Goal: Task Accomplishment & Management: Manage account settings

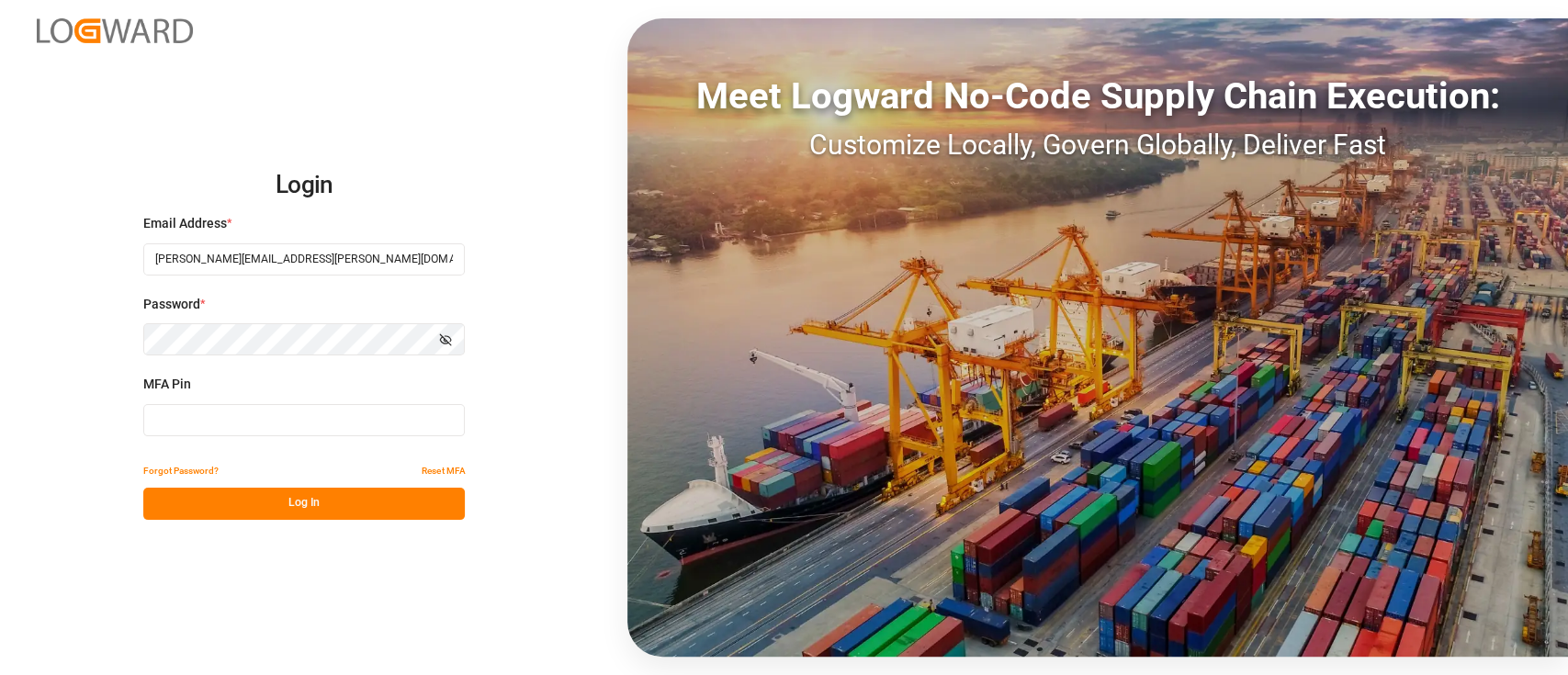
click at [306, 432] on input at bounding box center [304, 420] width 322 height 32
click at [276, 429] on input at bounding box center [304, 420] width 322 height 32
type input "511410"
click at [318, 511] on button "Log In" at bounding box center [304, 503] width 322 height 32
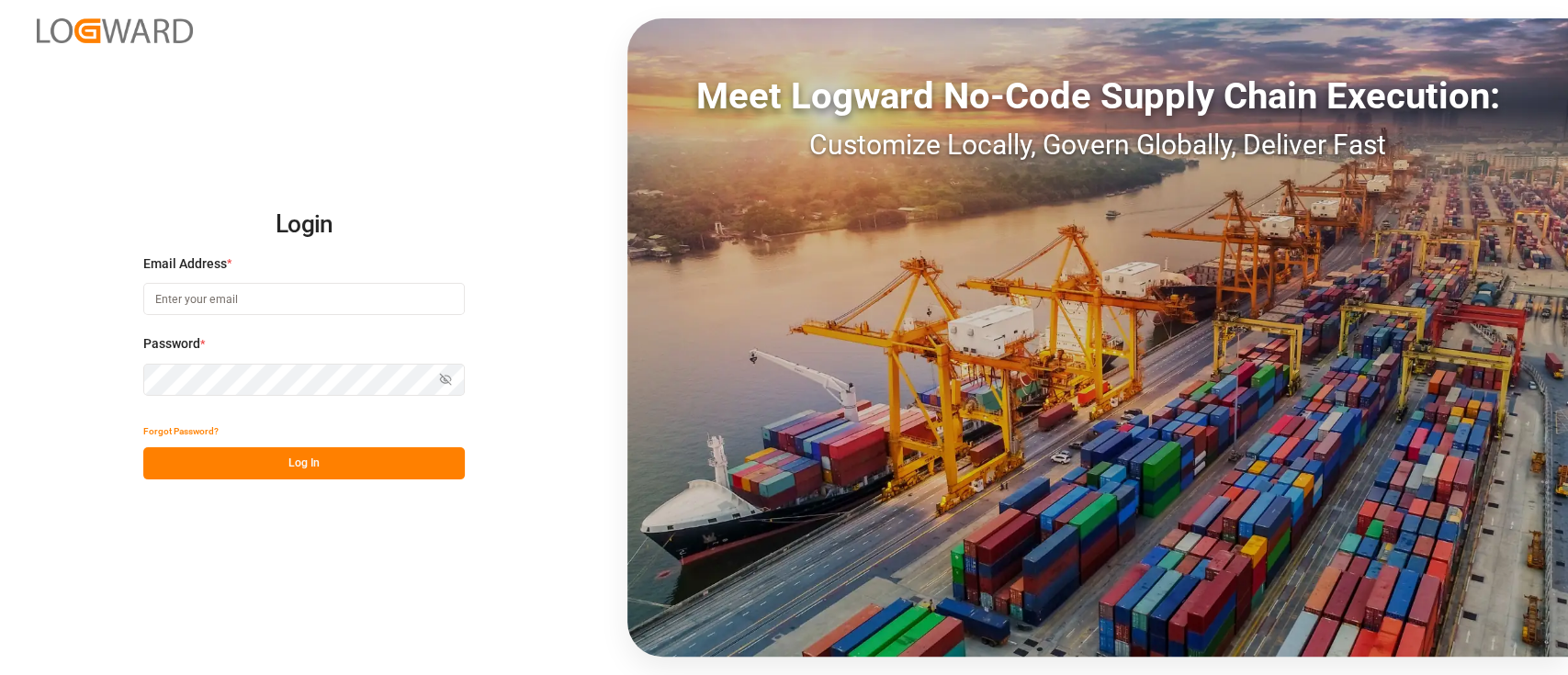
type input "[PERSON_NAME][EMAIL_ADDRESS][PERSON_NAME][DOMAIN_NAME]"
click at [268, 460] on button "Log In" at bounding box center [304, 463] width 322 height 32
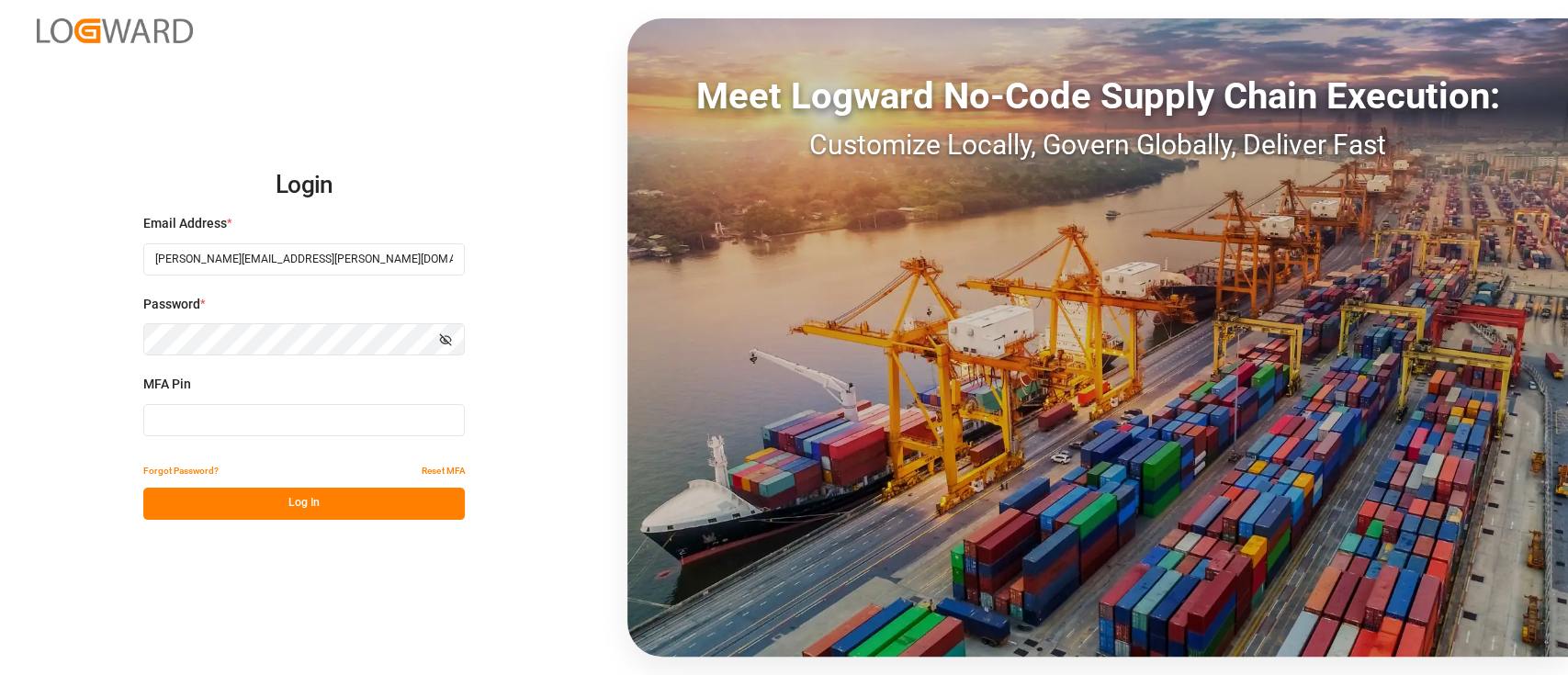
click at [260, 420] on input at bounding box center [304, 420] width 322 height 32
type input "511410"
click at [288, 502] on button "Log In" at bounding box center [304, 503] width 322 height 32
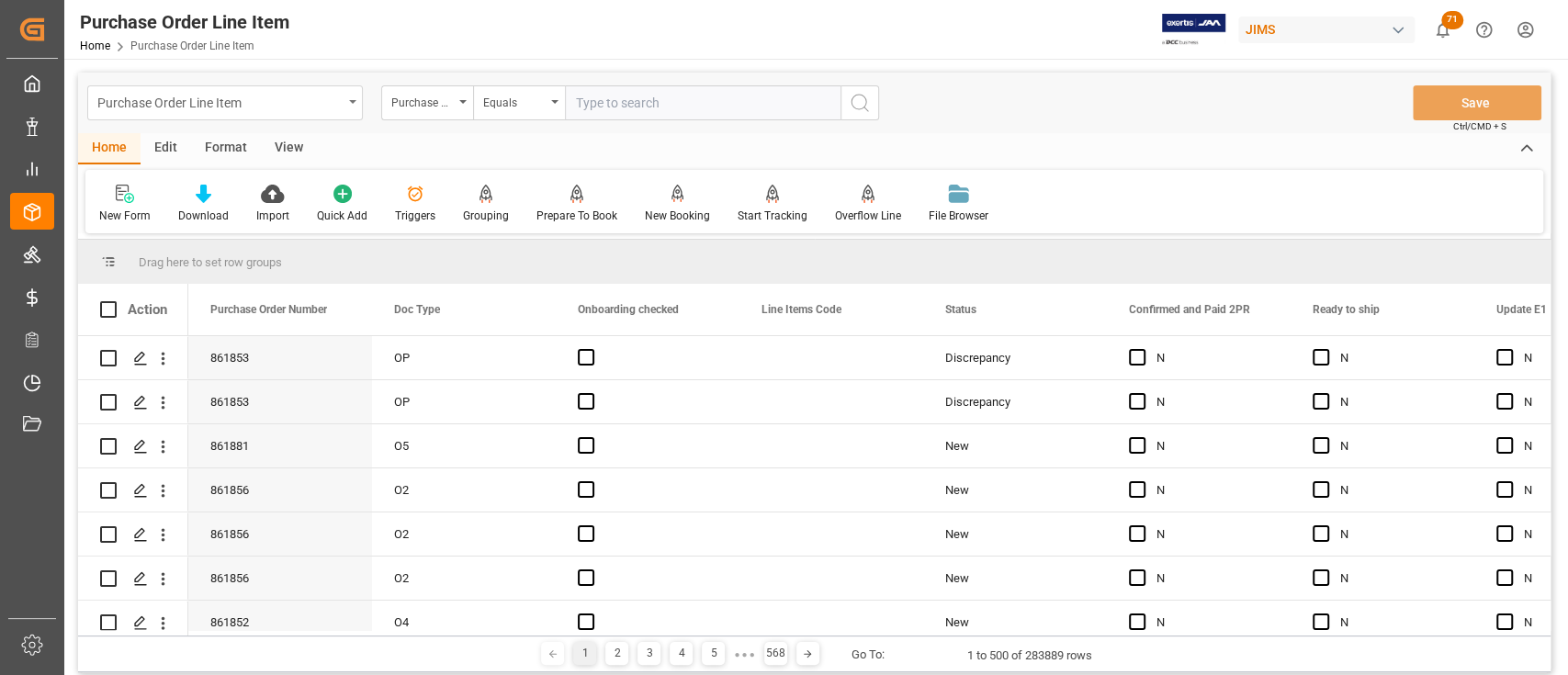
click at [287, 86] on div "Purchase Order Line Item" at bounding box center [226, 103] width 276 height 34
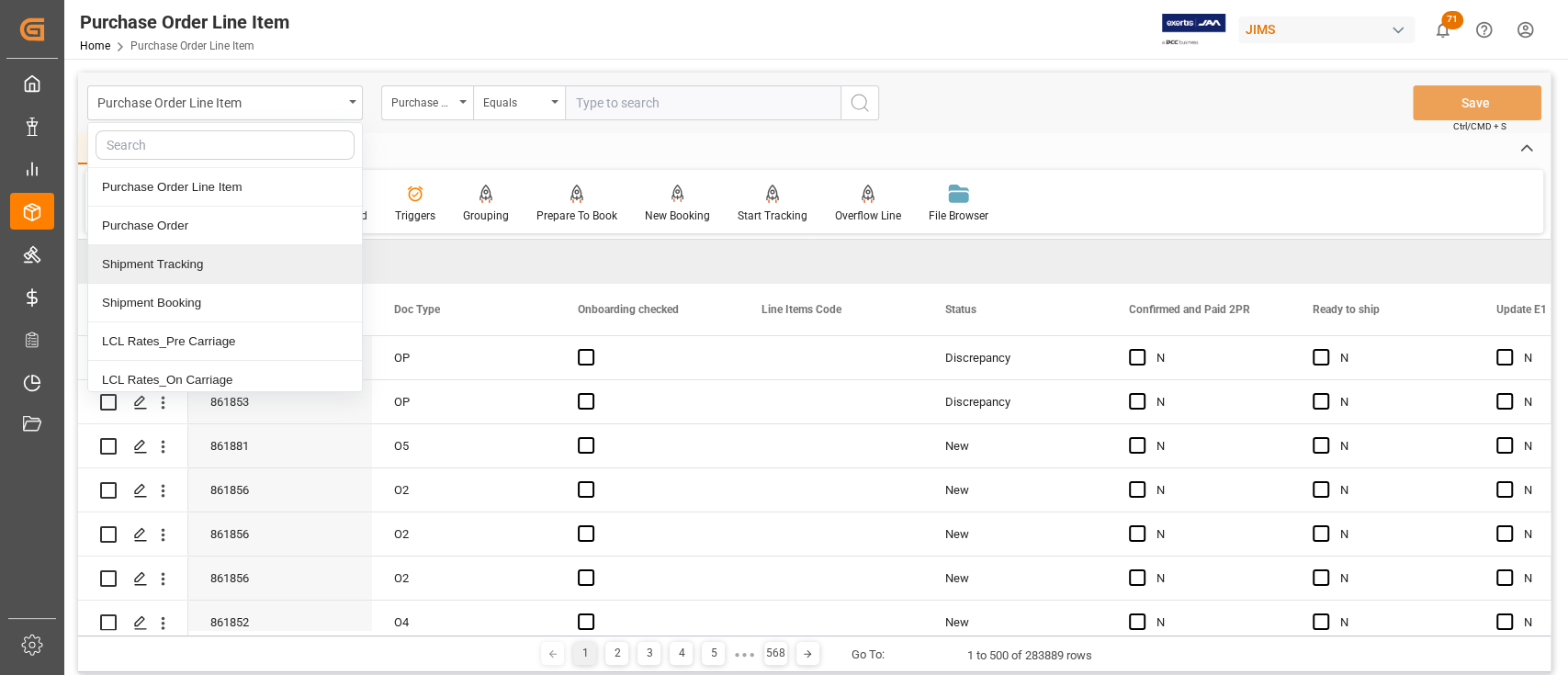
click at [230, 269] on div "Shipment Tracking" at bounding box center [226, 264] width 274 height 38
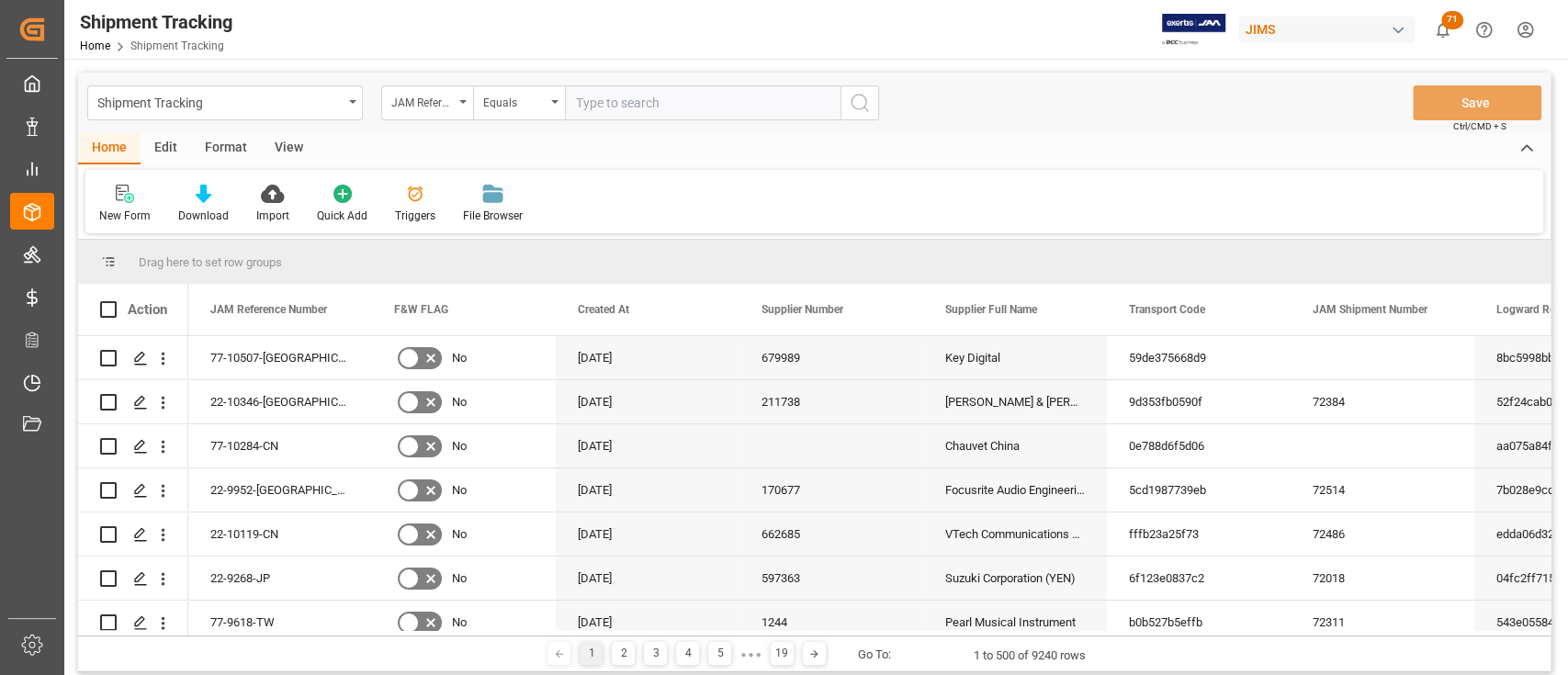
click at [650, 97] on input "text" at bounding box center [703, 103] width 276 height 34
click at [158, 139] on div "Edit" at bounding box center [166, 149] width 50 height 32
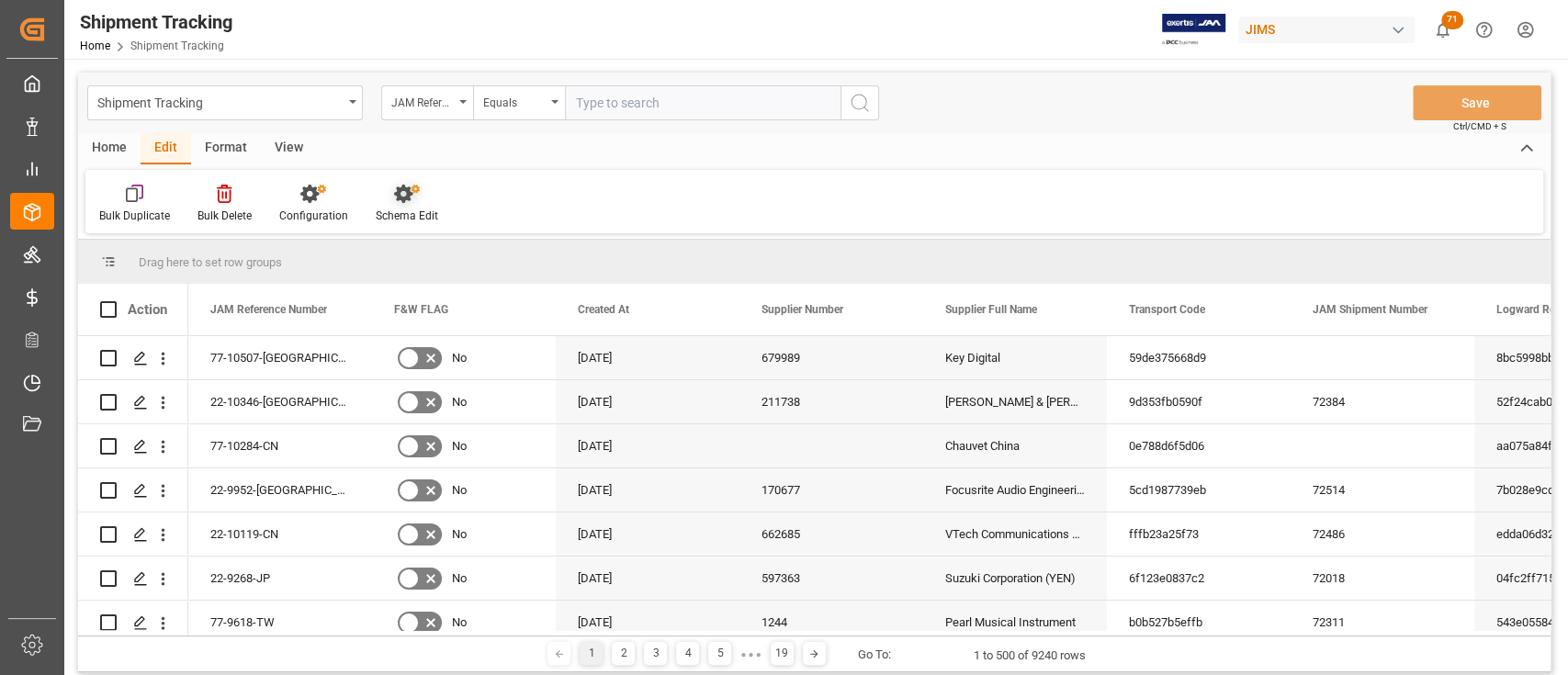
click at [394, 185] on icon at bounding box center [407, 194] width 26 height 19
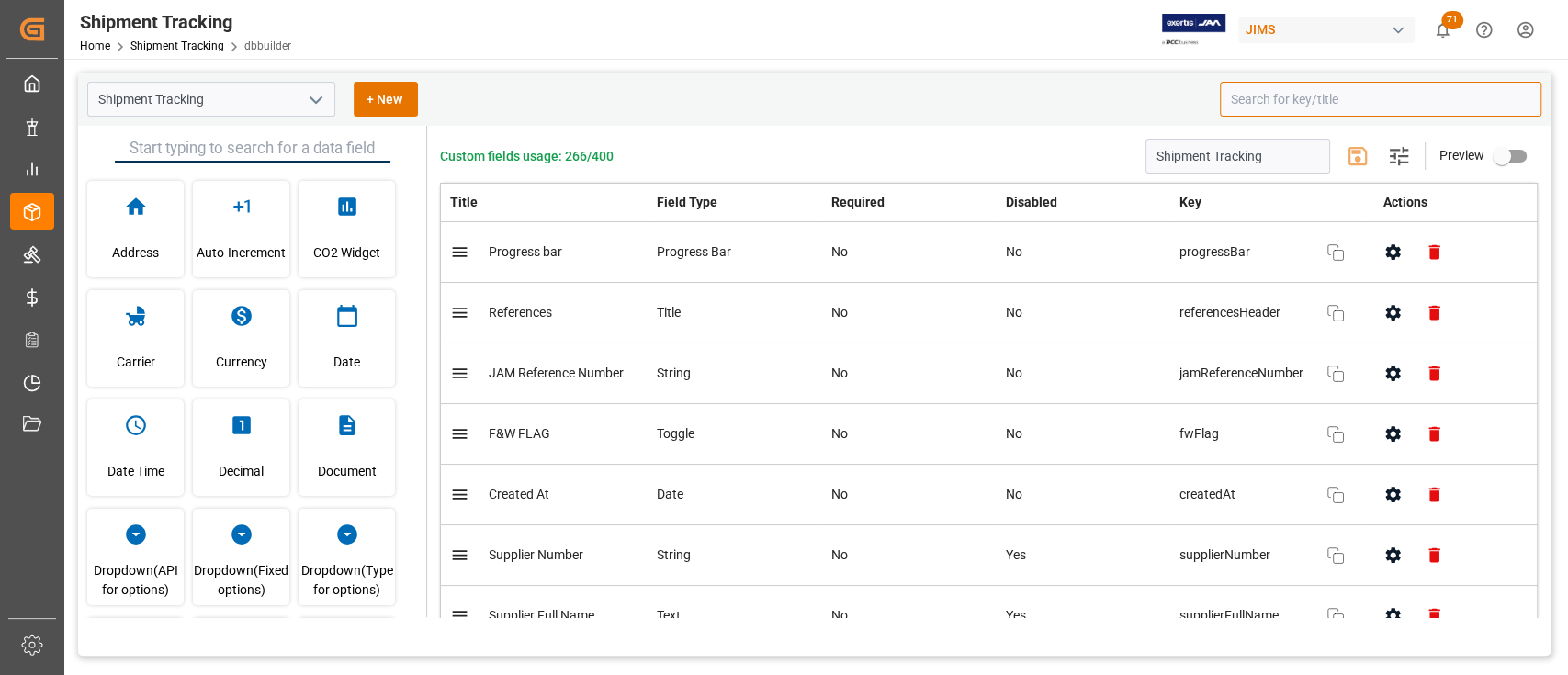
click at [1290, 91] on input at bounding box center [1381, 99] width 322 height 34
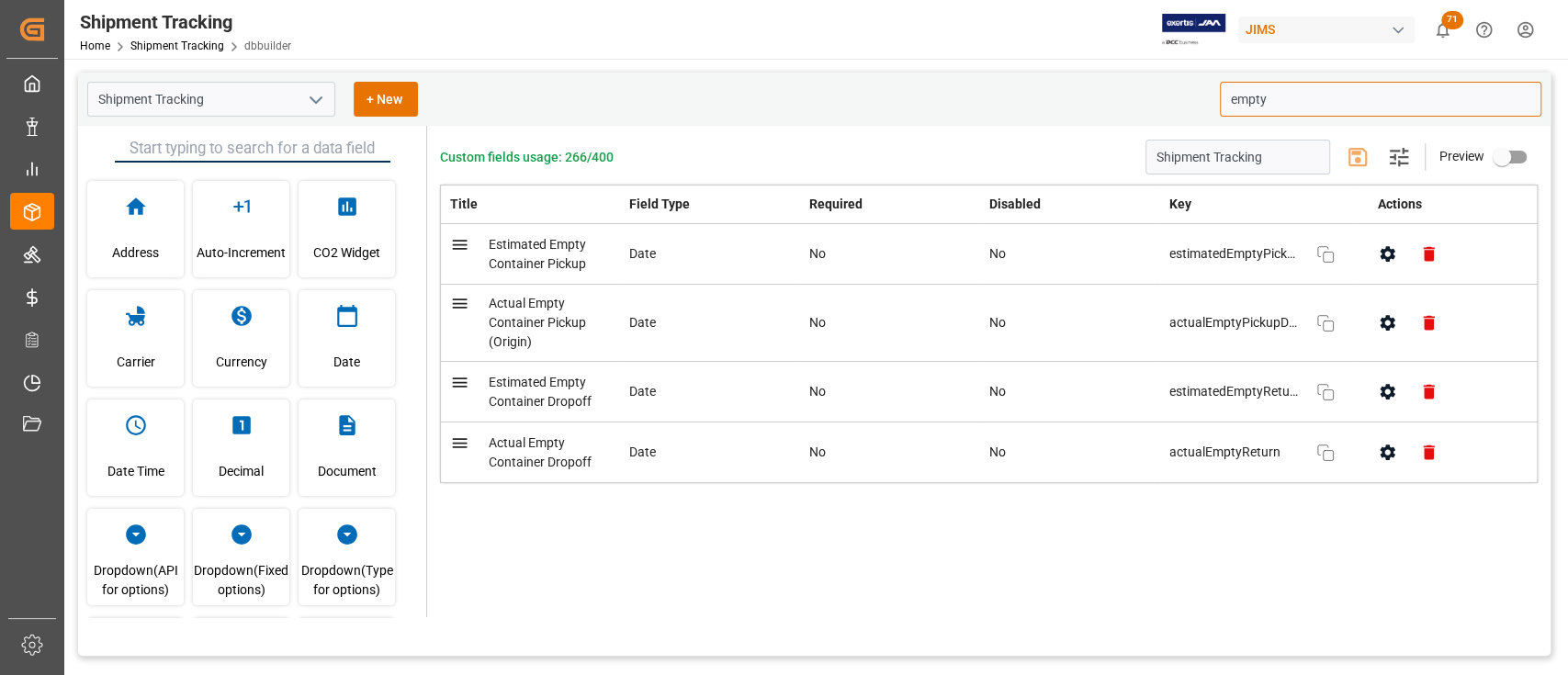
type input "empty"
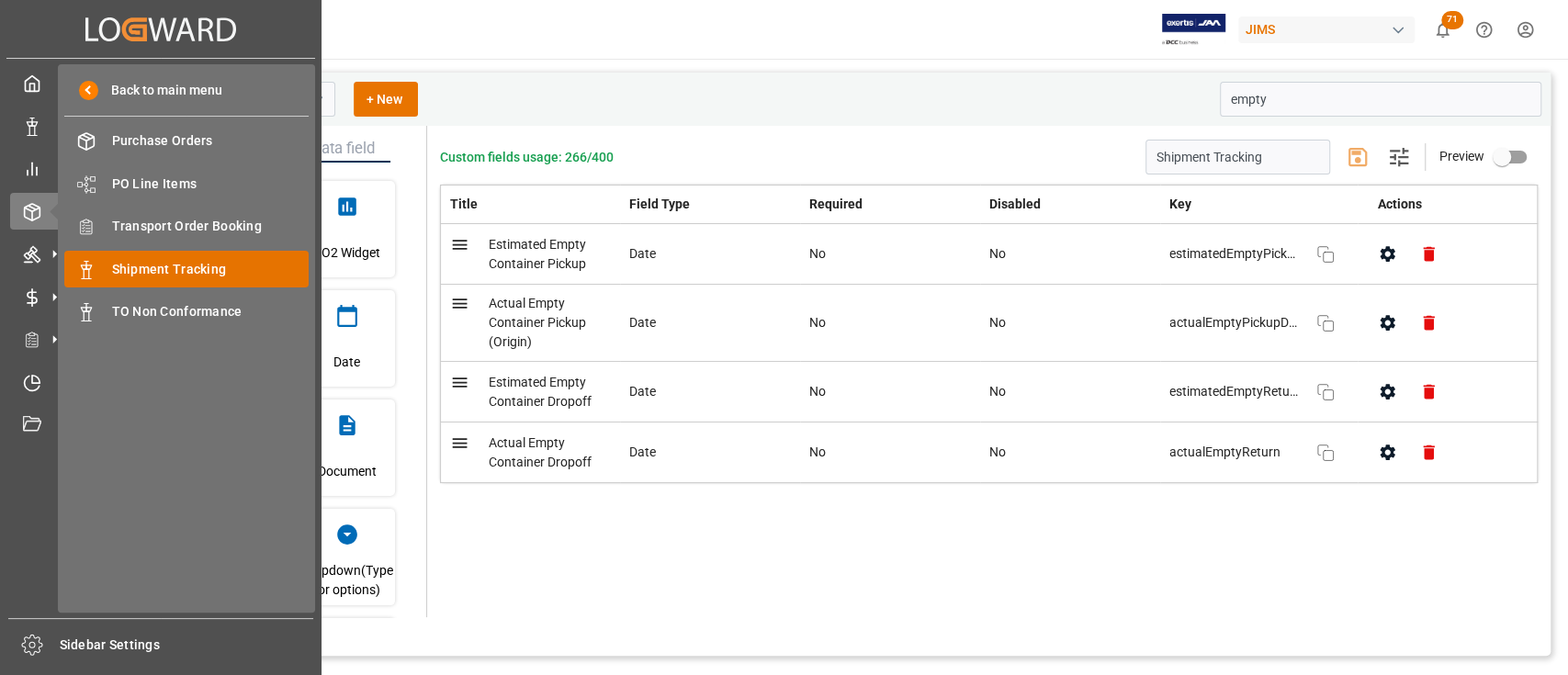
click at [180, 269] on span "Shipment Tracking" at bounding box center [211, 269] width 198 height 20
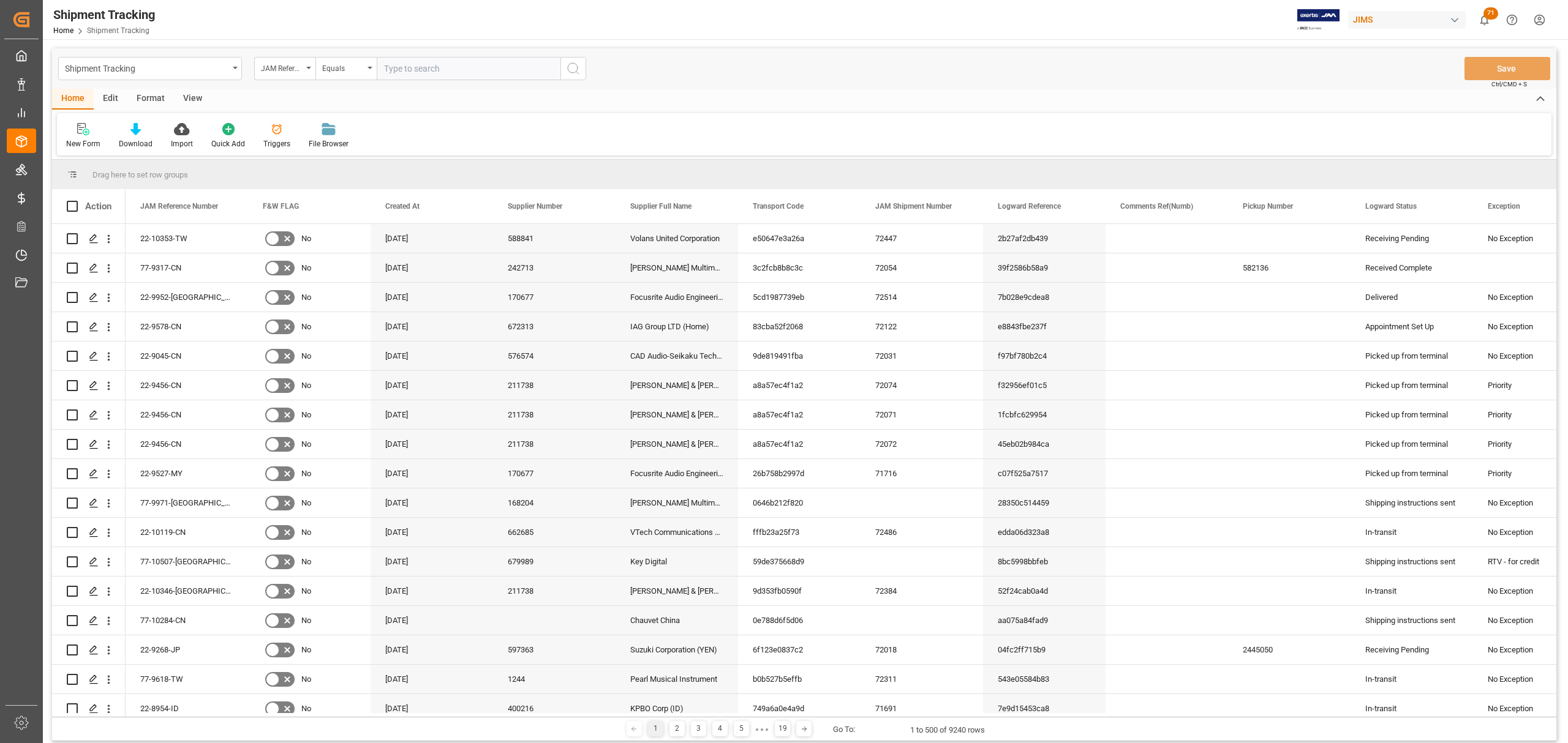
click at [443, 57] on input "text" at bounding box center [469, 68] width 184 height 23
paste input "22-10145-MY"
type input "22-10145-MY"
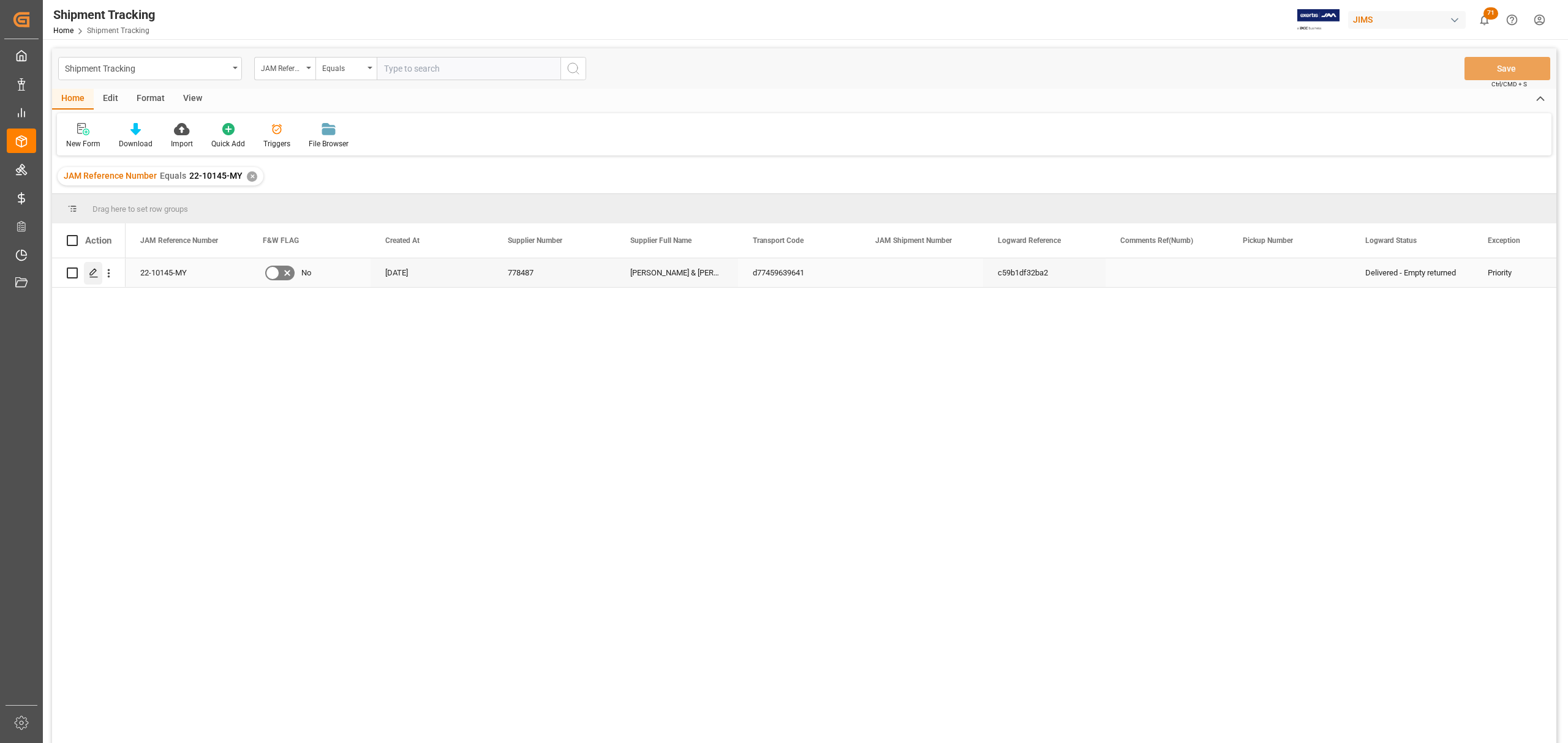
click at [91, 275] on polygon "Press SPACE to select this row." at bounding box center [93, 273] width 6 height 6
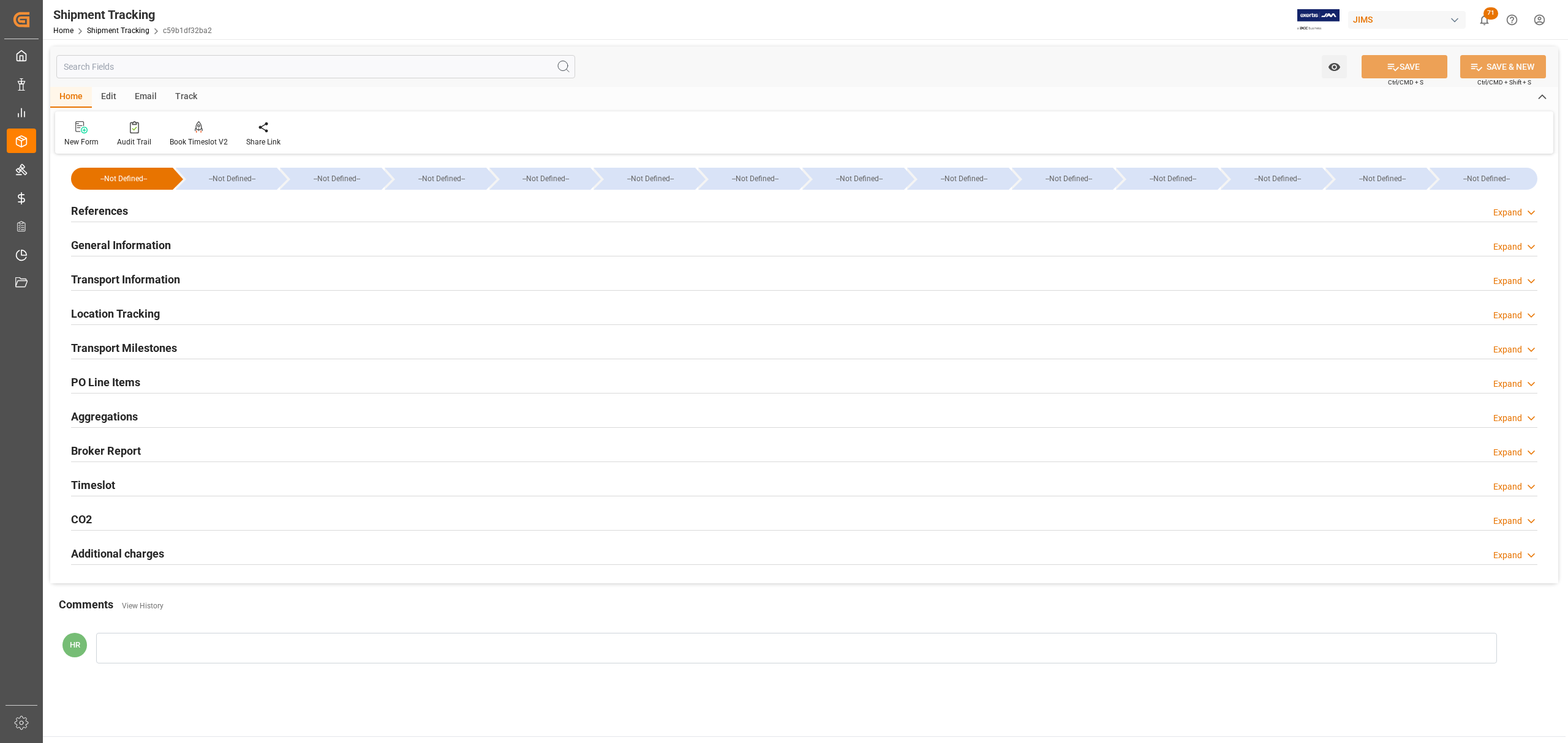
click at [189, 352] on div "Transport Milestones Expand" at bounding box center [804, 347] width 1466 height 23
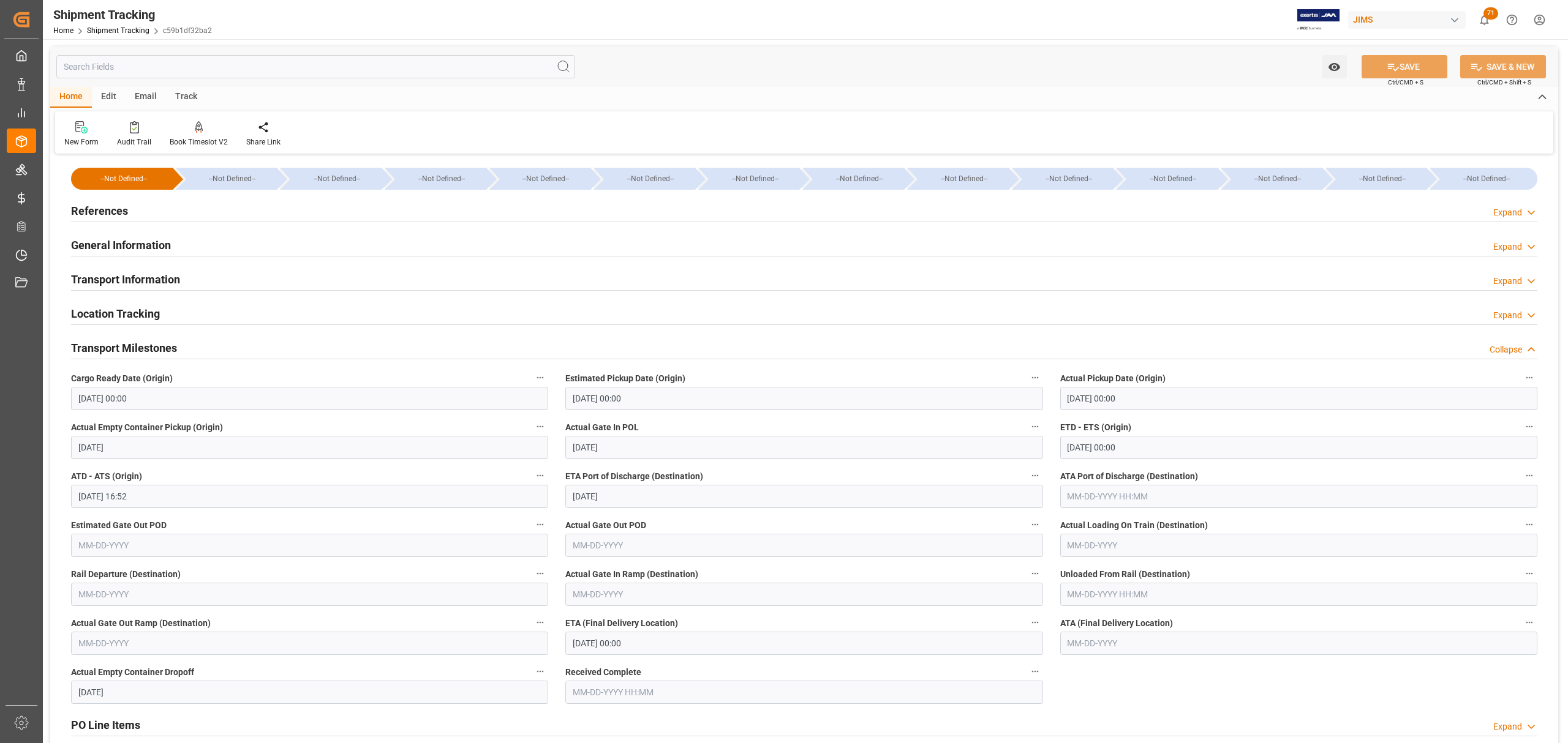
click at [539, 449] on icon "button" at bounding box center [540, 672] width 10 height 10
click at [569, 449] on li "Audits" at bounding box center [563, 672] width 63 height 21
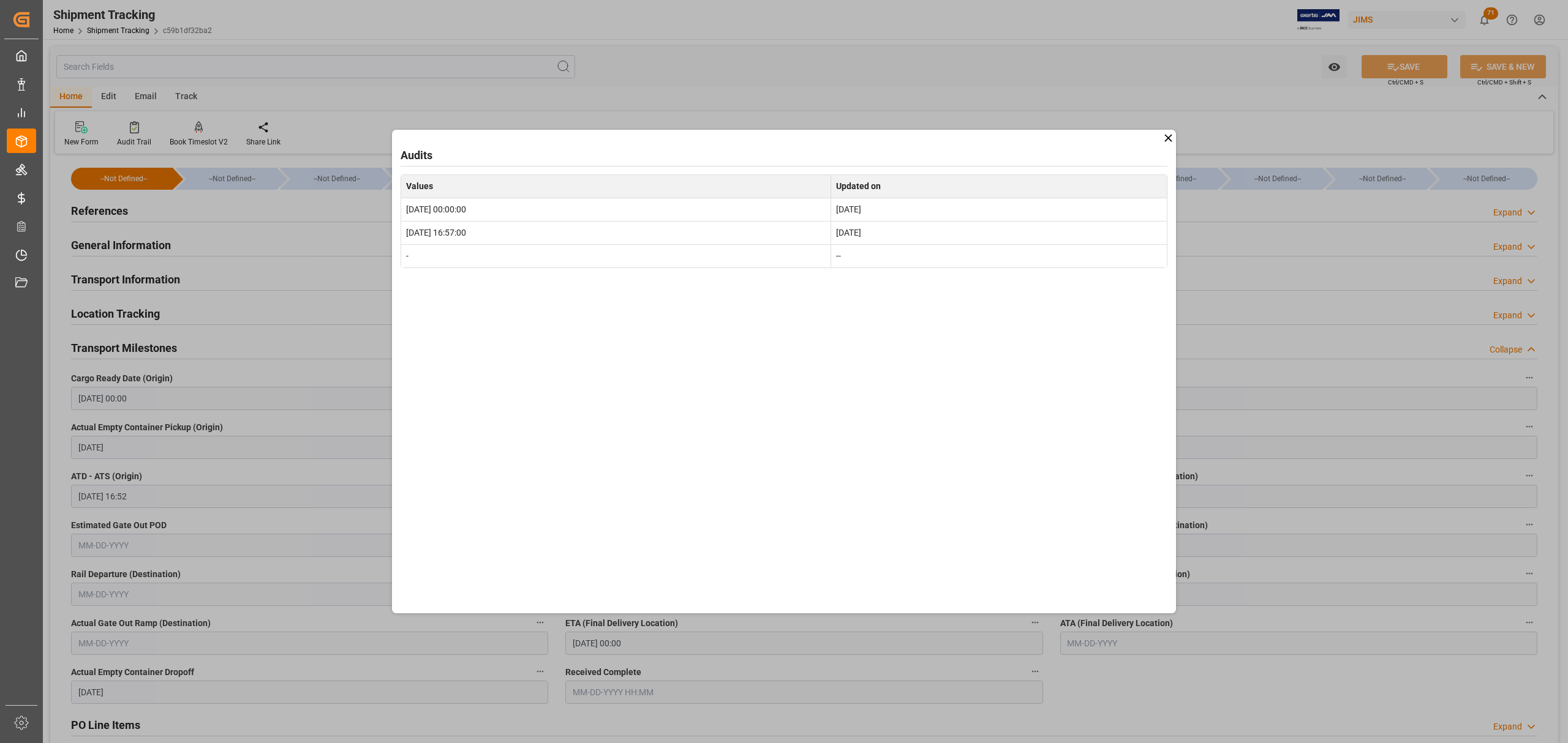
click at [564, 449] on div "Audits Values Updated on 2025-08-07 00:00:00 Aug 8, 2025 2025-08-07 16:57:00 Au…" at bounding box center [784, 372] width 1568 height 743
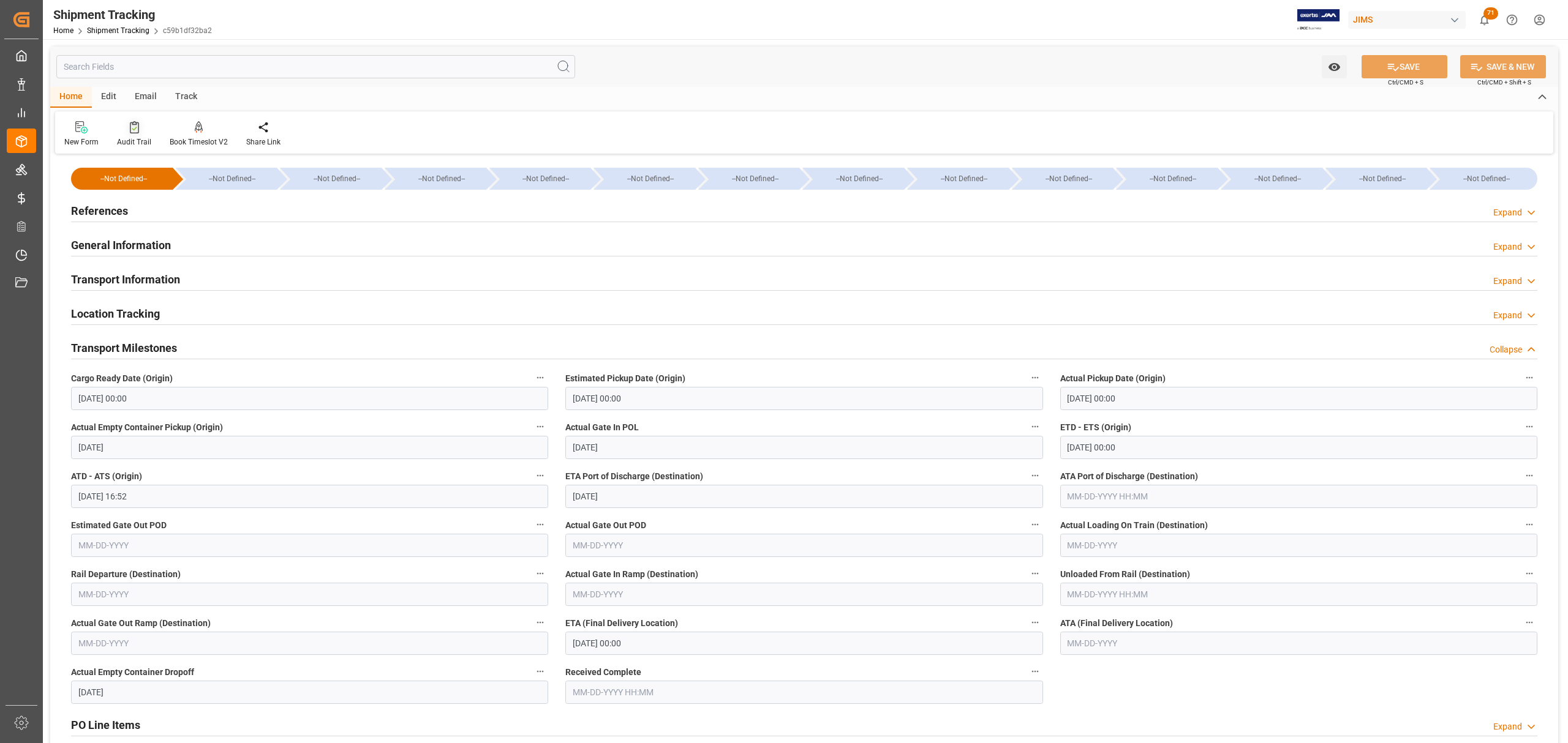
click at [127, 135] on div "Audit Trail" at bounding box center [134, 134] width 53 height 27
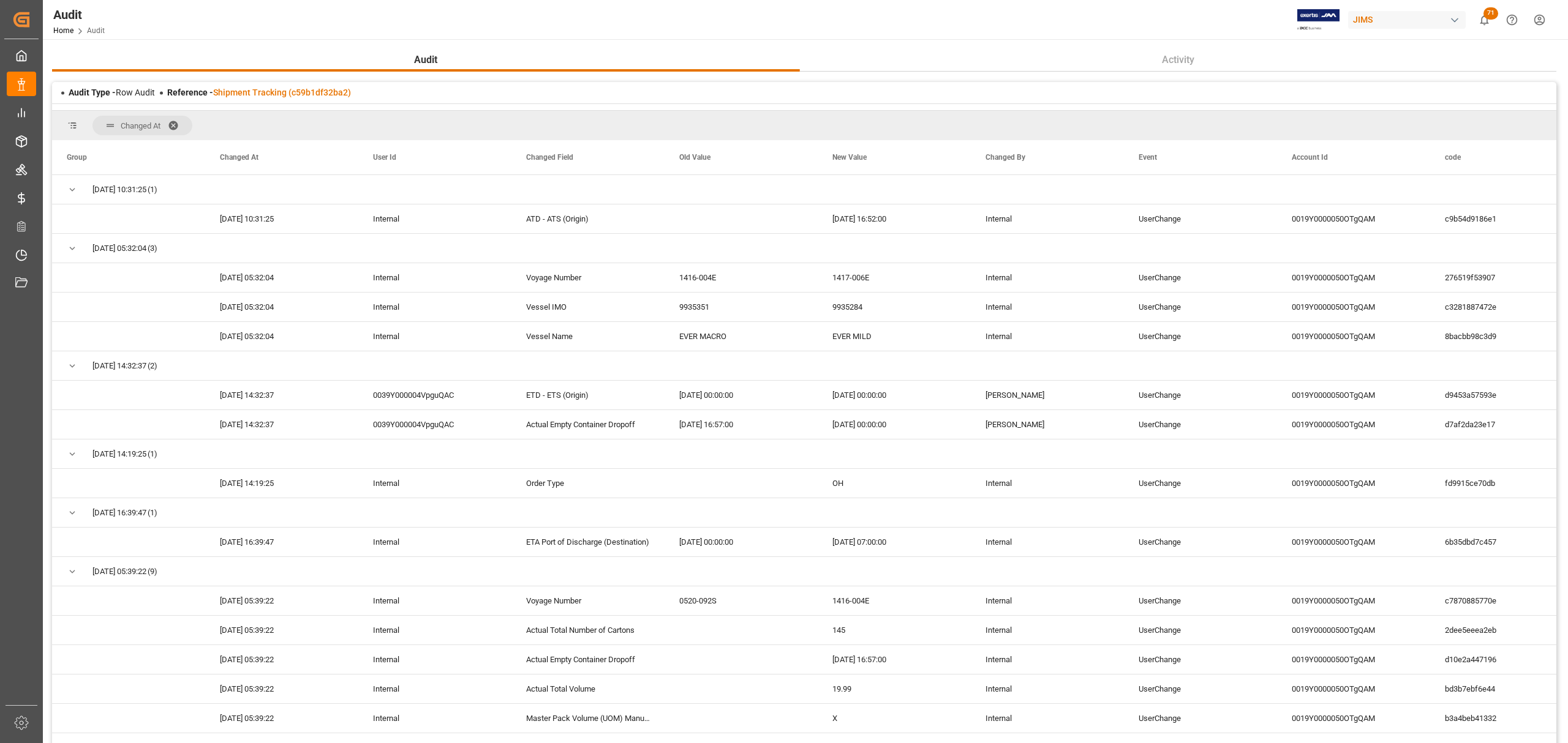
click at [174, 122] on span at bounding box center [178, 125] width 20 height 11
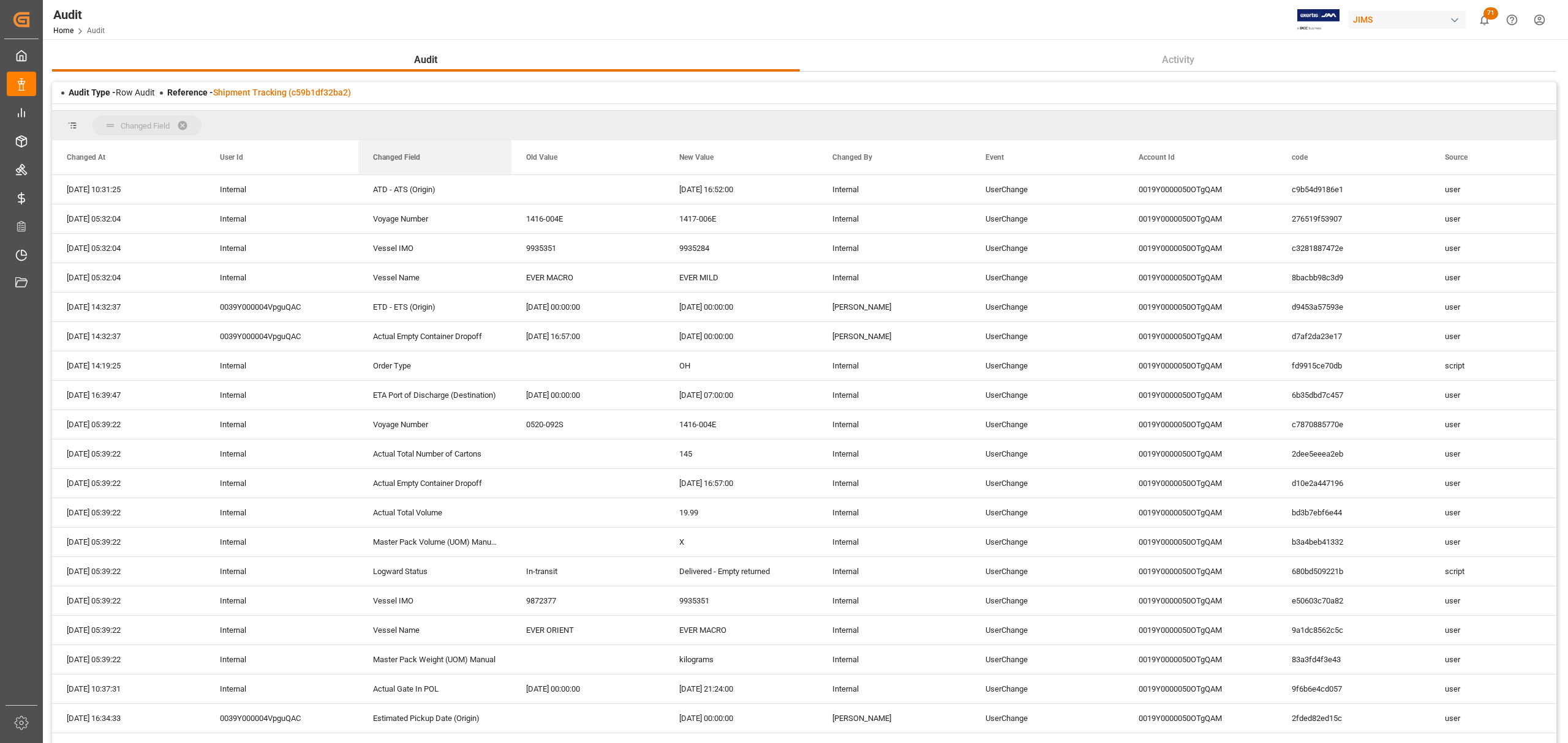
drag, startPoint x: 410, startPoint y: 162, endPoint x: 395, endPoint y: 131, distance: 34.4
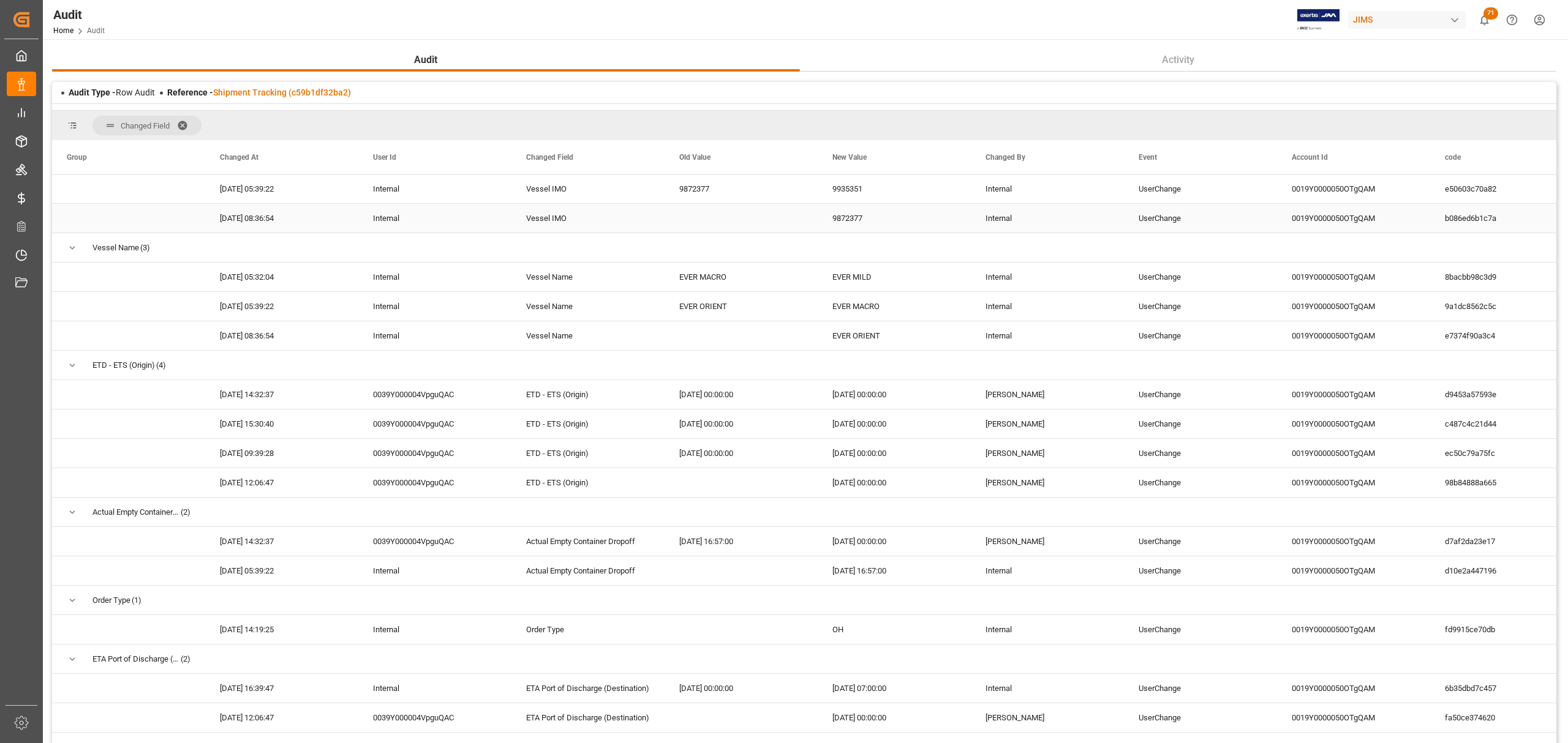
scroll to position [245, 0]
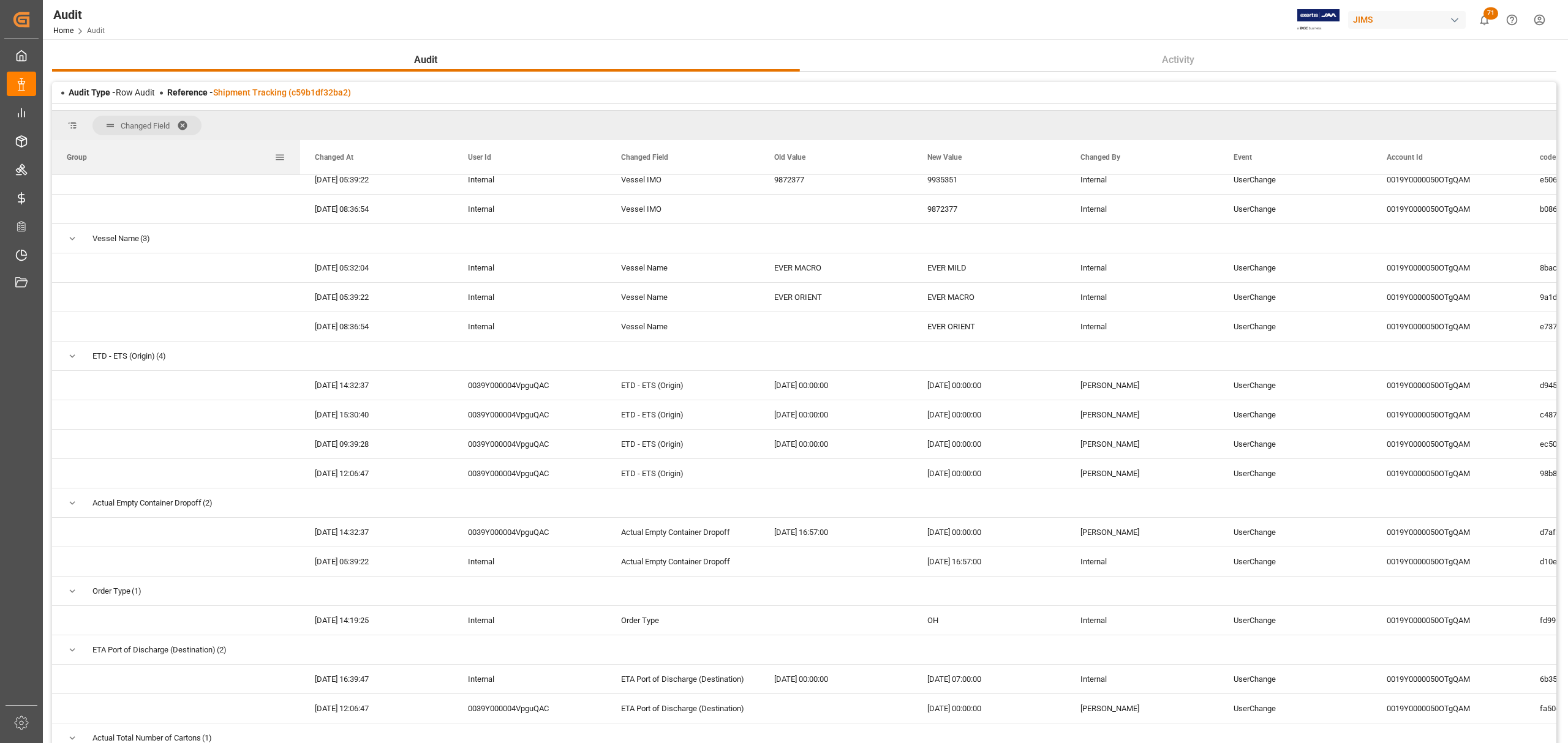
drag, startPoint x: 204, startPoint y: 157, endPoint x: 299, endPoint y: 159, distance: 95.0
click at [299, 159] on div at bounding box center [300, 157] width 5 height 34
click at [1045, 449] on div "UserChange" at bounding box center [1295, 562] width 153 height 29
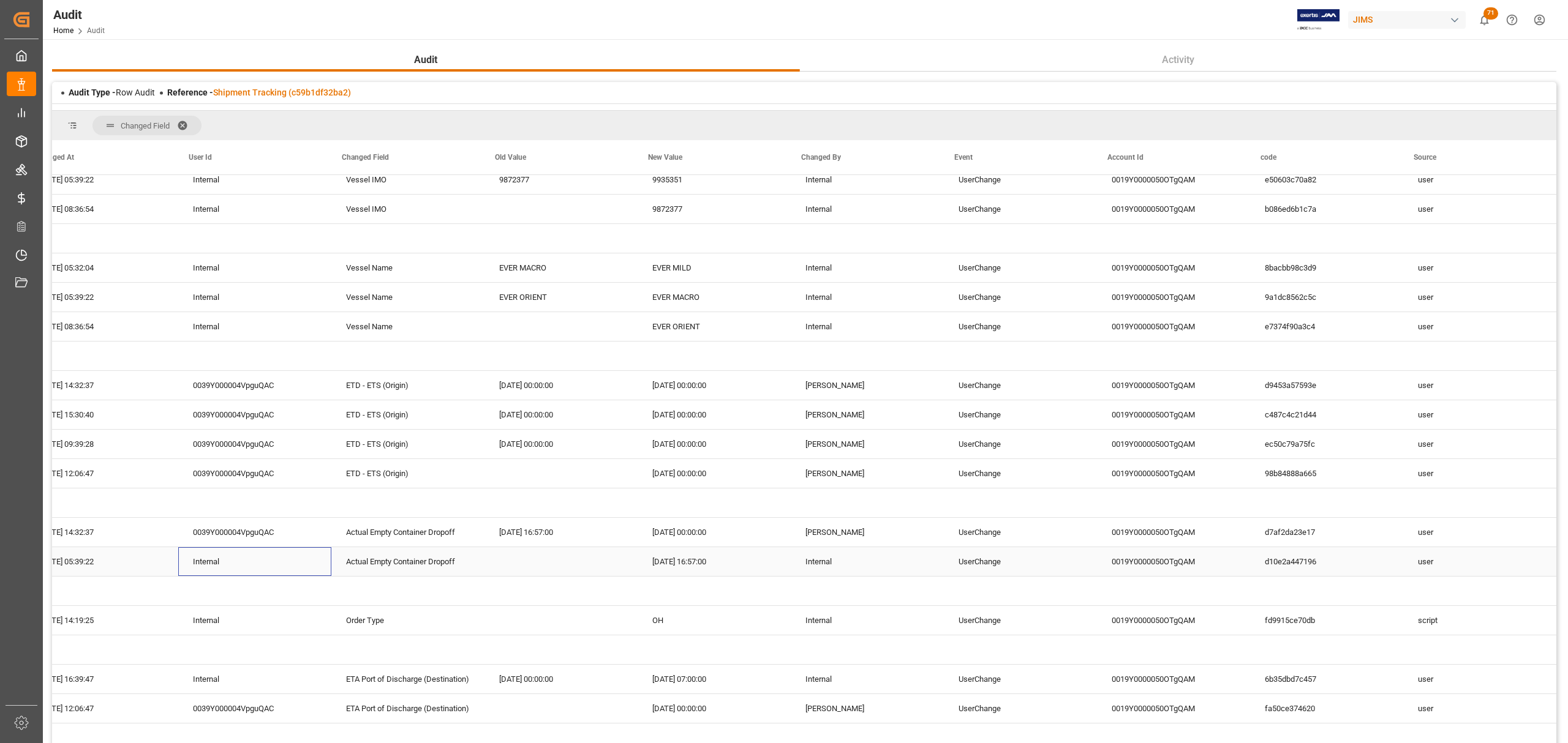
scroll to position [0, 0]
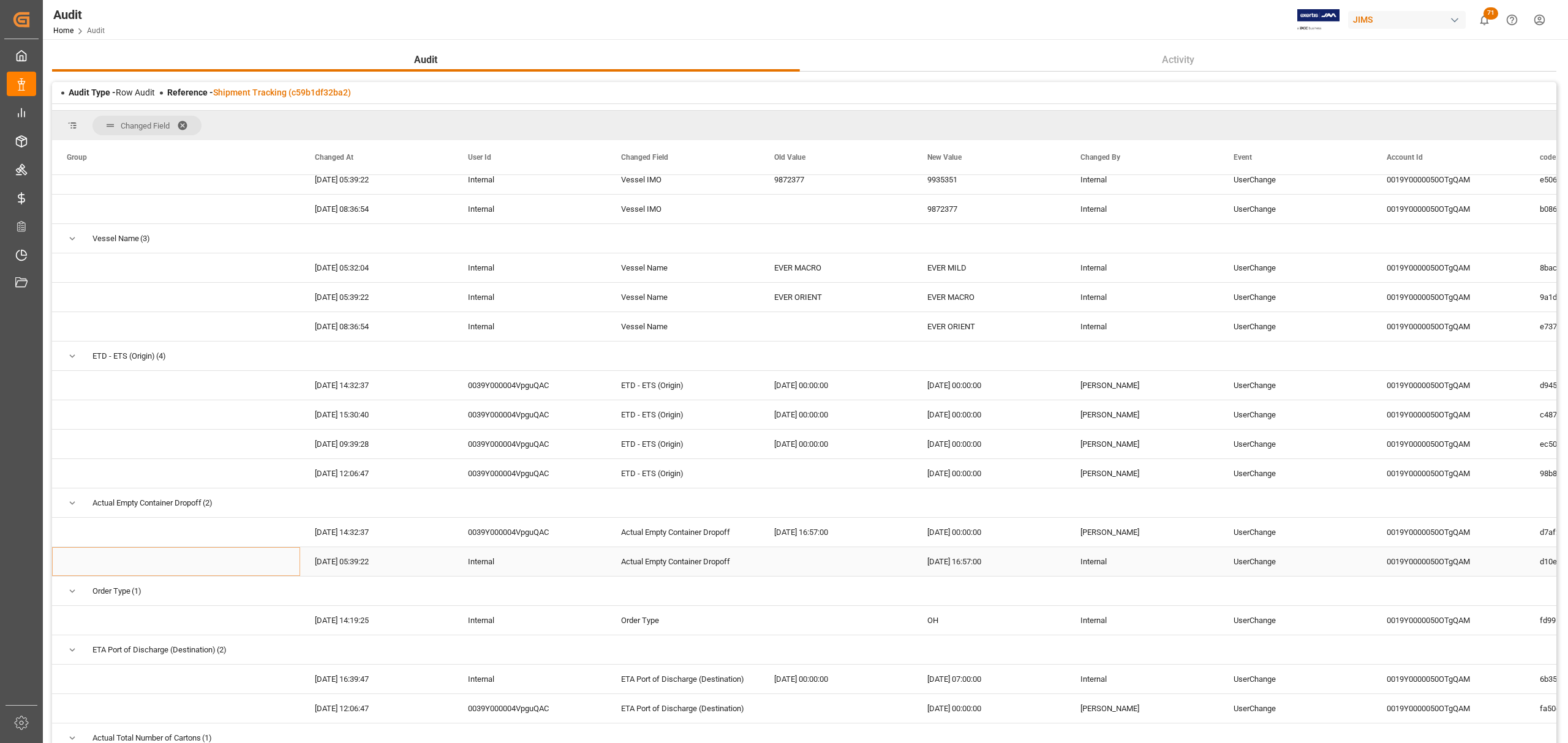
click at [960, 449] on div "2025-08-07 16:57:00" at bounding box center [989, 562] width 153 height 29
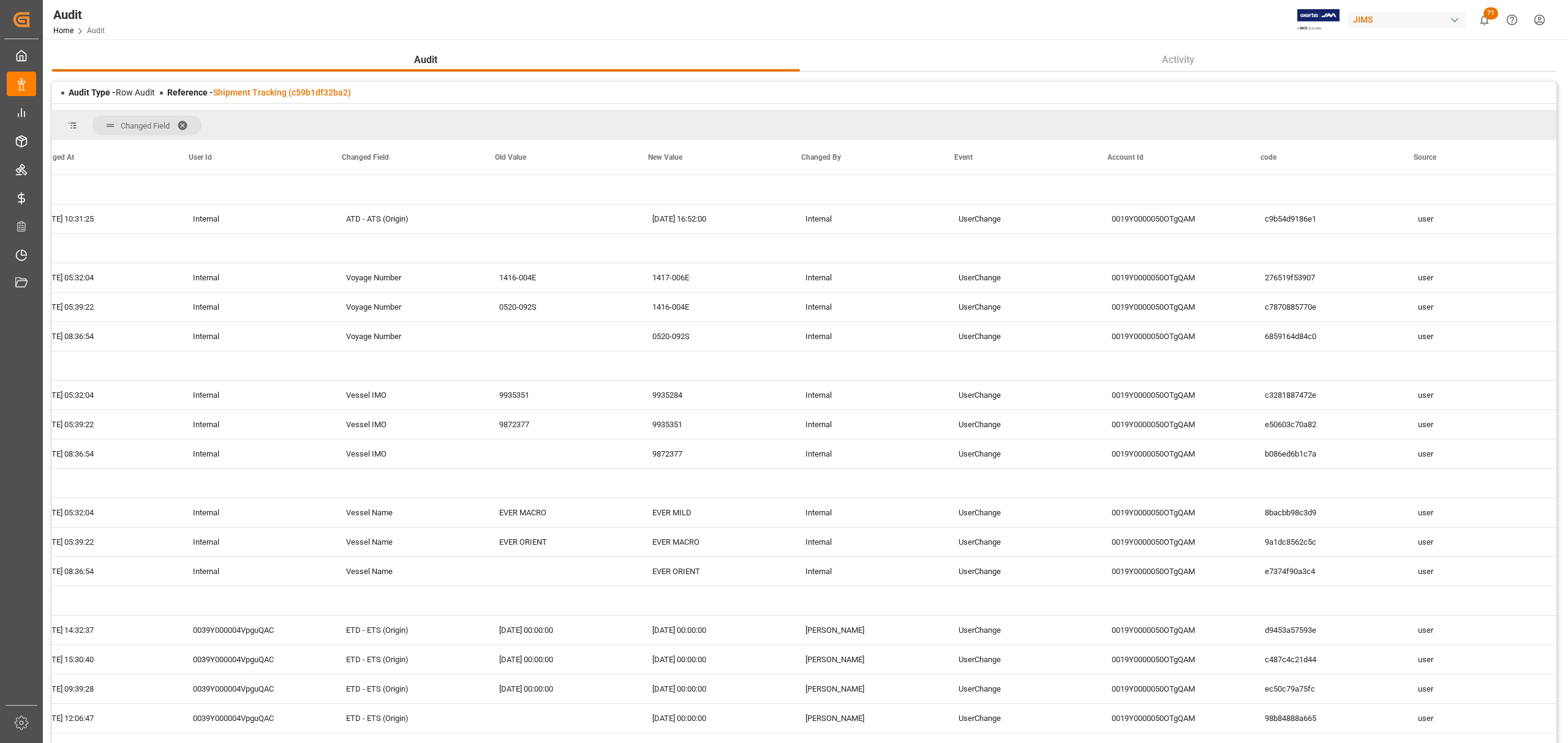
click at [182, 121] on span at bounding box center [187, 125] width 20 height 11
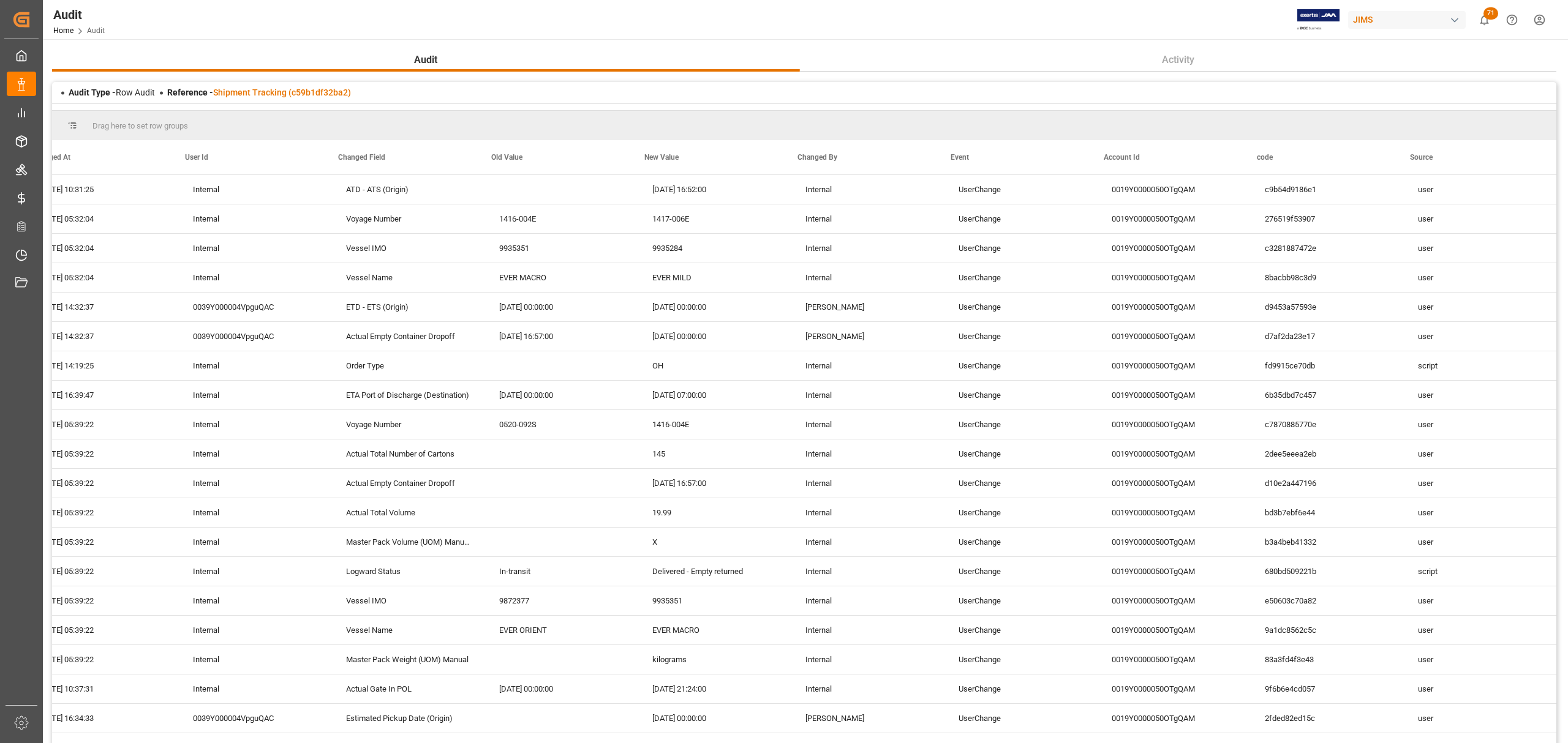
scroll to position [0, 30]
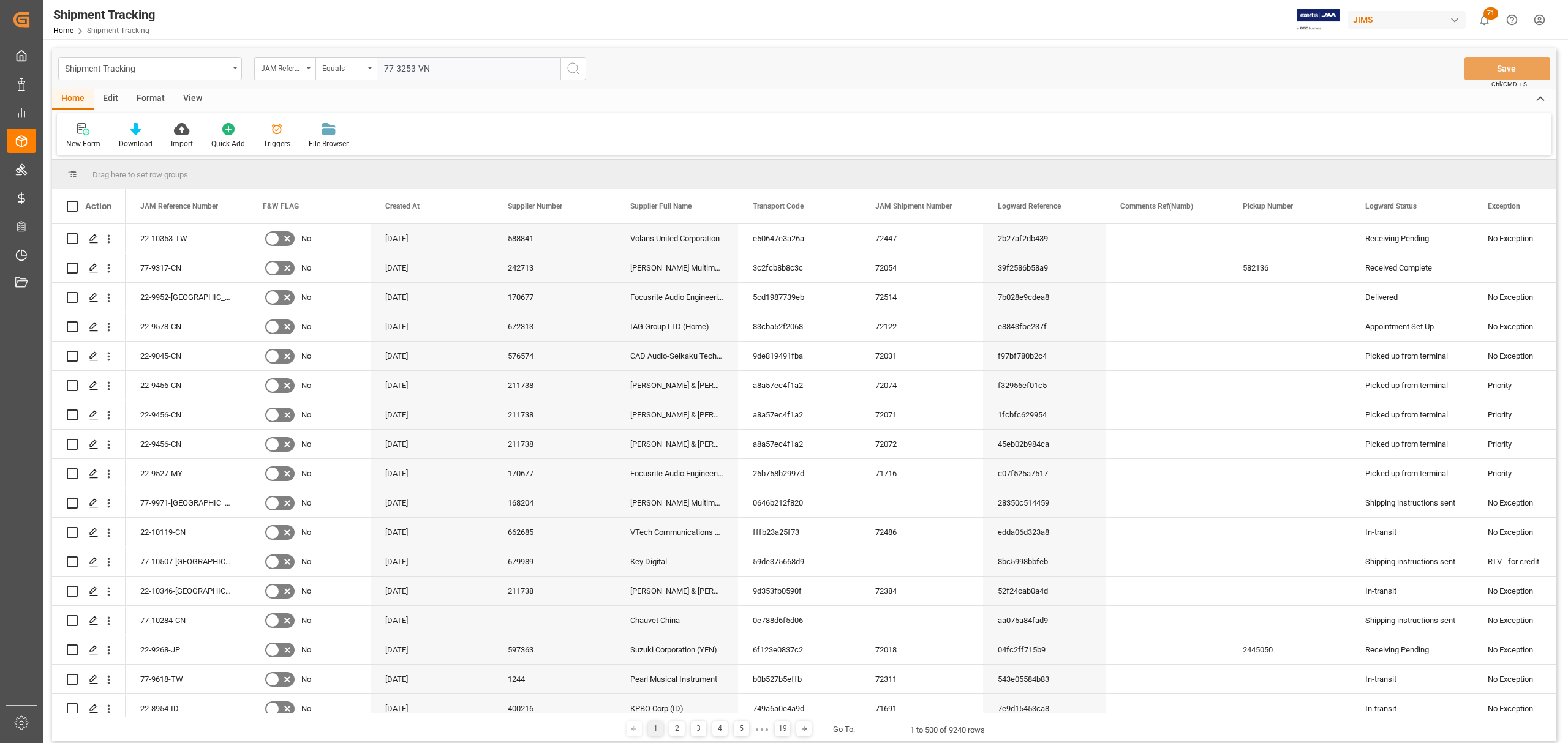
type input "77-3253-VN"
click at [565, 70] on button "search button" at bounding box center [573, 68] width 25 height 23
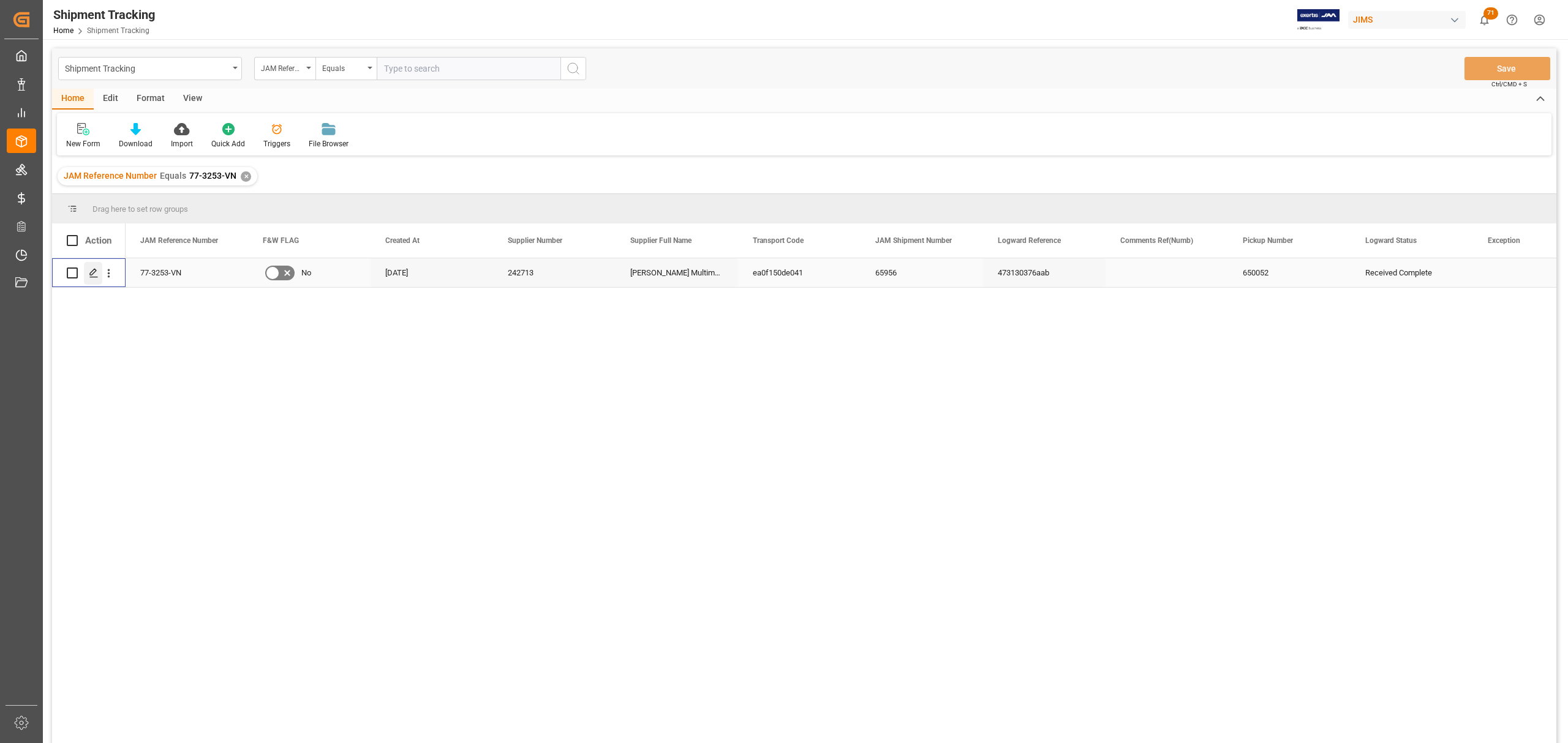
click at [98, 272] on icon "Press SPACE to select this row." at bounding box center [94, 273] width 10 height 10
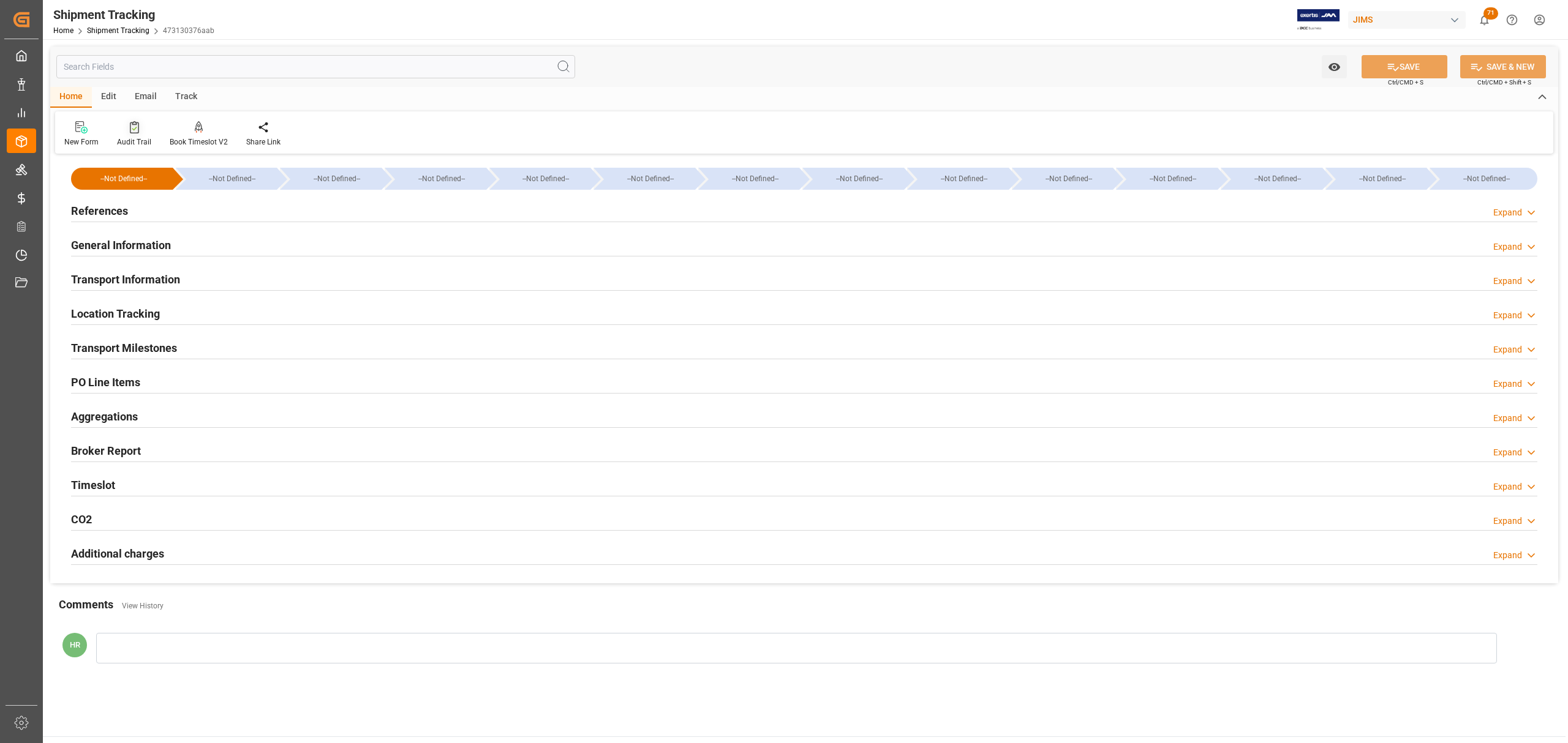
click at [135, 133] on icon at bounding box center [134, 127] width 9 height 12
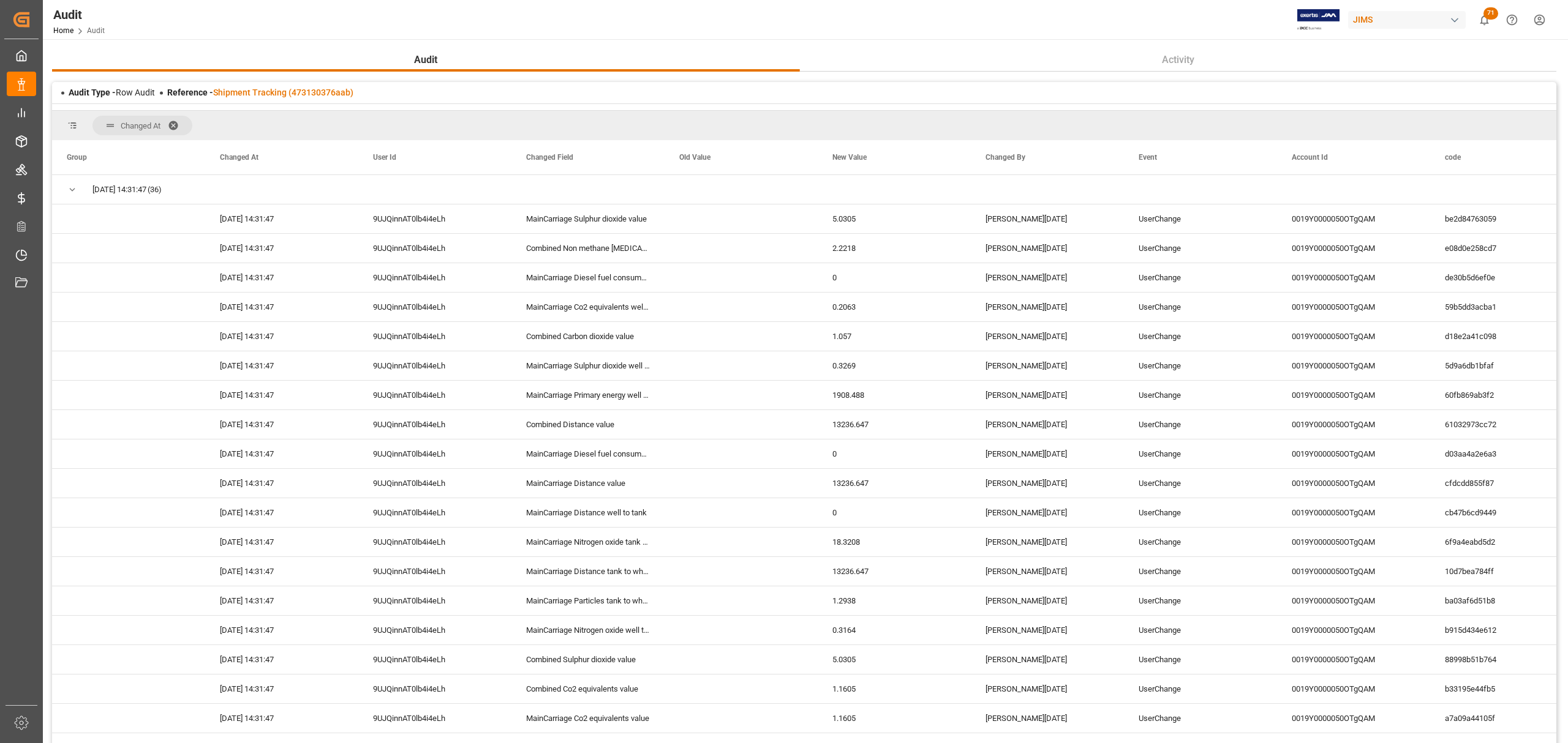
click at [175, 123] on span at bounding box center [178, 125] width 20 height 11
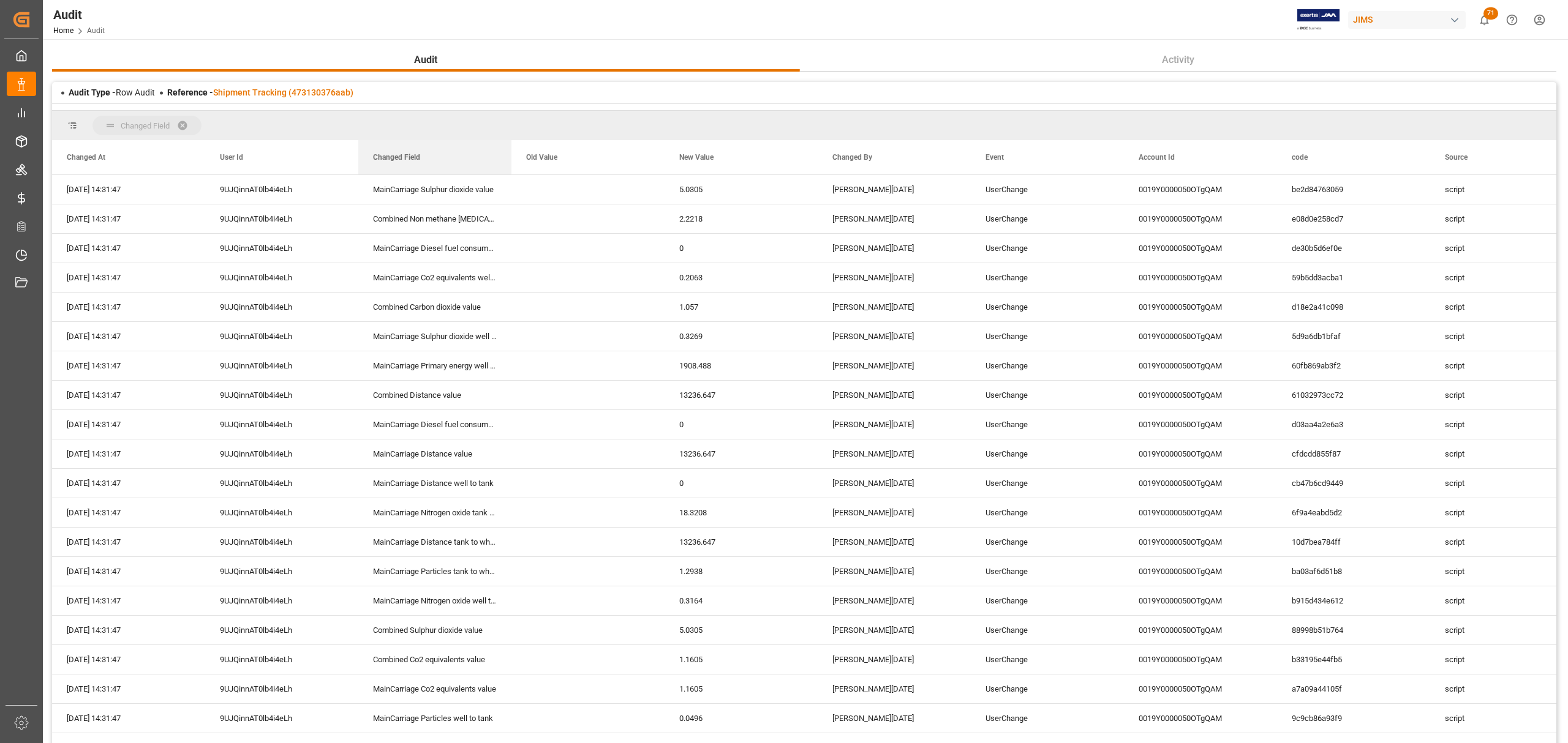
drag, startPoint x: 410, startPoint y: 157, endPoint x: 377, endPoint y: 127, distance: 44.6
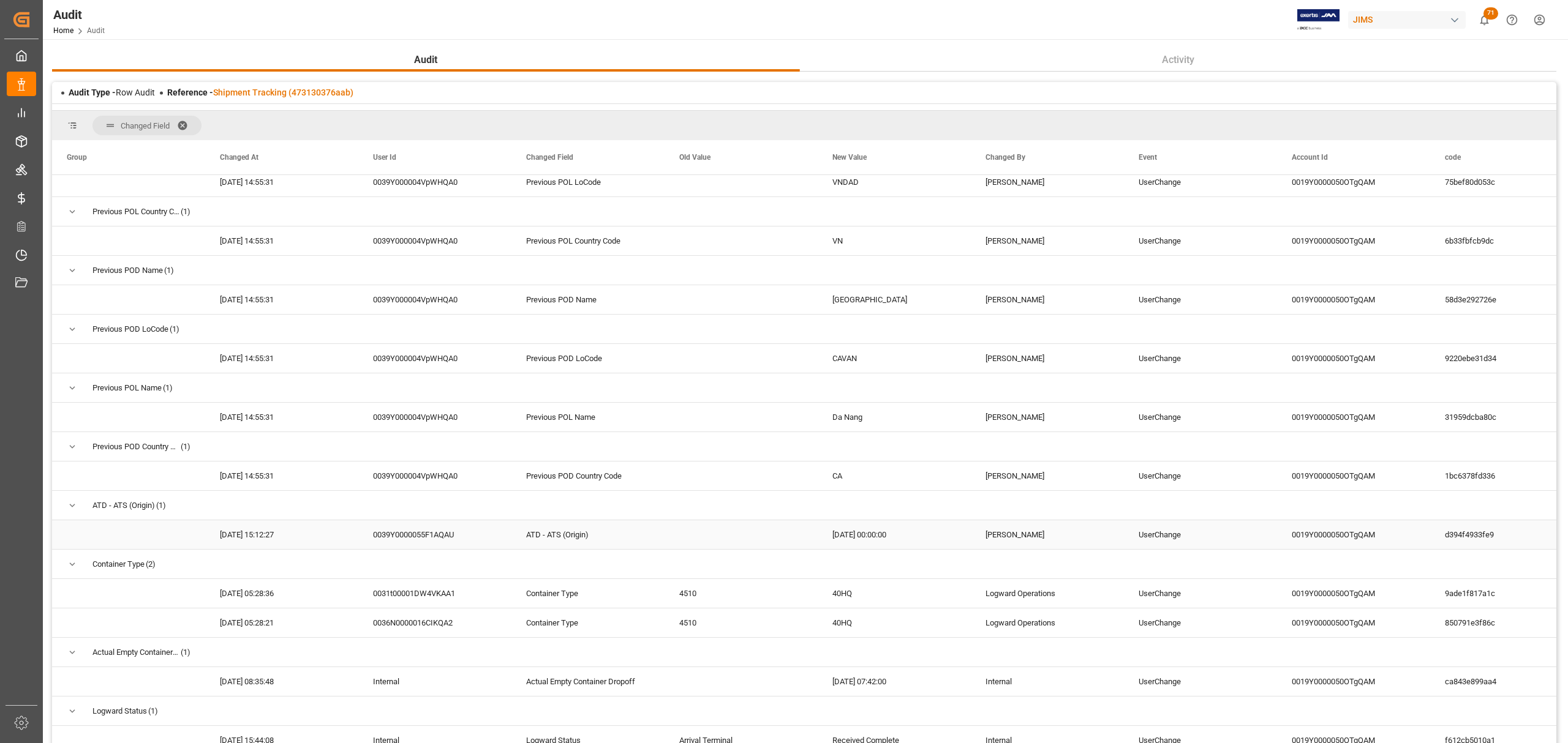
scroll to position [3272, 0]
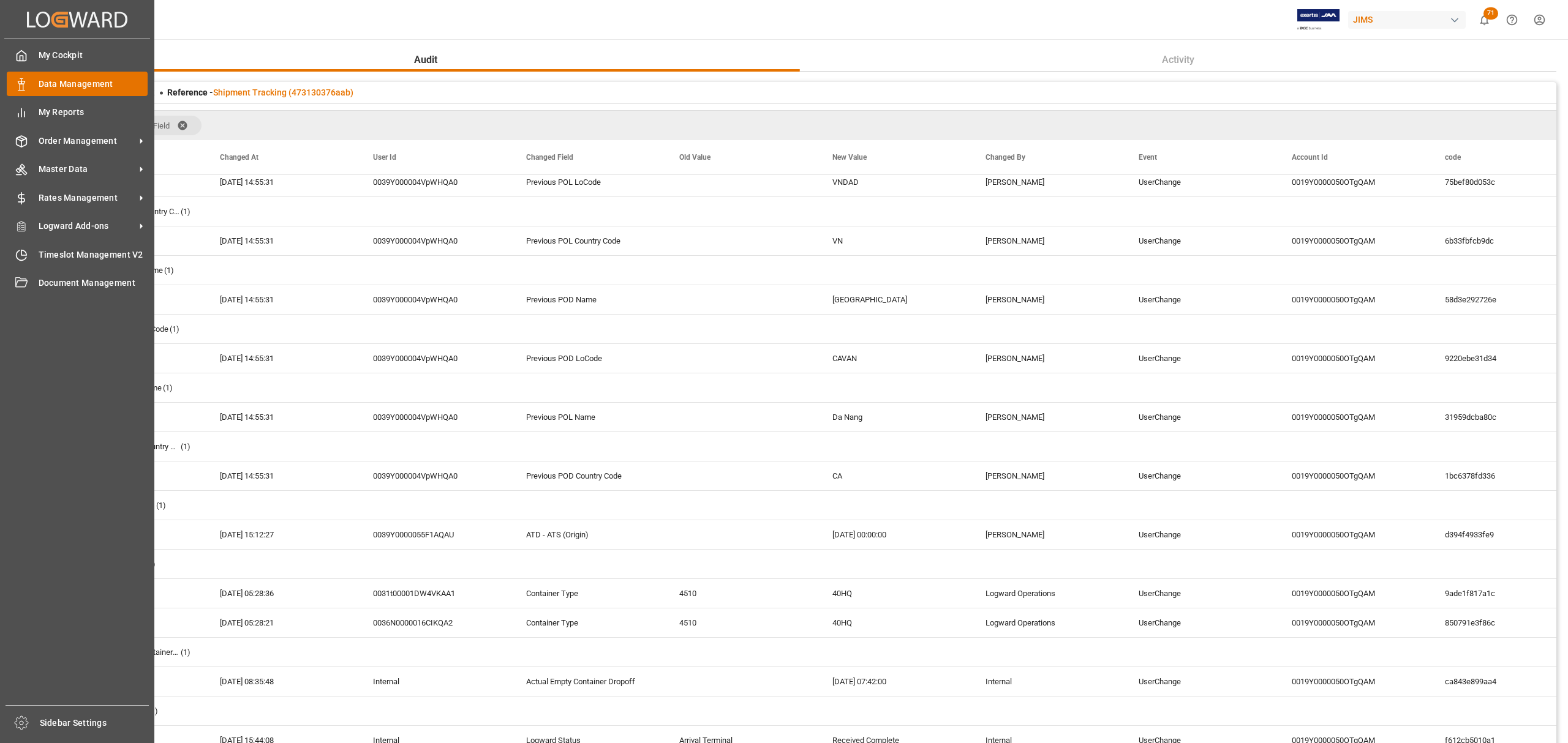
click at [25, 81] on icon at bounding box center [22, 84] width 12 height 12
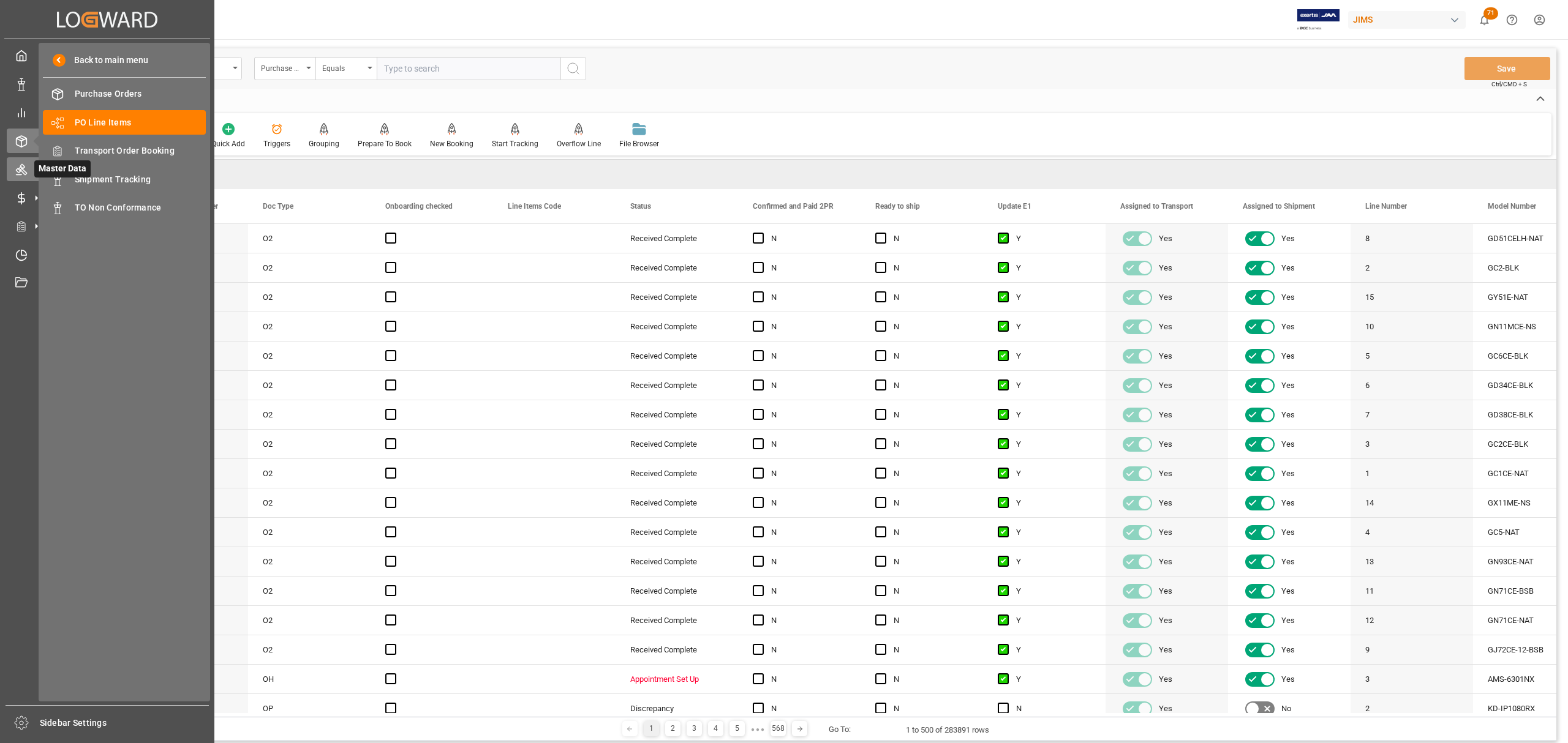
click at [20, 163] on icon at bounding box center [22, 170] width 12 height 12
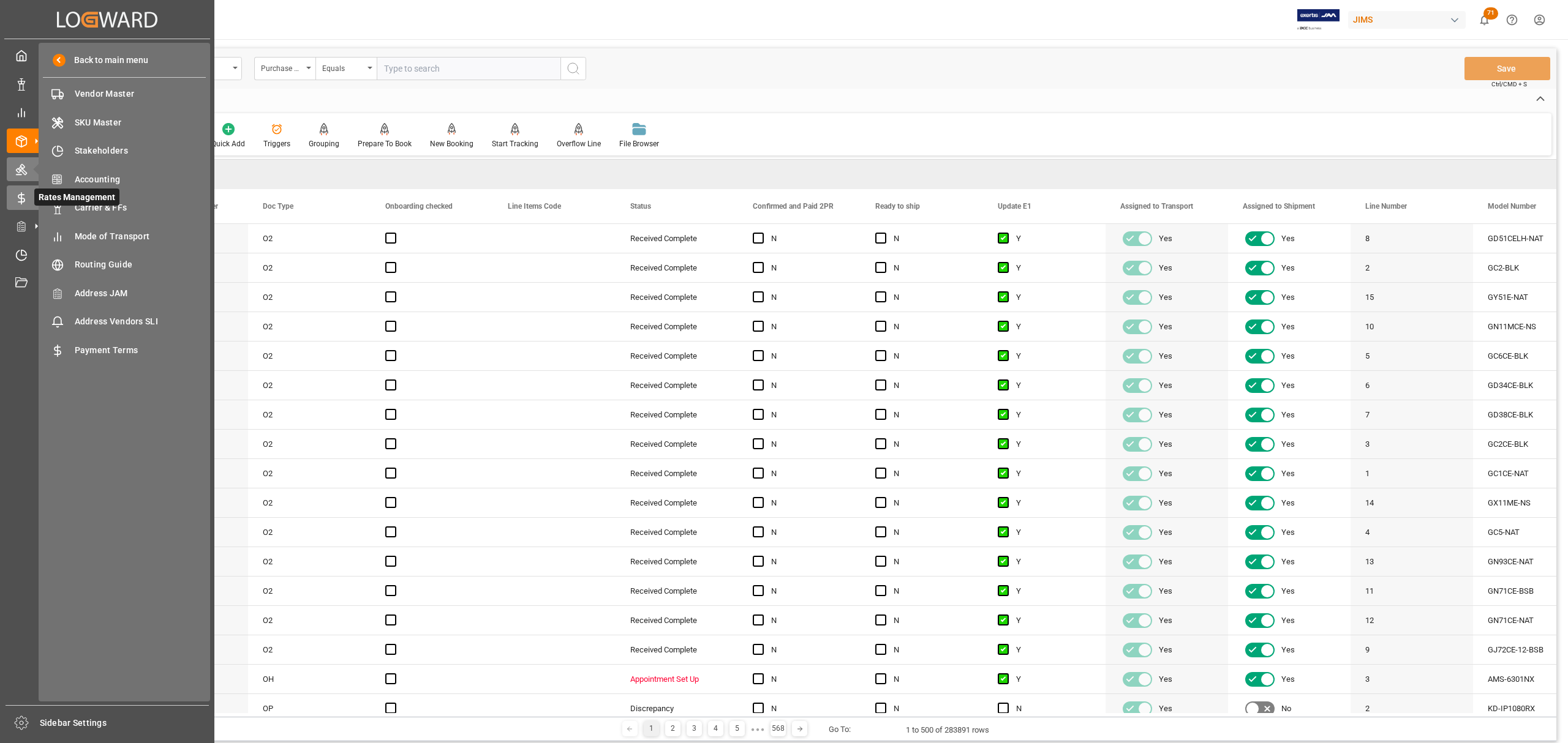
click at [21, 193] on line at bounding box center [21, 198] width 0 height 11
click at [25, 227] on icon at bounding box center [21, 227] width 8 height 10
click at [22, 169] on icon at bounding box center [22, 170] width 11 height 11
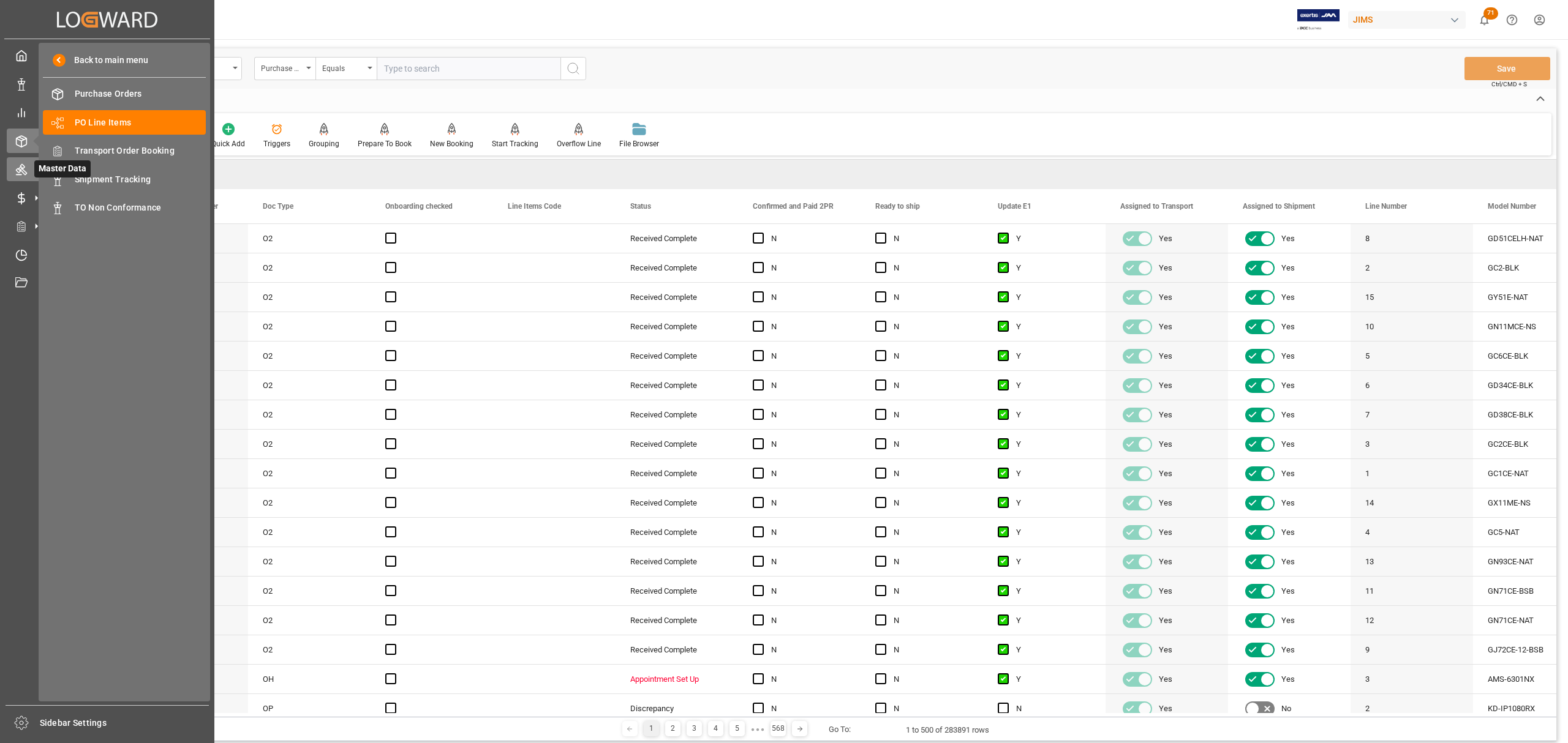
click at [25, 167] on icon at bounding box center [22, 170] width 12 height 12
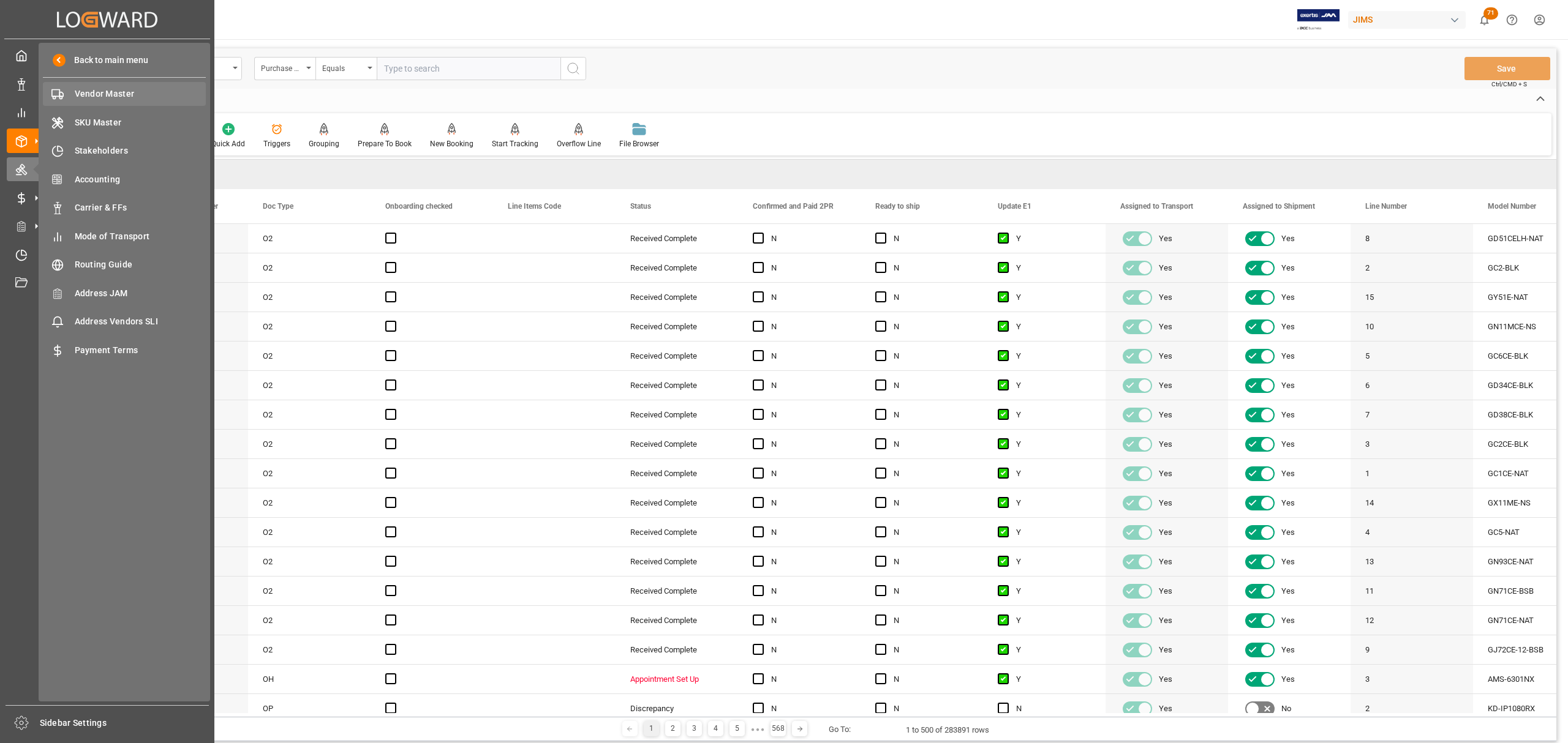
click at [102, 89] on span "Vendor Master" at bounding box center [140, 94] width 132 height 13
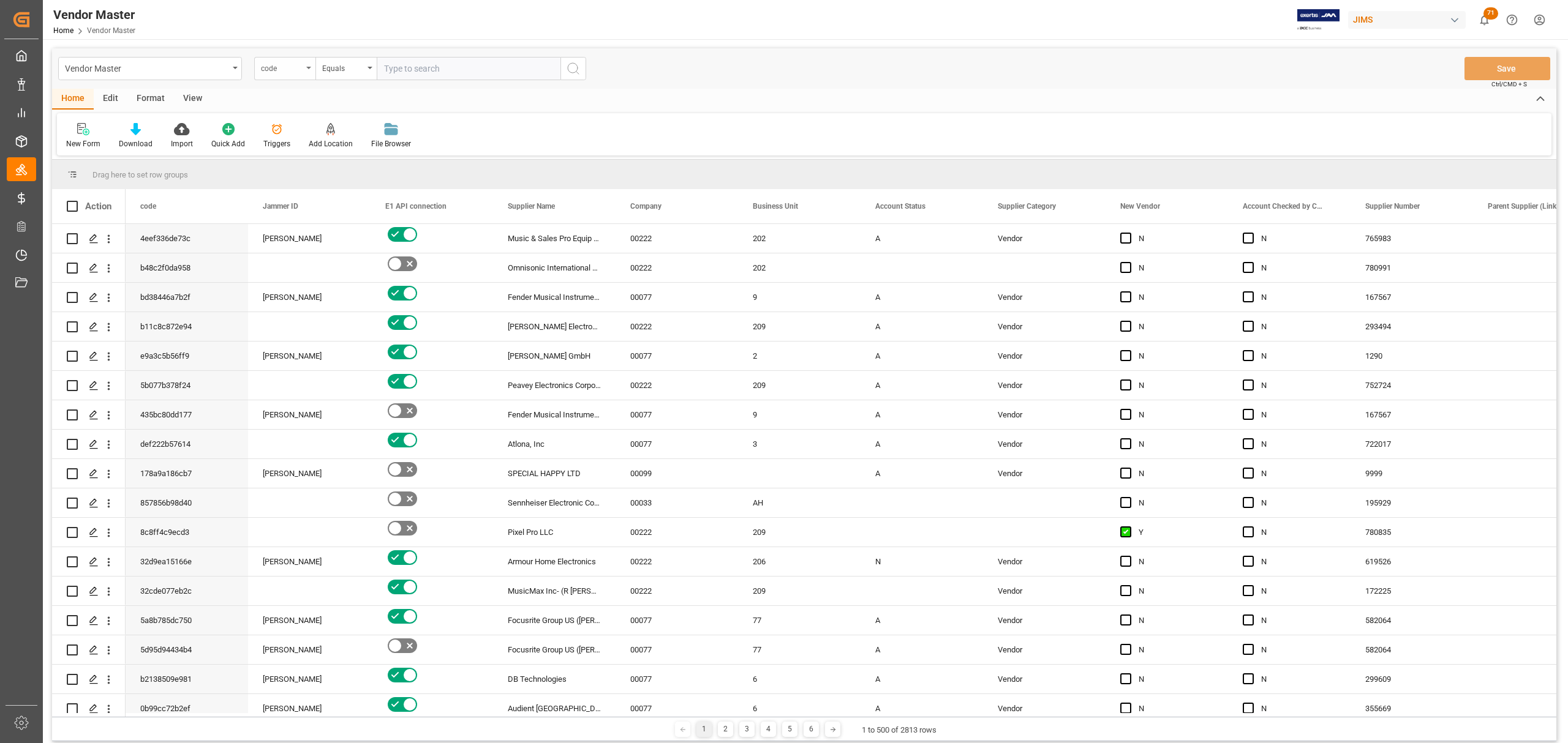
click at [285, 70] on div "code" at bounding box center [282, 67] width 42 height 14
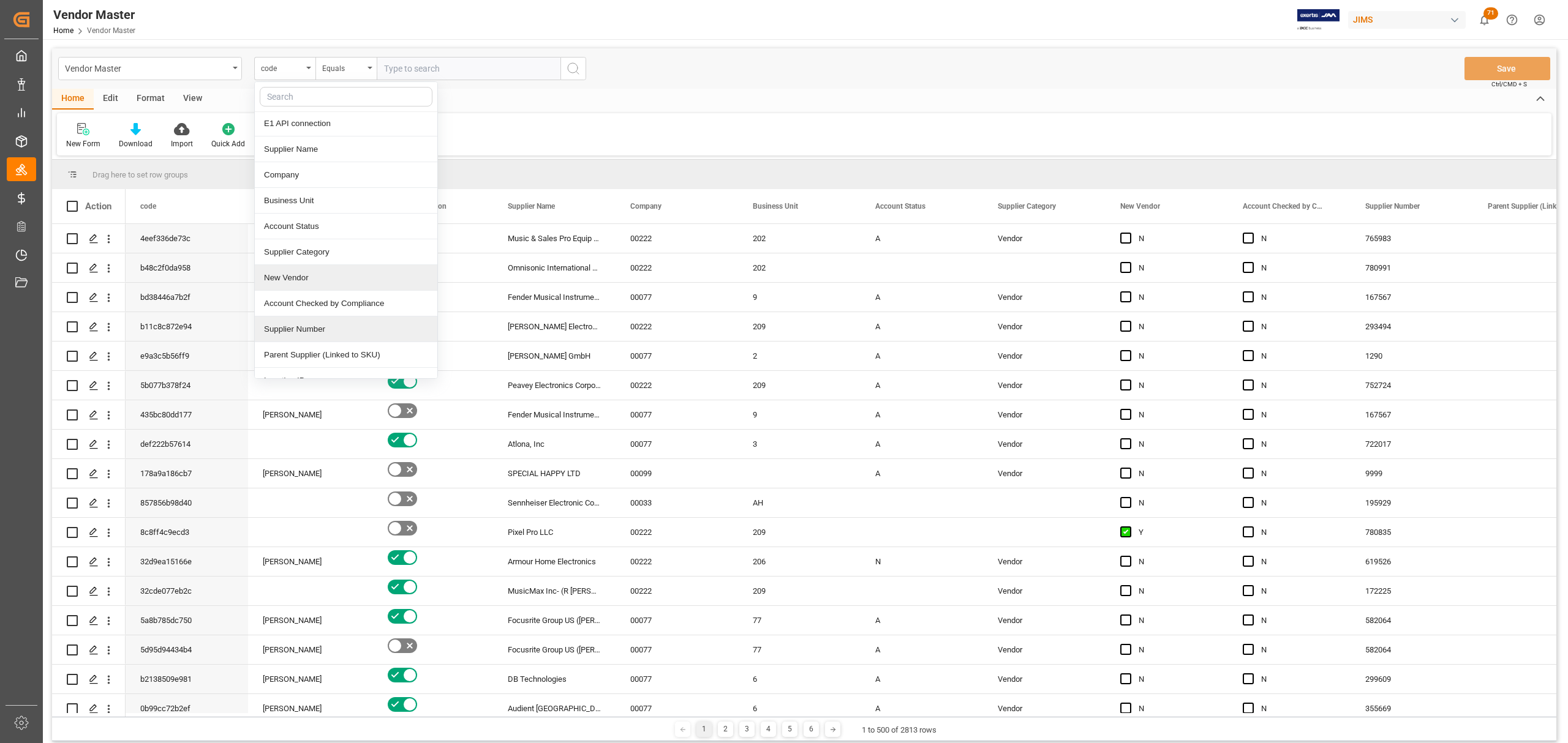
scroll to position [81, 0]
click at [338, 307] on div "Supplier Number" at bounding box center [346, 300] width 183 height 25
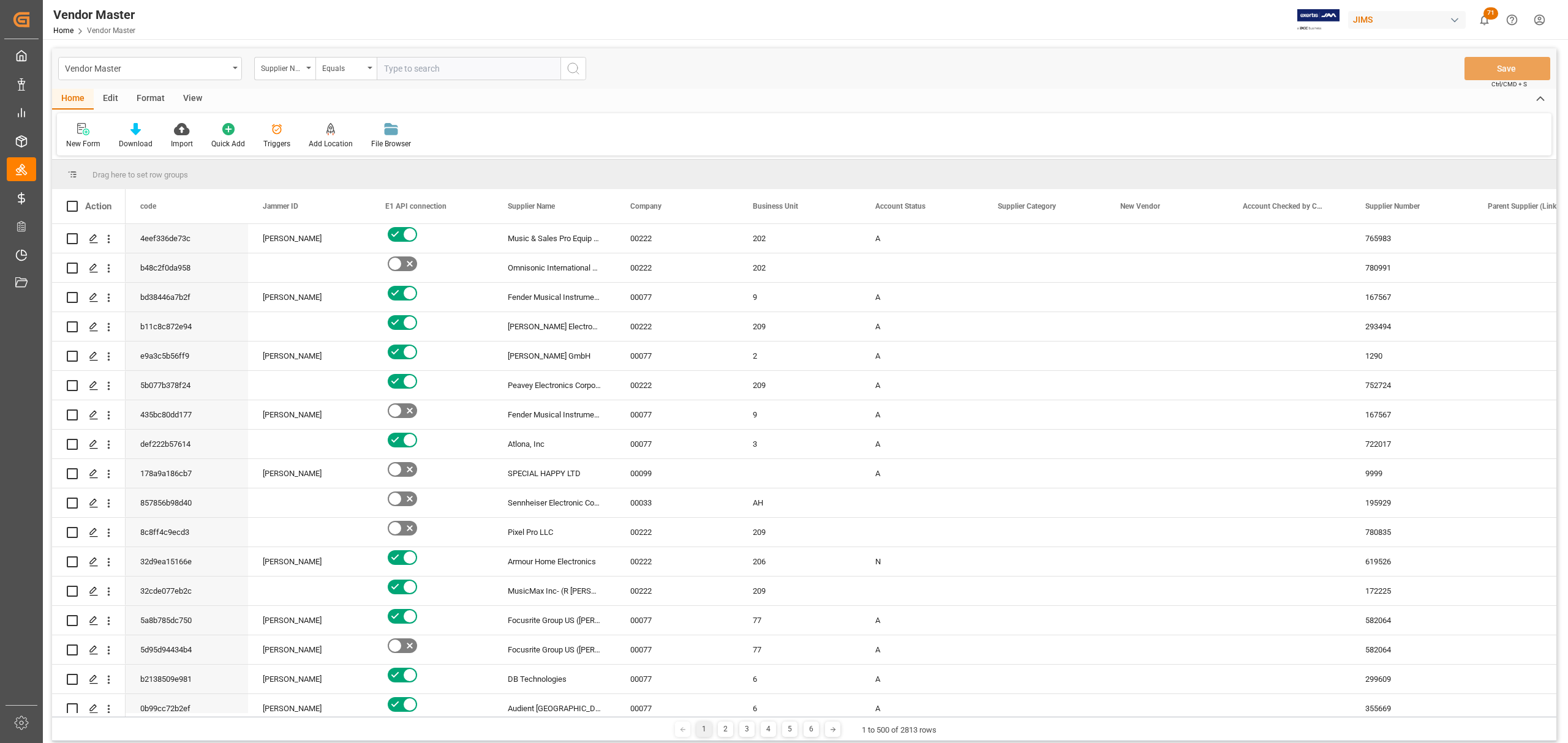
click at [463, 63] on input "text" at bounding box center [469, 68] width 184 height 23
paste input "780991"
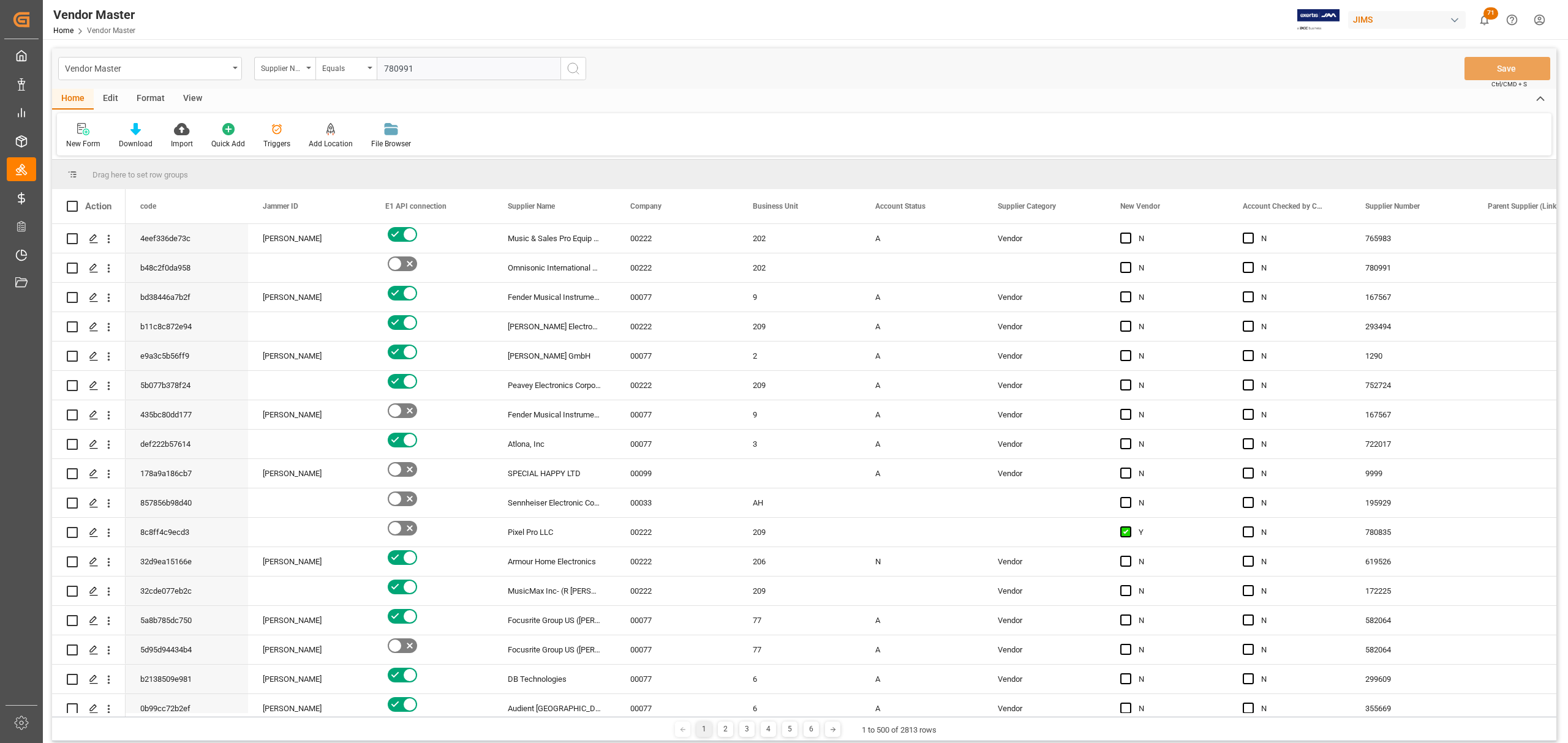
type input "780991"
click at [569, 62] on icon "search button" at bounding box center [574, 69] width 15 height 15
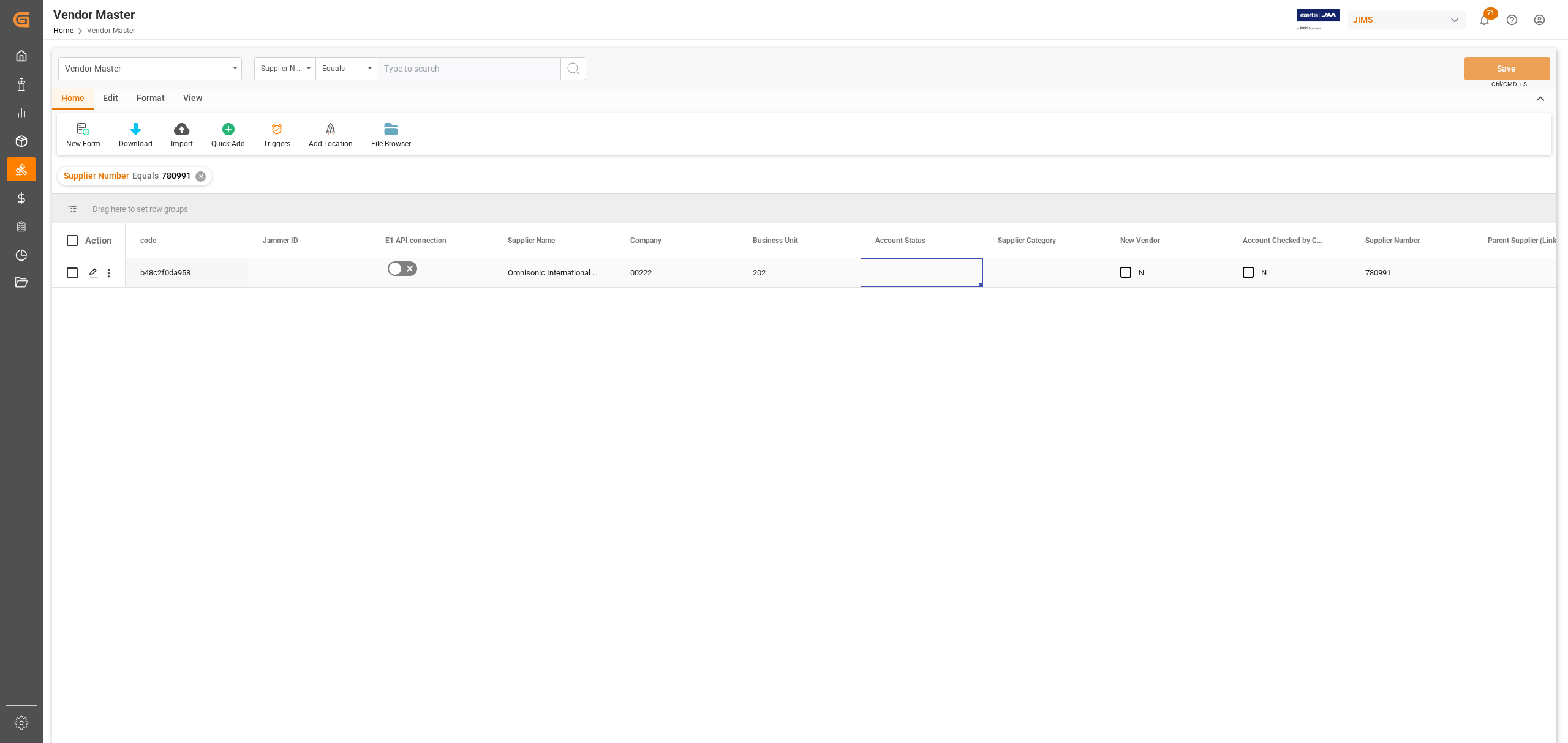
click at [914, 272] on div "Press SPACE to select this row." at bounding box center [922, 273] width 122 height 29
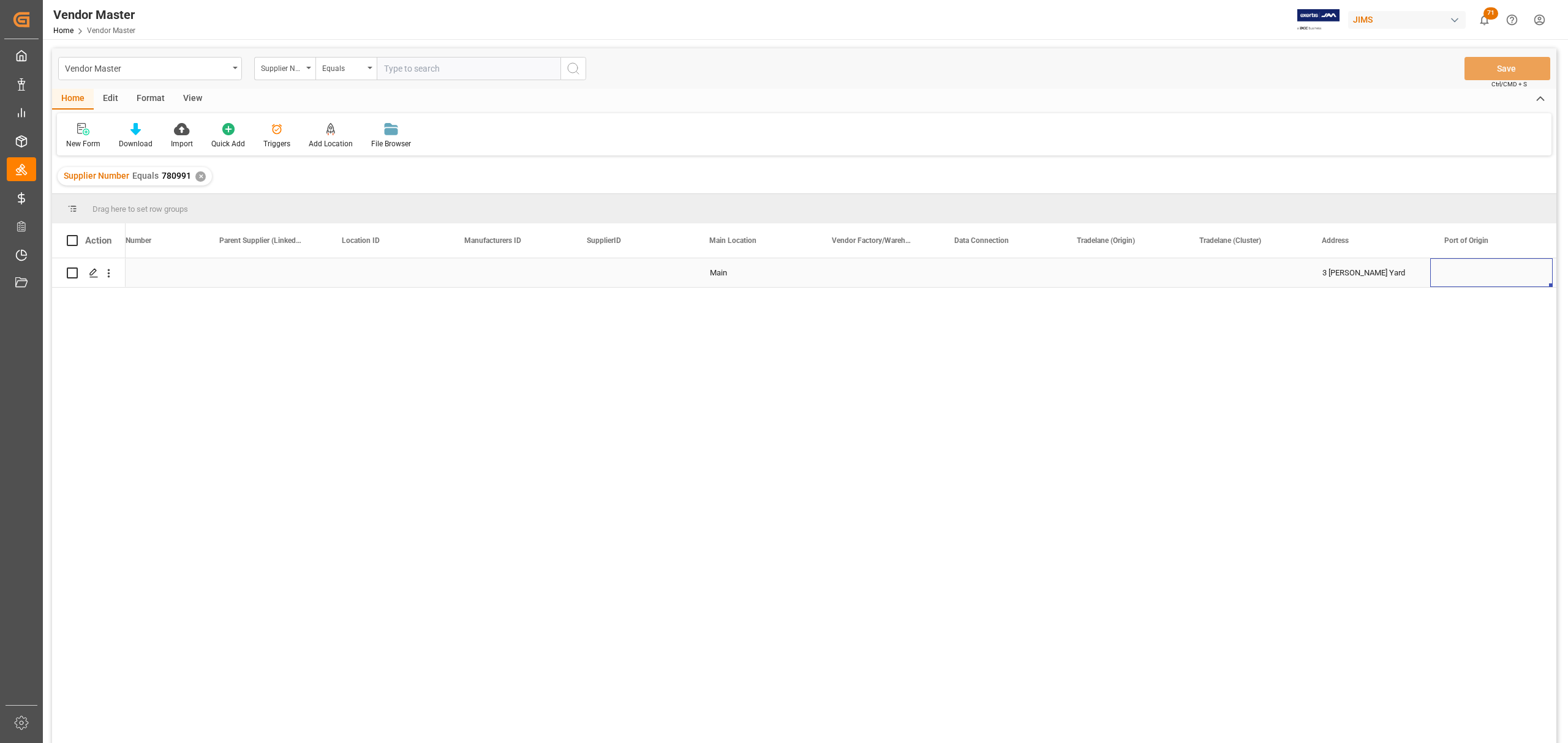
scroll to position [0, 1390]
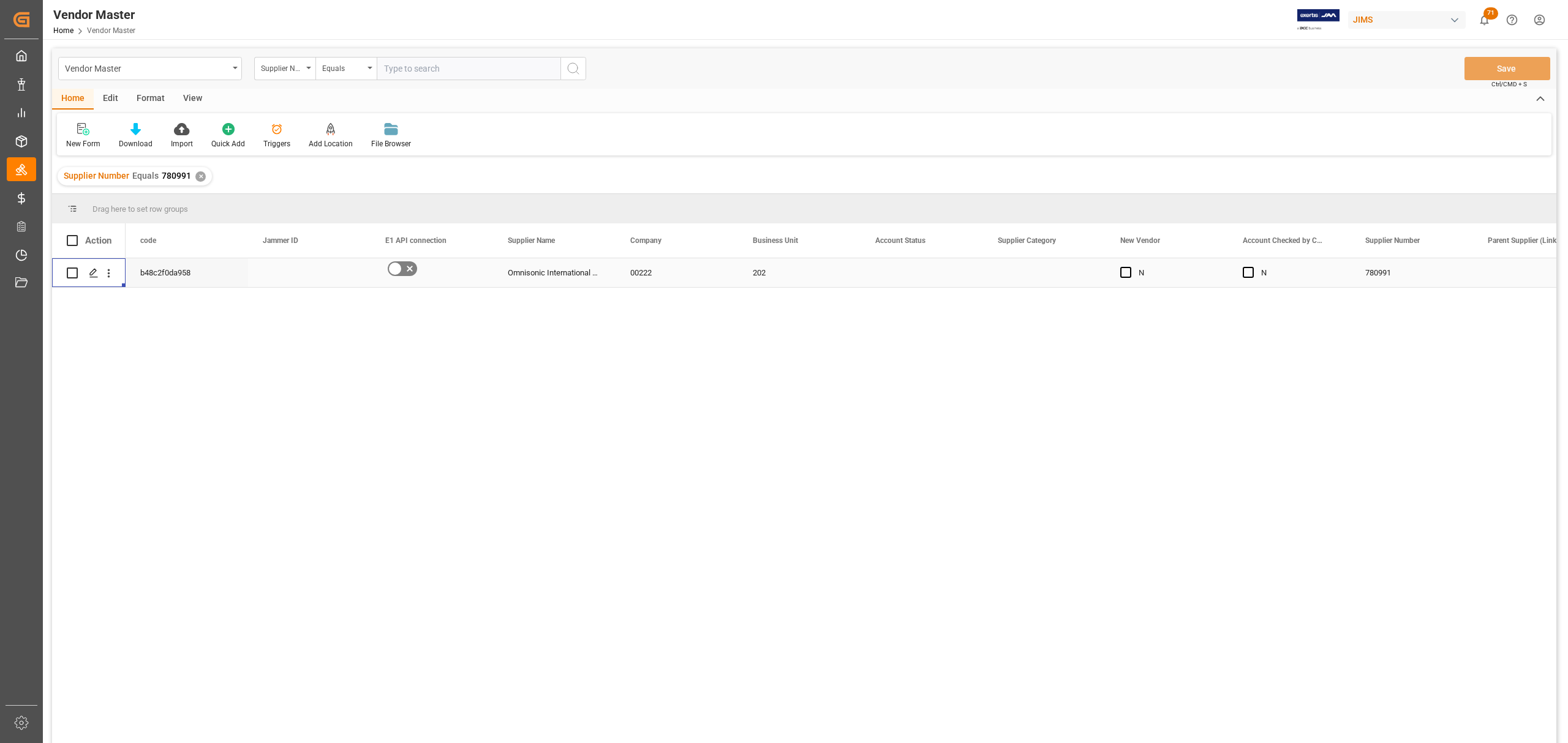
click at [73, 270] on input "Press Space to toggle row selection (unchecked)" at bounding box center [72, 273] width 11 height 11
checkbox input "true"
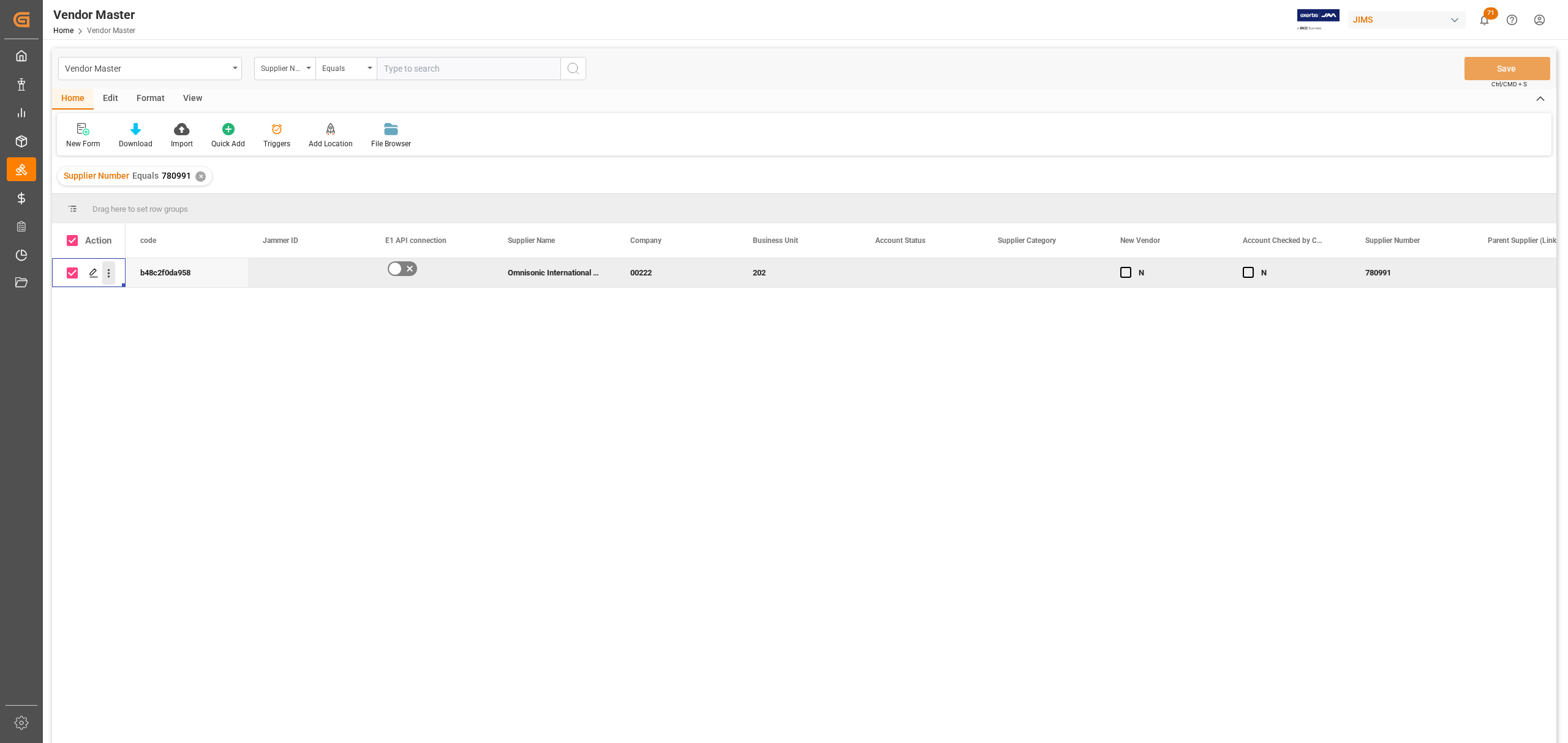
click at [110, 273] on icon "open menu" at bounding box center [109, 273] width 13 height 13
click at [191, 327] on span "Duplicate this row" at bounding box center [188, 324] width 113 height 11
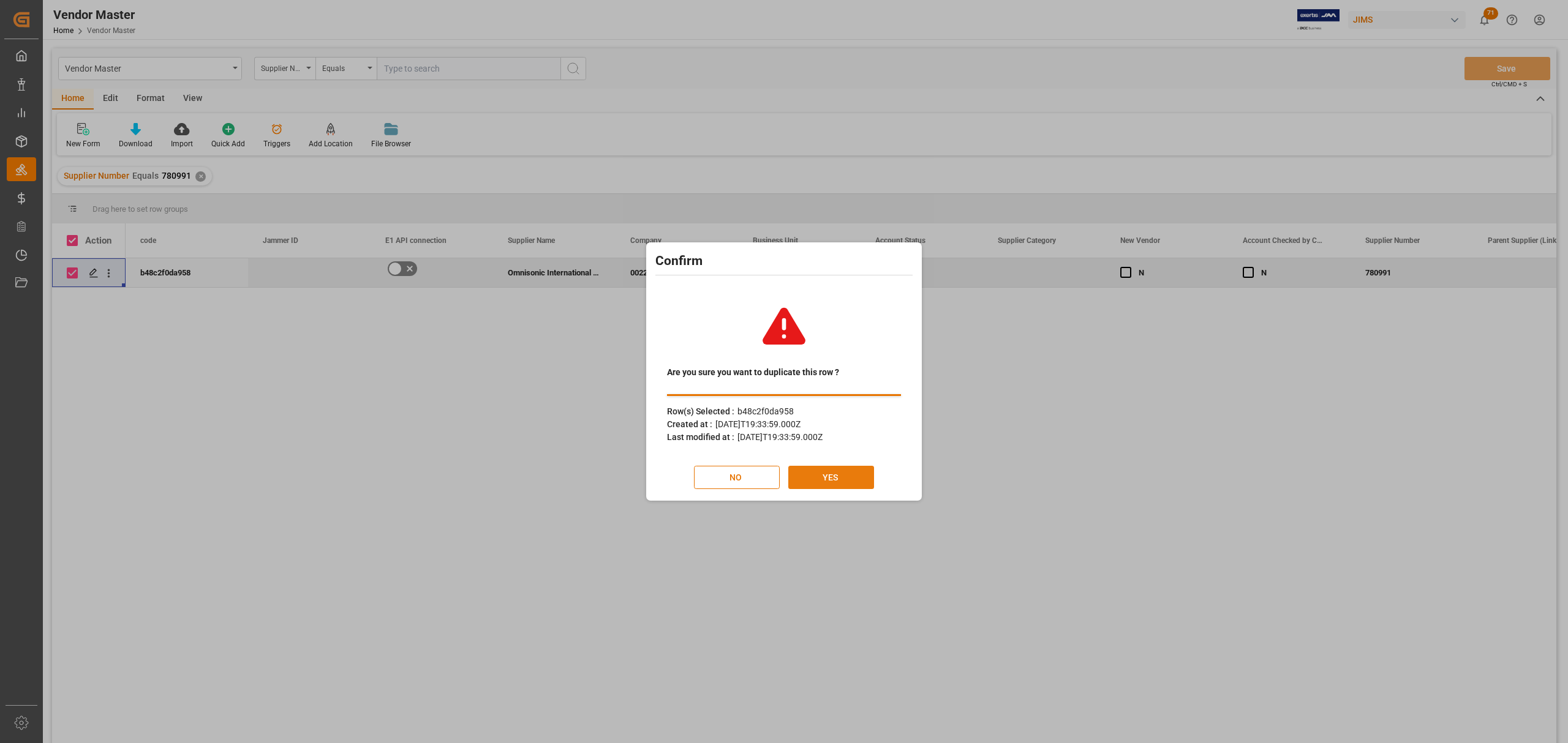
click at [814, 473] on button "YES" at bounding box center [831, 477] width 86 height 23
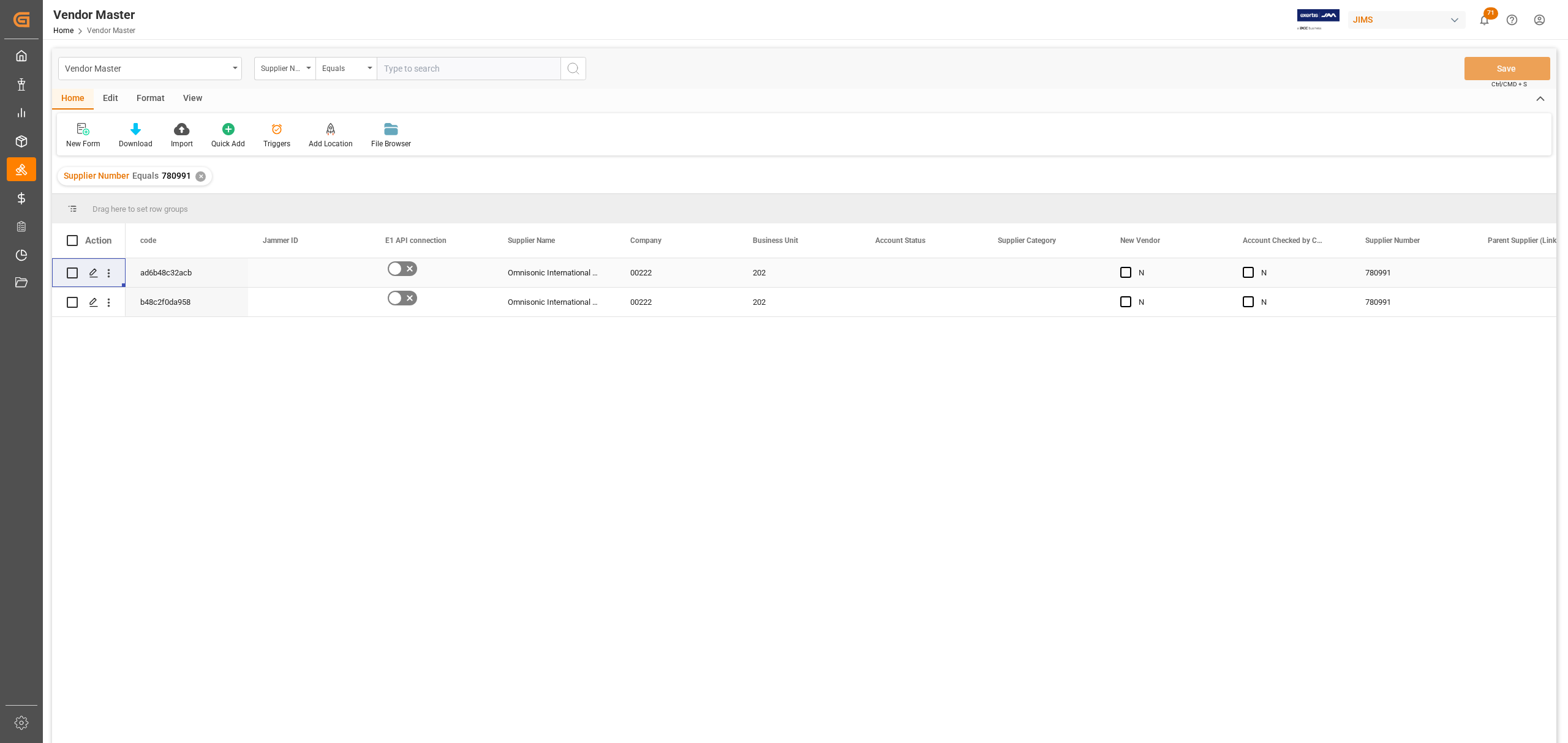
click at [72, 273] on input "Press Space to toggle row selection (unchecked)" at bounding box center [72, 273] width 11 height 11
checkbox input "true"
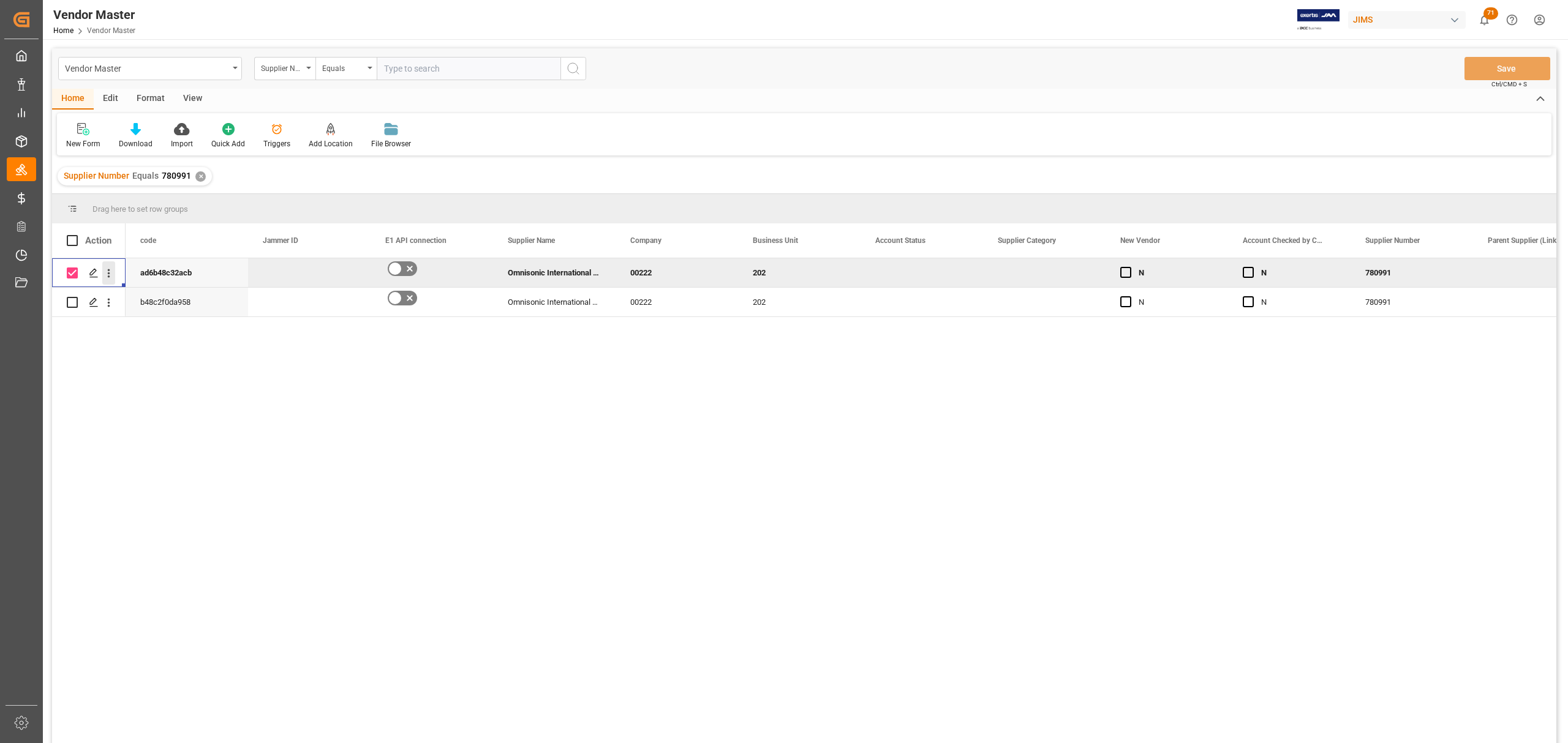
click at [112, 275] on icon "open menu" at bounding box center [109, 273] width 13 height 13
click at [197, 329] on span "Duplicate this row" at bounding box center [188, 324] width 113 height 11
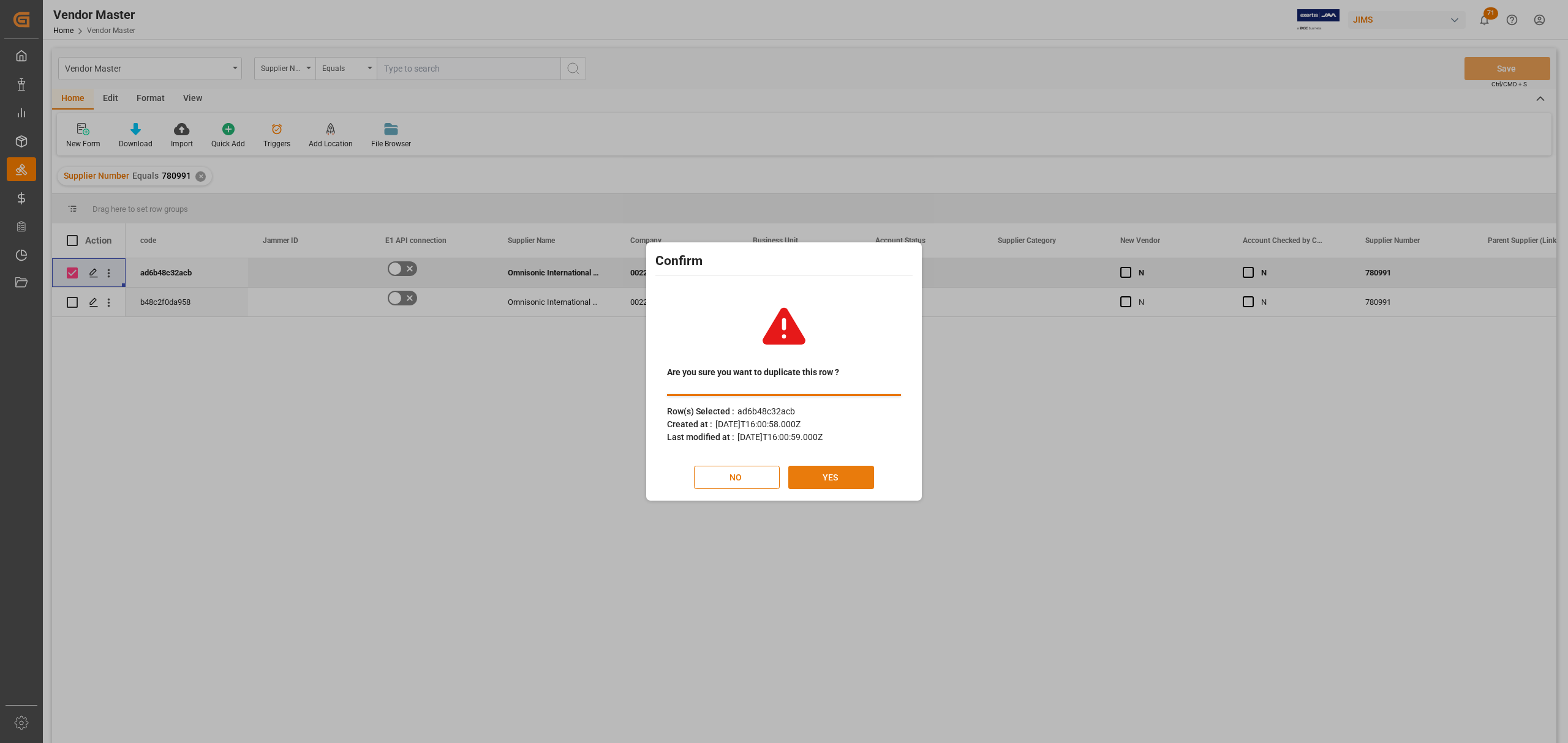
drag, startPoint x: 836, startPoint y: 473, endPoint x: 840, endPoint y: 478, distance: 6.4
click at [840, 478] on button "YES" at bounding box center [831, 477] width 86 height 23
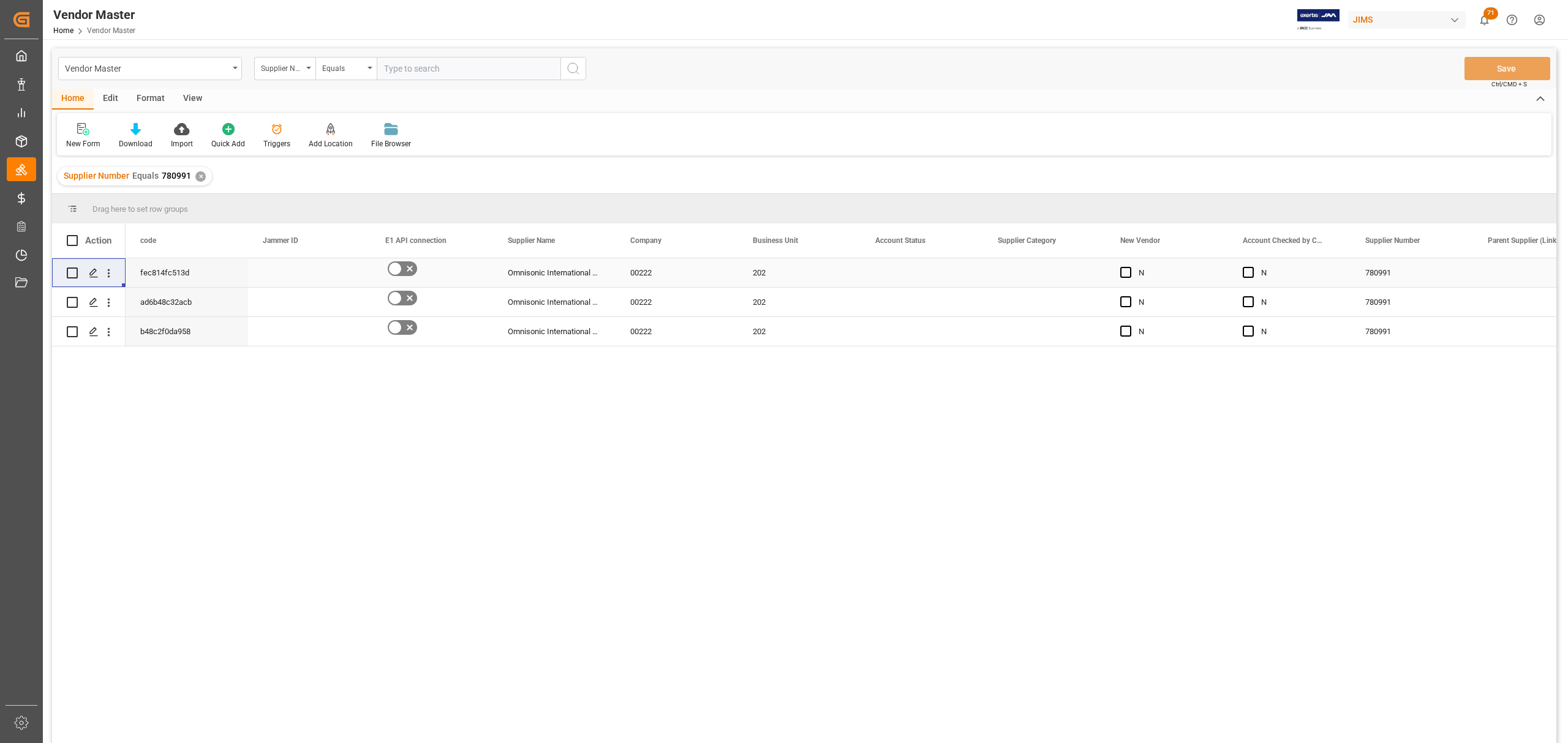
click at [72, 268] on input "Press Space to toggle row selection (unchecked)" at bounding box center [72, 273] width 11 height 11
checkbox input "true"
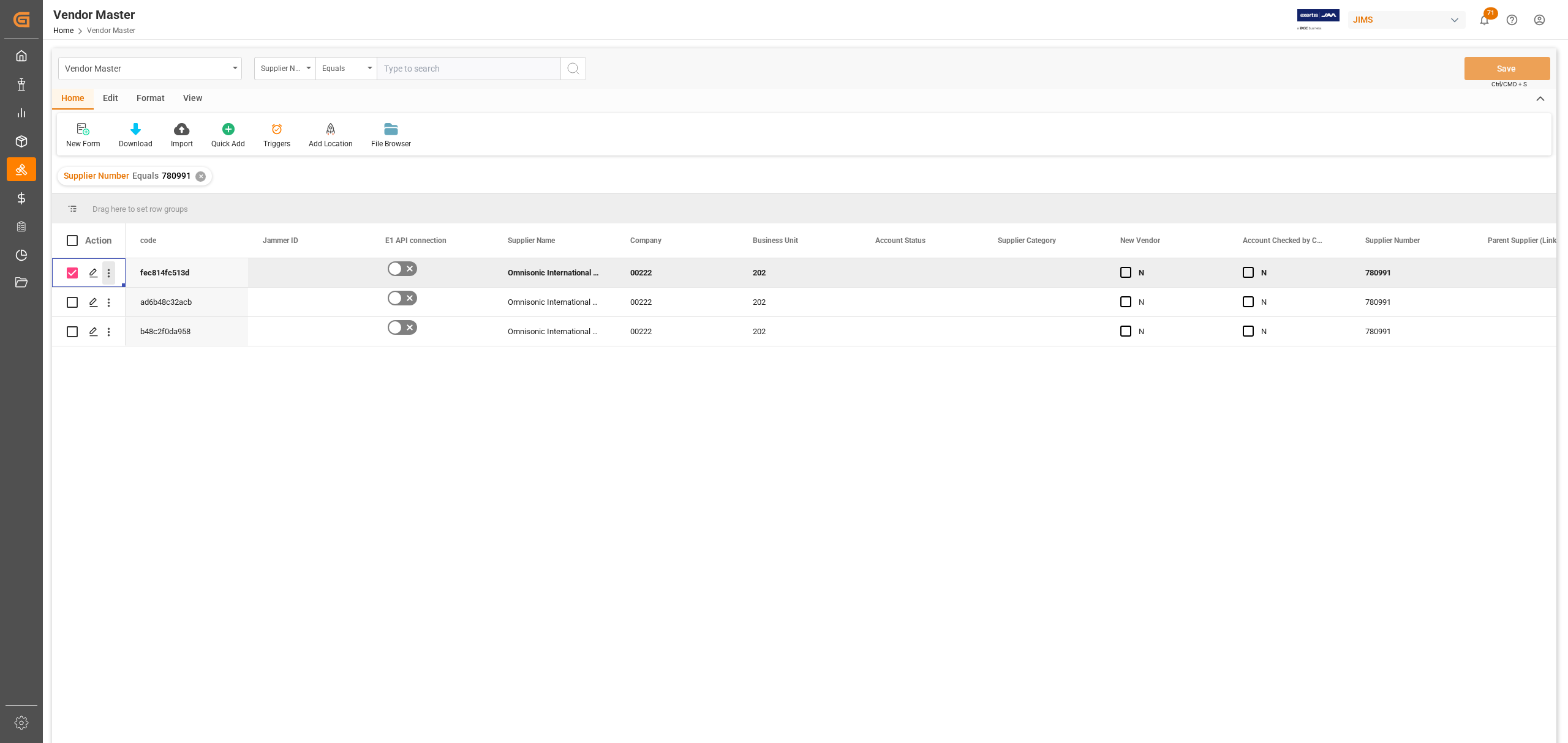
click at [114, 276] on icon "open menu" at bounding box center [109, 273] width 13 height 13
click at [199, 328] on span "Duplicate this row" at bounding box center [188, 324] width 113 height 11
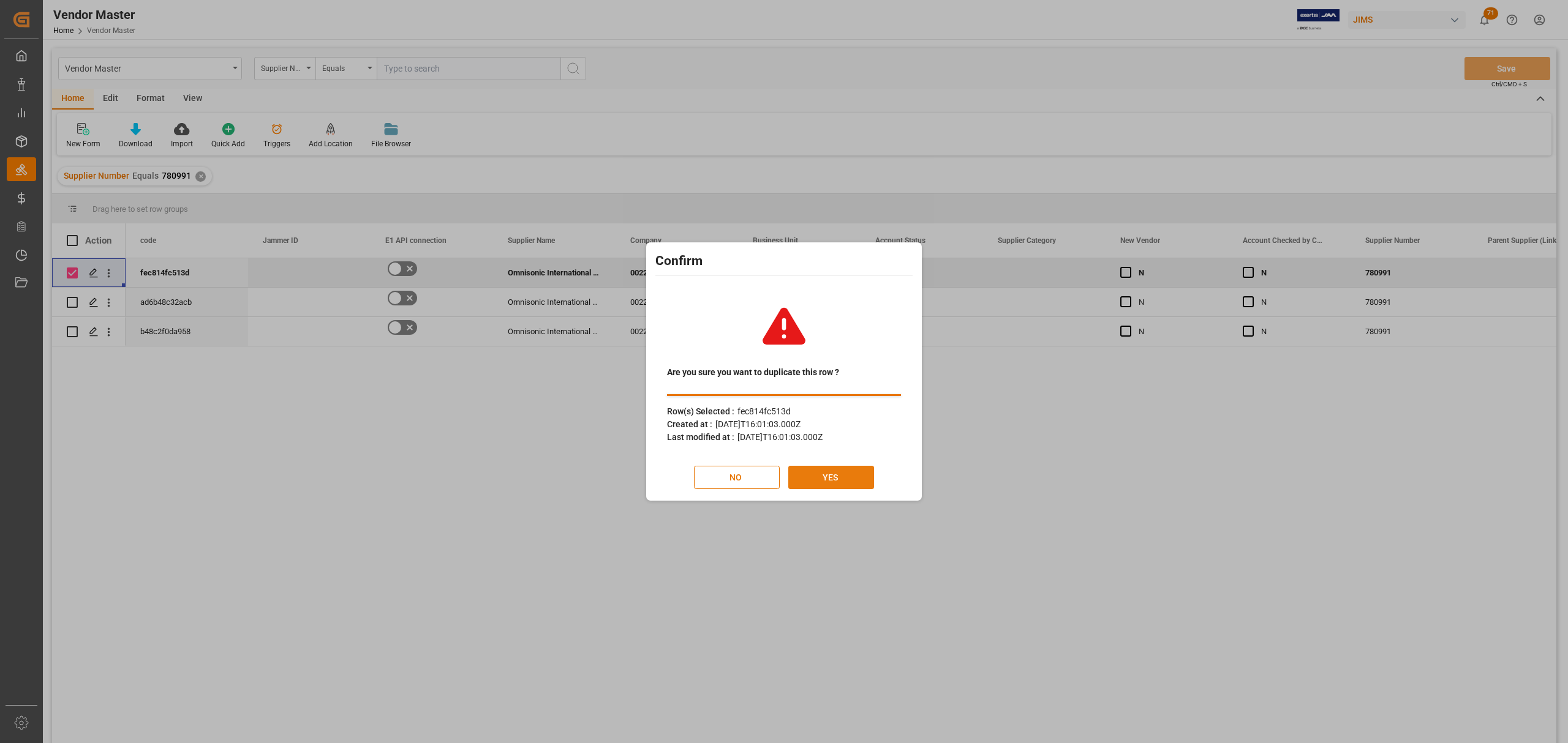
click at [811, 480] on button "YES" at bounding box center [831, 477] width 86 height 23
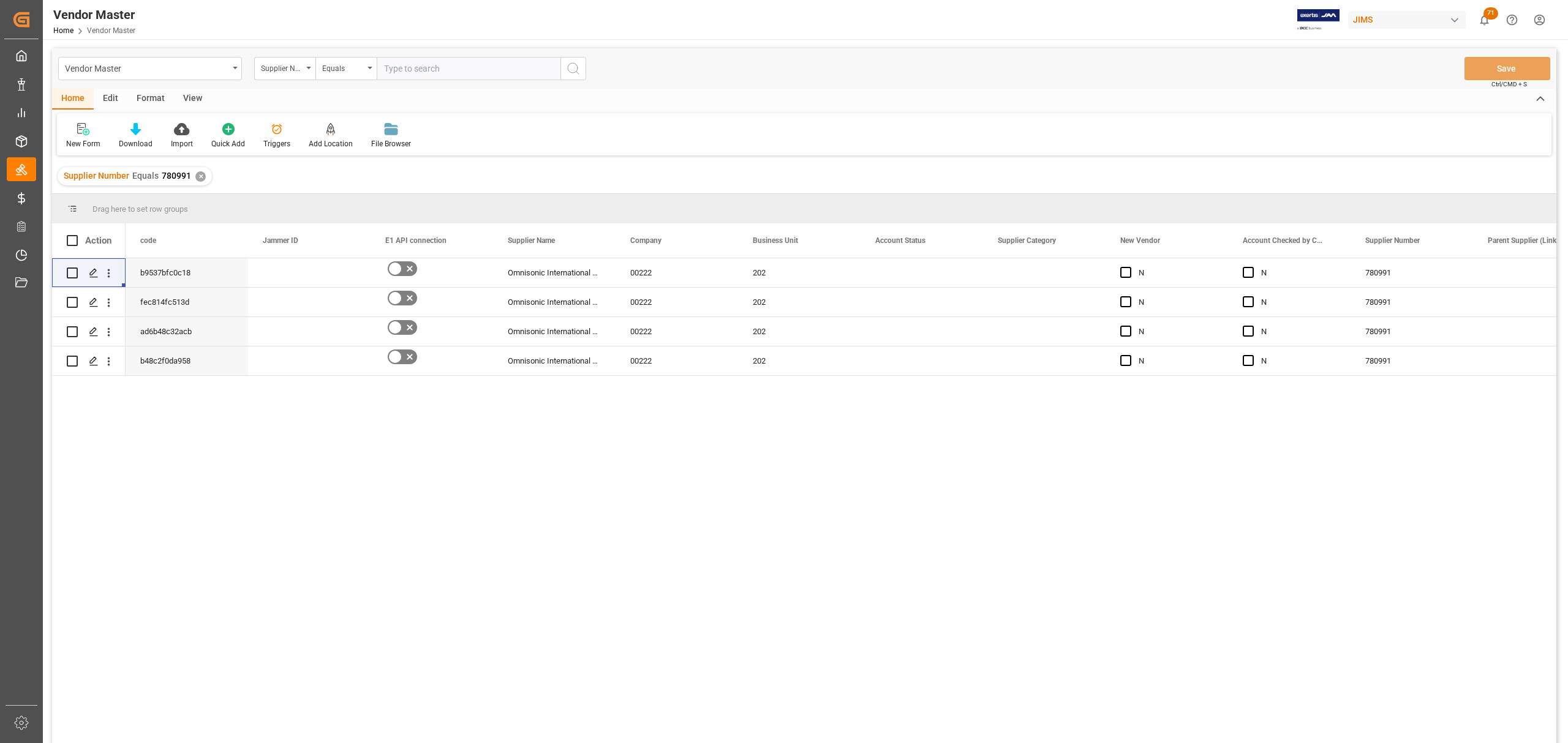
click at [410, 462] on div "b9537bfc0c18 Omnisonic International Limited 00222 202 N N 780991 fec814fc513d …" at bounding box center [841, 504] width 1431 height 493
click at [72, 270] on input "Press Space to toggle row selection (unchecked)" at bounding box center [72, 273] width 11 height 11
checkbox input "true"
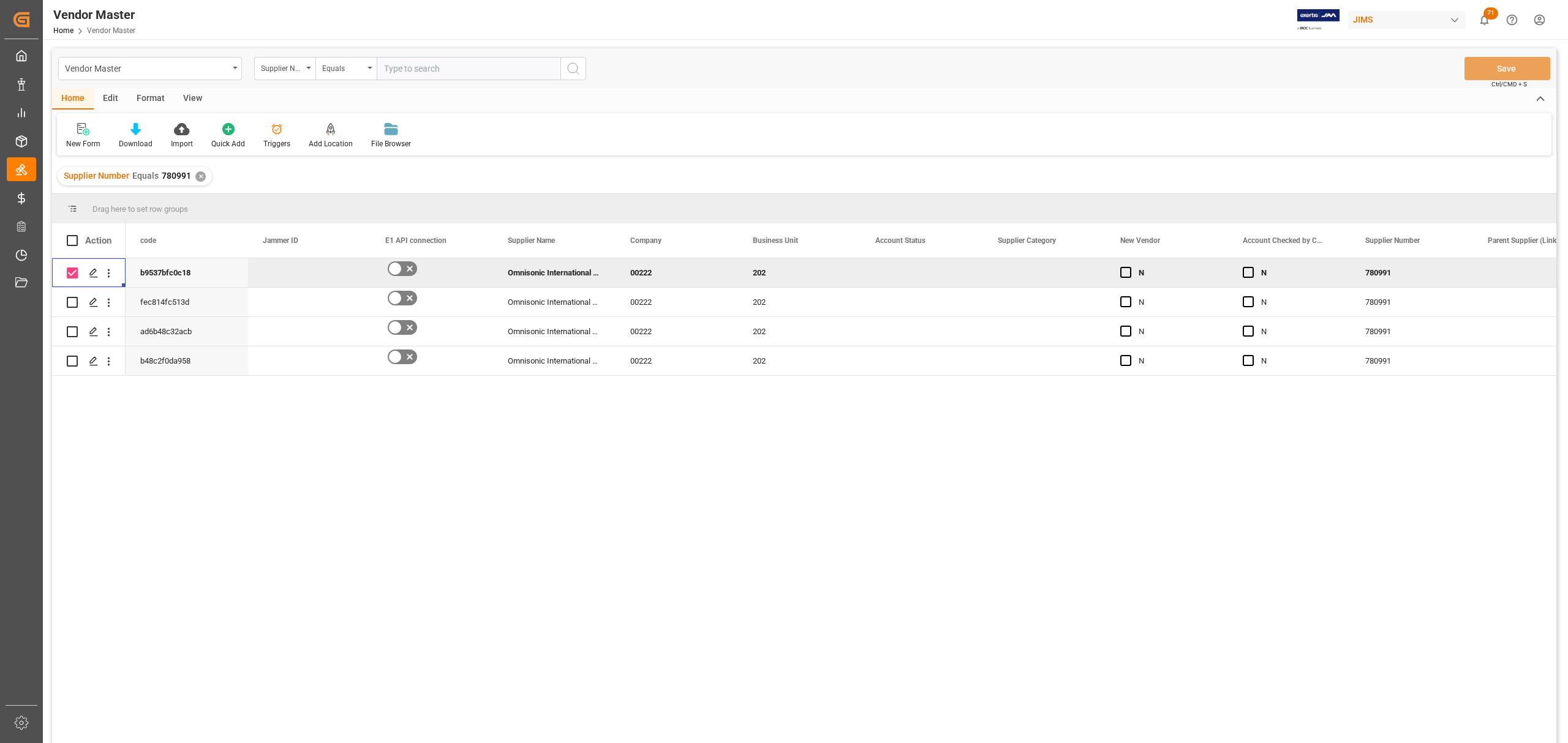
click at [116, 270] on div "Press SPACE to deselect this row." at bounding box center [109, 273] width 31 height 23
click at [115, 272] on icon "open menu" at bounding box center [109, 273] width 13 height 13
click at [204, 329] on span "Duplicate this row" at bounding box center [188, 324] width 113 height 11
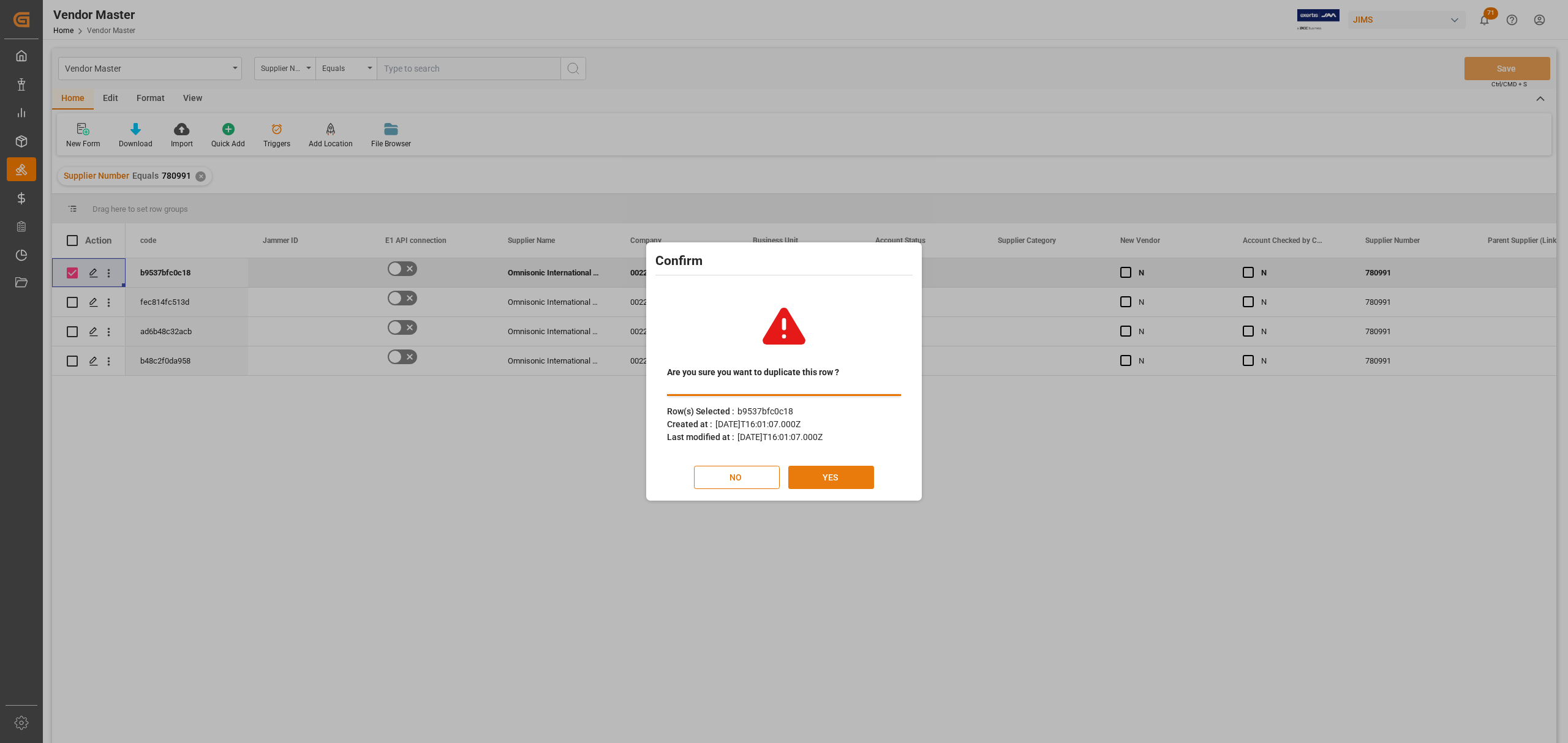
click at [838, 480] on button "YES" at bounding box center [831, 477] width 86 height 23
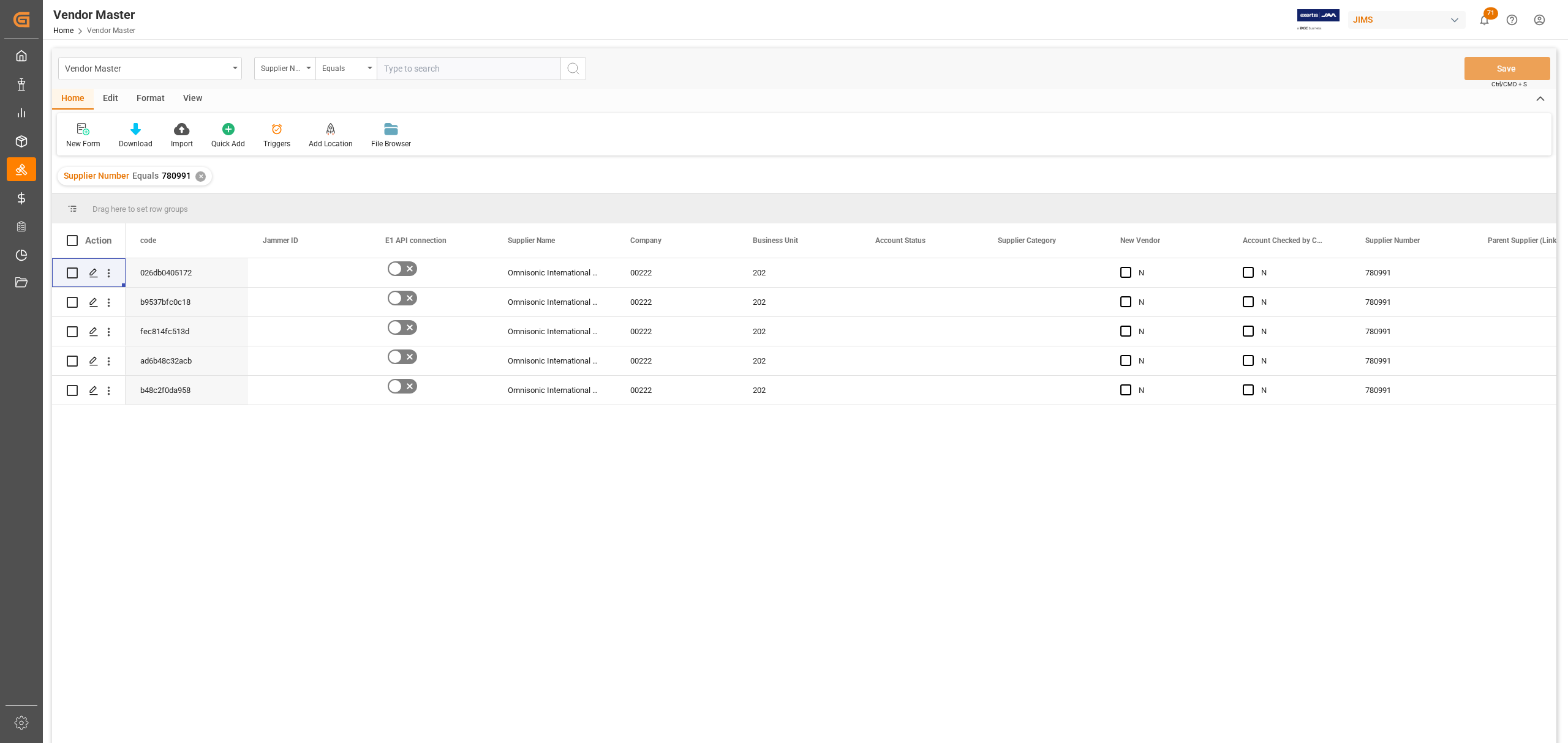
drag, startPoint x: 496, startPoint y: 475, endPoint x: 195, endPoint y: 383, distance: 314.7
click at [481, 475] on div "026db0405172 Omnisonic International Limited 00222 202 N N 780991 b9537bfc0c18 …" at bounding box center [841, 504] width 1431 height 493
click at [74, 272] on input "Press Space to toggle row selection (unchecked)" at bounding box center [72, 273] width 11 height 11
checkbox input "true"
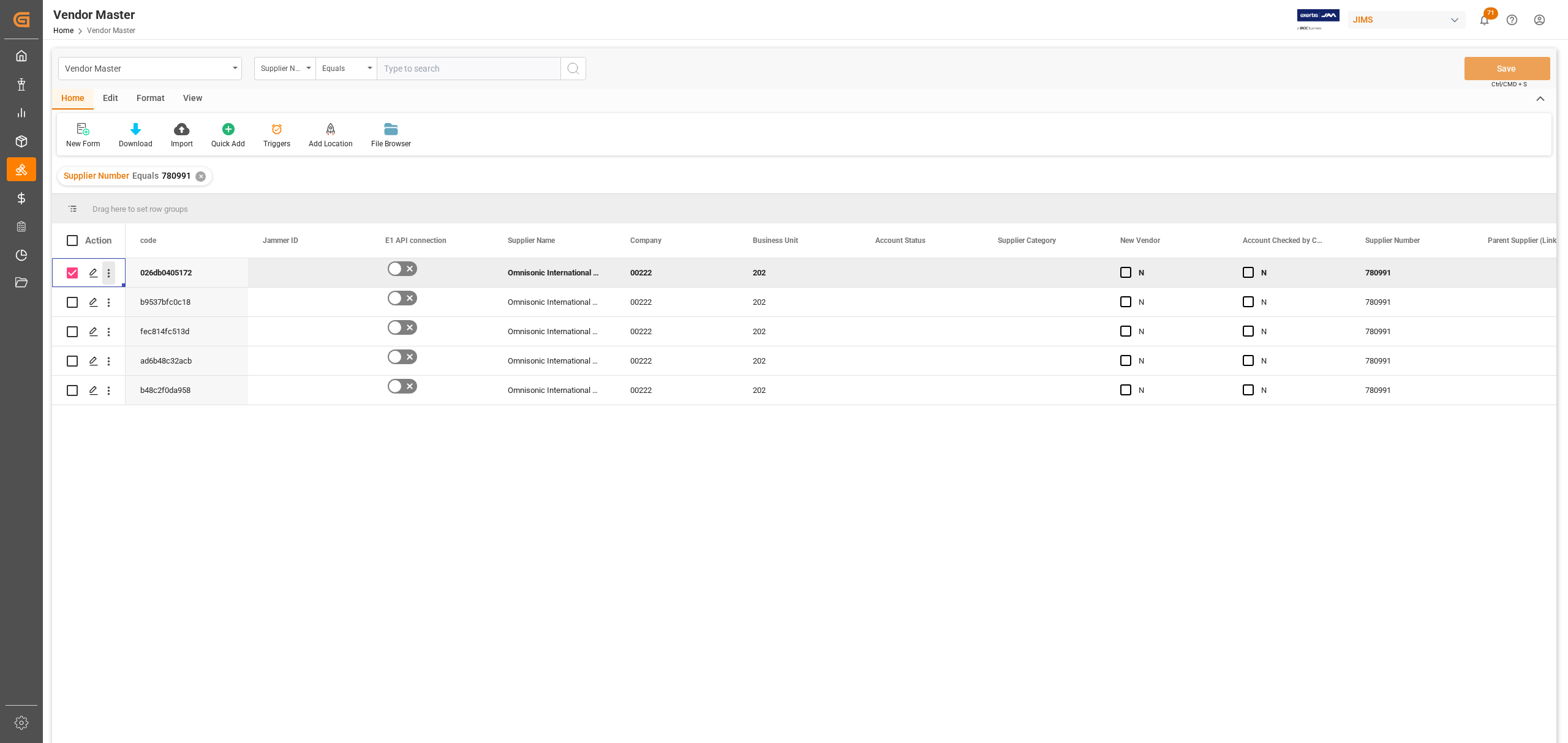
click at [111, 275] on icon "open menu" at bounding box center [109, 273] width 13 height 13
click at [199, 324] on span "Duplicate this row" at bounding box center [188, 324] width 113 height 11
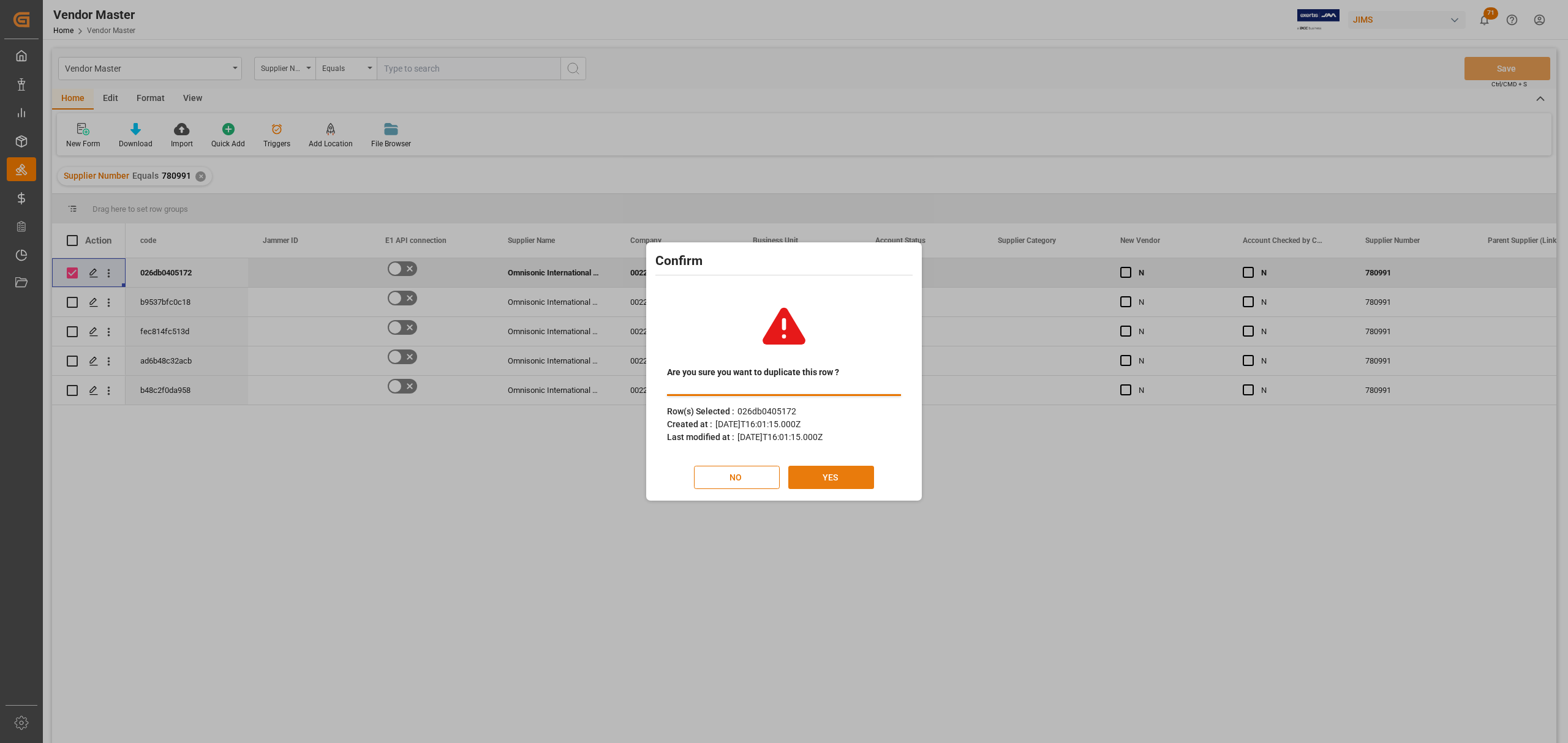
click at [837, 481] on button "YES" at bounding box center [831, 477] width 86 height 23
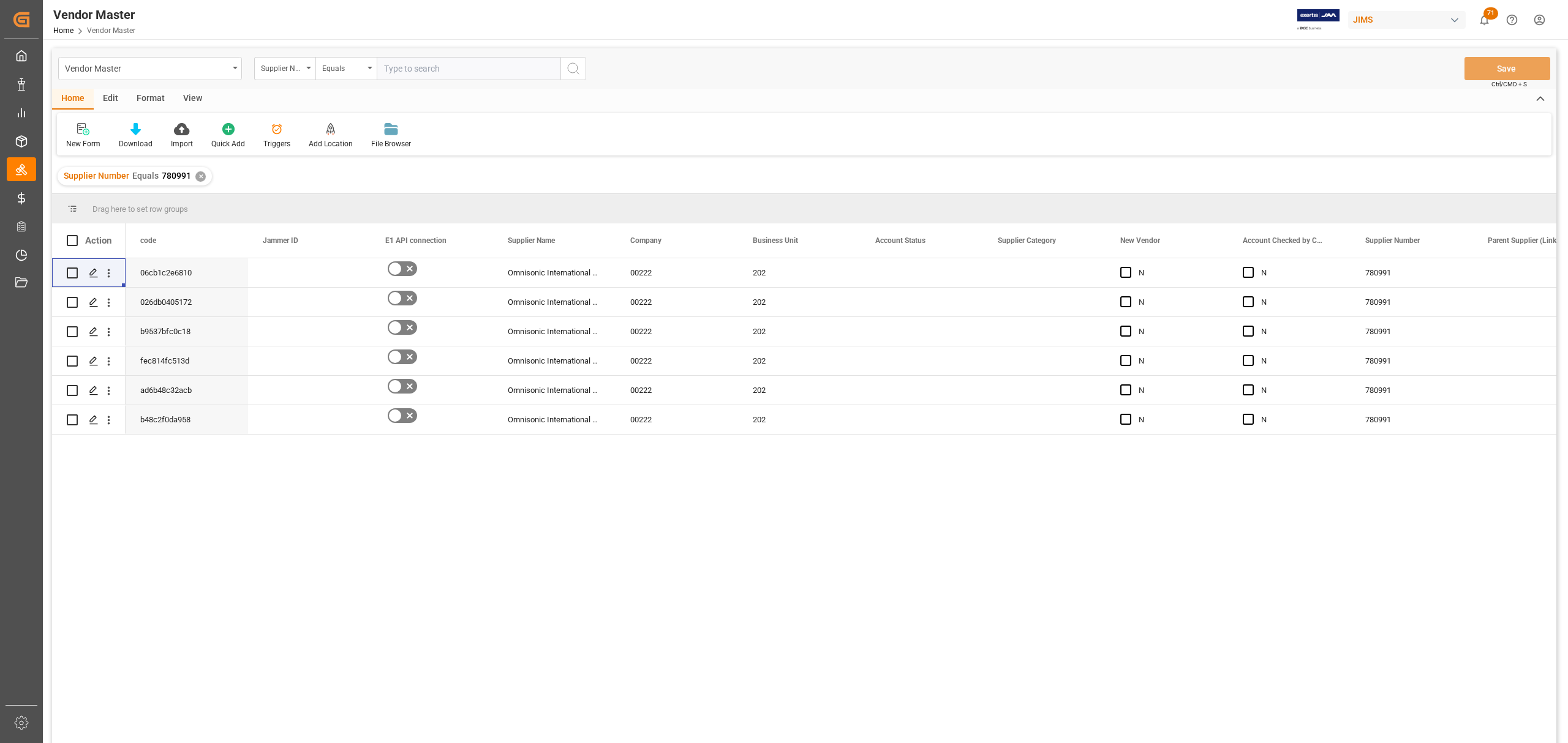
click at [435, 516] on div "06cb1c2e6810 Omnisonic International Limited 00222 202 N N 780991 026db0405172 …" at bounding box center [841, 504] width 1431 height 493
click at [78, 268] on div "Press SPACE to select this row." at bounding box center [88, 273] width 44 height 27
click at [69, 273] on input "Press Space to toggle row selection (unchecked)" at bounding box center [72, 273] width 11 height 11
checkbox input "true"
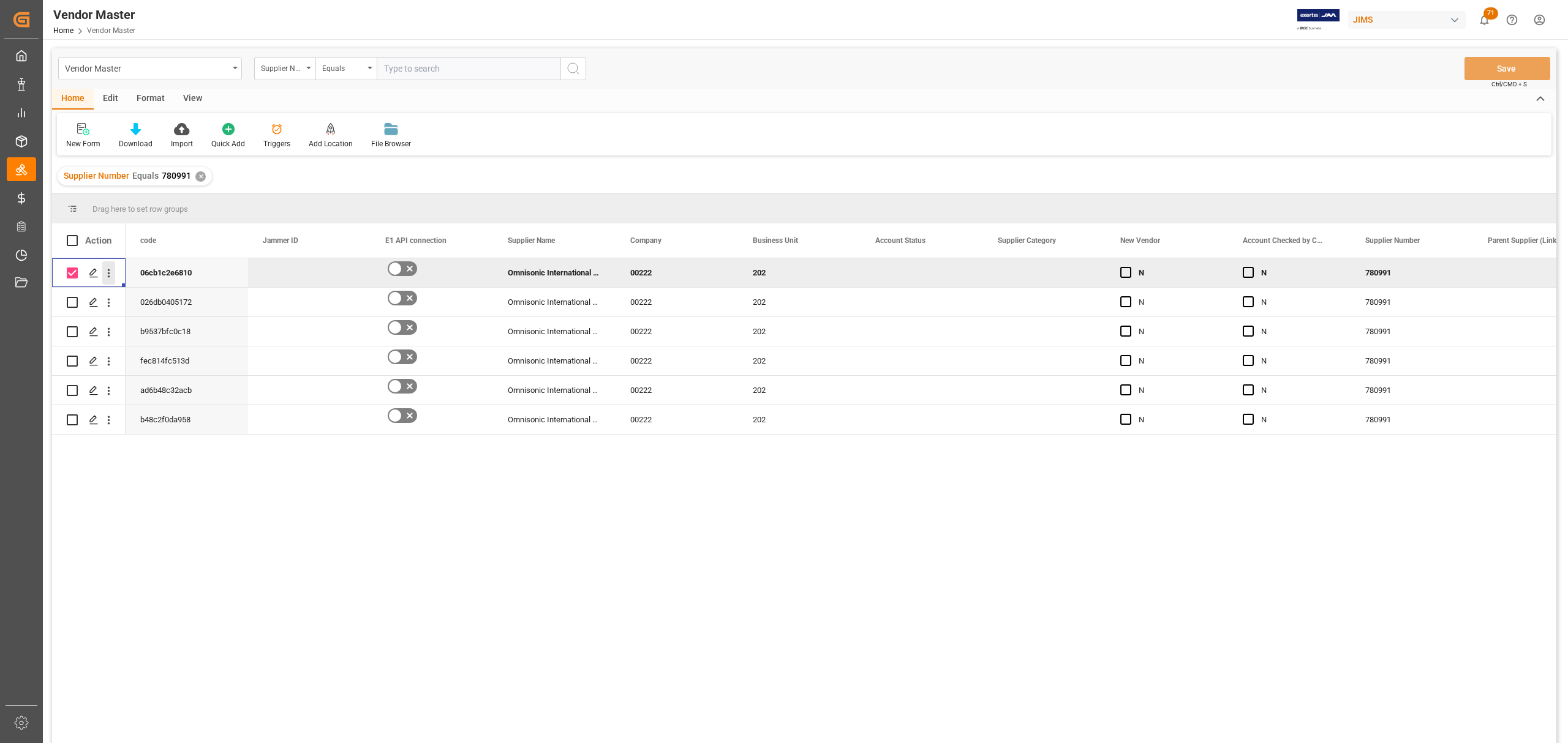
click at [106, 279] on icon "open menu" at bounding box center [109, 273] width 13 height 13
click at [196, 327] on span "Duplicate this row" at bounding box center [188, 324] width 113 height 11
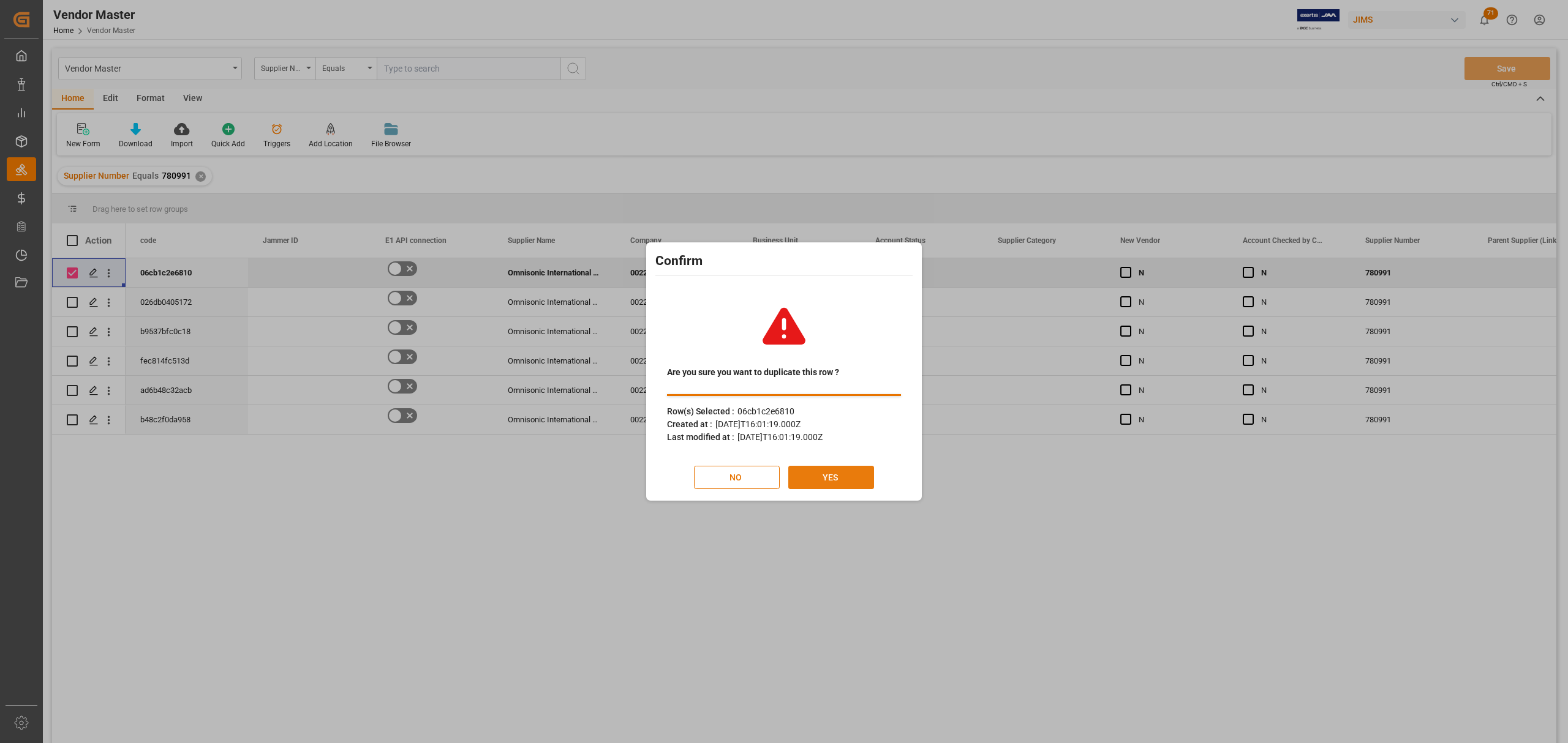
click at [827, 486] on button "YES" at bounding box center [831, 477] width 86 height 23
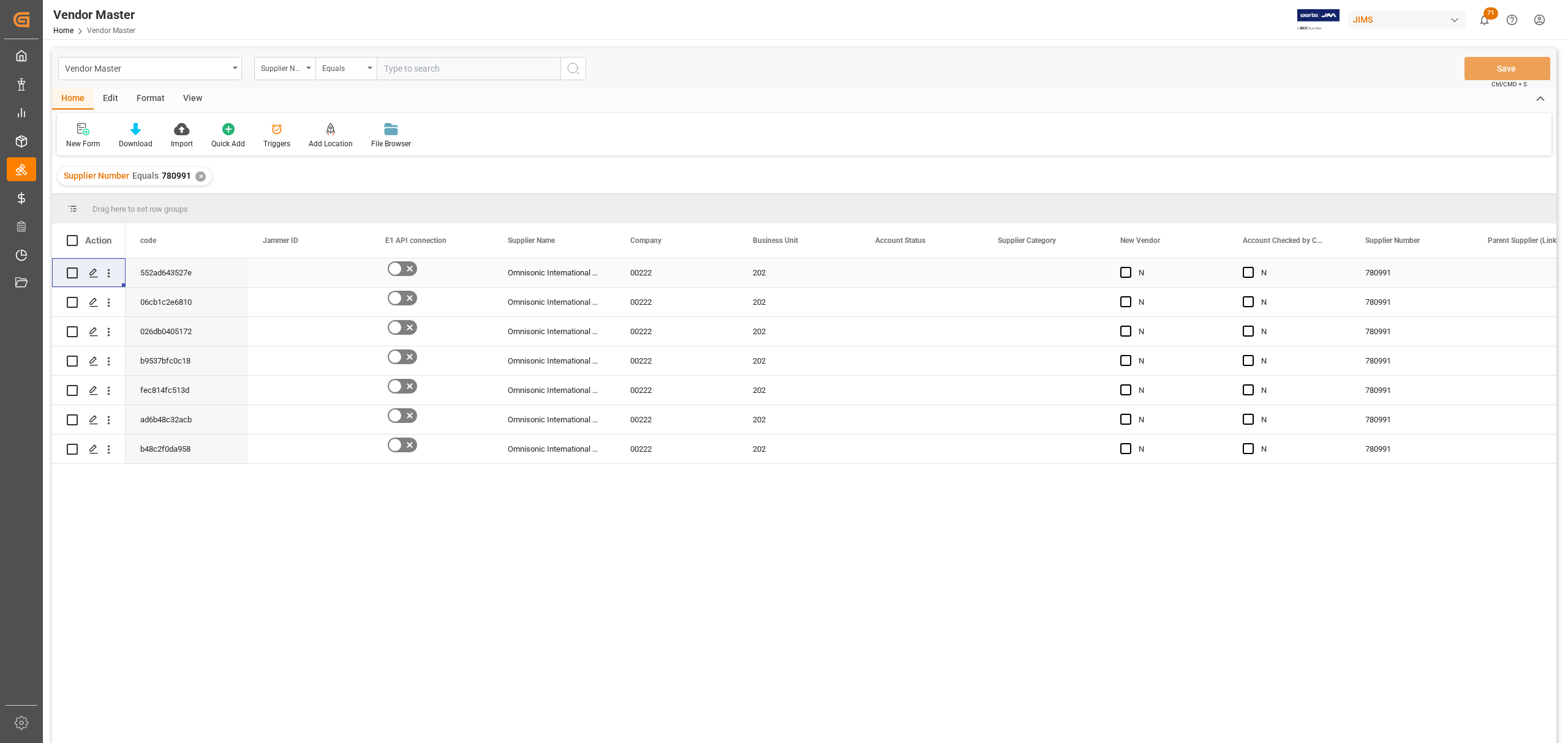
click at [889, 272] on div "Press SPACE to select this row." at bounding box center [922, 273] width 122 height 29
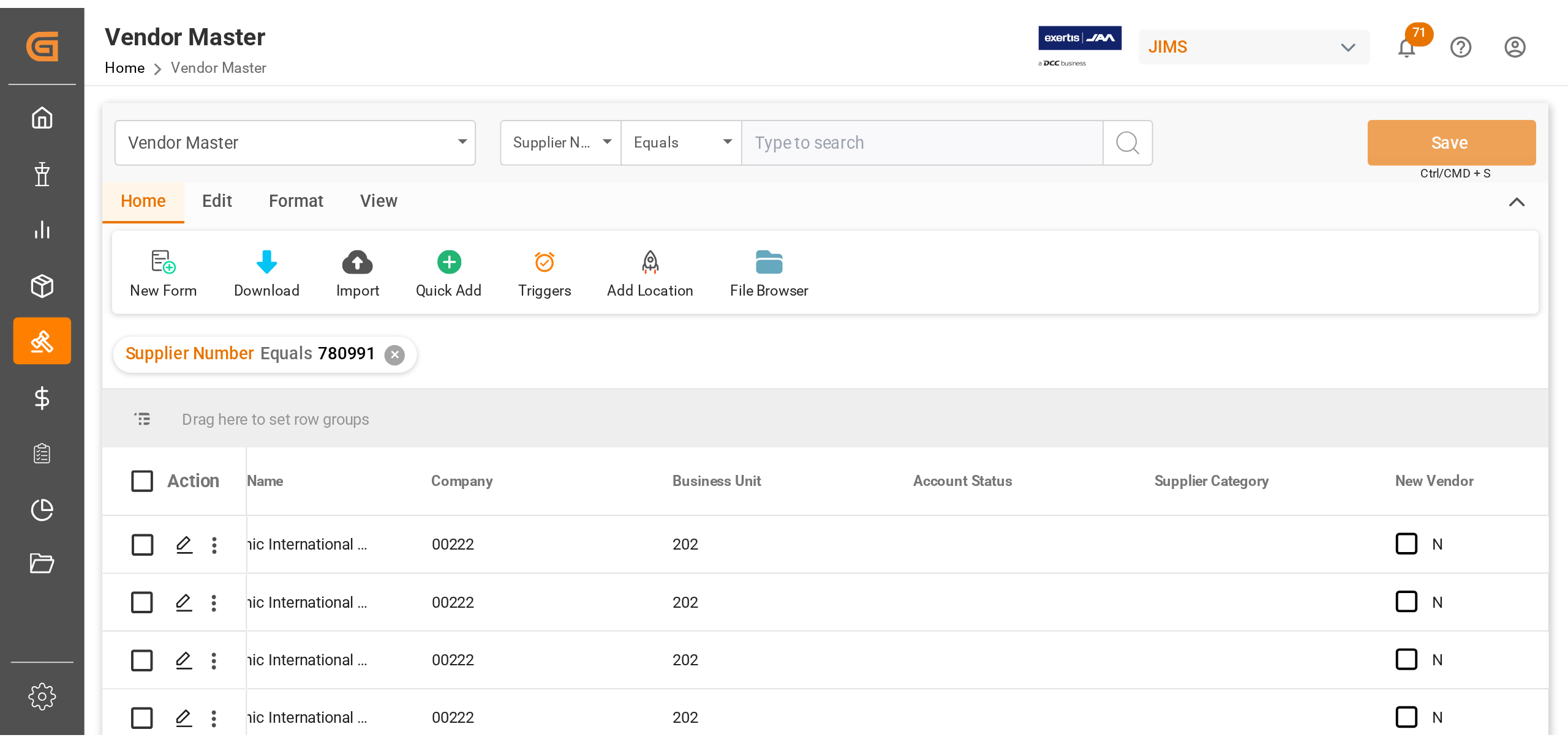
scroll to position [0, 410]
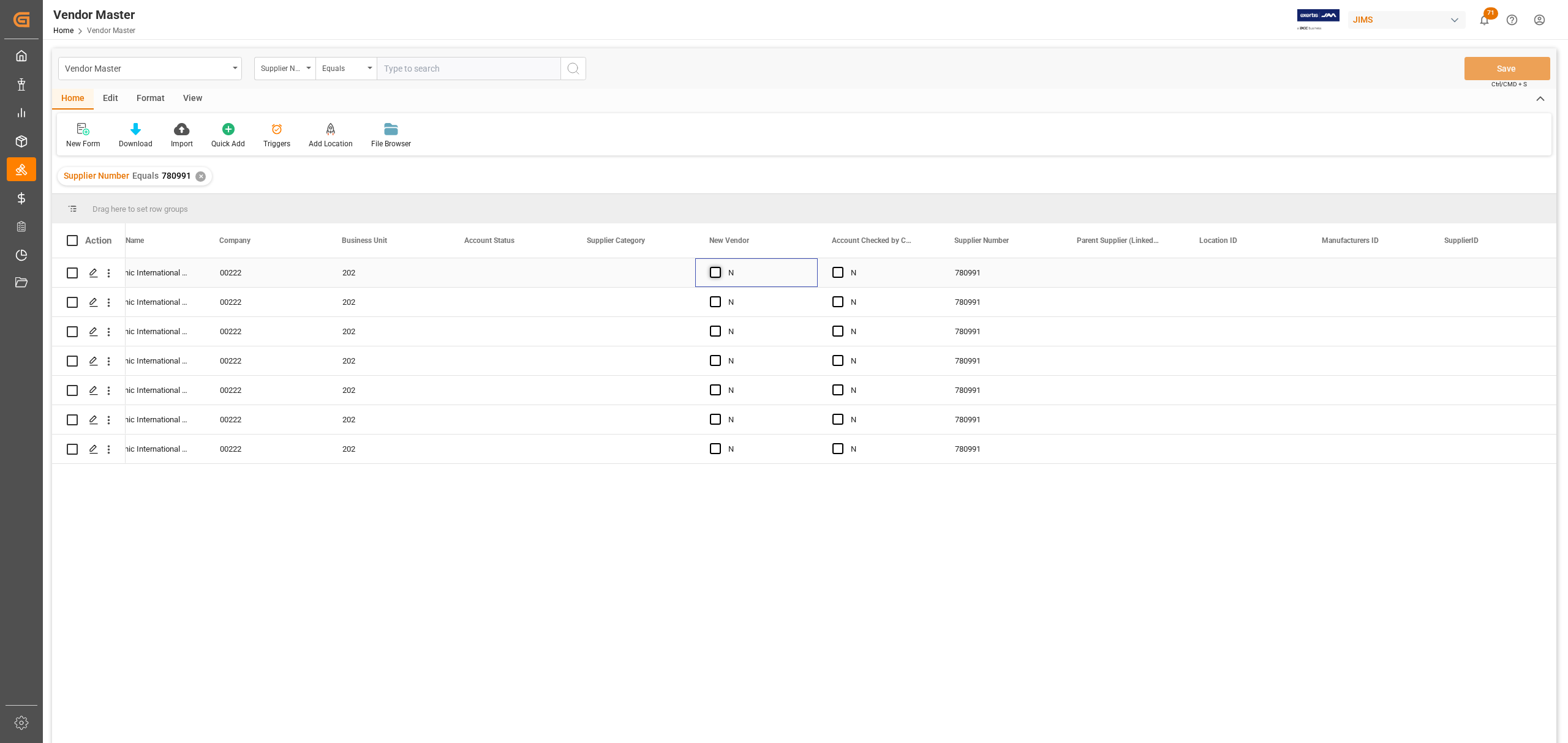
click at [715, 267] on span "Press SPACE to select this row." at bounding box center [715, 273] width 11 height 11
click at [719, 267] on input "Press SPACE to select this row." at bounding box center [719, 267] width 0 height 0
click at [839, 275] on span "Press SPACE to select this row." at bounding box center [838, 273] width 11 height 11
click at [841, 267] on input "Press SPACE to select this row." at bounding box center [841, 267] width 0 height 0
drag, startPoint x: 758, startPoint y: 271, endPoint x: 861, endPoint y: 280, distance: 103.4
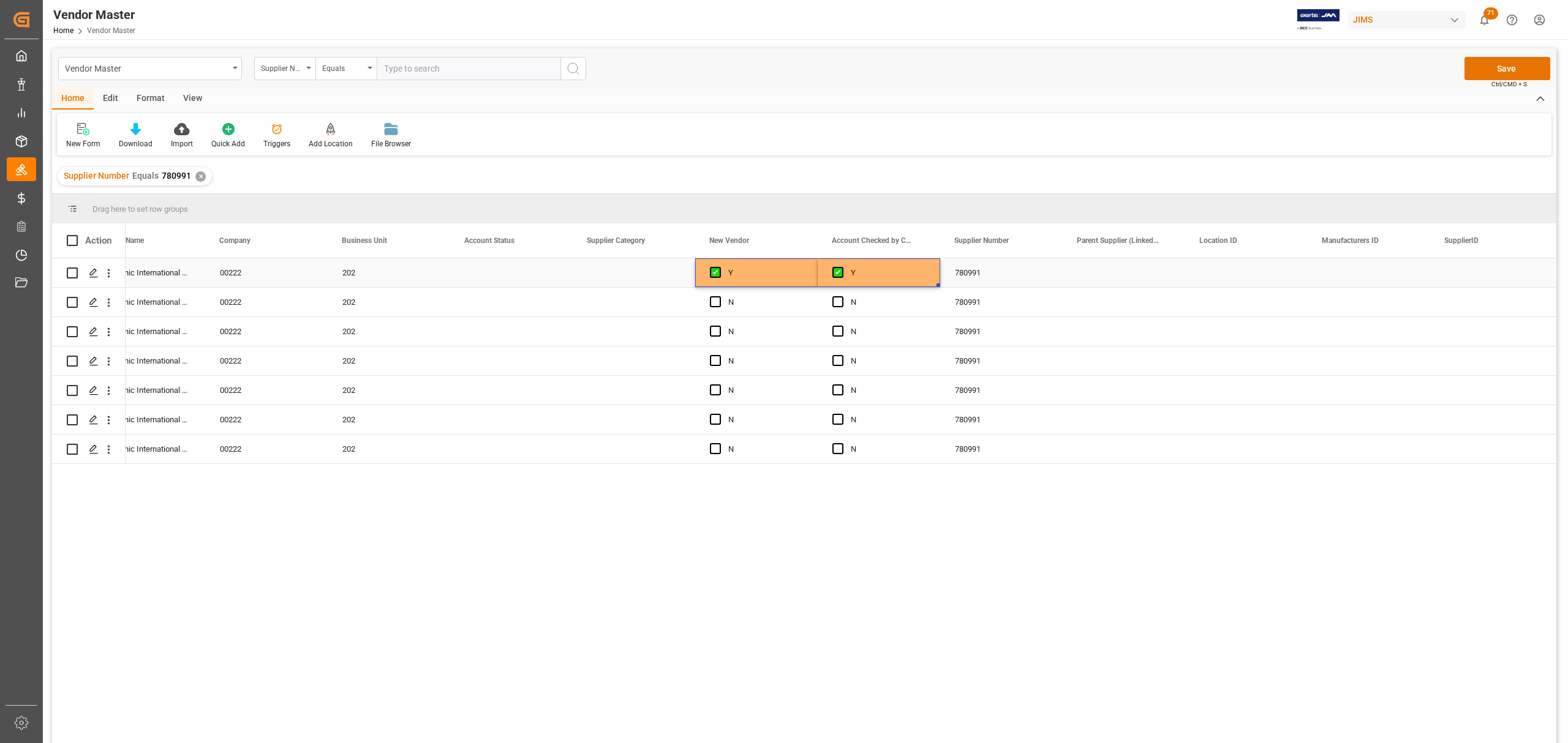
drag, startPoint x: 937, startPoint y: 283, endPoint x: 937, endPoint y: 453, distance: 170.0
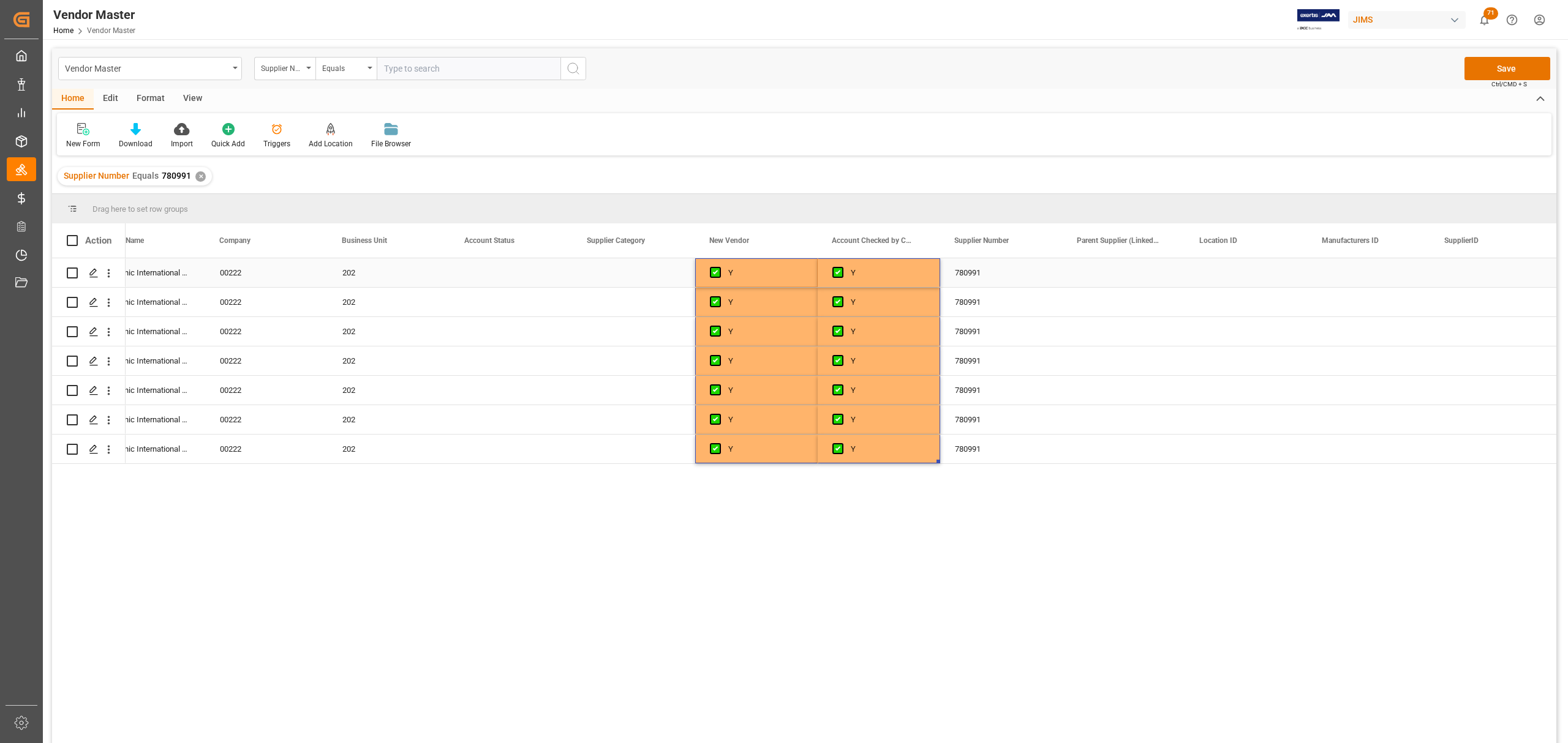
click at [999, 263] on div "780991" at bounding box center [1001, 273] width 122 height 29
click at [1120, 271] on div "Press SPACE to select this row." at bounding box center [1124, 273] width 122 height 29
click at [533, 273] on div "Press SPACE to select this row." at bounding box center [511, 273] width 122 height 29
drag, startPoint x: 550, startPoint y: 278, endPoint x: 539, endPoint y: 284, distance: 12.5
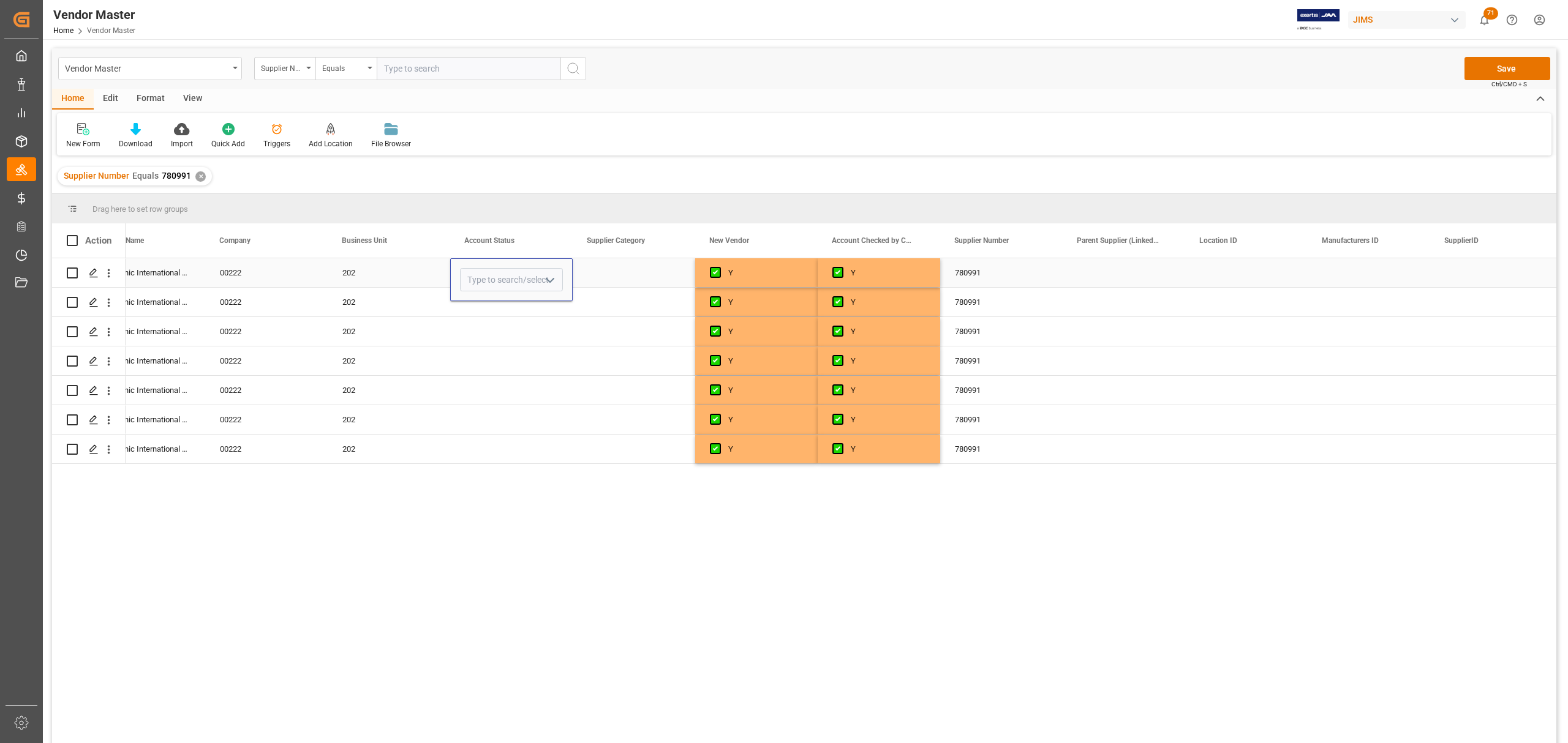
click at [549, 279] on icon "open menu" at bounding box center [550, 281] width 15 height 15
click at [492, 316] on div "A" at bounding box center [511, 314] width 102 height 43
type input "A"
click at [548, 326] on div "Press SPACE to select this row." at bounding box center [511, 331] width 122 height 29
click at [517, 274] on div "A" at bounding box center [511, 273] width 93 height 28
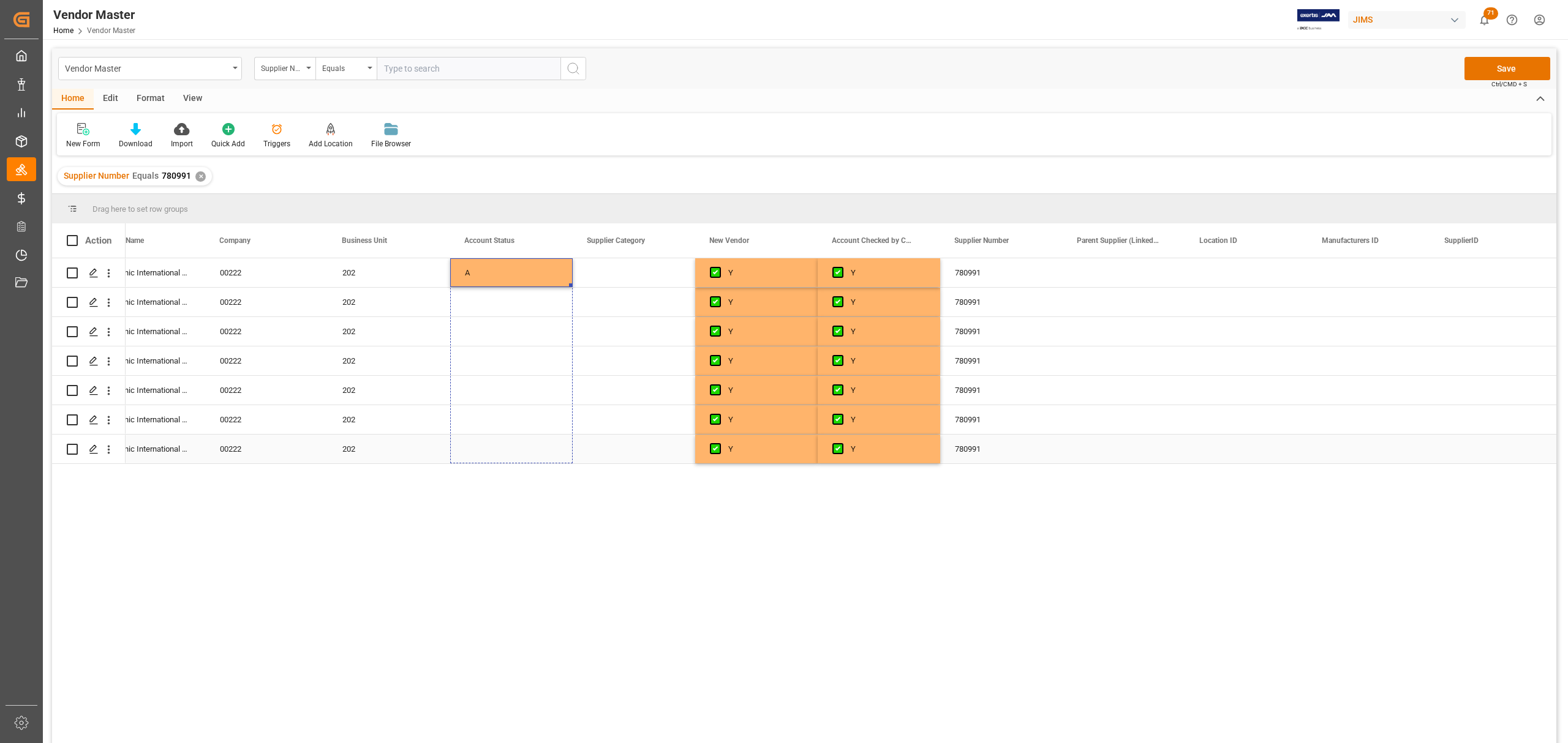
drag, startPoint x: 569, startPoint y: 283, endPoint x: 552, endPoint y: 455, distance: 172.8
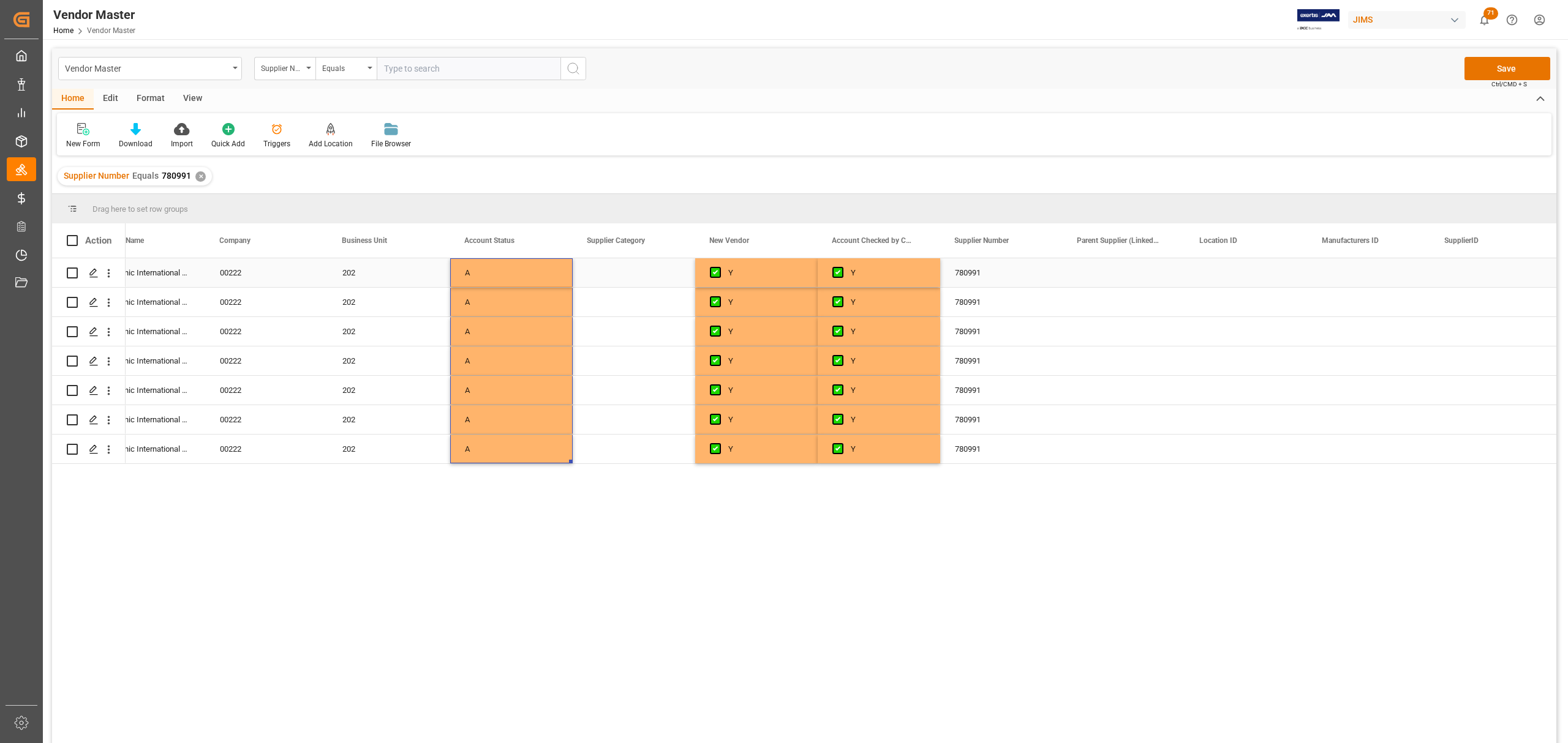
click at [625, 275] on div "Press SPACE to select this row." at bounding box center [633, 273] width 122 height 29
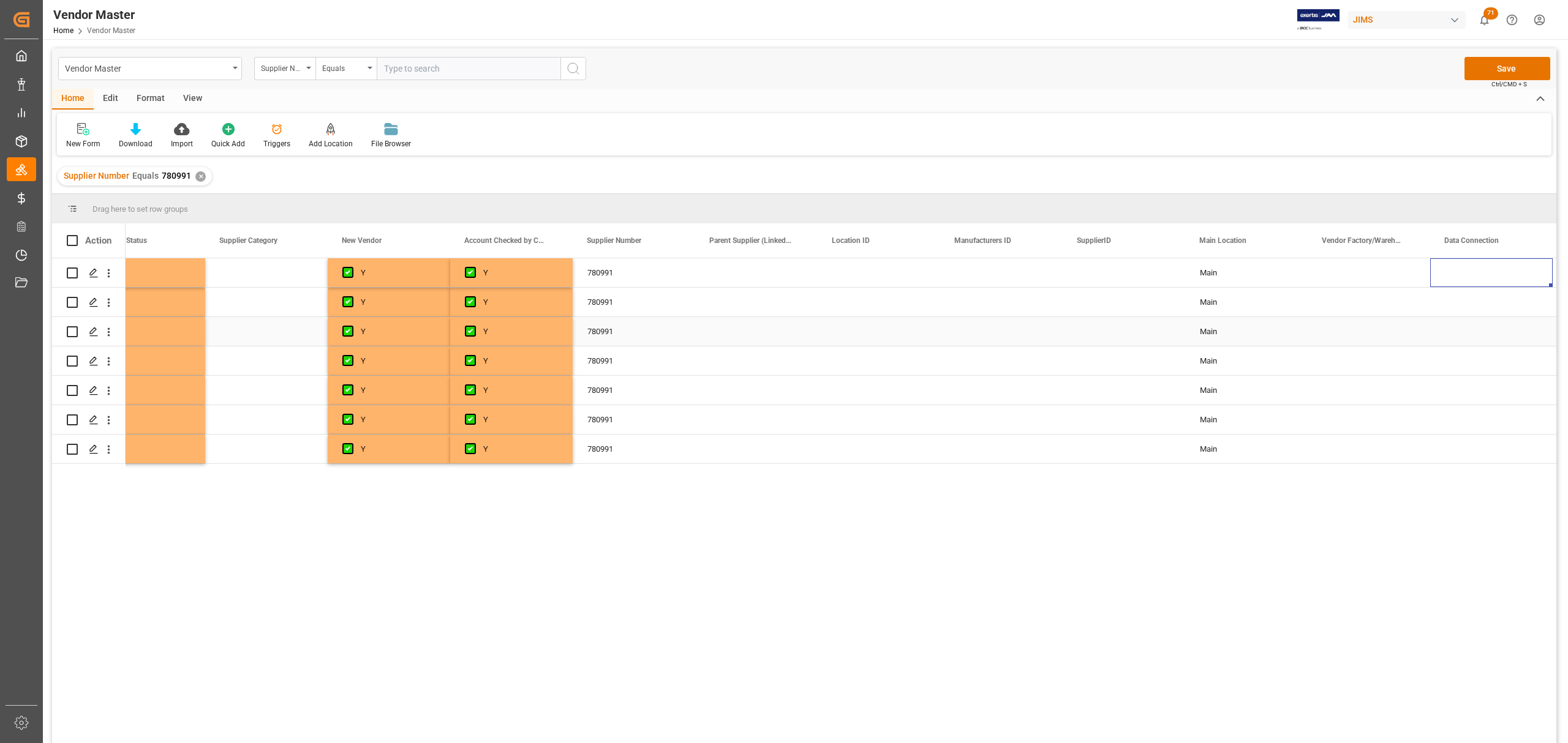
scroll to position [0, 901]
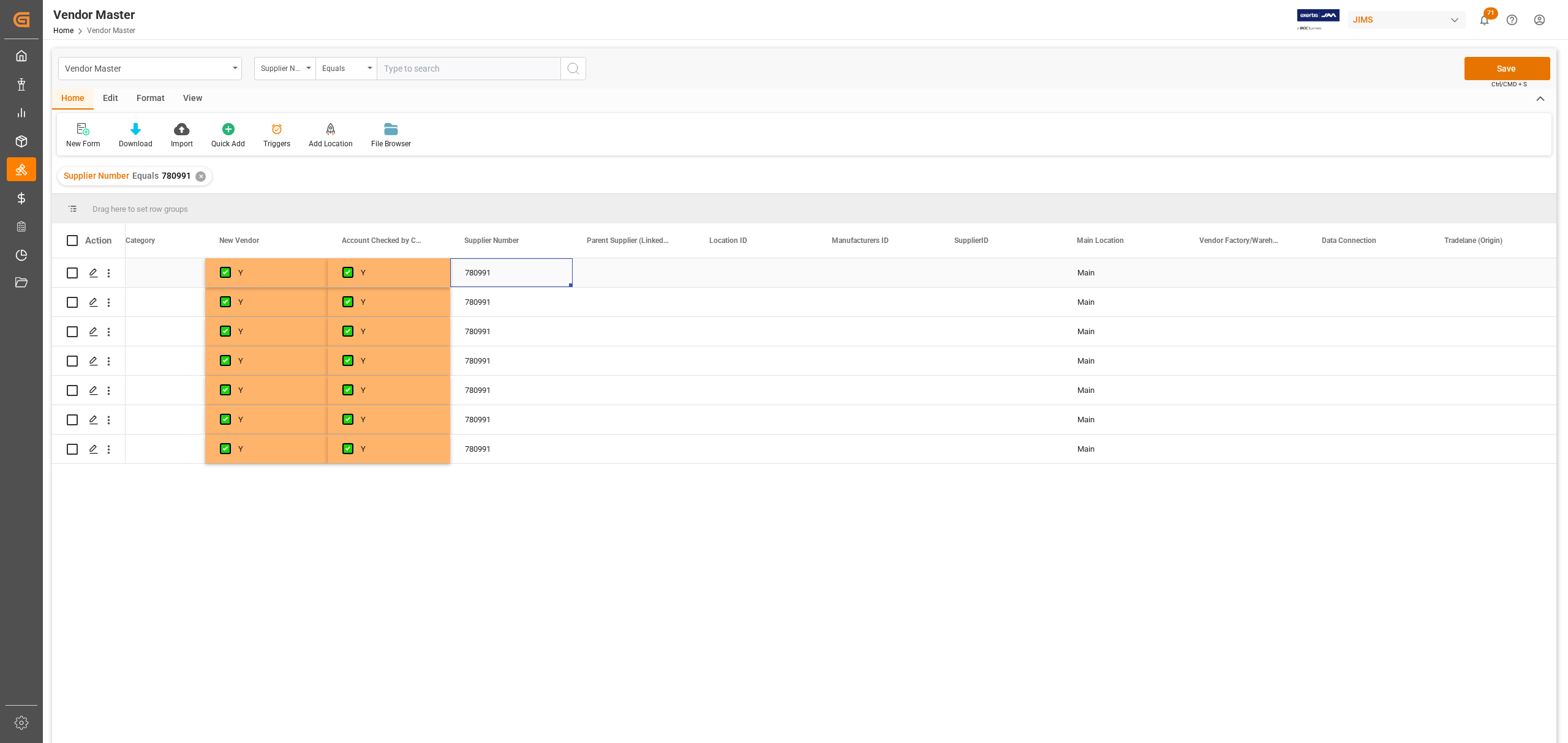
click at [621, 271] on div "Press SPACE to select this row." at bounding box center [633, 273] width 122 height 29
click at [736, 277] on div "Press SPACE to select this row." at bounding box center [756, 273] width 122 height 29
click at [872, 273] on div "Press SPACE to select this row." at bounding box center [879, 273] width 122 height 29
click at [971, 273] on div "Press SPACE to select this row." at bounding box center [1001, 273] width 122 height 29
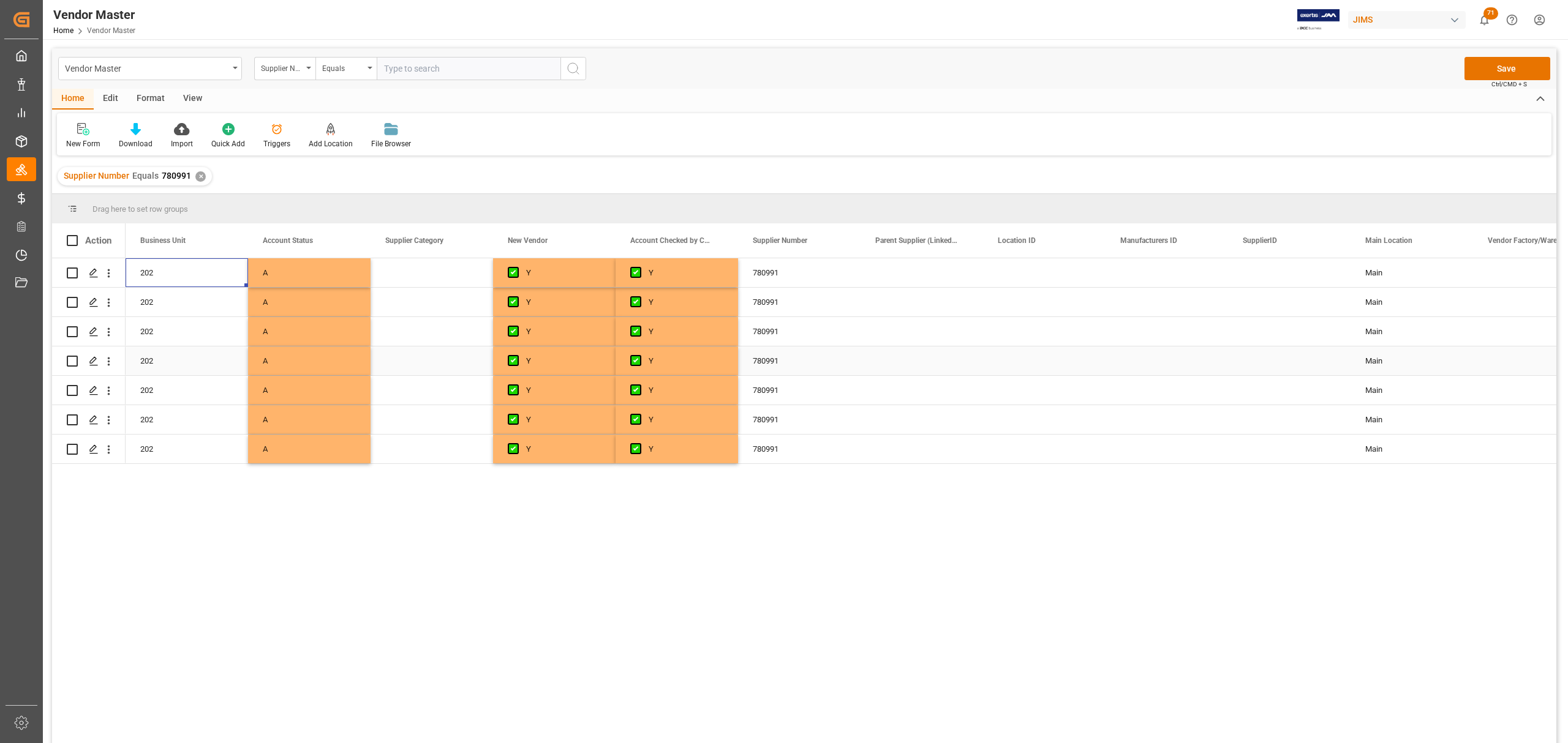
scroll to position [0, 490]
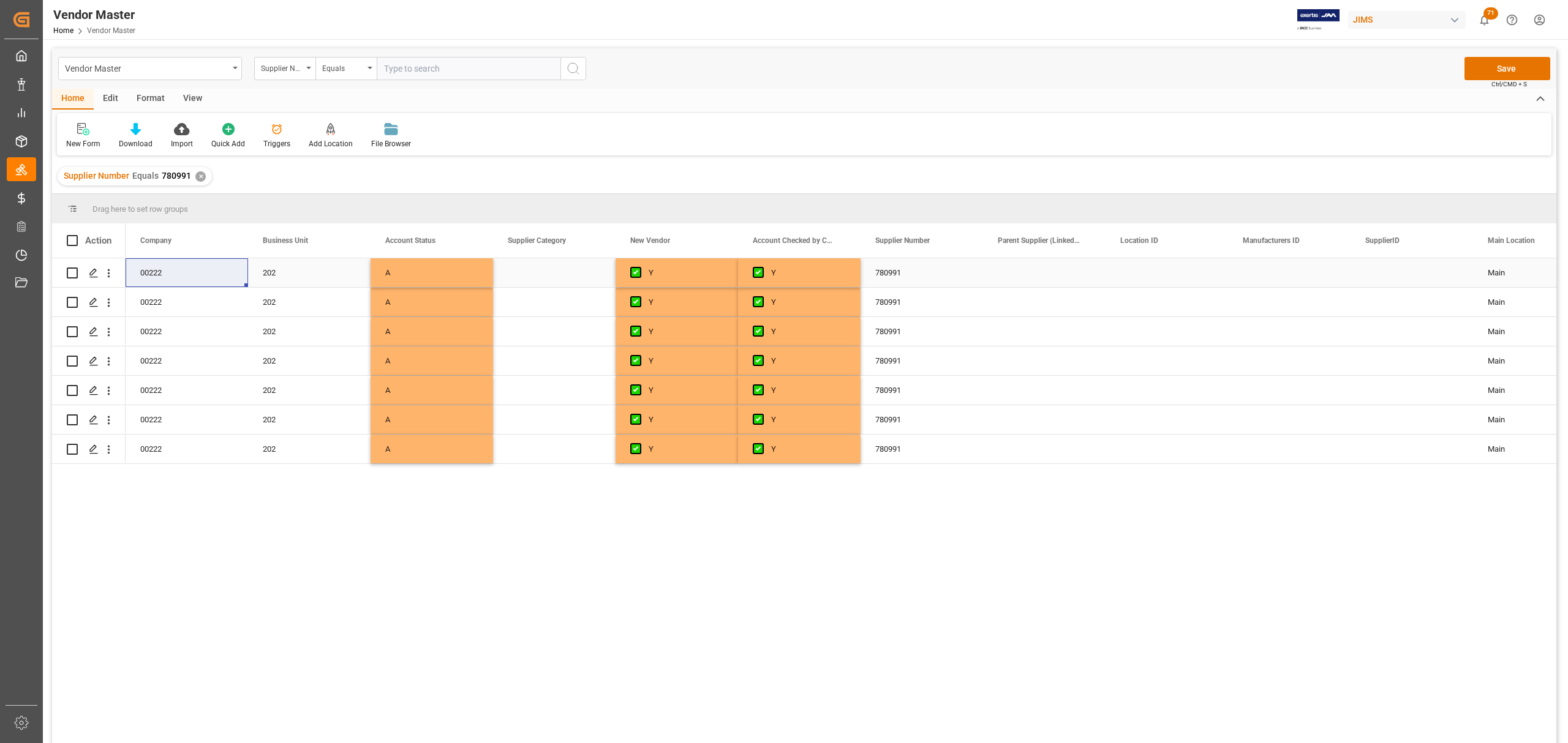
click at [1052, 270] on div "Press SPACE to select this row." at bounding box center [1044, 273] width 122 height 29
click at [1503, 304] on div "Main" at bounding box center [1534, 302] width 93 height 28
click at [1494, 301] on div "Main" at bounding box center [1534, 302] width 93 height 28
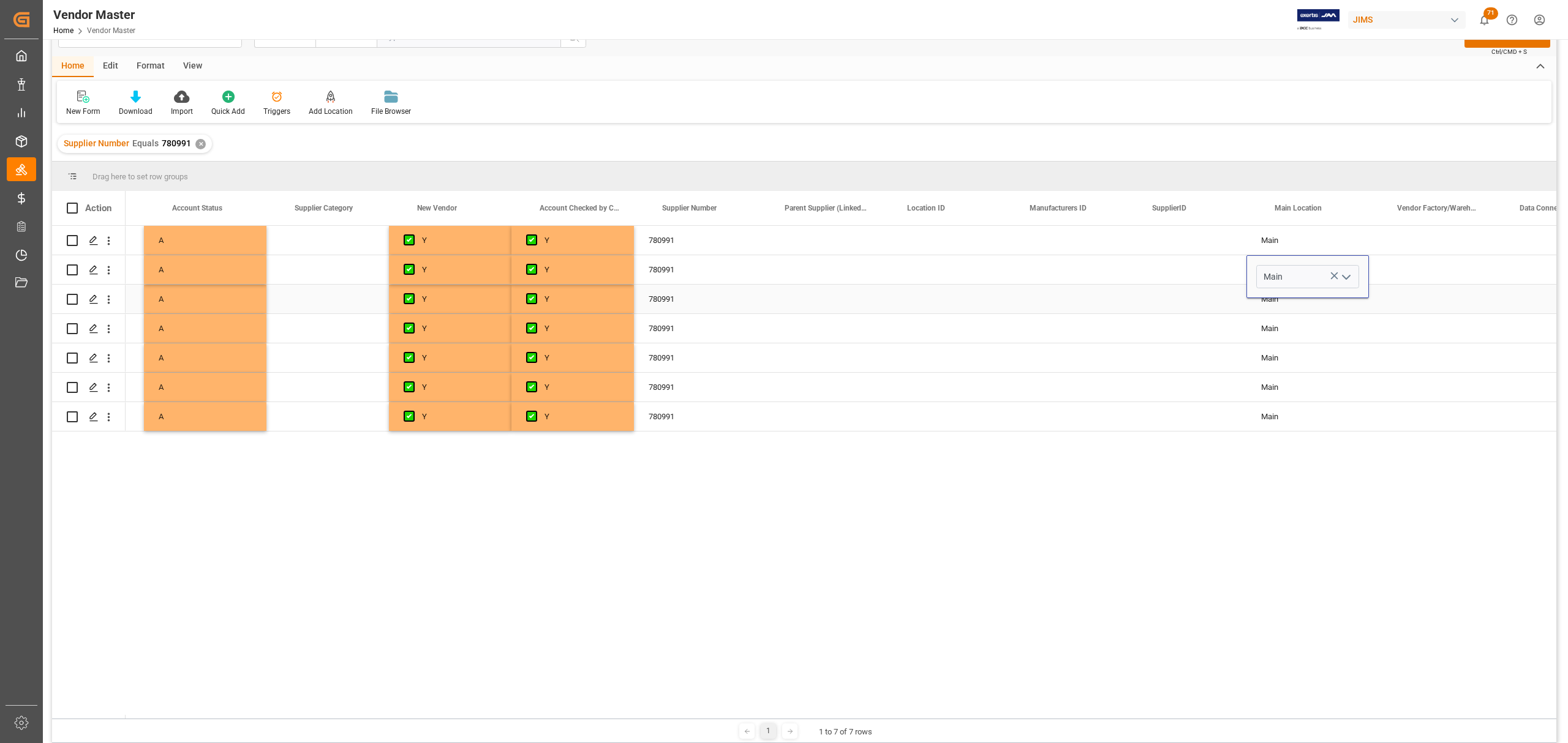
scroll to position [0, 0]
click at [1347, 277] on icon "open menu" at bounding box center [1344, 278] width 15 height 15
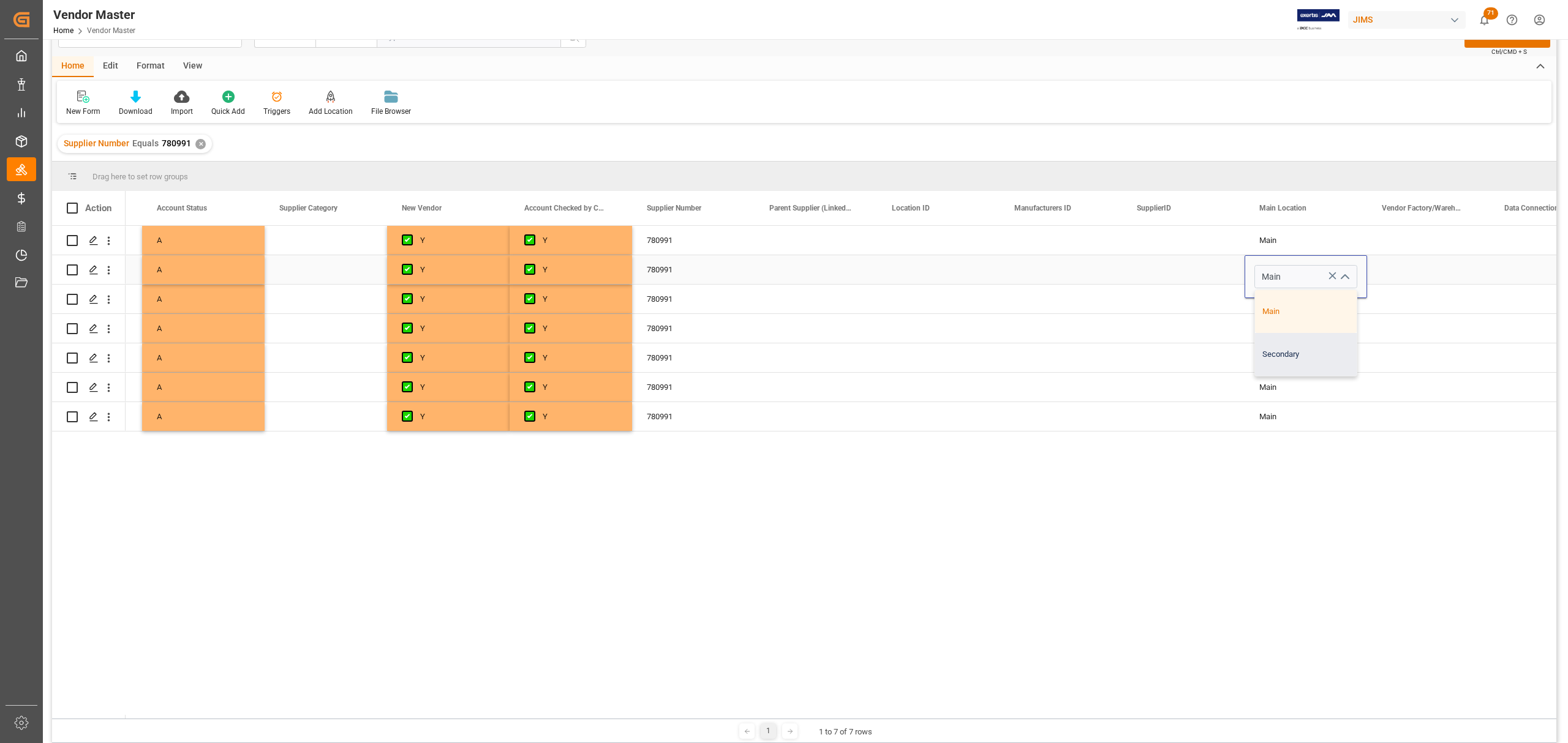
click at [1309, 355] on div "Secondary" at bounding box center [1306, 354] width 102 height 43
type input "Secondary"
click at [1203, 266] on div "Press SPACE to select this row." at bounding box center [1183, 270] width 122 height 29
click at [1301, 270] on div "Secondary" at bounding box center [1306, 270] width 93 height 28
drag, startPoint x: 1365, startPoint y: 280, endPoint x: 1367, endPoint y: 419, distance: 139.0
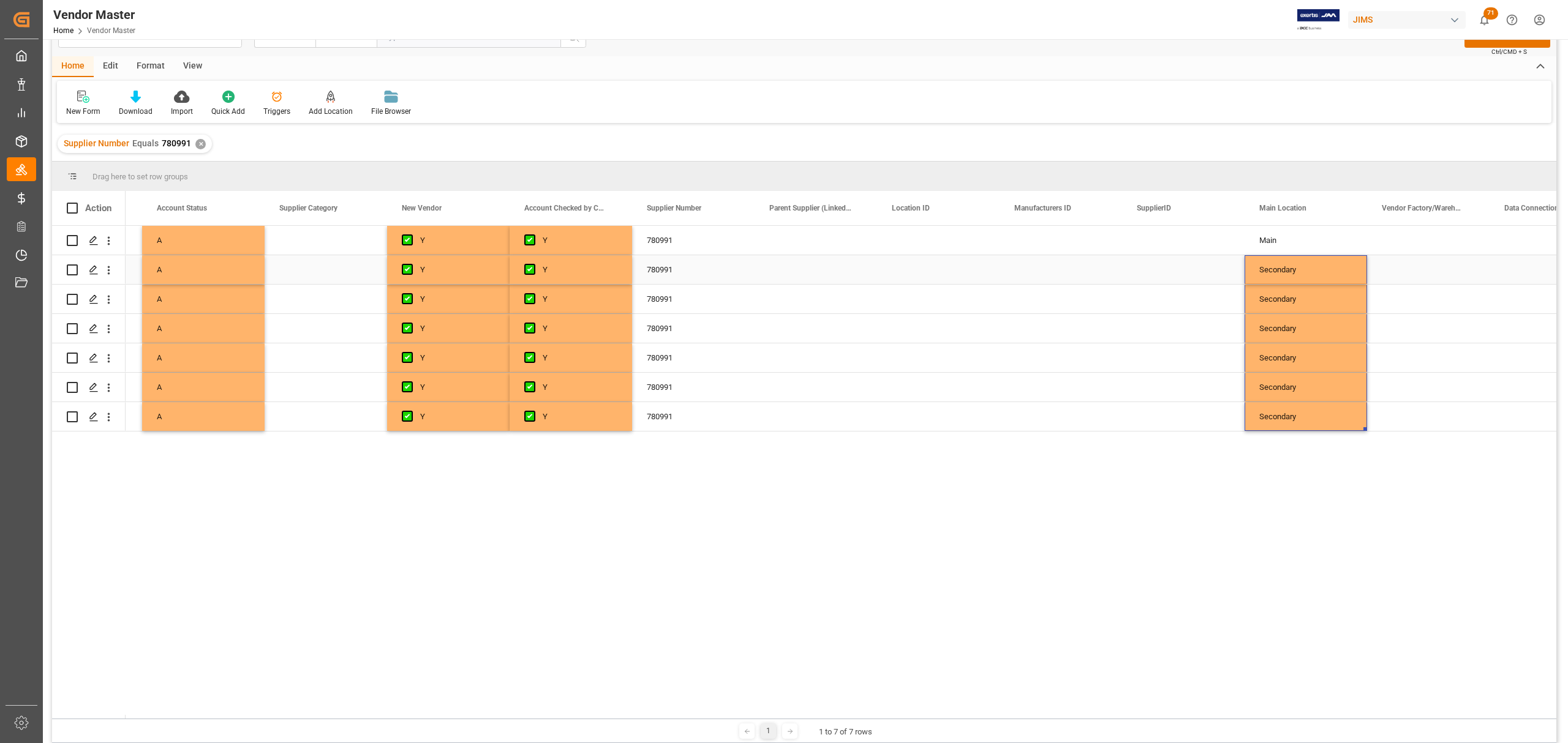
click at [1173, 266] on div "Press SPACE to select this row." at bounding box center [1183, 270] width 122 height 29
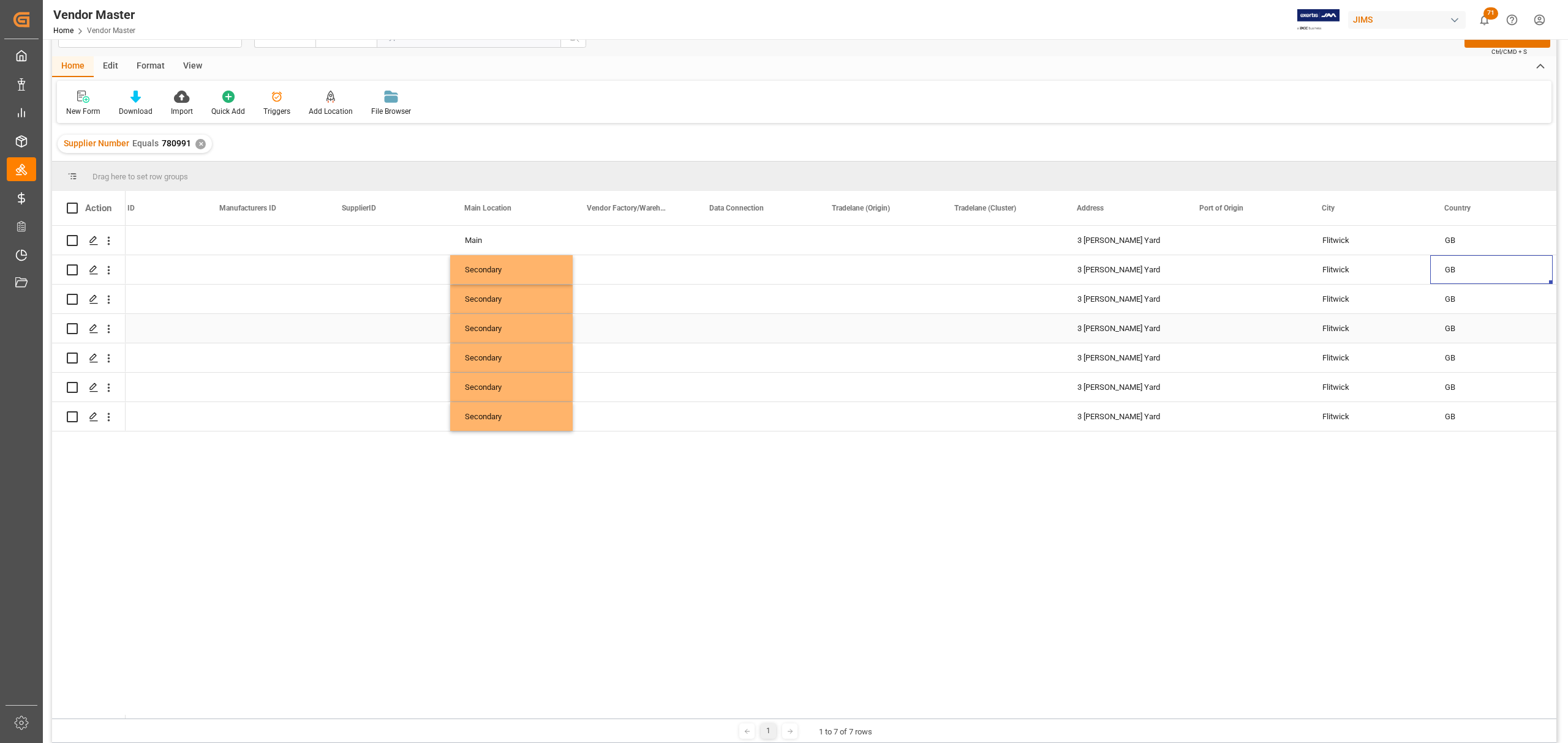
scroll to position [0, 1635]
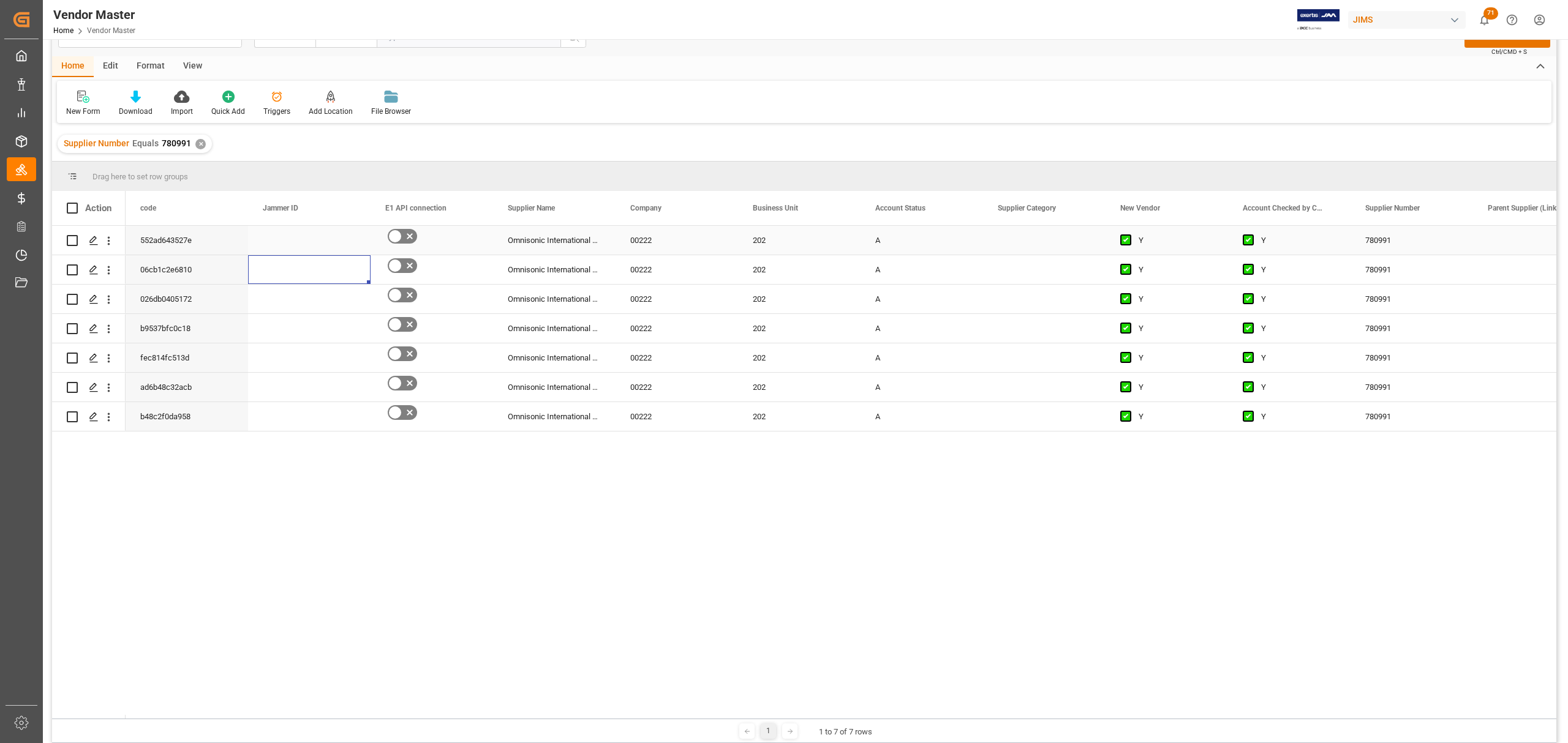
click at [398, 231] on icon "Press SPACE to select this row." at bounding box center [395, 237] width 15 height 15
click at [0, 0] on input "Press SPACE to select this row." at bounding box center [0, 0] width 0 height 0
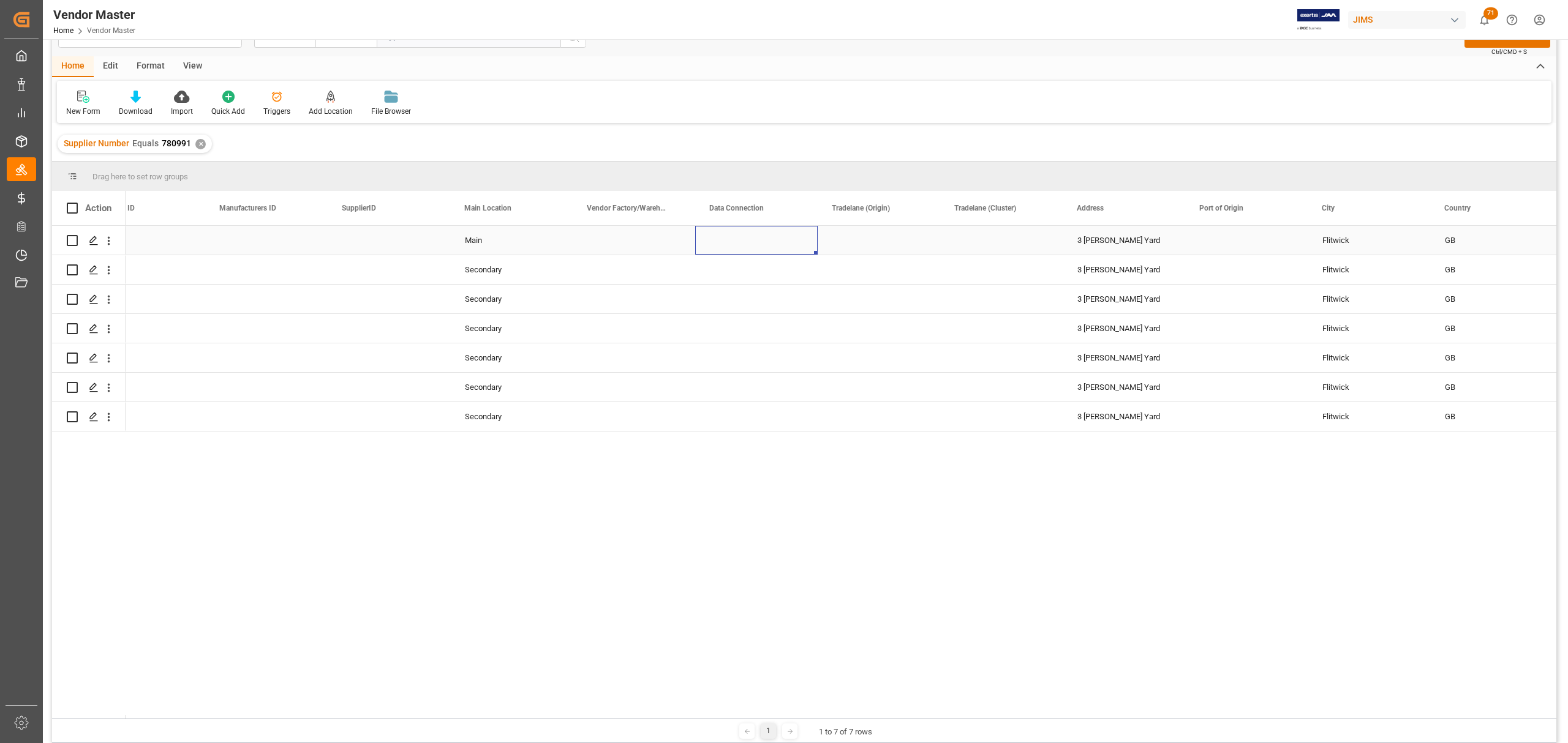
click at [747, 238] on div "Press SPACE to select this row." at bounding box center [756, 240] width 122 height 29
click at [799, 242] on icon "open menu" at bounding box center [795, 248] width 15 height 15
click at [745, 329] on div "EDI" at bounding box center [756, 325] width 102 height 43
type input "EDI"
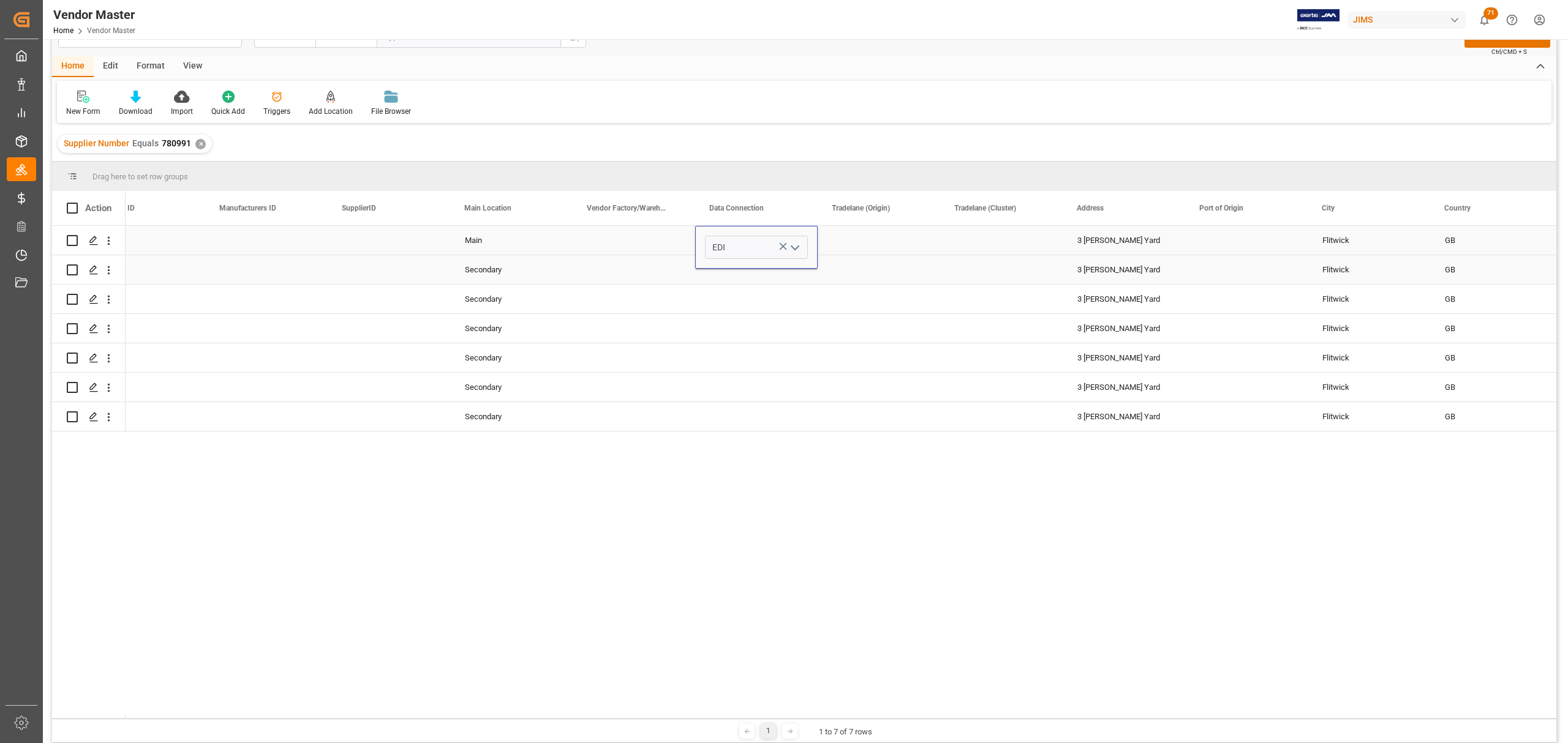
click at [746, 273] on div "Press SPACE to select this row." at bounding box center [756, 270] width 122 height 29
click at [780, 270] on div "Press SPACE to select this row." at bounding box center [756, 270] width 122 height 29
click at [779, 268] on div "Press SPACE to select this row." at bounding box center [756, 270] width 122 height 29
click at [792, 275] on icon "open menu" at bounding box center [795, 278] width 15 height 15
click at [733, 435] on div "MAN" at bounding box center [756, 440] width 102 height 43
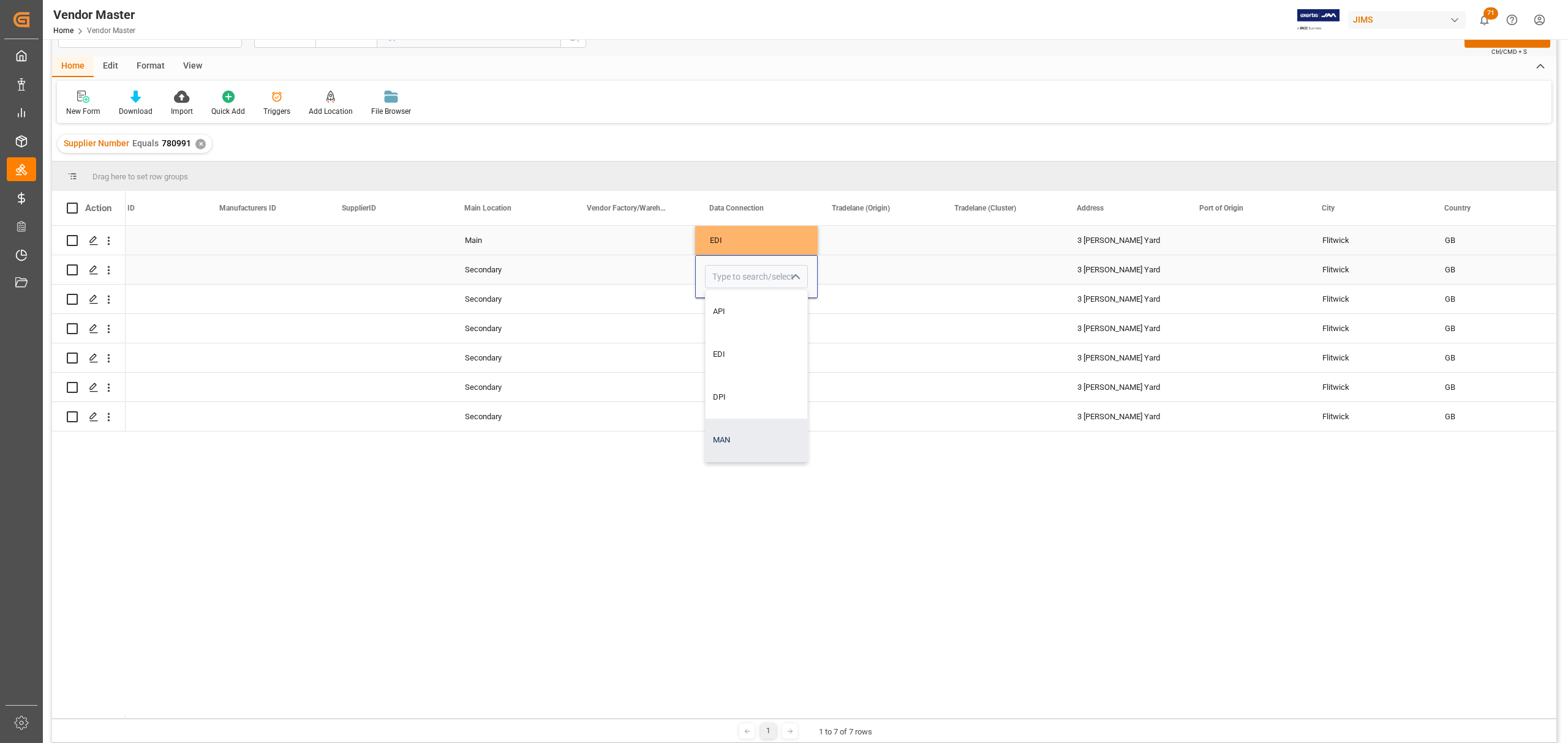
type input "MAN"
click at [751, 352] on div "Press SPACE to select this row." at bounding box center [756, 358] width 122 height 29
click at [745, 263] on div "MAN" at bounding box center [756, 270] width 93 height 28
drag, startPoint x: 814, startPoint y: 280, endPoint x: 807, endPoint y: 419, distance: 139.2
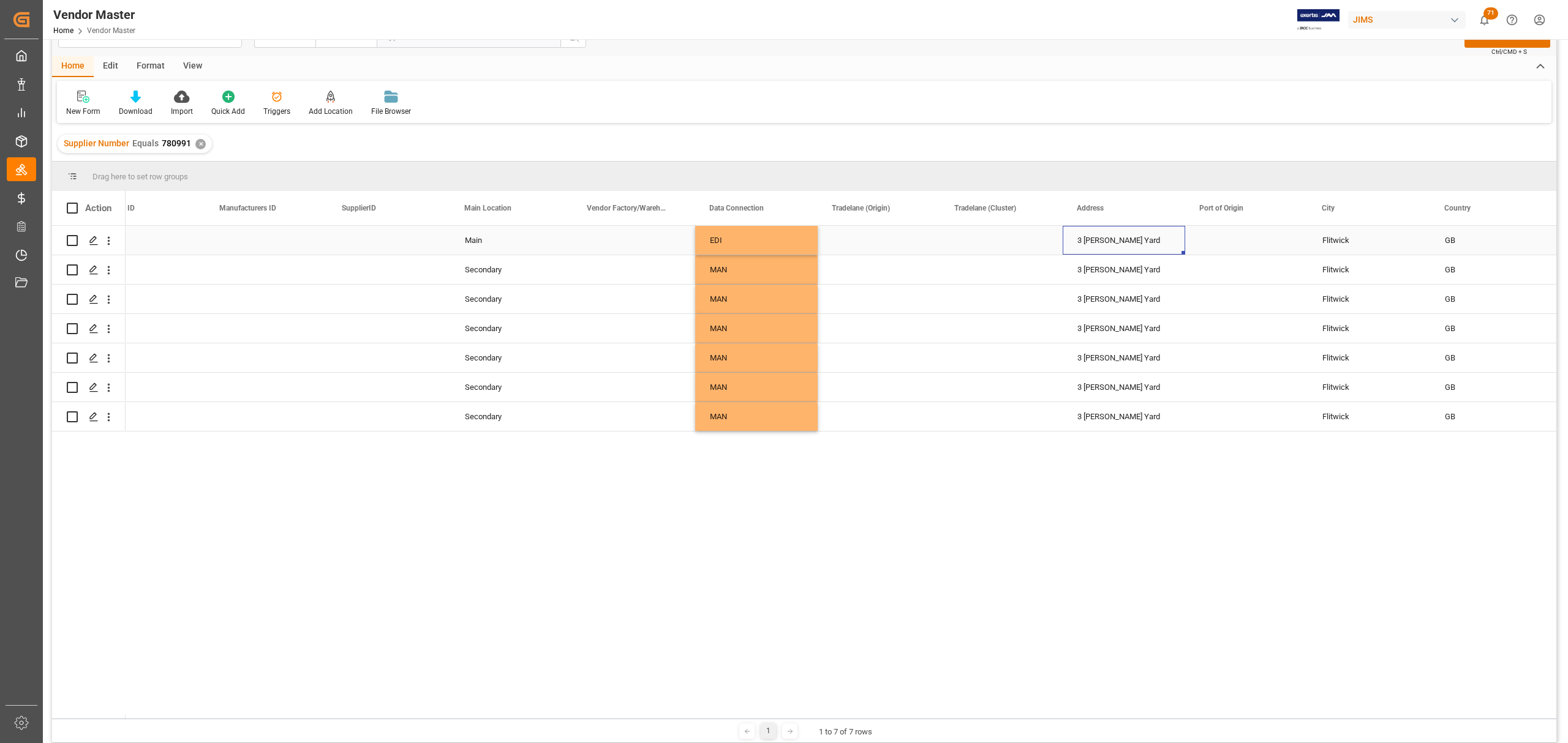
click at [1115, 245] on div "3 [PERSON_NAME] Yard" at bounding box center [1124, 240] width 122 height 29
click at [618, 239] on div "Press SPACE to select this row." at bounding box center [633, 240] width 122 height 29
click at [615, 239] on div "Press SPACE to select this row." at bounding box center [633, 240] width 122 height 29
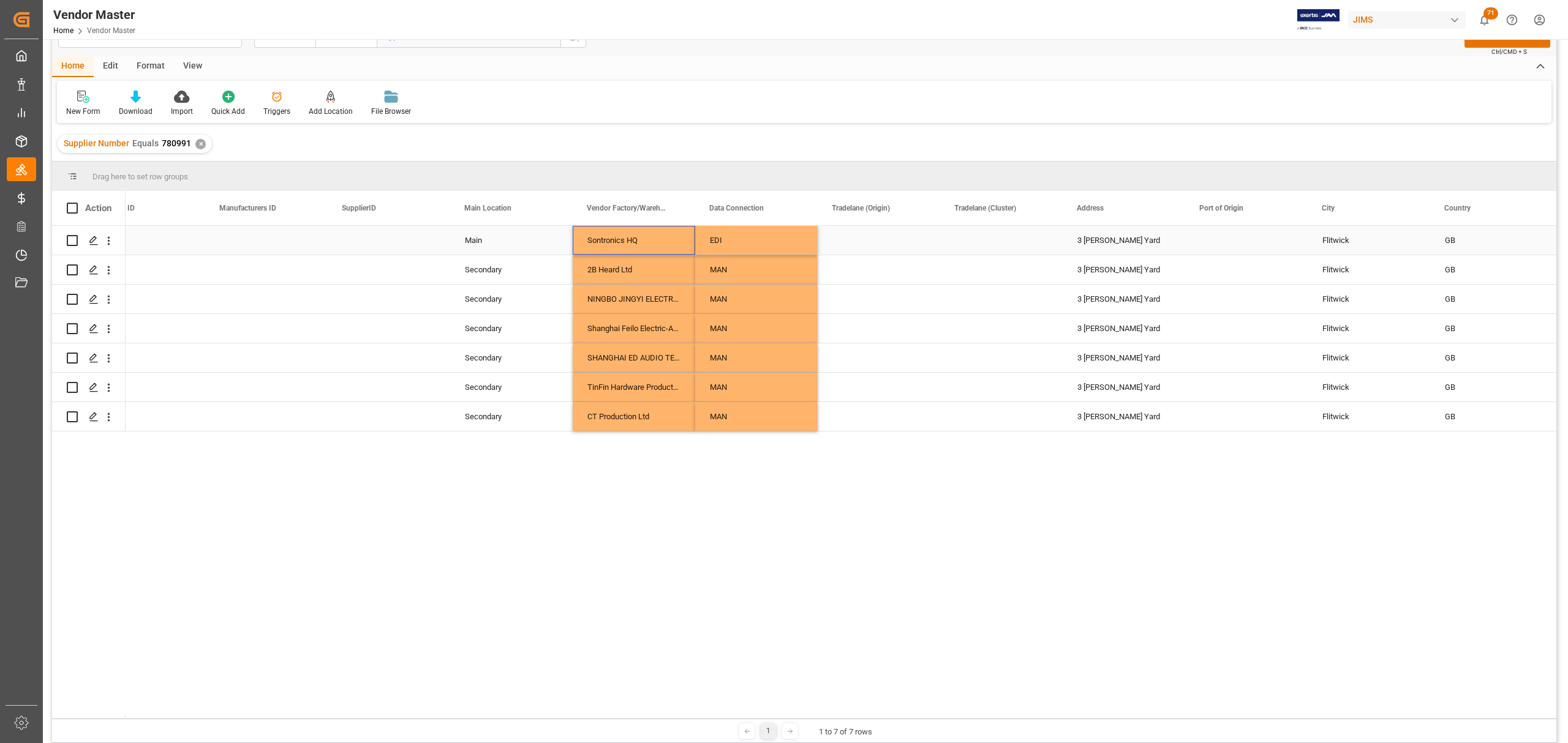
click at [1107, 240] on div "3 [PERSON_NAME] Yard" at bounding box center [1124, 240] width 122 height 29
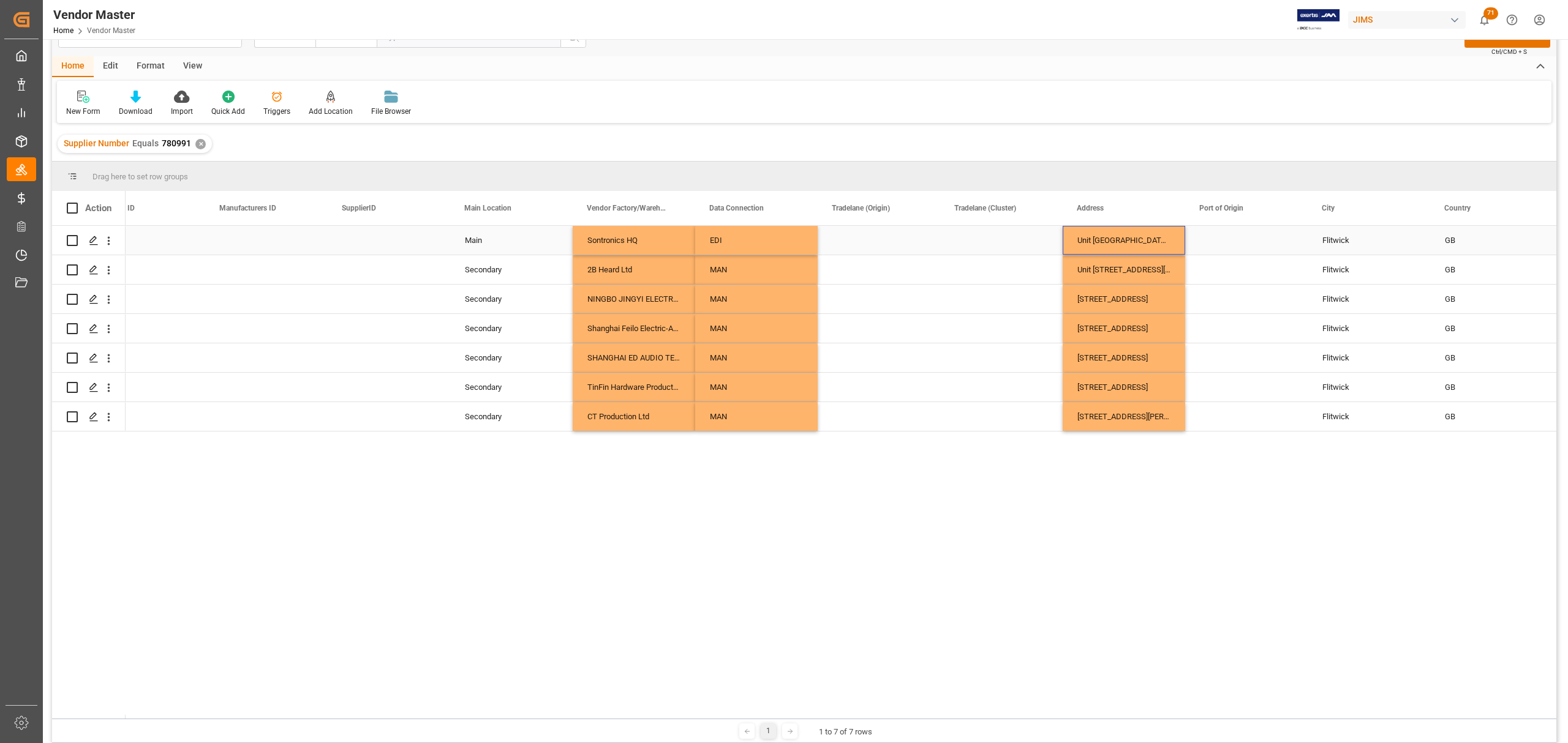
click at [1346, 240] on div "Flitwick" at bounding box center [1369, 240] width 122 height 29
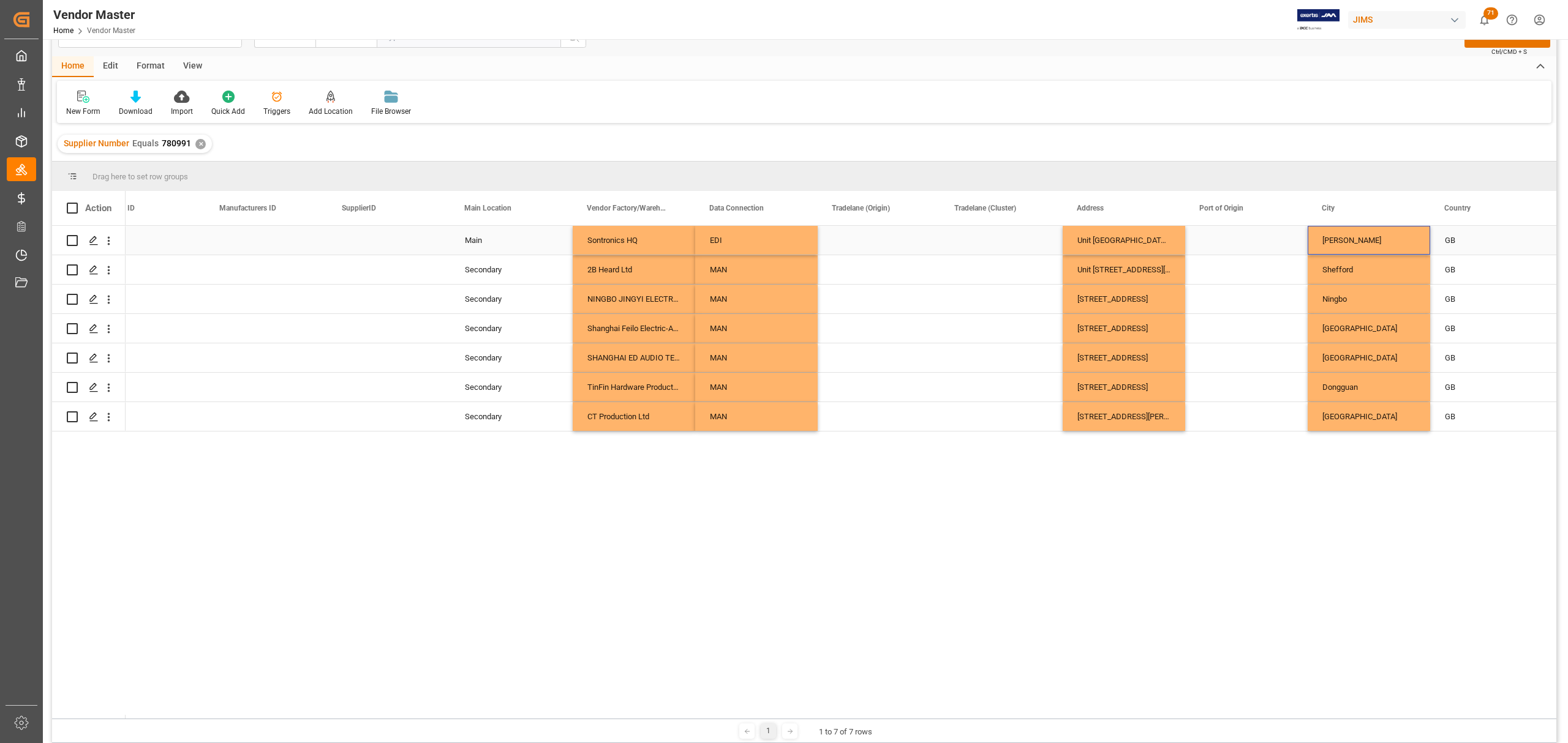
click at [1239, 238] on div "Press SPACE to select this row." at bounding box center [1246, 240] width 122 height 29
click at [1460, 231] on div "GB" at bounding box center [1492, 240] width 93 height 28
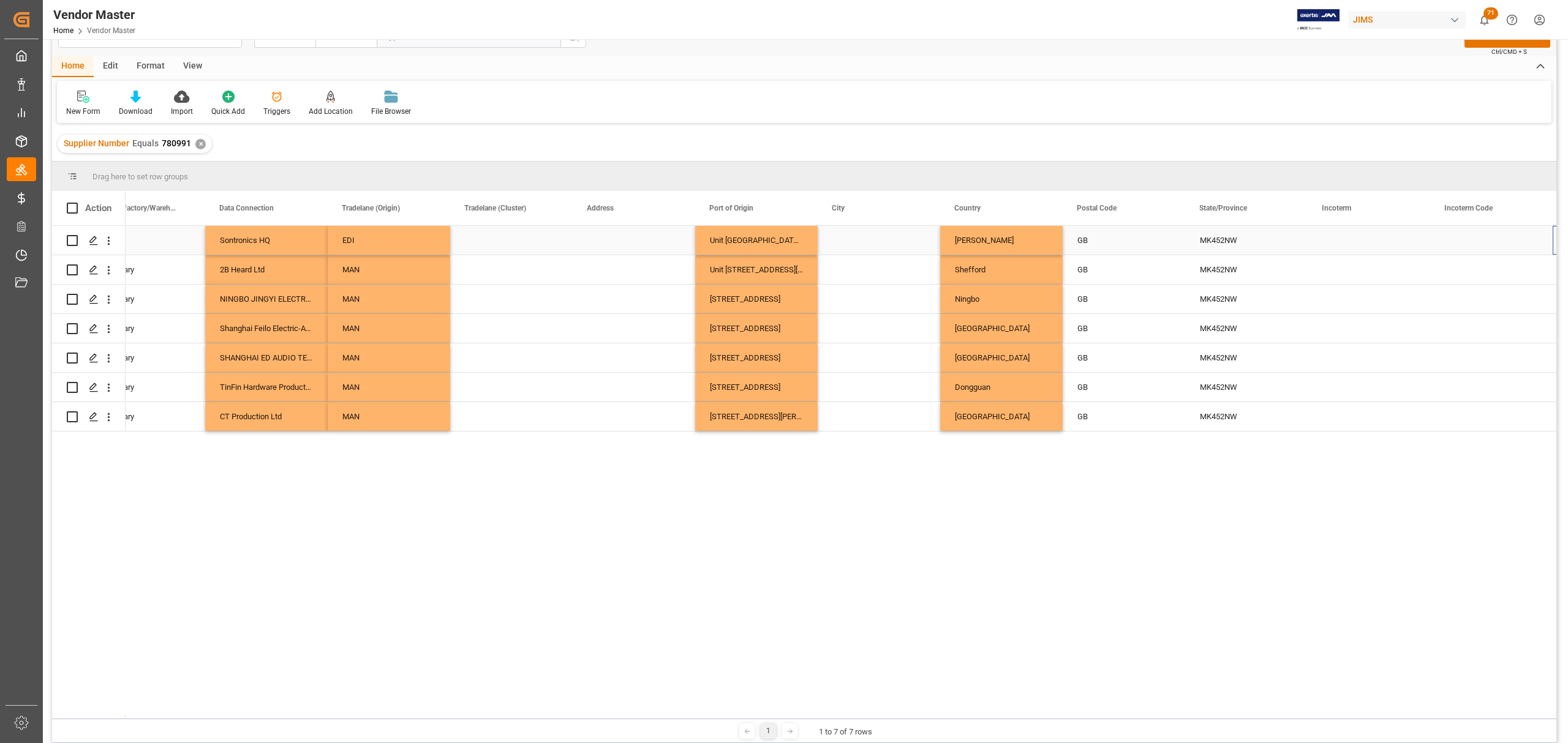
scroll to position [0, 2002]
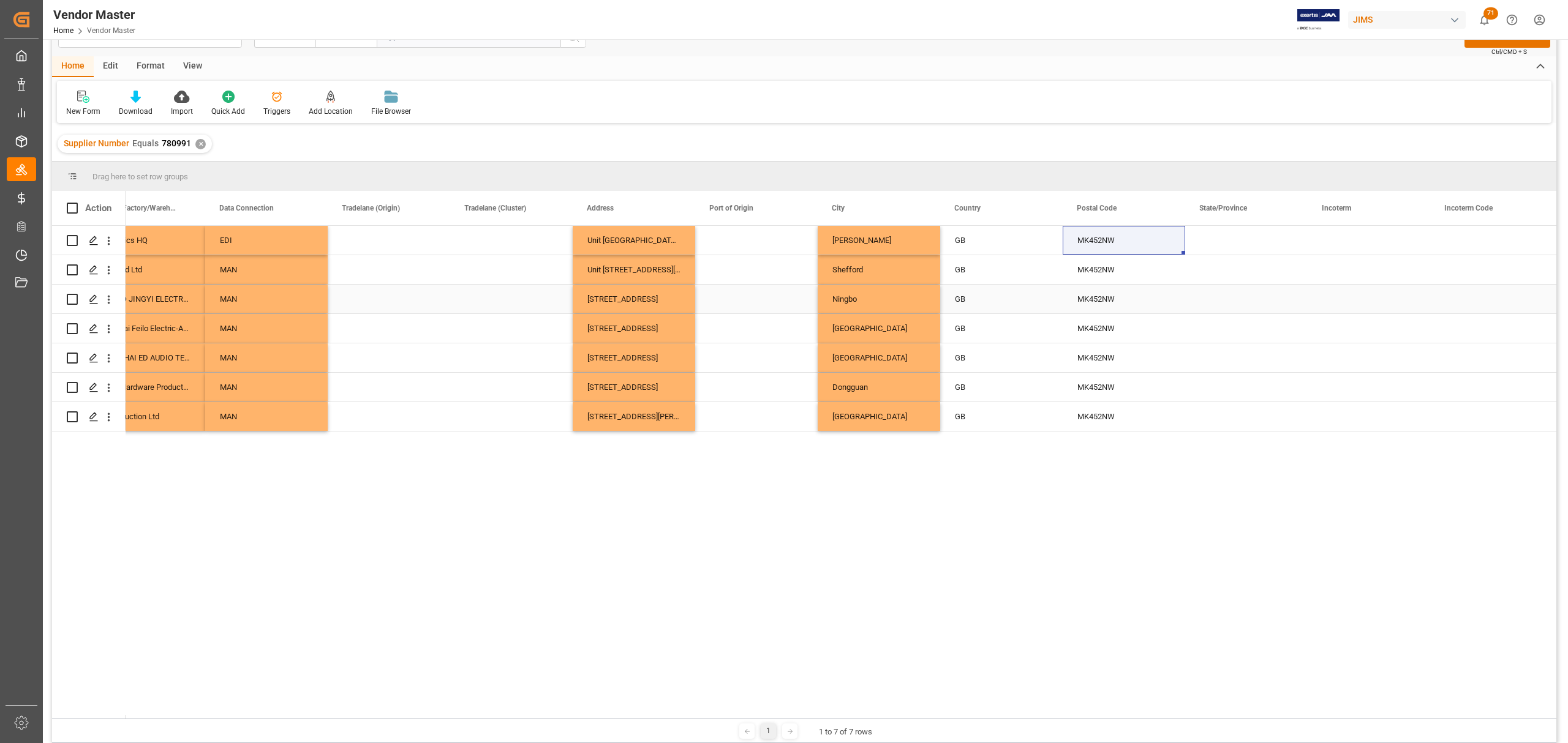
click at [1083, 275] on div "MK452NW" at bounding box center [1124, 270] width 122 height 29
click at [1117, 240] on div "MK452NW" at bounding box center [1124, 240] width 122 height 29
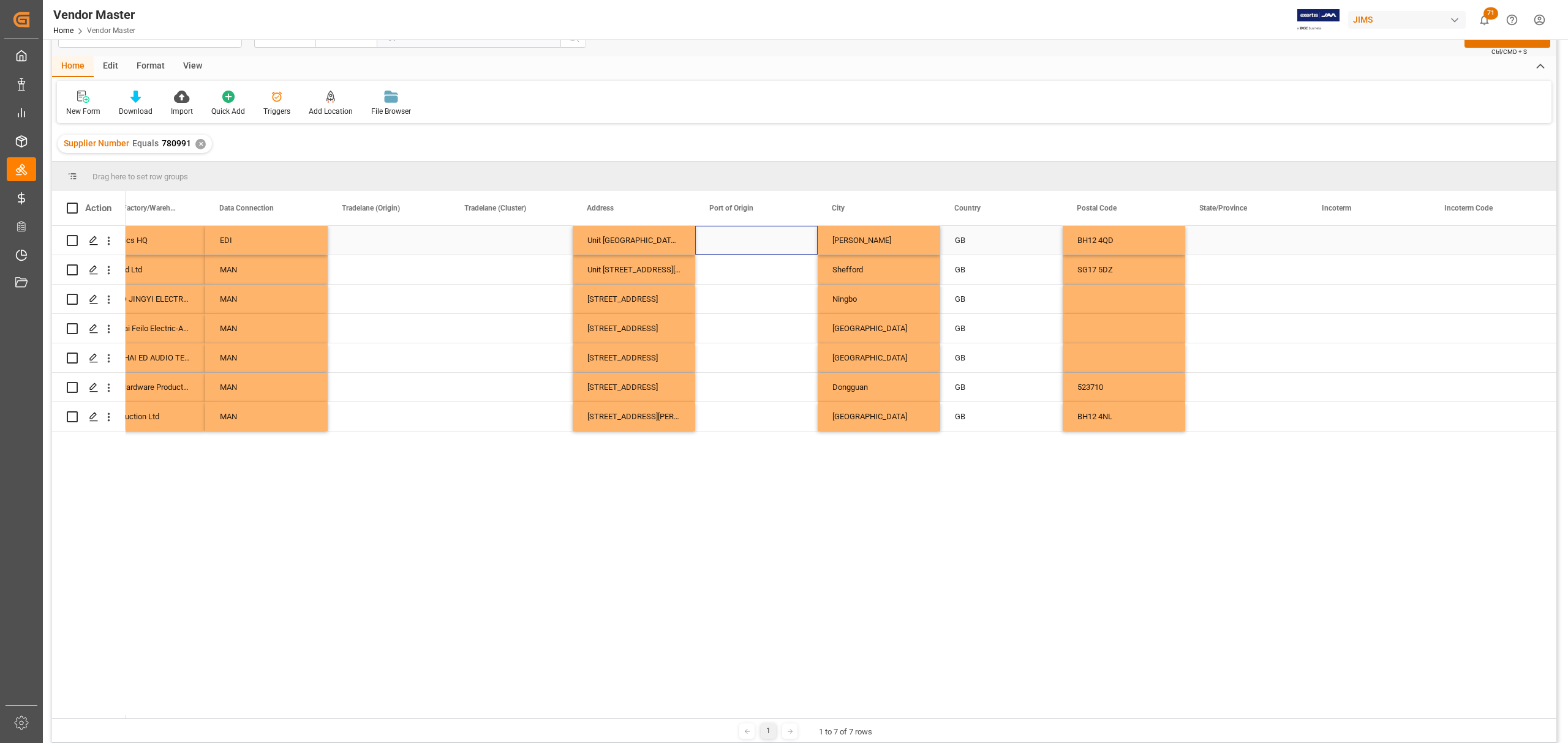
click at [777, 246] on div "Press SPACE to select this row." at bounding box center [756, 240] width 122 height 29
click at [989, 236] on div "GB" at bounding box center [1001, 240] width 93 height 28
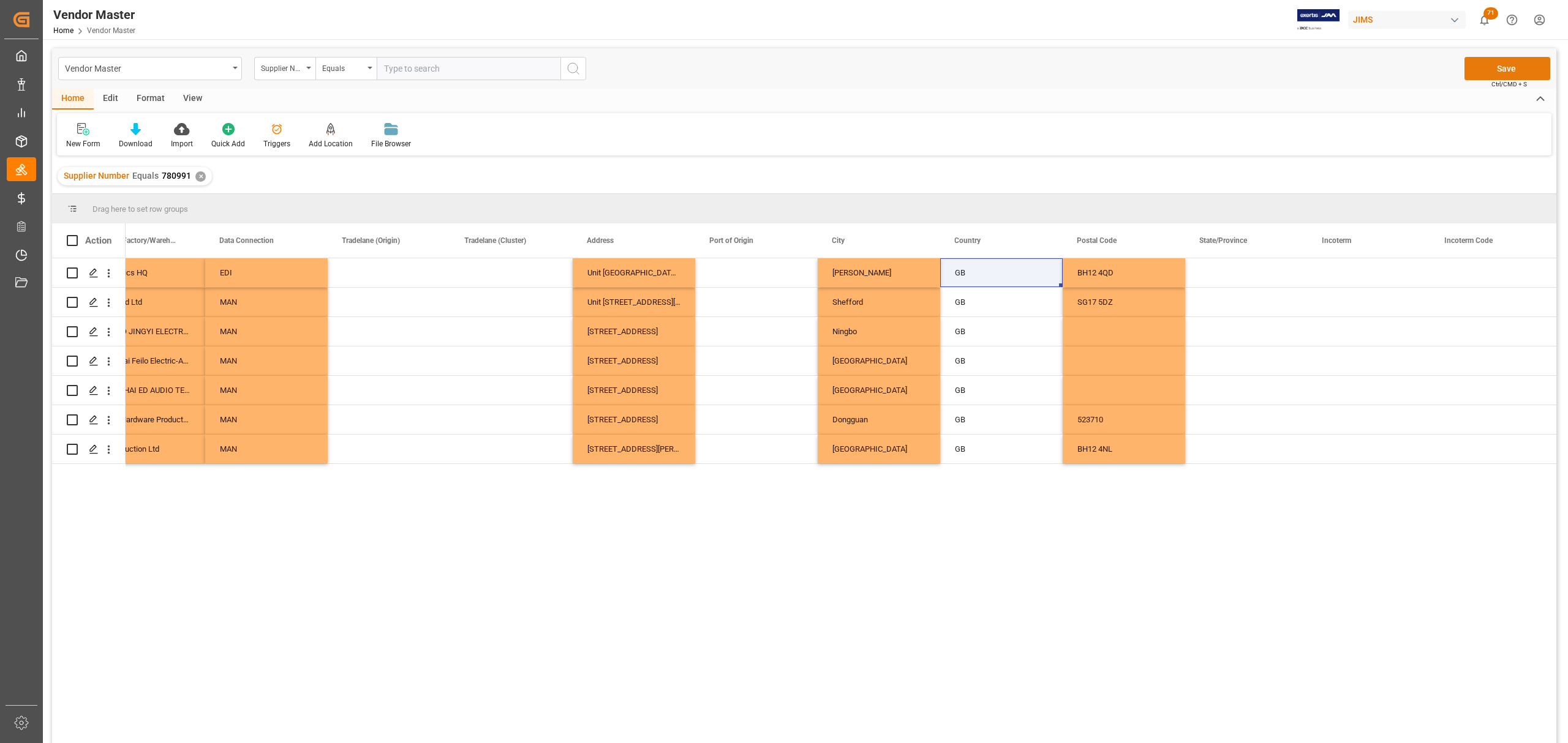
click at [1510, 72] on button "Save" at bounding box center [1507, 68] width 86 height 23
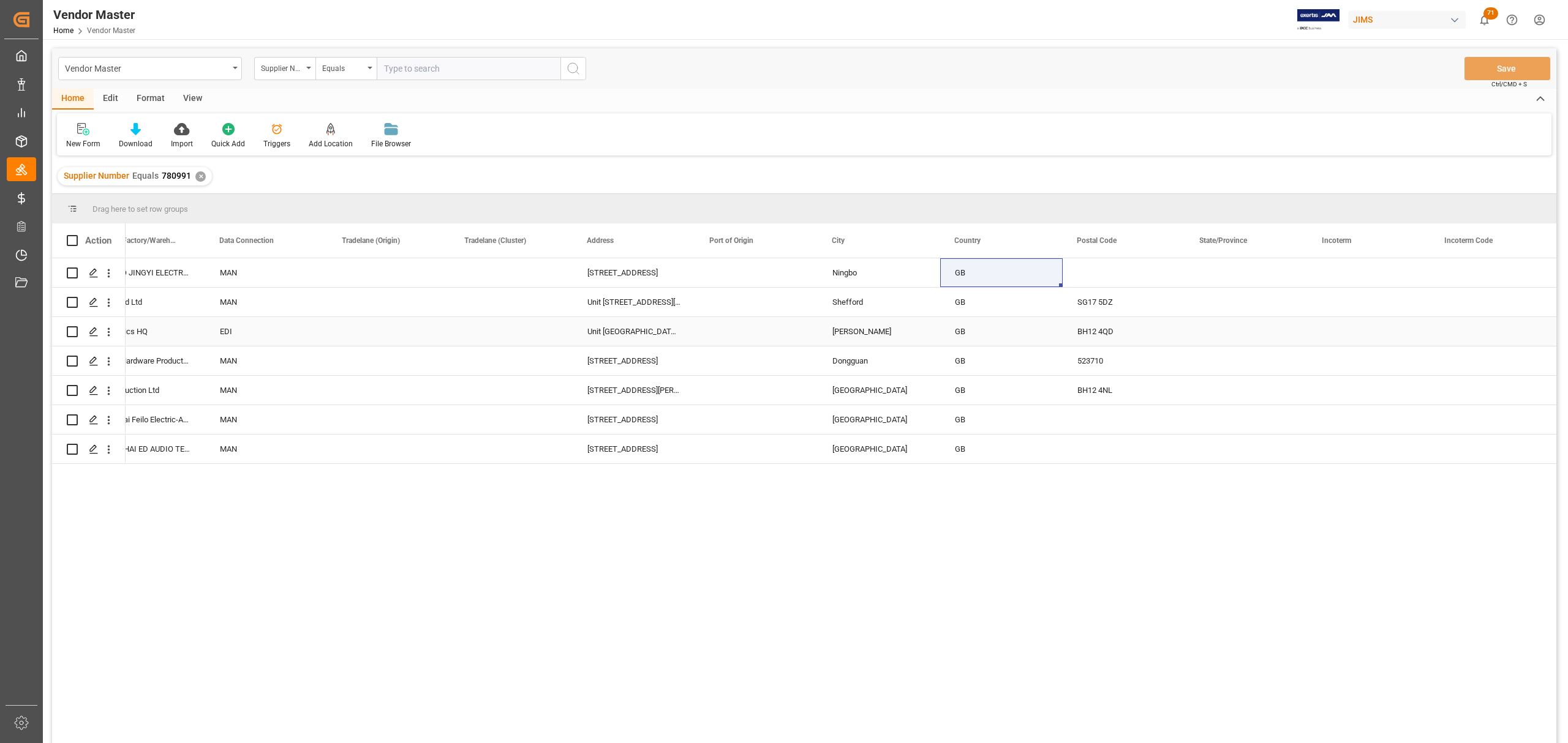
click at [318, 323] on div "EDI" at bounding box center [266, 331] width 122 height 29
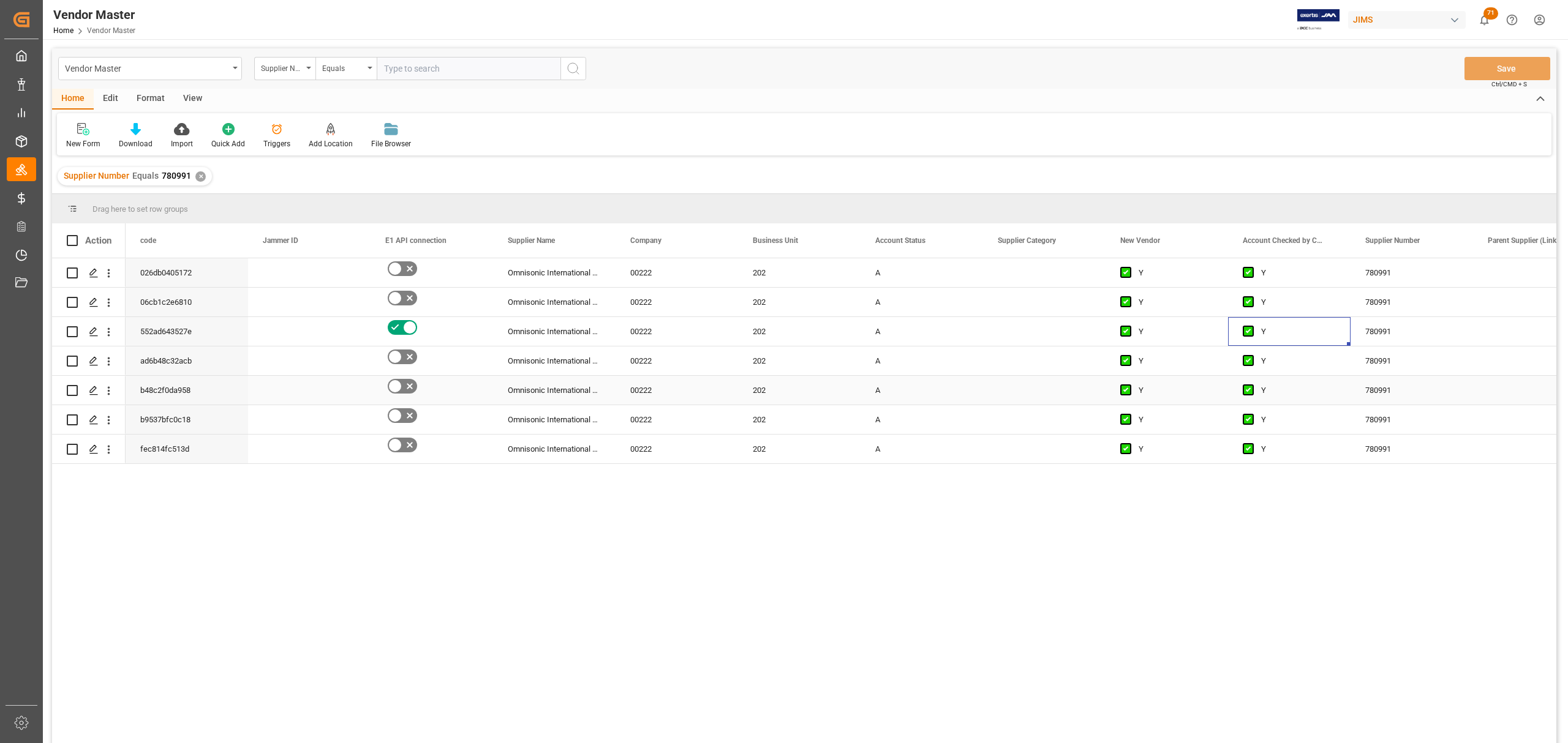
scroll to position [0, 288]
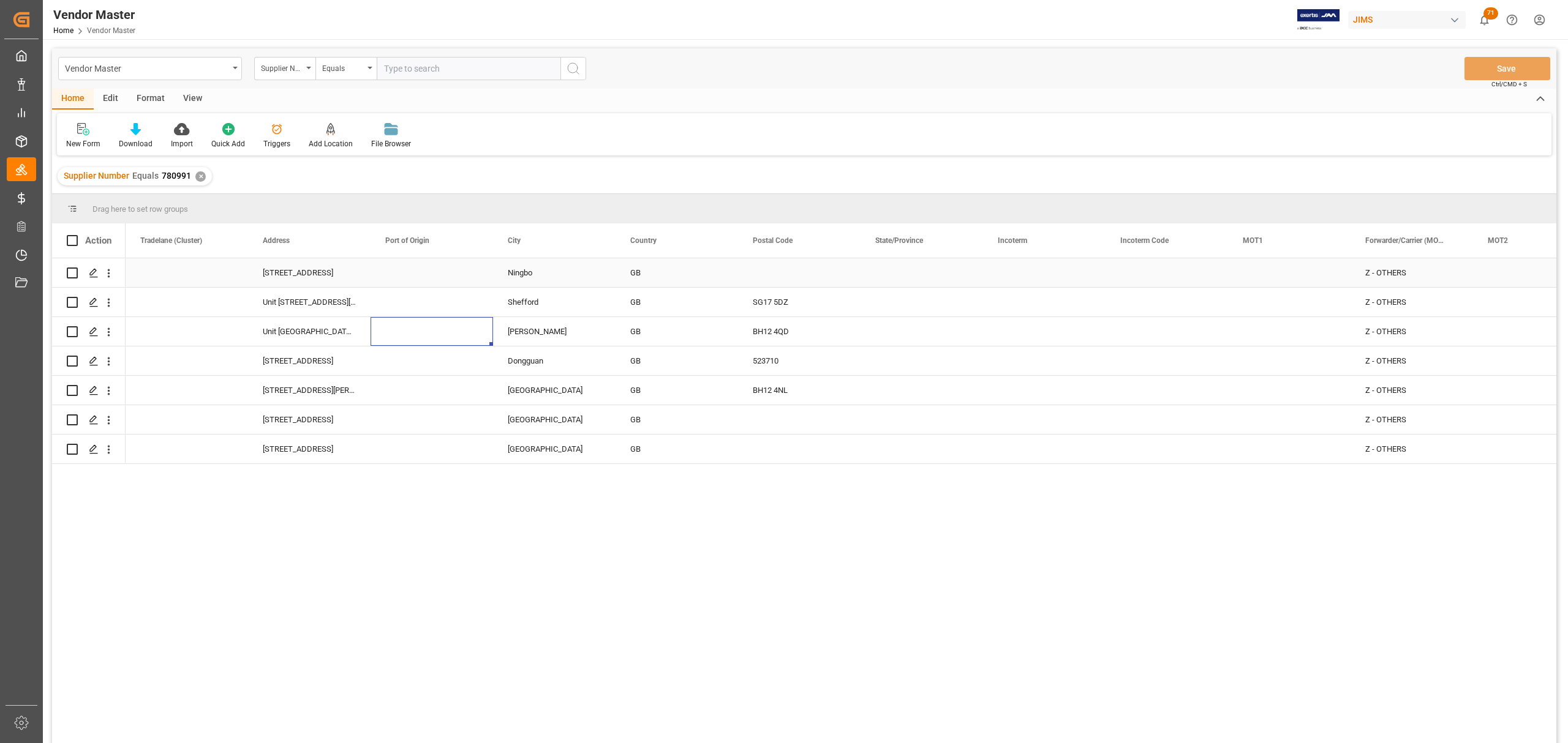
click at [638, 263] on div "GB" at bounding box center [677, 273] width 93 height 28
click at [713, 275] on icon "open menu" at bounding box center [715, 281] width 15 height 15
click at [667, 386] on div "CN" at bounding box center [677, 378] width 102 height 43
type input "CN"
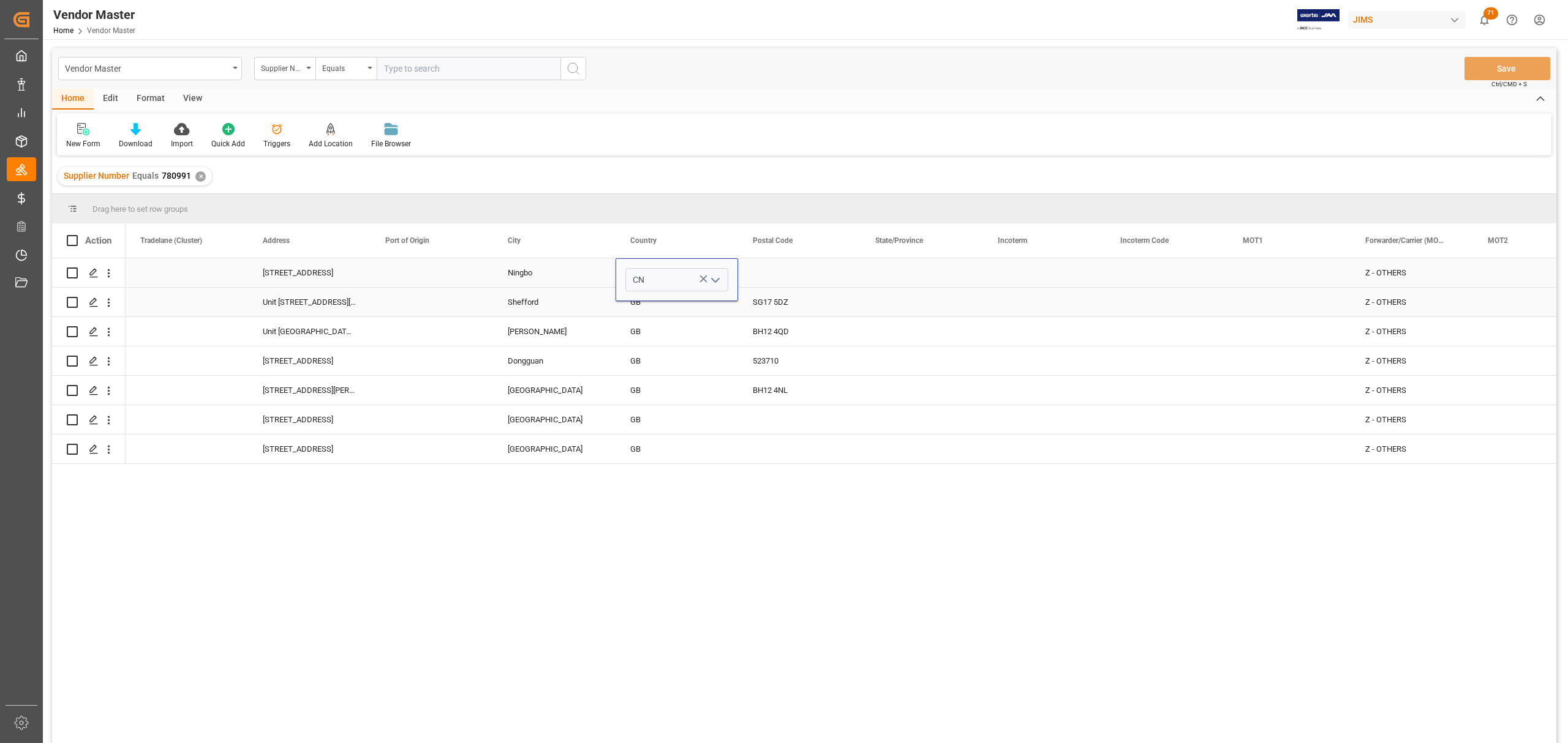
click at [657, 309] on div "GB" at bounding box center [677, 302] width 93 height 28
click at [654, 273] on div "CN" at bounding box center [677, 273] width 93 height 28
click at [666, 420] on div "GB" at bounding box center [677, 419] width 93 height 28
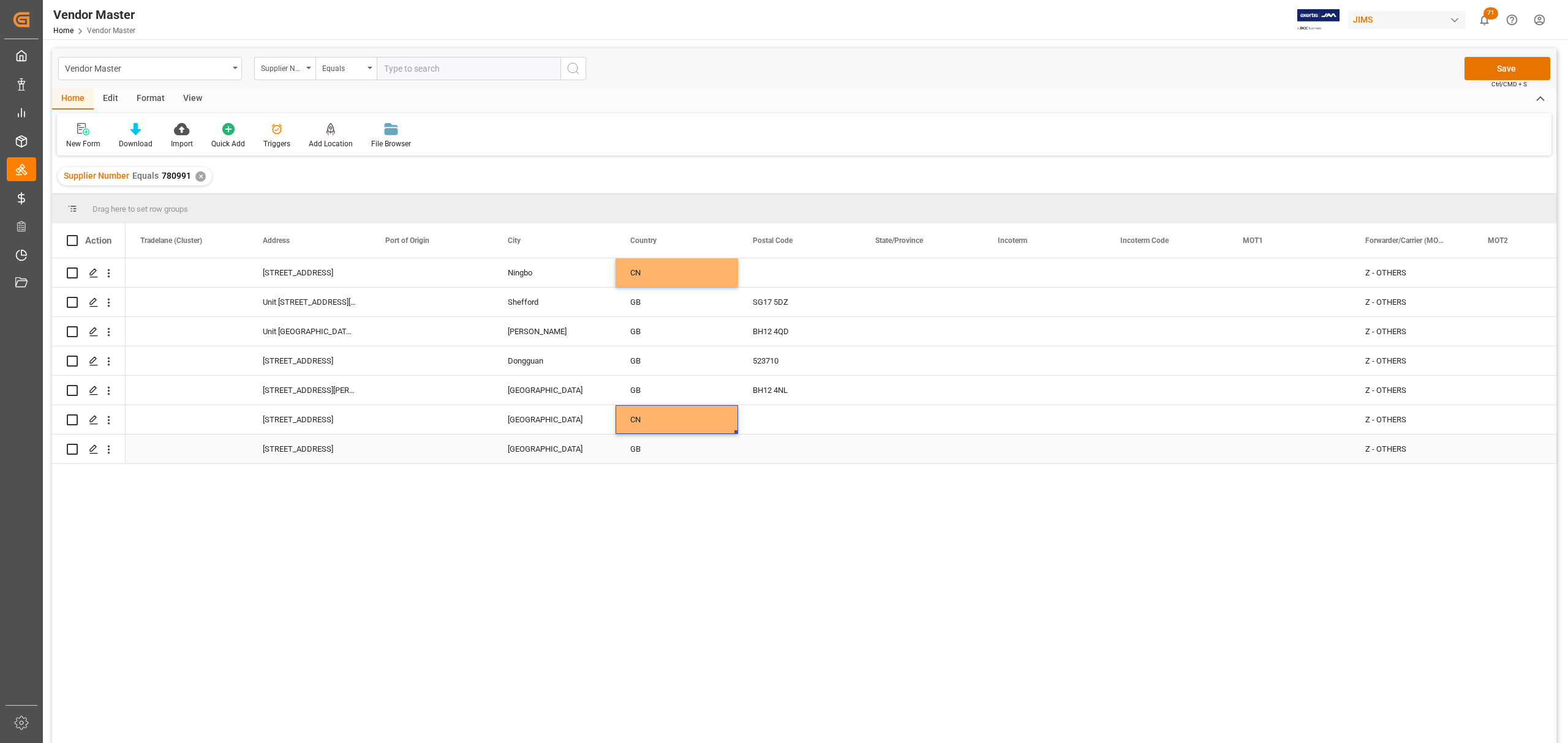
click at [659, 443] on div "GB" at bounding box center [677, 449] width 93 height 28
click at [644, 356] on div "GB" at bounding box center [677, 361] width 93 height 28
click at [1020, 261] on div "Press SPACE to select this row." at bounding box center [1044, 273] width 122 height 29
click at [1157, 270] on div "Press SPACE to select this row." at bounding box center [1167, 273] width 122 height 29
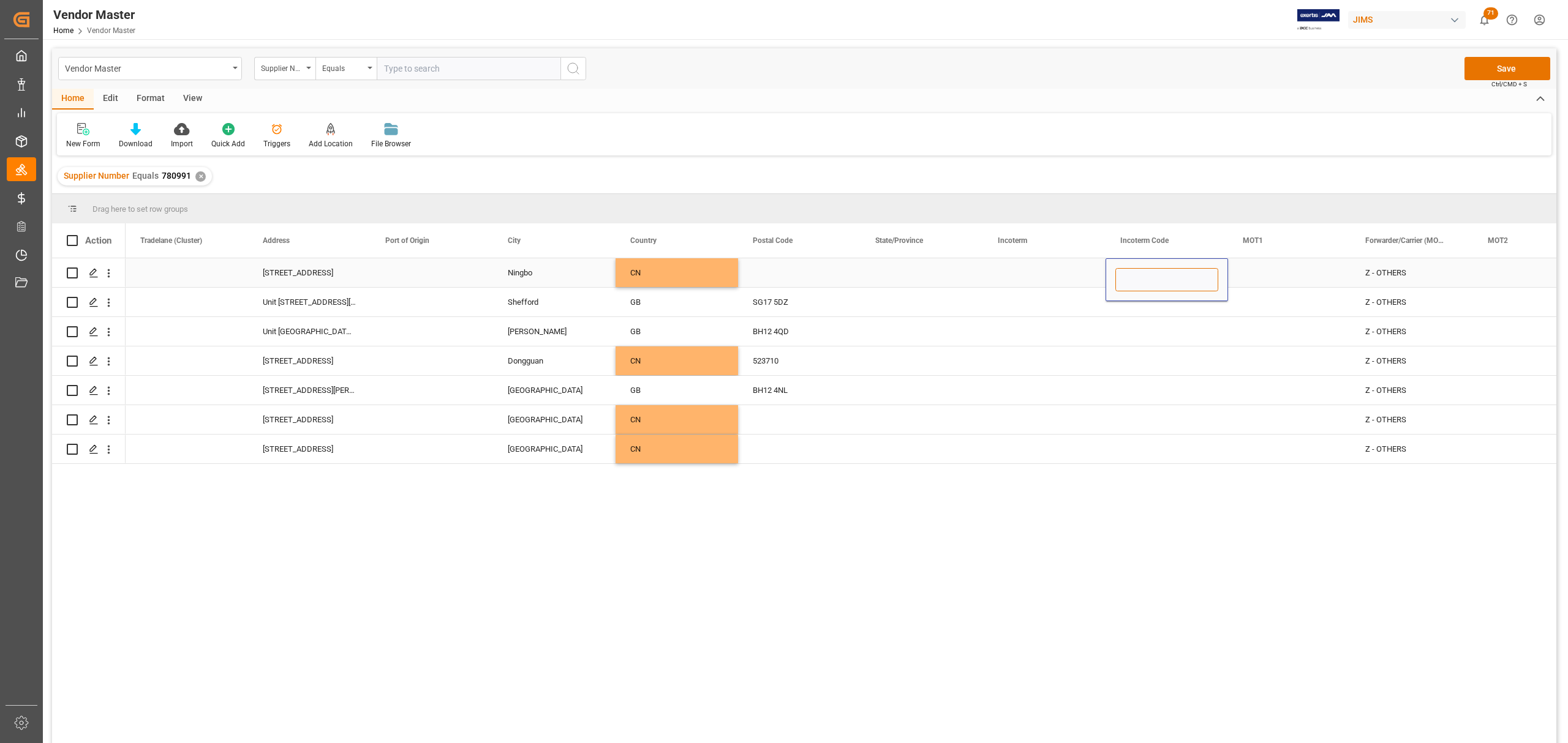
click at [1157, 278] on input "Press SPACE to select this row." at bounding box center [1167, 280] width 103 height 23
type input "EXW"
click at [1152, 353] on div "Press SPACE to select this row." at bounding box center [1167, 361] width 122 height 29
click at [1145, 273] on div "EXW" at bounding box center [1167, 273] width 122 height 29
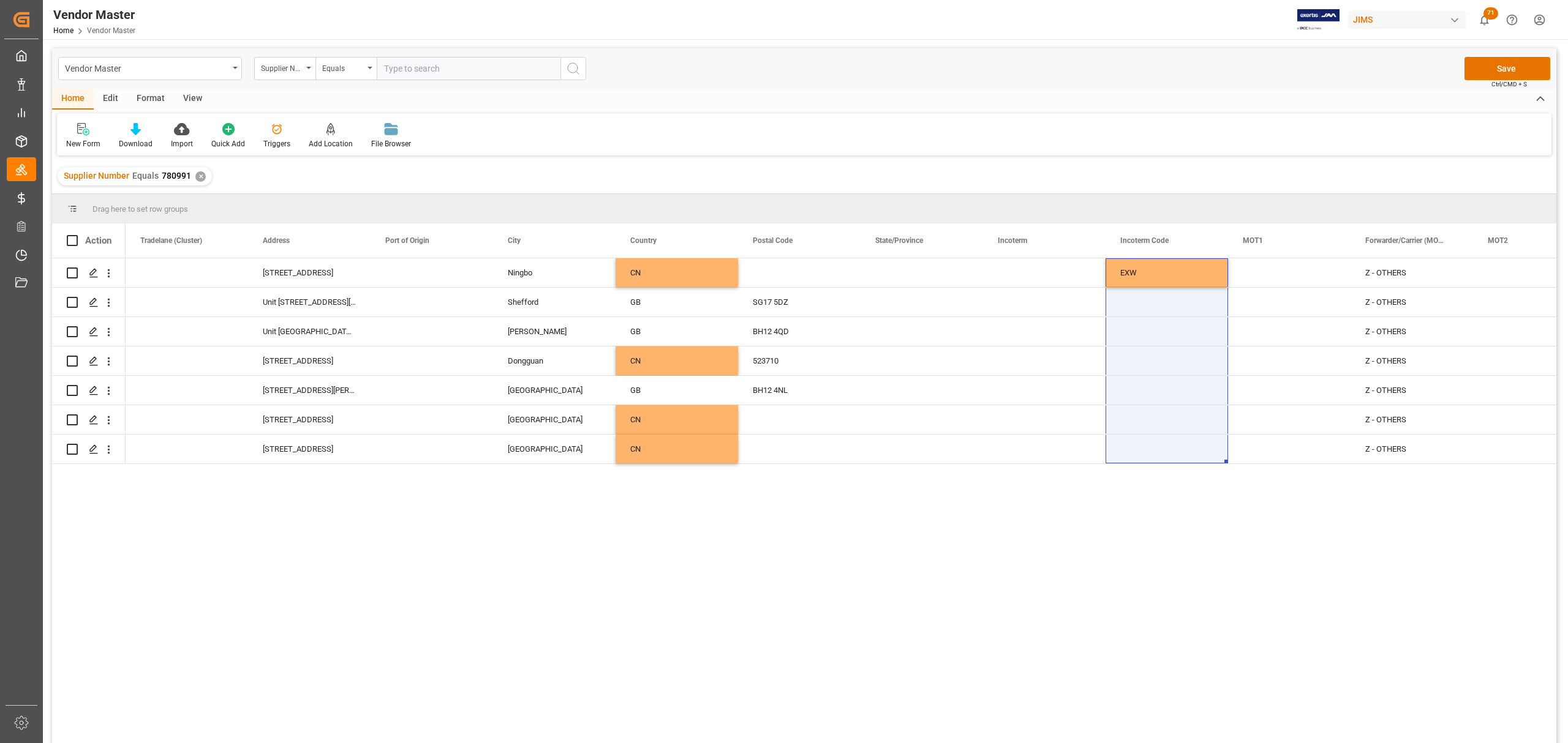
drag, startPoint x: 1225, startPoint y: 282, endPoint x: 1226, endPoint y: 473, distance: 191.0
click at [1226, 473] on div "No. 517 Maoyangshan Rd, Daqi, Beilun Ningbo CN EXW Z - OTHERS Z - OTHERS MAN Un…" at bounding box center [841, 504] width 1431 height 493
click at [1165, 272] on div "EXW" at bounding box center [1167, 273] width 122 height 29
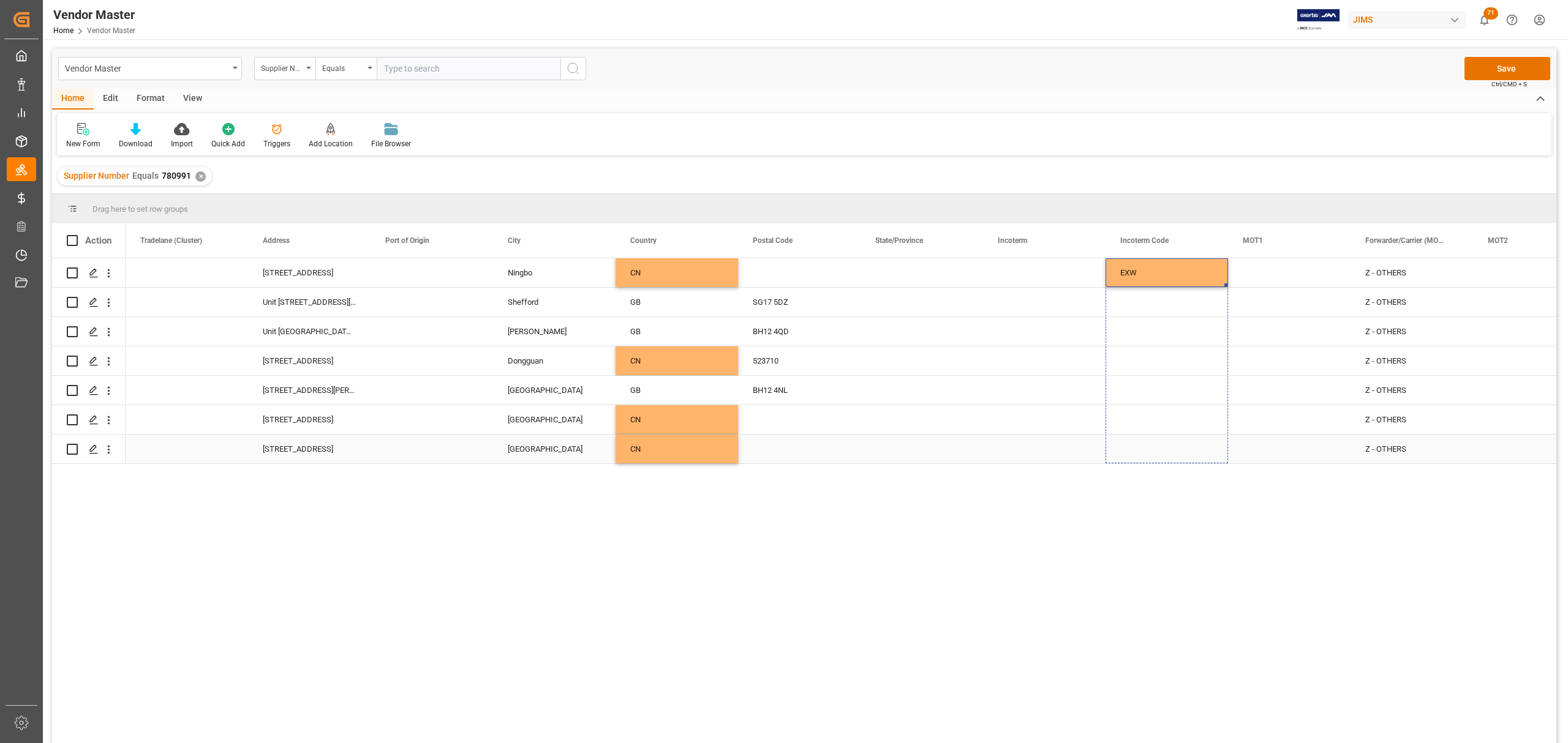
drag, startPoint x: 1224, startPoint y: 283, endPoint x: 1226, endPoint y: 444, distance: 161.0
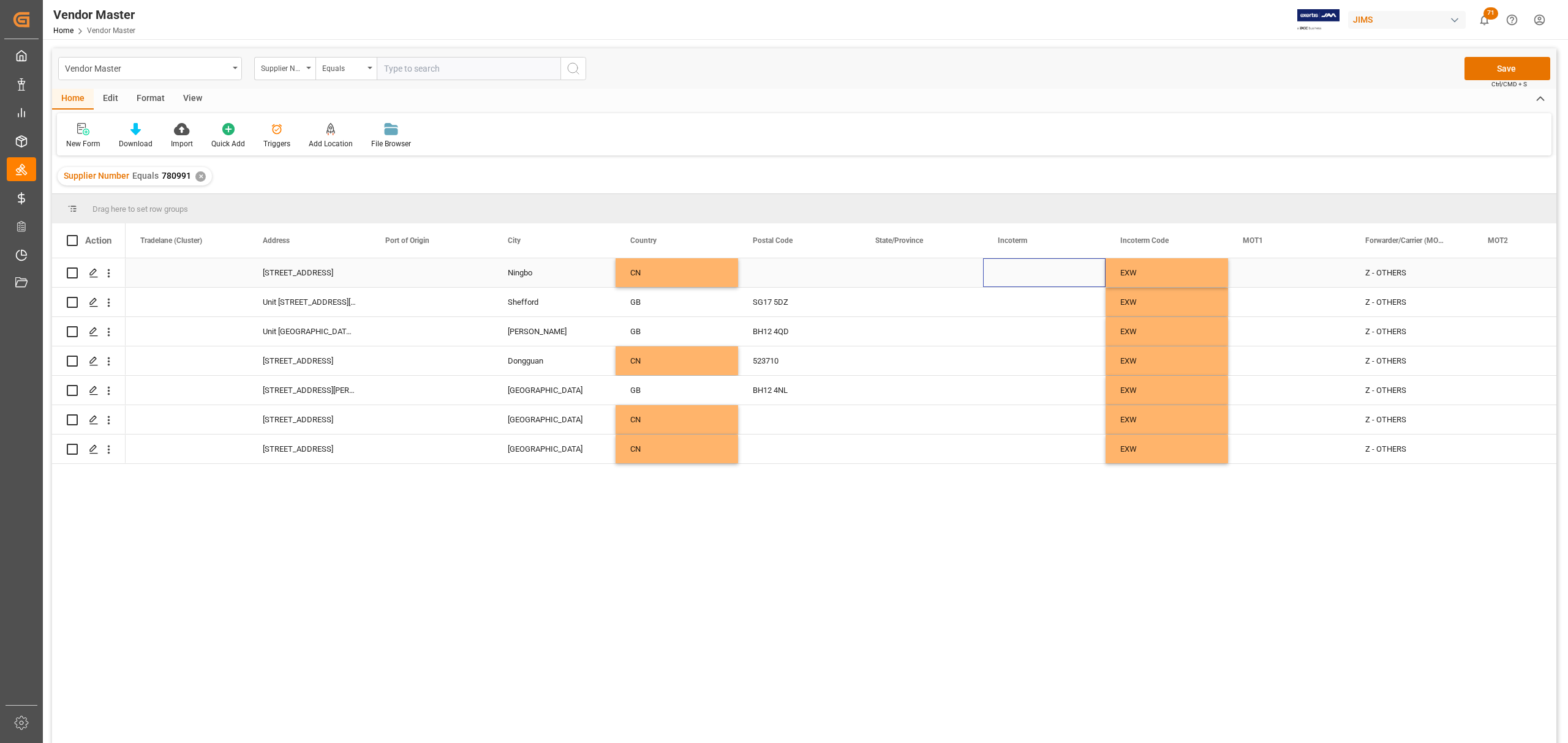
click at [1012, 263] on div "Press SPACE to select this row." at bounding box center [1044, 273] width 122 height 29
click at [1015, 271] on div "Press SPACE to select this row." at bounding box center [1044, 273] width 122 height 29
click at [1031, 280] on input "Press SPACE to select this row." at bounding box center [1044, 280] width 103 height 23
type input "EXW"
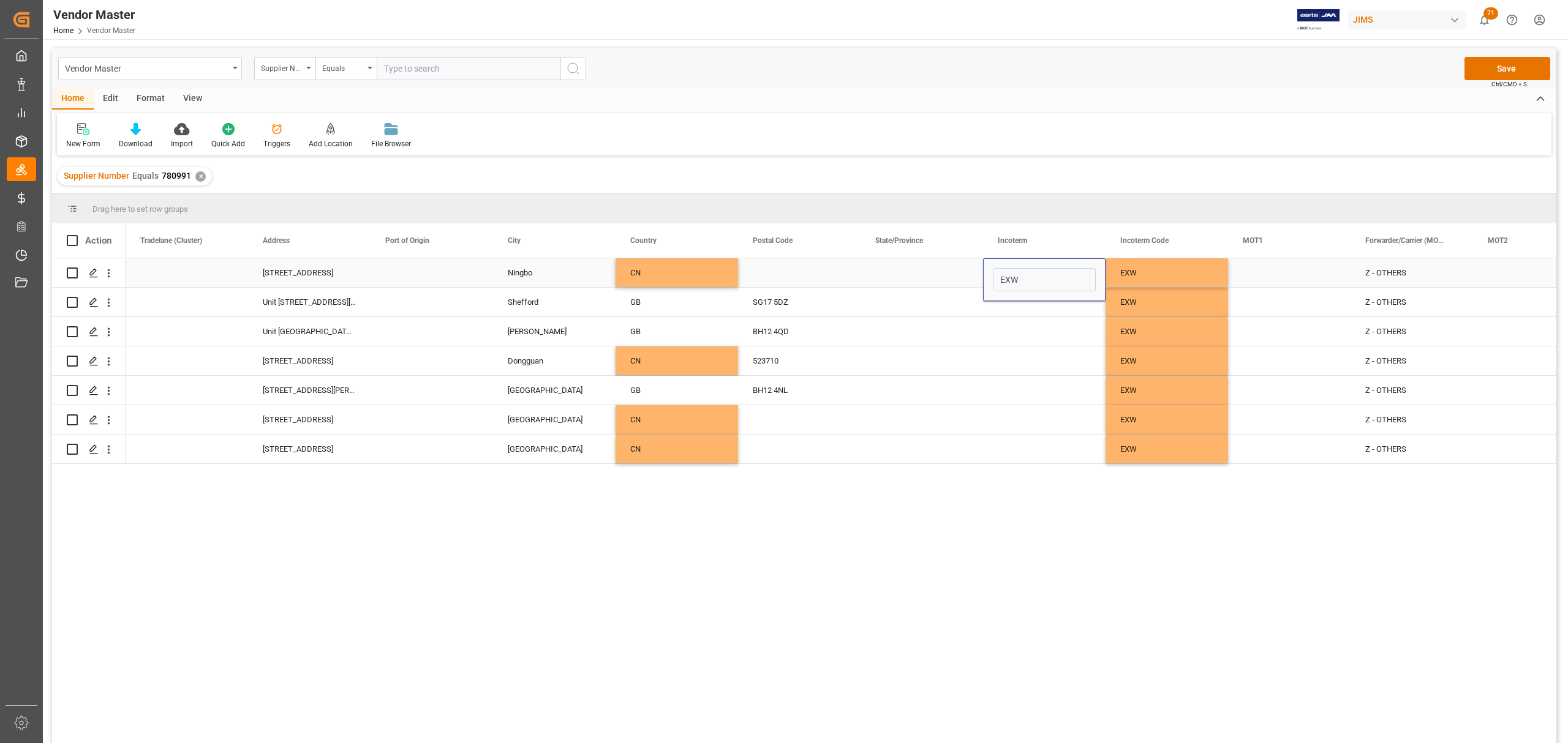
click at [522, 271] on div "Ningbo" at bounding box center [554, 273] width 122 height 29
click at [1037, 265] on div "EXW" at bounding box center [1044, 273] width 122 height 29
click at [1043, 273] on input "EXW" at bounding box center [1044, 280] width 103 height 23
paste input "Ningbo"
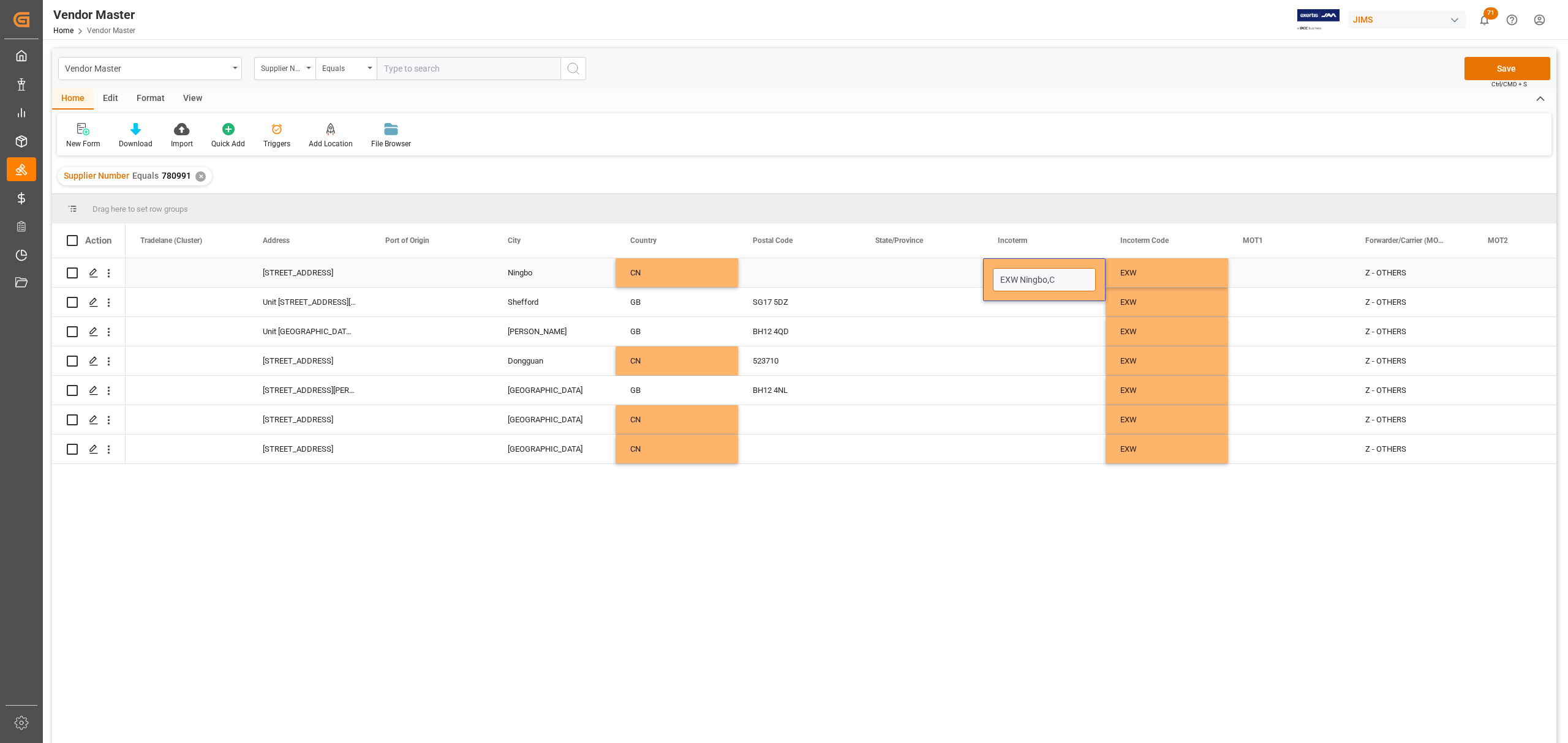
type input "EXW Ningbo,CN"
click at [1044, 305] on div "Press SPACE to select this row." at bounding box center [1044, 302] width 122 height 29
click at [1050, 268] on div "EXW Ningbo,CN" at bounding box center [1044, 273] width 122 height 29
click at [1037, 302] on div "Press SPACE to select this row." at bounding box center [1044, 302] width 122 height 29
click at [1034, 300] on div "Press SPACE to select this row." at bounding box center [1044, 302] width 122 height 29
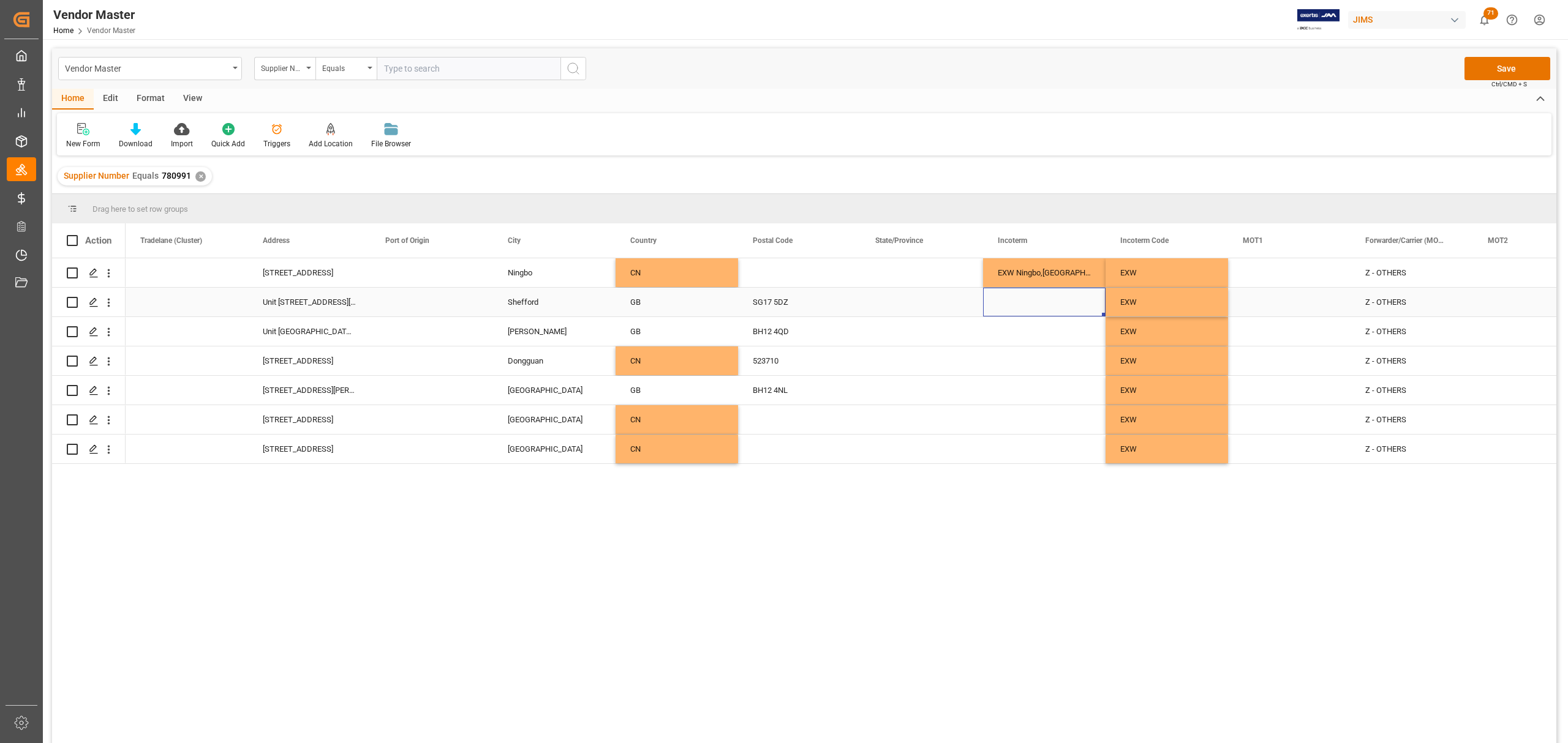
click at [1034, 300] on div "Press SPACE to select this row." at bounding box center [1044, 302] width 122 height 29
click at [1039, 307] on input "Press SPACE to select this row." at bounding box center [1044, 309] width 103 height 23
type input "EXW Shefford, GB"
click at [1018, 332] on div "Press SPACE to select this row." at bounding box center [1044, 331] width 122 height 29
click at [1034, 329] on div "Press SPACE to select this row." at bounding box center [1044, 331] width 122 height 29
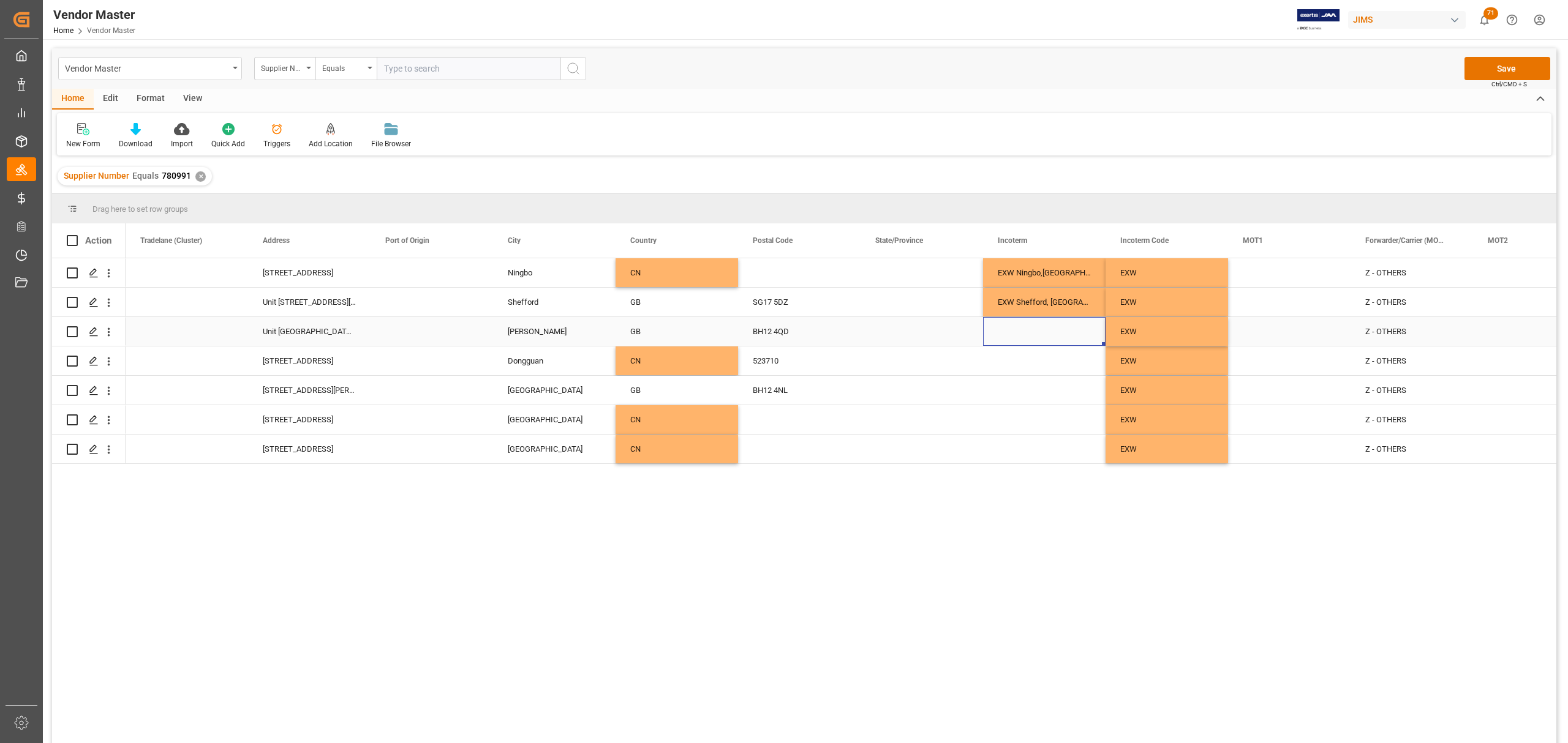
click at [1034, 329] on div "Press SPACE to select this row." at bounding box center [1044, 331] width 122 height 29
click at [1032, 332] on input "Press SPACE to select this row." at bounding box center [1044, 338] width 103 height 23
type input "EXW Poole, GB"
click at [1064, 361] on div "Press SPACE to select this row." at bounding box center [1044, 361] width 122 height 29
click at [1045, 360] on div "Press SPACE to select this row." at bounding box center [1044, 361] width 122 height 29
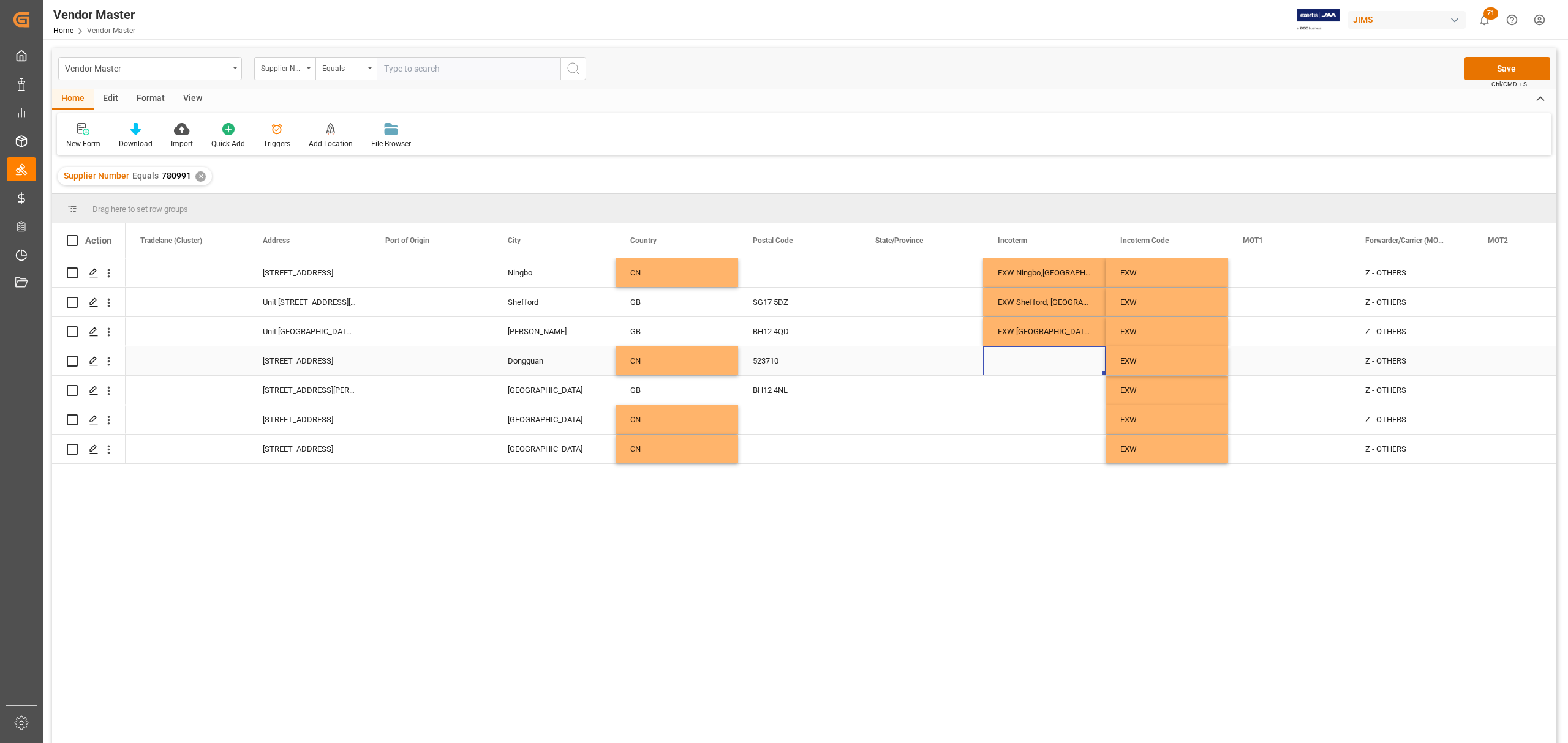
click at [1045, 360] on div "Press SPACE to select this row." at bounding box center [1044, 361] width 122 height 29
click at [1045, 365] on input "Press SPACE to select this row." at bounding box center [1044, 368] width 103 height 23
type input "EXW Dongguan, CN"
click at [1032, 396] on div "Press SPACE to select this row." at bounding box center [1044, 390] width 122 height 29
click at [1049, 387] on div "Press SPACE to select this row." at bounding box center [1044, 390] width 122 height 29
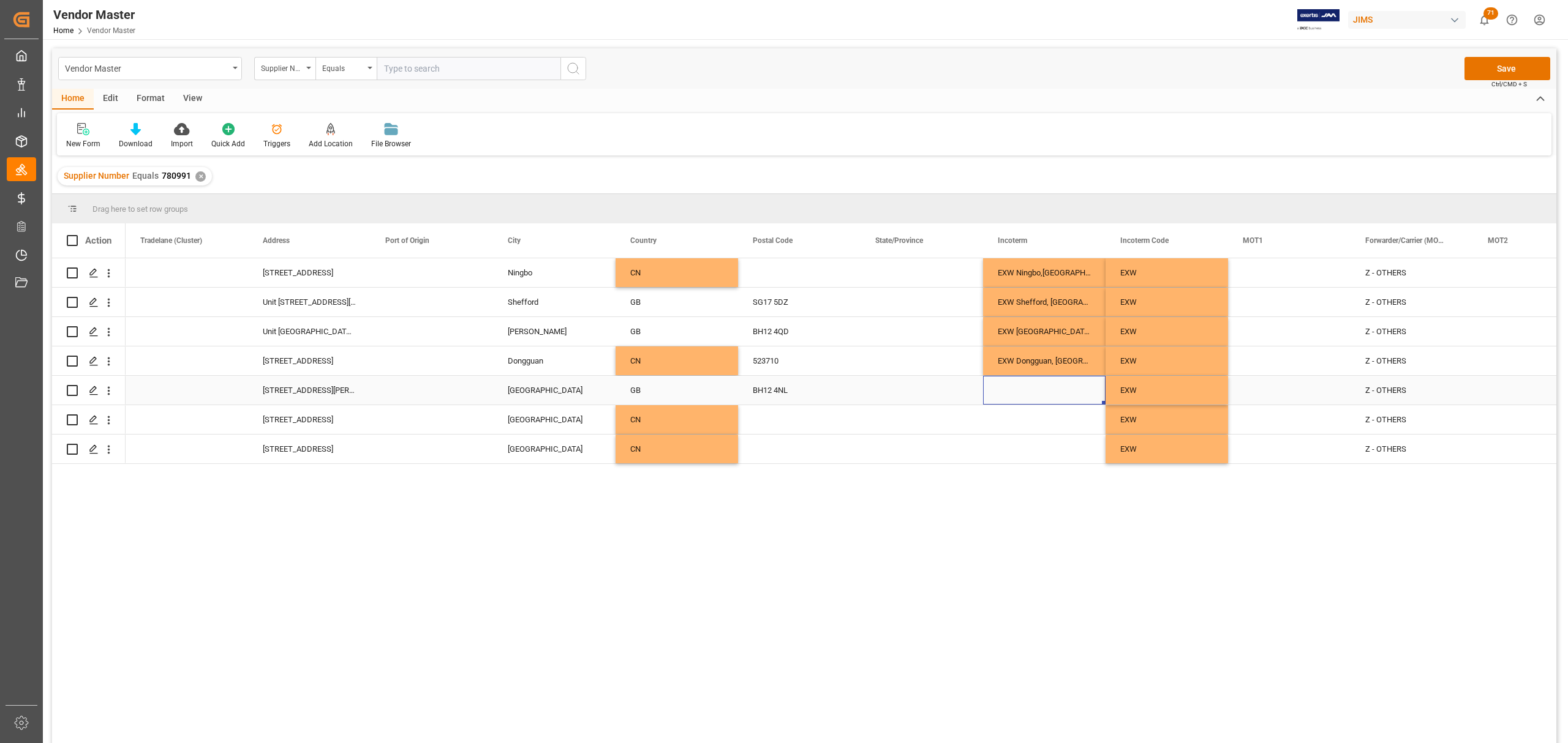
click at [1049, 387] on div "Press SPACE to select this row." at bounding box center [1044, 390] width 122 height 29
click at [1043, 394] on input "Press SPACE to select this row." at bounding box center [1044, 397] width 103 height 23
click at [1046, 393] on input "EXW Dorset GB" at bounding box center [1044, 397] width 103 height 23
type input "EXW Dorset, GB"
click at [1040, 430] on div "Press SPACE to select this row." at bounding box center [1044, 419] width 122 height 29
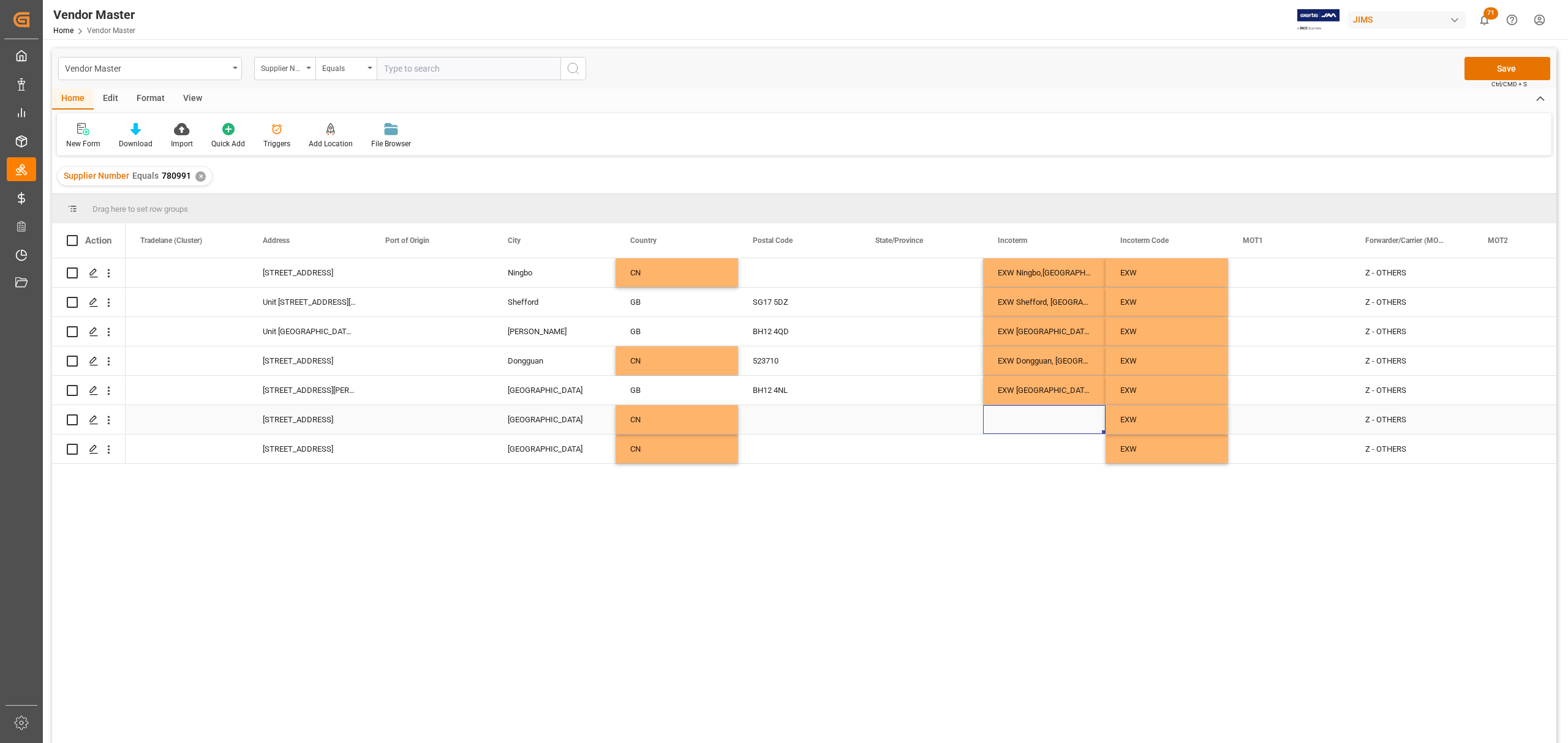
click at [1043, 421] on div "Press SPACE to select this row." at bounding box center [1044, 419] width 122 height 29
click at [1038, 427] on input "Press SPACE to select this row." at bounding box center [1044, 426] width 103 height 23
type input "EXW Shanghai, CN"
click at [924, 422] on div "Press SPACE to select this row." at bounding box center [922, 419] width 122 height 29
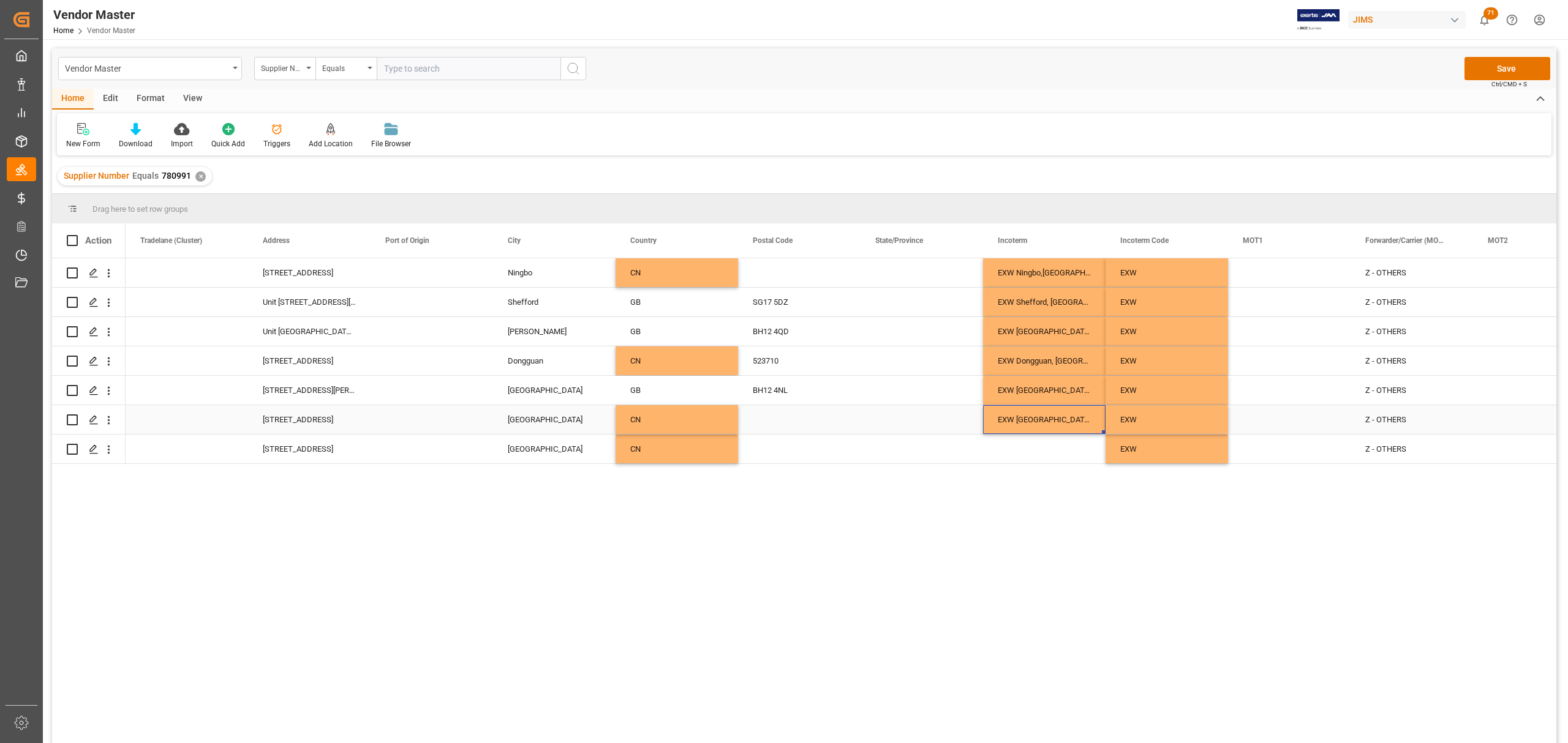
click at [1048, 417] on div "EXW Shanghai, CN" at bounding box center [1044, 419] width 122 height 29
drag, startPoint x: 1104, startPoint y: 432, endPoint x: 1103, endPoint y: 453, distance: 21.0
click at [1255, 274] on div "Press SPACE to select this row." at bounding box center [1289, 273] width 122 height 29
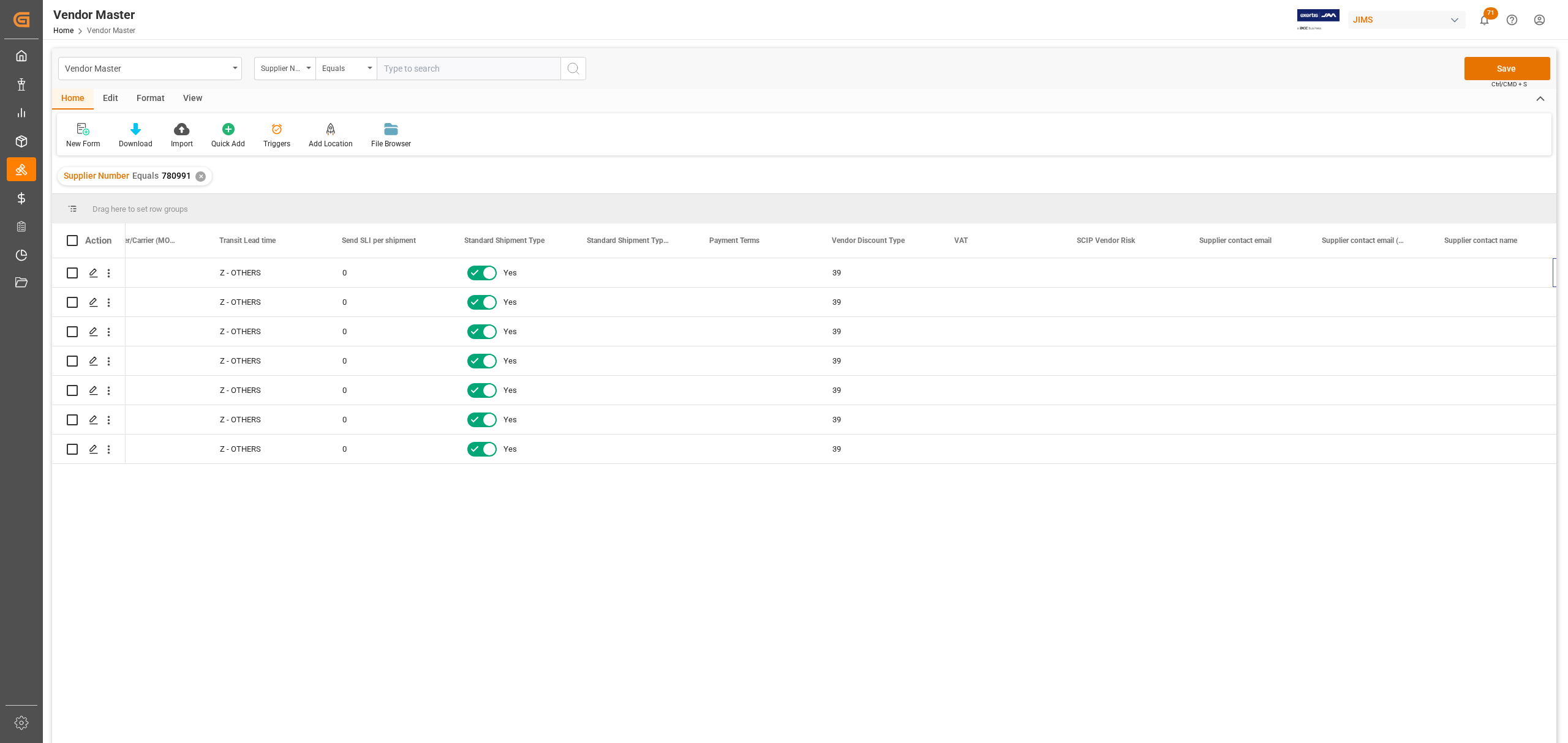
scroll to position [0, 4085]
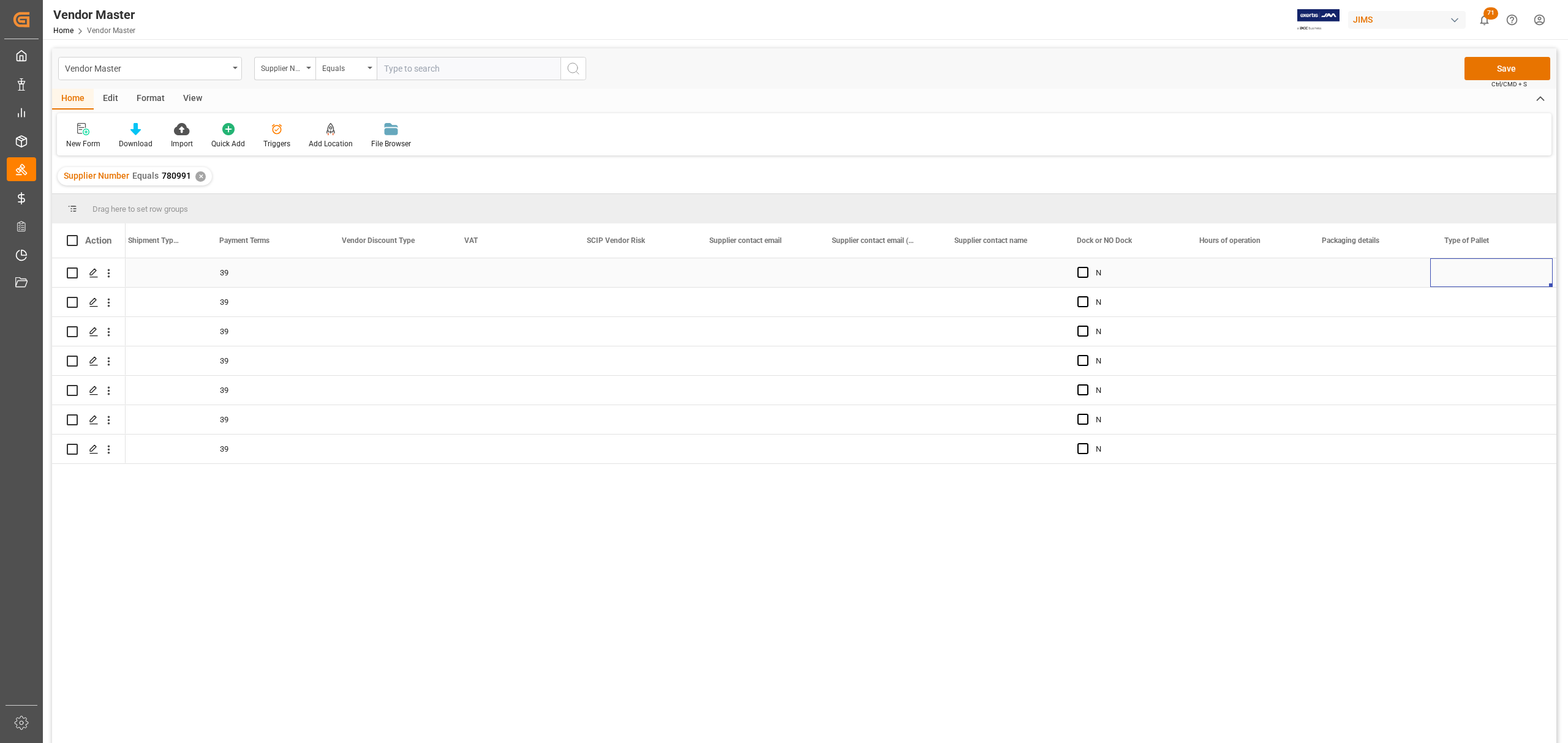
click at [737, 260] on div "Press SPACE to select this row." at bounding box center [756, 273] width 122 height 29
click at [743, 273] on input "Press SPACE to select this row." at bounding box center [756, 280] width 103 height 23
paste input "sam@sontronics.com sam@sontronics.com sam@sontronics.com sam@sontronics.com sam…"
type input "sam@sontronics.com sam@sontronics.com sam@sontronics.com sam@sontronics.com sam…"
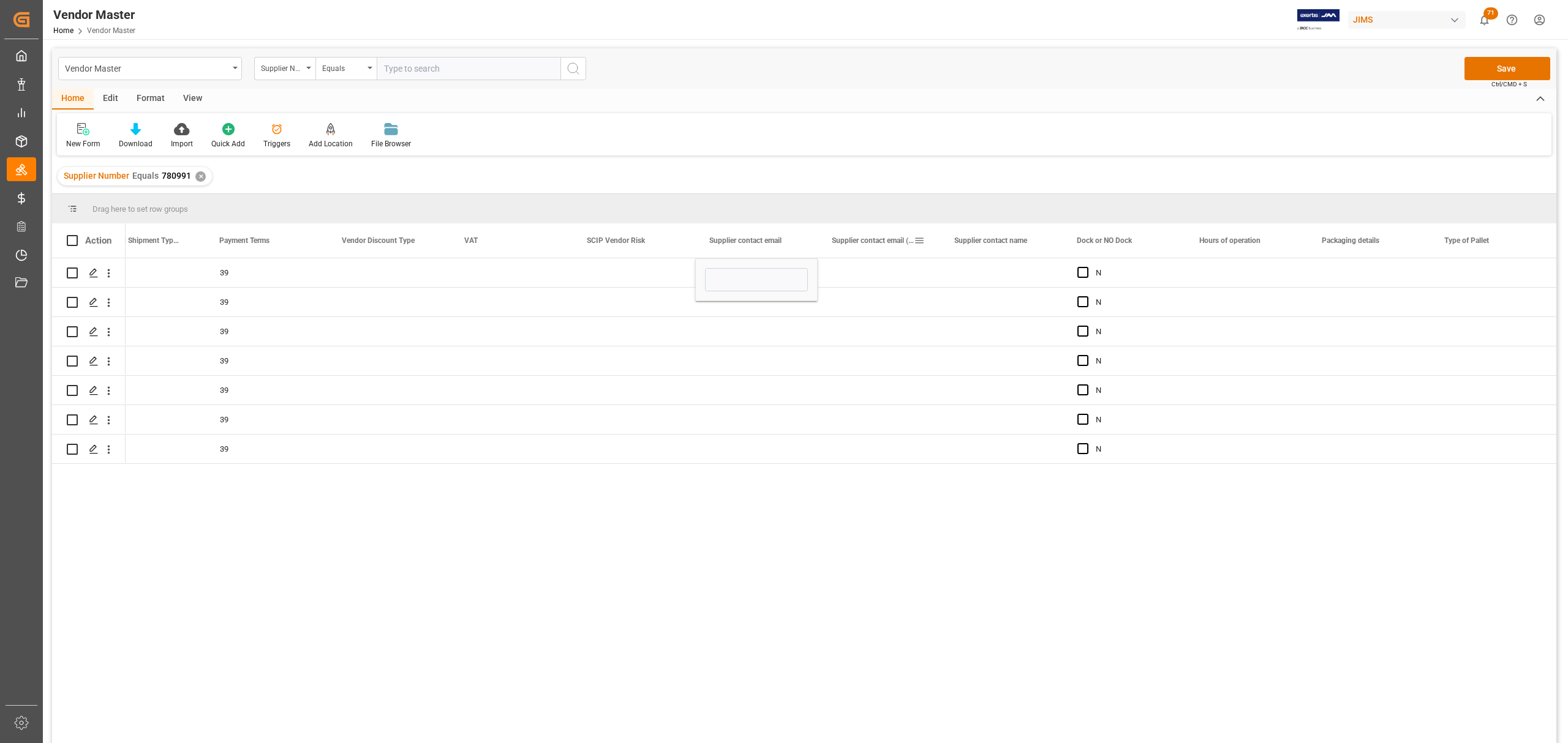
click at [887, 250] on div "Supplier contact email (CCed)" at bounding box center [873, 240] width 82 height 34
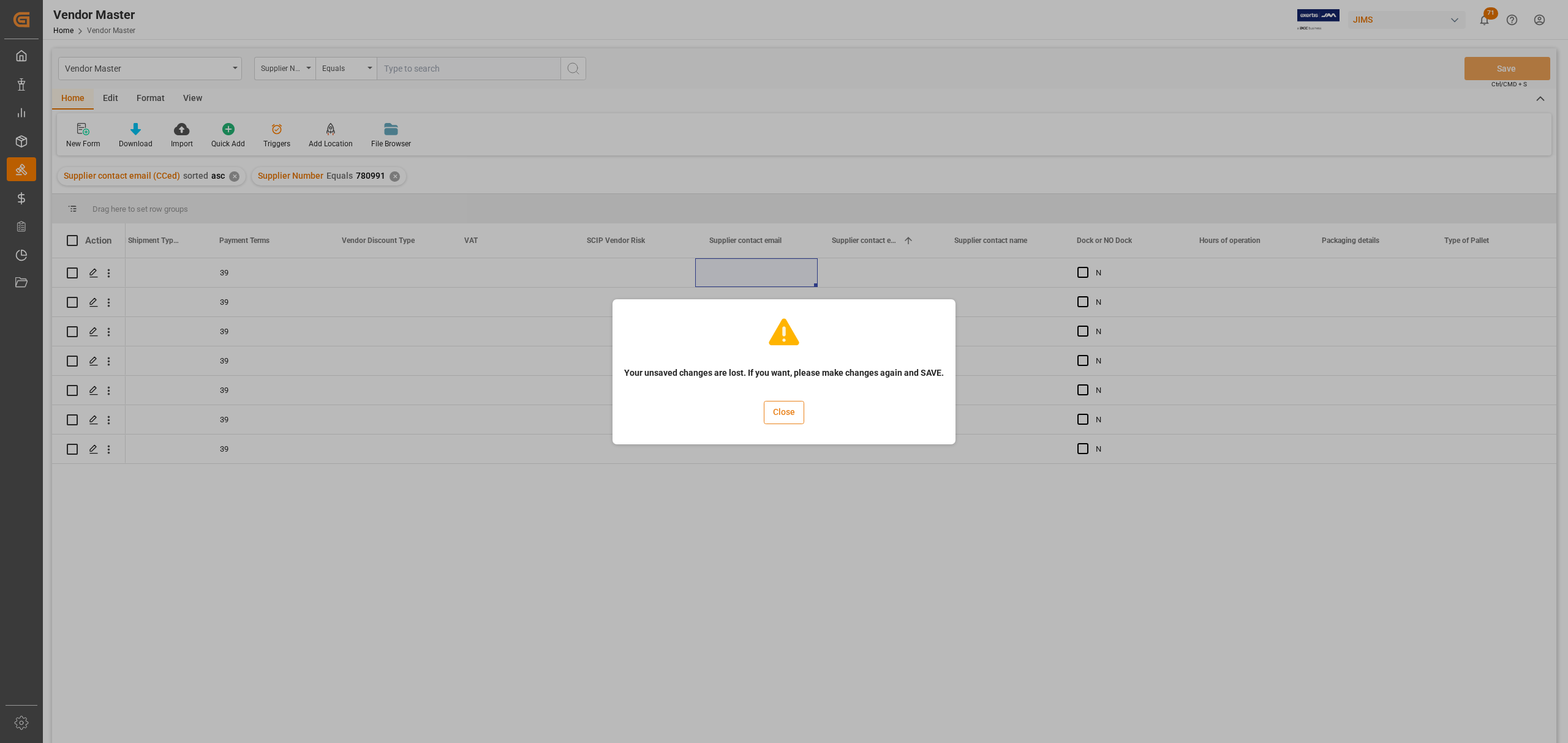
click at [792, 413] on button "Close" at bounding box center [784, 412] width 40 height 23
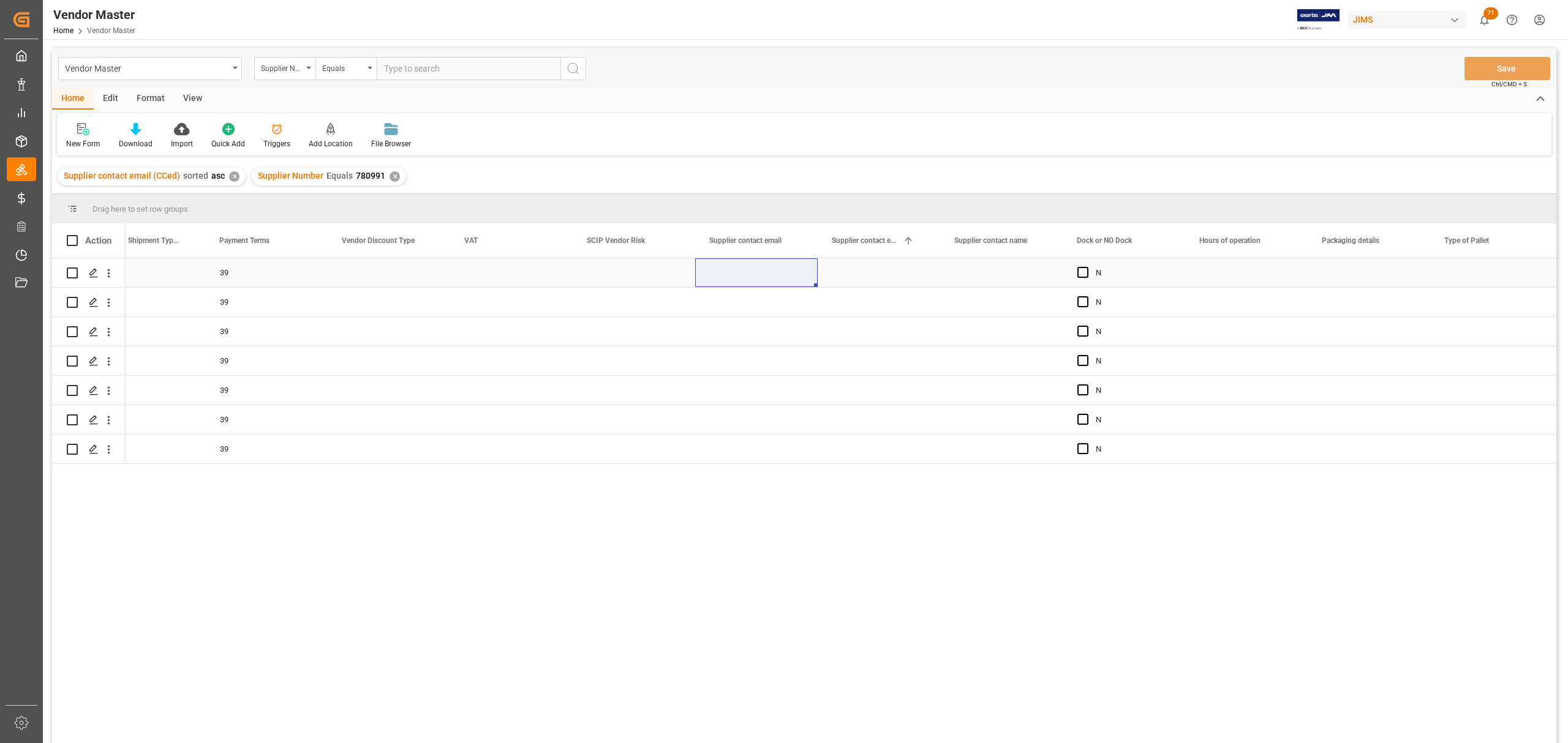
click at [893, 267] on div "Press SPACE to select this row." at bounding box center [879, 273] width 122 height 29
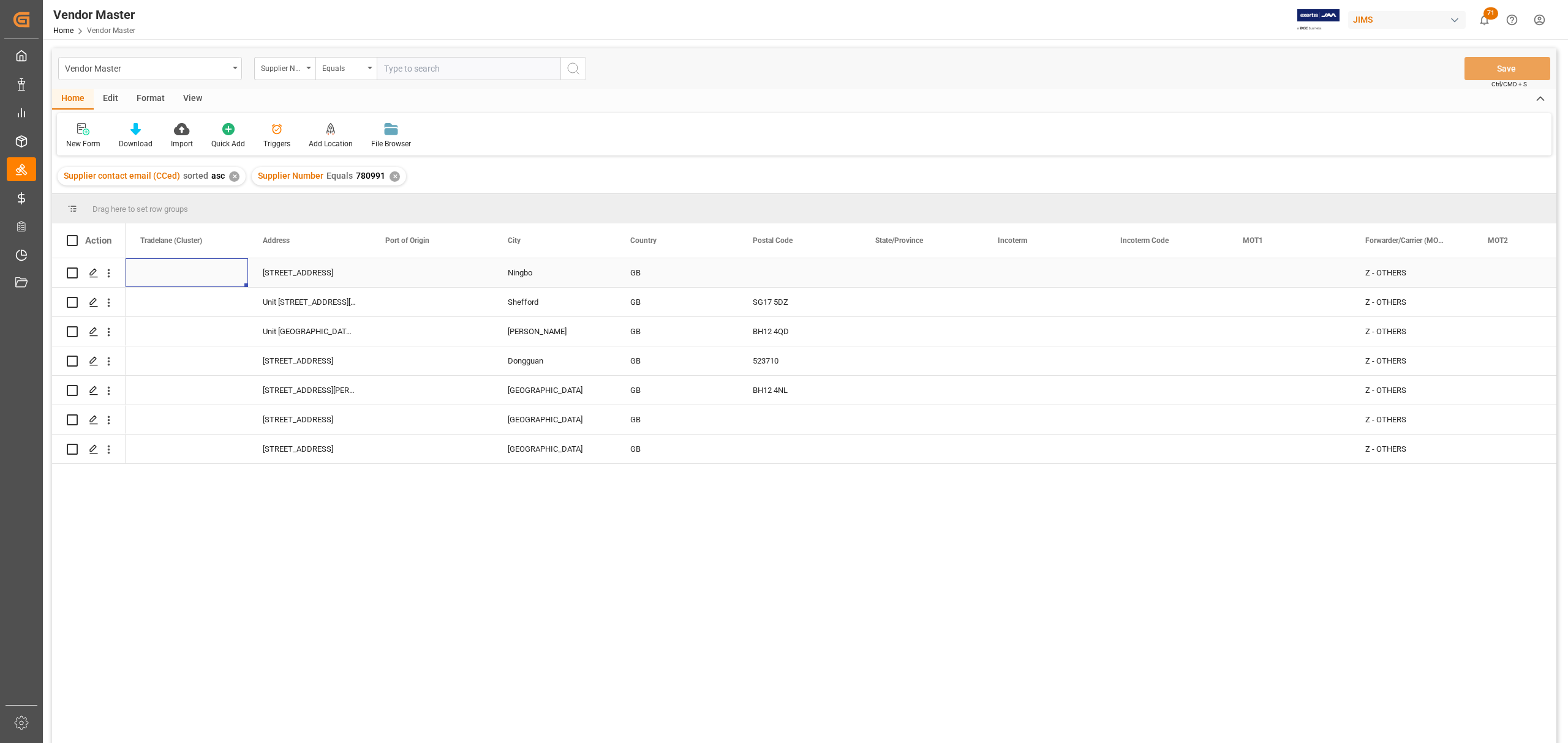
click at [1034, 268] on div "Press SPACE to select this row." at bounding box center [1044, 273] width 122 height 29
click at [1041, 286] on input "Press SPACE to select this row." at bounding box center [1044, 280] width 103 height 23
click at [1227, 275] on div "Press SPACE to select this row." at bounding box center [1167, 273] width 122 height 29
click at [1152, 281] on div "Press SPACE to select this row." at bounding box center [1167, 273] width 122 height 29
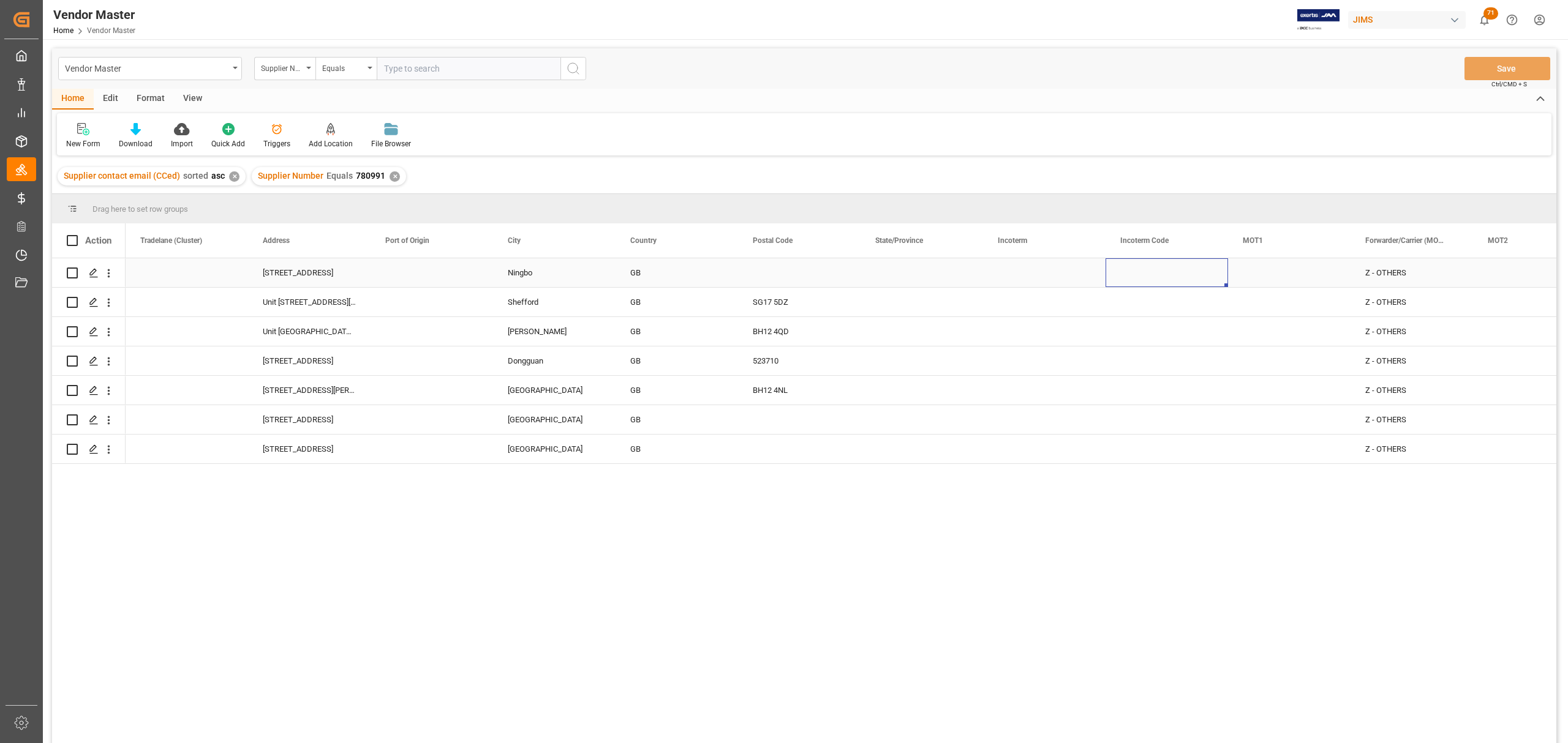
click at [1152, 270] on div "Press SPACE to select this row." at bounding box center [1167, 273] width 122 height 29
click at [1155, 275] on input "Press SPACE to select this row." at bounding box center [1167, 280] width 103 height 23
type input "EXW"
click at [1214, 303] on div "Press SPACE to select this row." at bounding box center [1167, 302] width 122 height 29
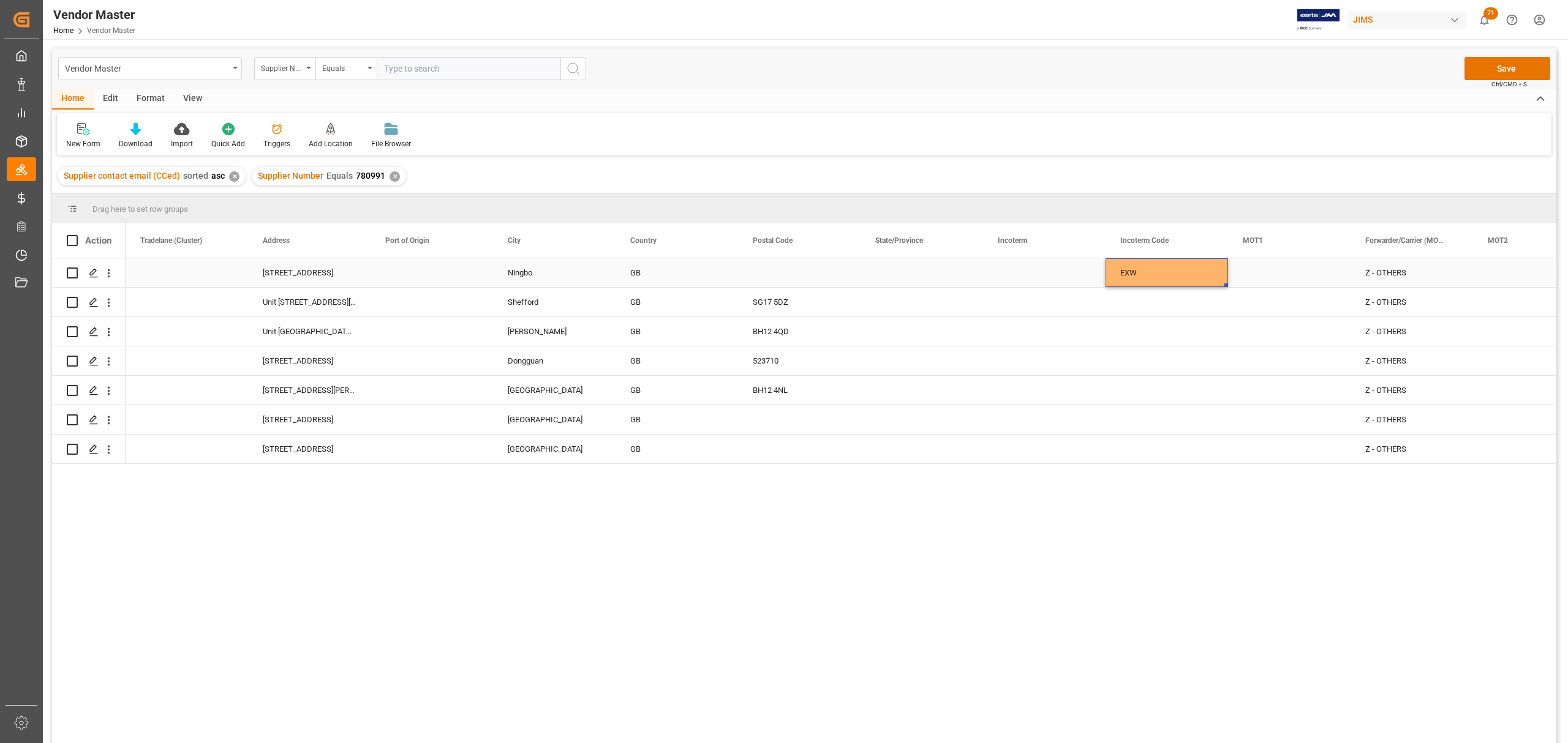
click at [1177, 272] on div "EXW" at bounding box center [1167, 273] width 122 height 29
drag, startPoint x: 1224, startPoint y: 284, endPoint x: 1222, endPoint y: 443, distance: 159.0
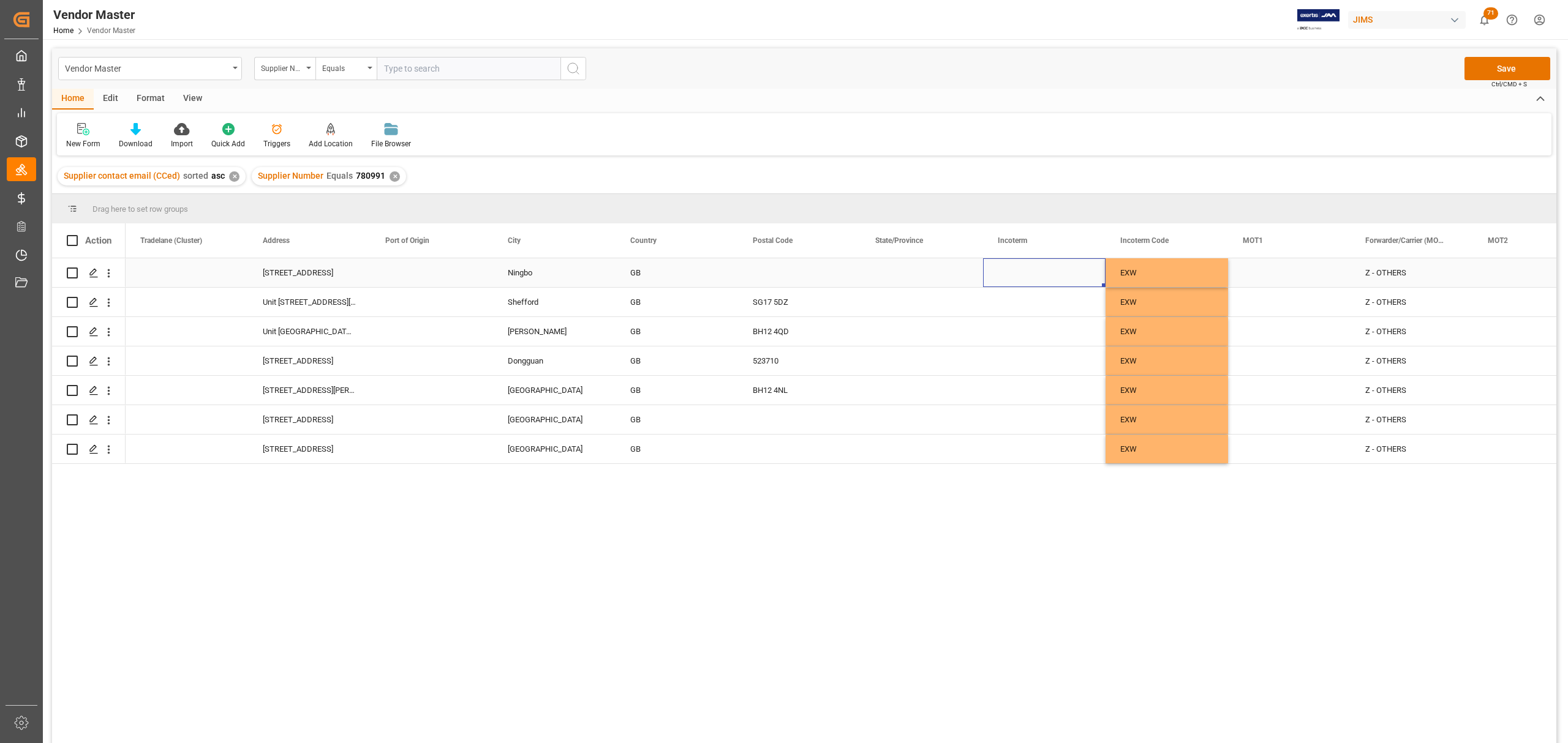
click at [1009, 267] on div "Press SPACE to select this row." at bounding box center [1044, 273] width 122 height 29
drag, startPoint x: 1025, startPoint y: 278, endPoint x: 1043, endPoint y: 282, distance: 18.4
click at [1027, 280] on input "Press SPACE to select this row." at bounding box center [1044, 280] width 103 height 23
click at [1037, 281] on input "EXW Ninggbo, GB" at bounding box center [1044, 280] width 103 height 23
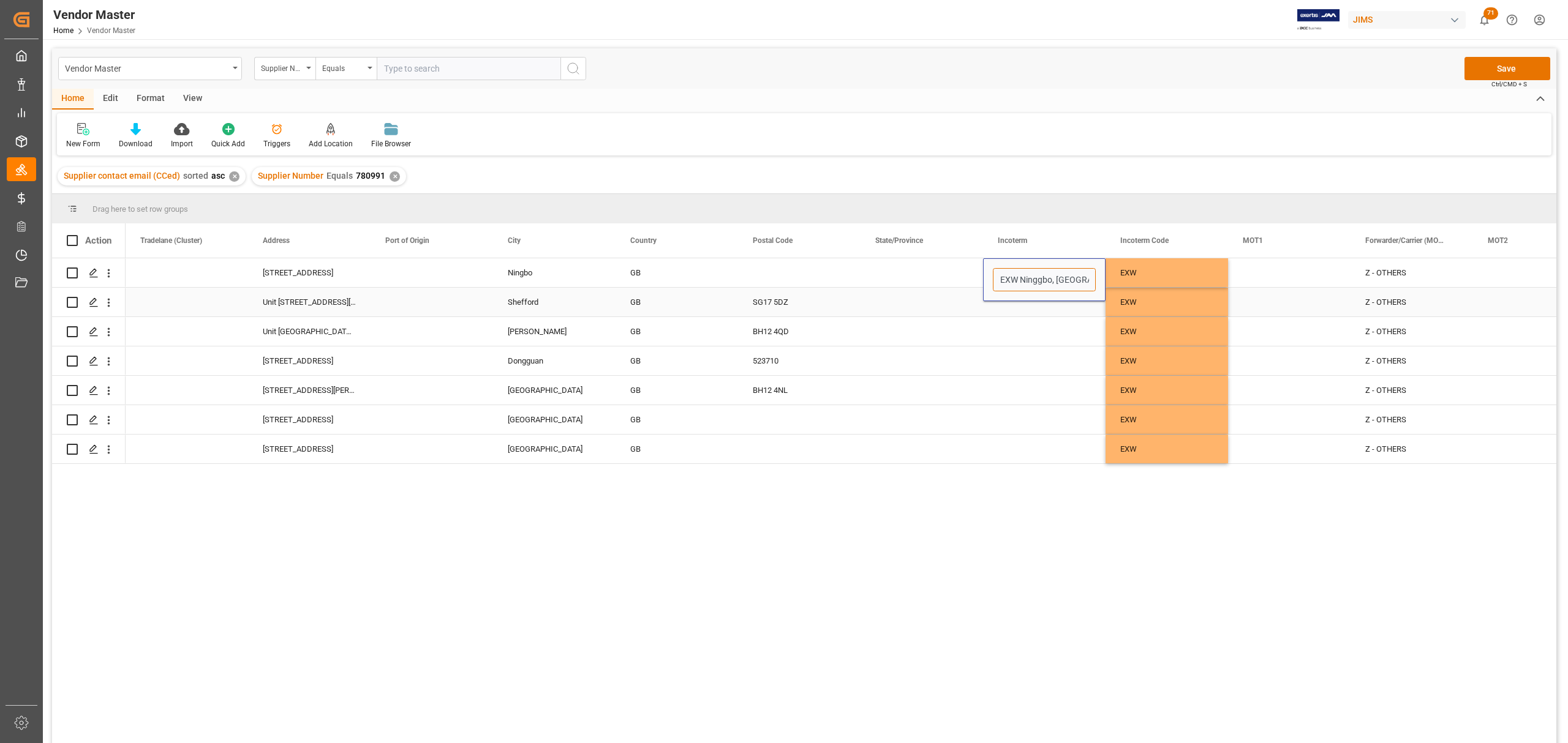
type input "EXW Ningbo, GB"
click at [1047, 311] on div "Press SPACE to select this row." at bounding box center [1044, 302] width 122 height 29
click at [1030, 297] on div "Press SPACE to select this row." at bounding box center [1044, 302] width 122 height 29
click at [1028, 307] on input "Press SPACE to select this row." at bounding box center [1044, 309] width 103 height 23
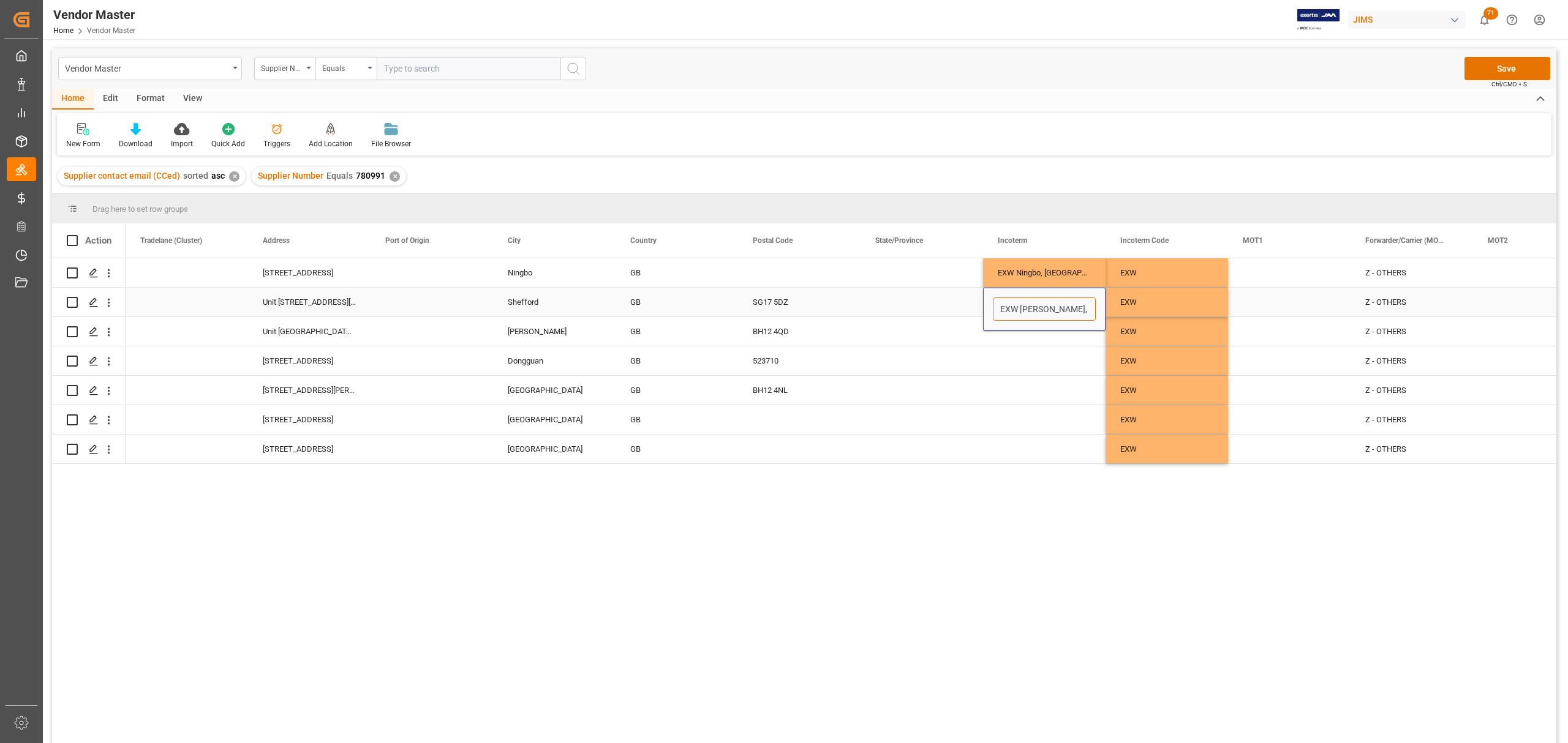
type input "EXW Shefford, GB"
click at [1023, 338] on div "Press SPACE to select this row." at bounding box center [1044, 331] width 122 height 29
click at [1042, 334] on div "Press SPACE to select this row." at bounding box center [1044, 331] width 122 height 29
click at [1042, 332] on div "Press SPACE to select this row." at bounding box center [1044, 331] width 122 height 29
click at [1035, 329] on div "Press SPACE to select this row." at bounding box center [1044, 331] width 122 height 29
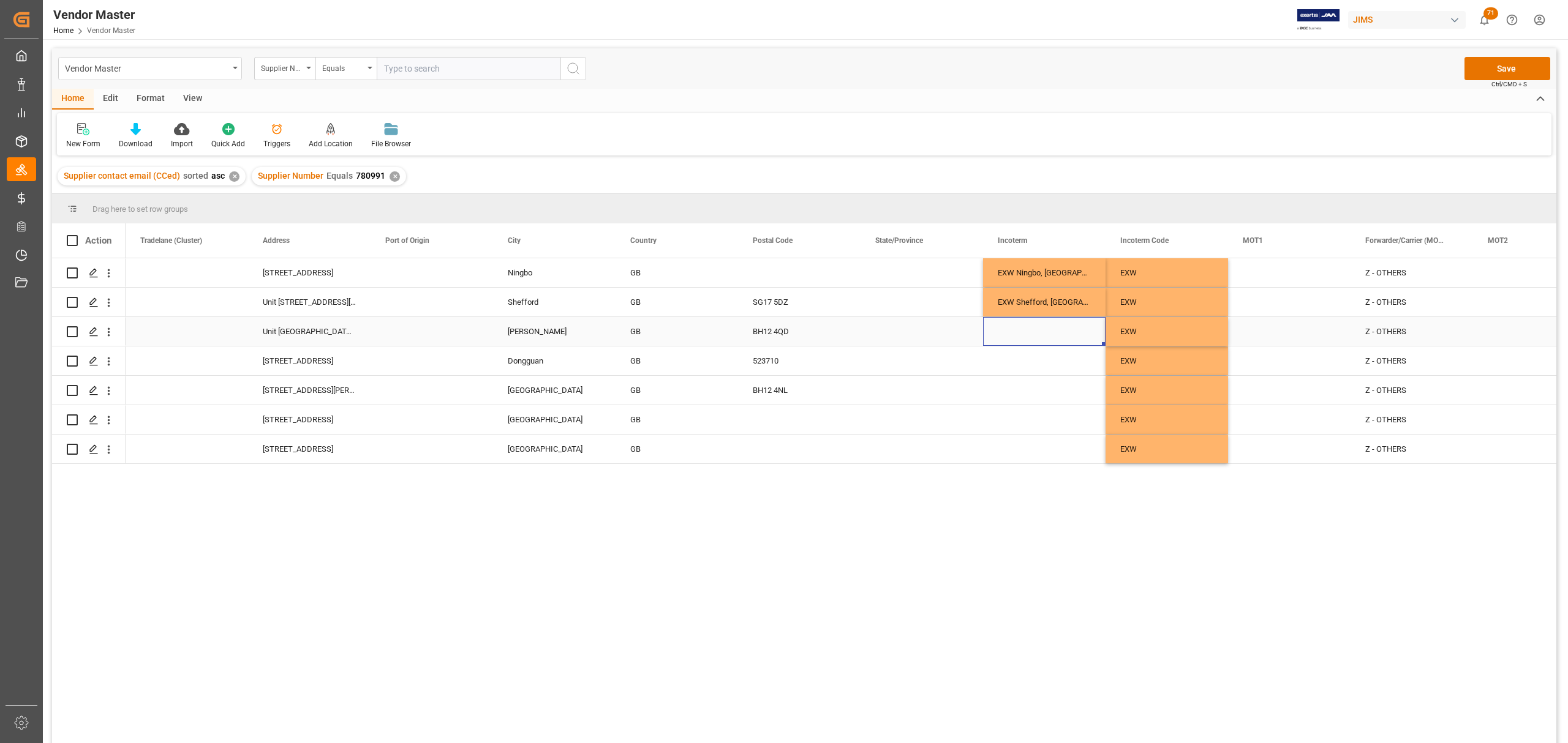
click at [1035, 329] on div "Press SPACE to select this row." at bounding box center [1044, 331] width 122 height 29
click at [1035, 329] on input "Press SPACE to select this row." at bounding box center [1044, 338] width 103 height 23
click at [1035, 332] on input "Press SPACE to select this row." at bounding box center [1044, 338] width 103 height 23
type input "EXW Poole, GB"
click at [1046, 367] on div "Press SPACE to select this row." at bounding box center [1044, 361] width 122 height 29
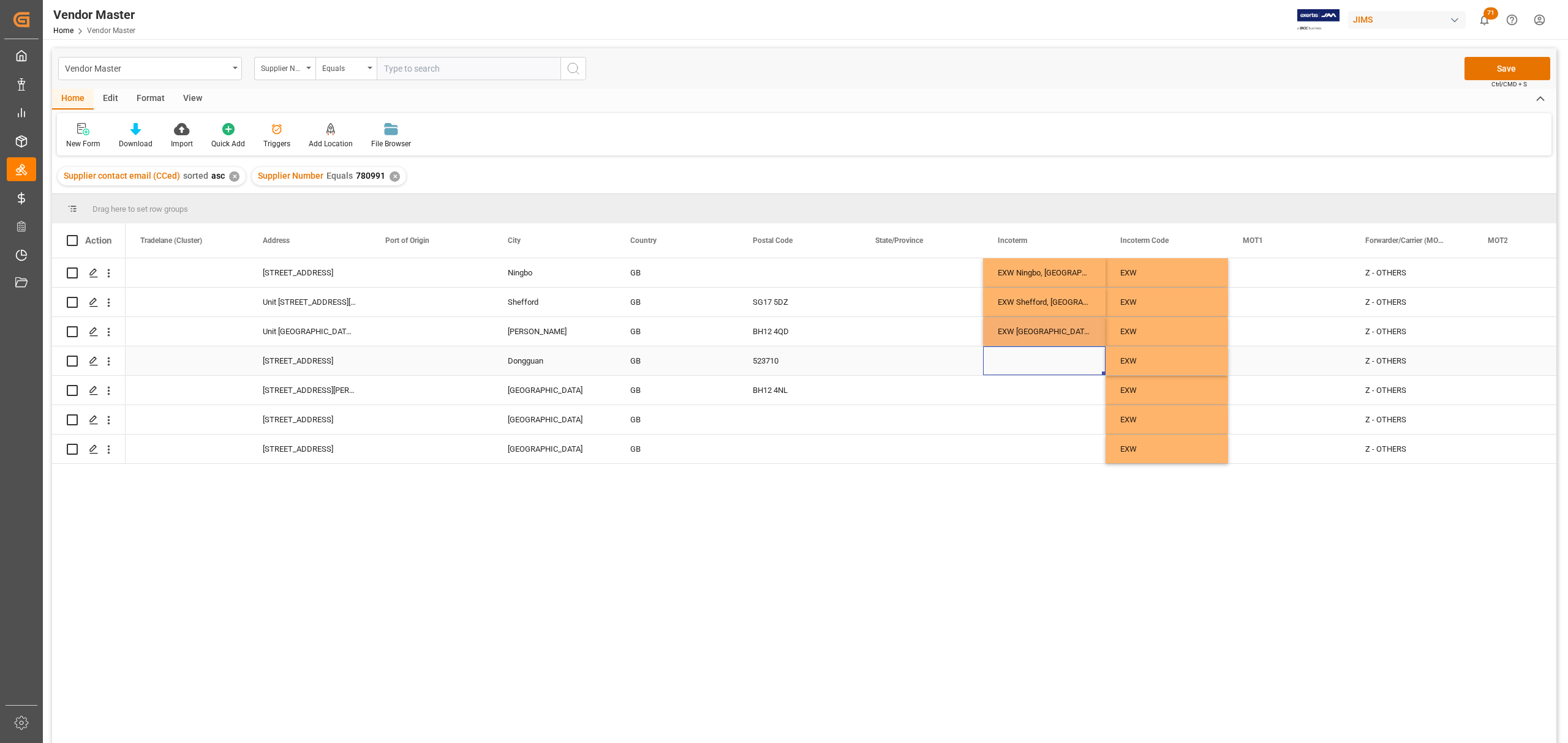
click at [1038, 362] on div "Press SPACE to select this row." at bounding box center [1044, 361] width 122 height 29
click at [1037, 363] on input "Press SPACE to select this row." at bounding box center [1044, 368] width 103 height 23
type input "EXW Dongguan, GB"
click at [1037, 396] on div "Press SPACE to select this row." at bounding box center [1044, 390] width 122 height 29
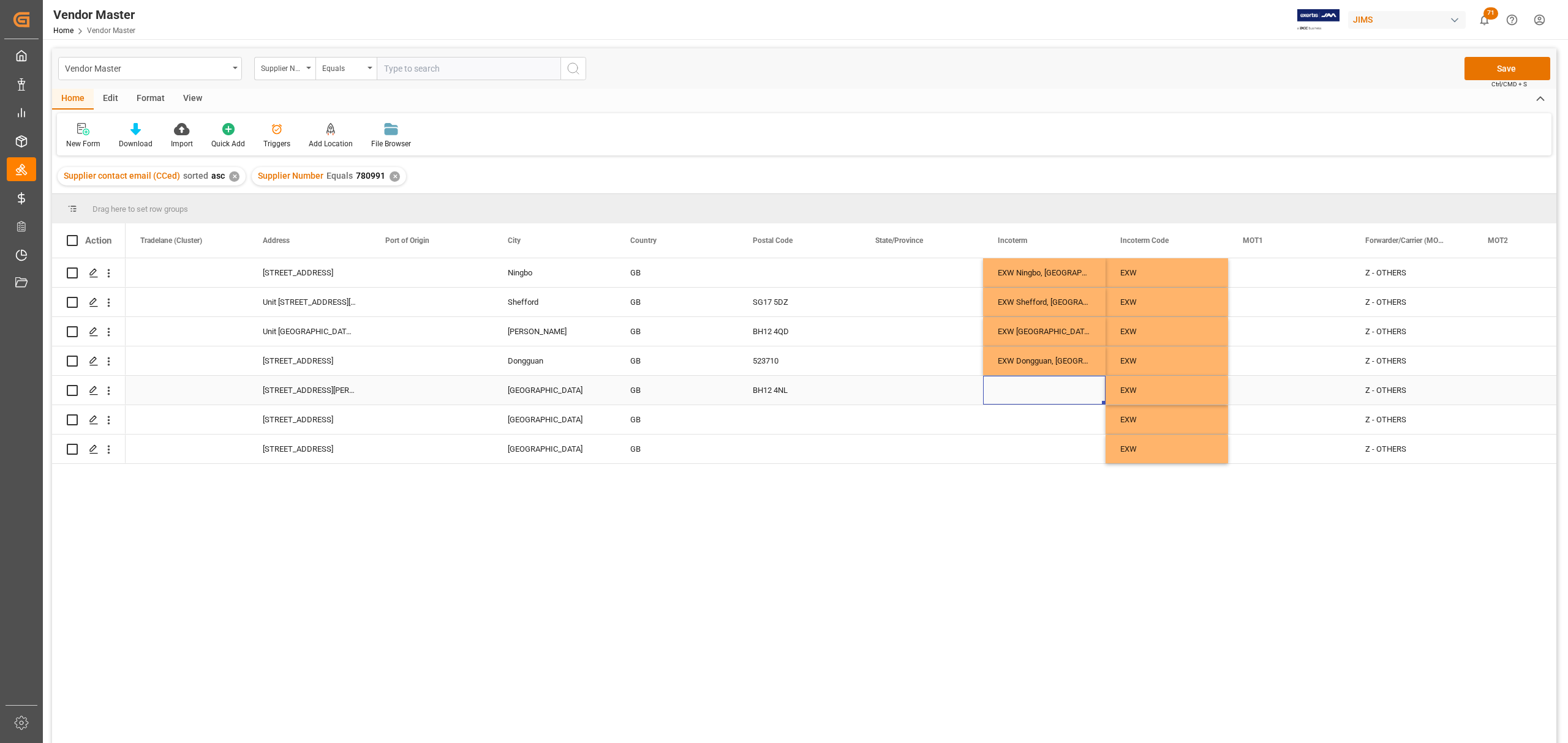
click at [1039, 387] on div "Press SPACE to select this row." at bounding box center [1044, 390] width 122 height 29
click at [1038, 395] on input "Press SPACE to select this row." at bounding box center [1044, 397] width 103 height 23
click at [1039, 394] on input "EXW Dordet, GB" at bounding box center [1044, 397] width 103 height 23
type input "EXW Dorset, GB"
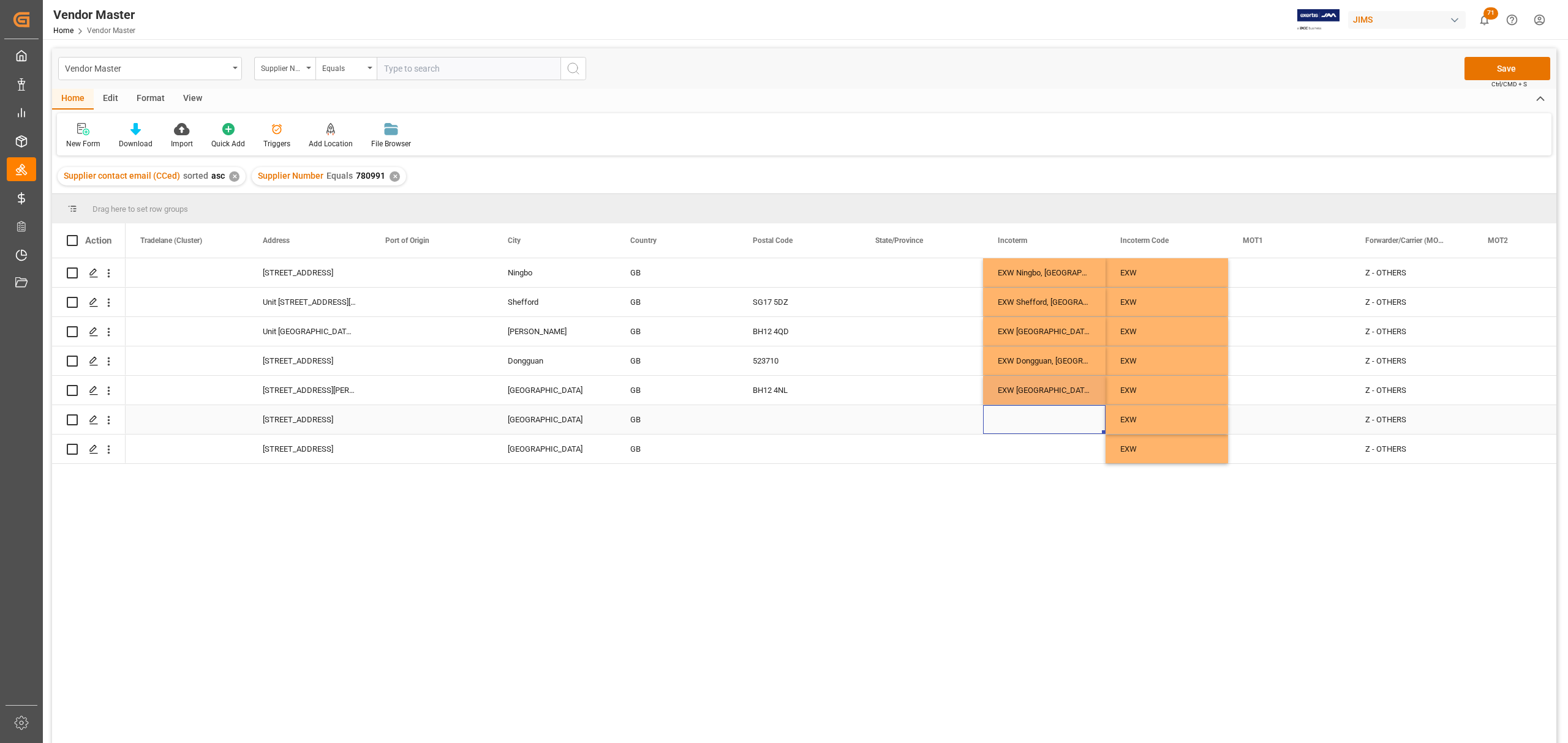
click at [1047, 429] on div "Press SPACE to select this row." at bounding box center [1044, 419] width 122 height 29
click at [1042, 422] on div "Press SPACE to select this row." at bounding box center [1044, 419] width 122 height 29
click at [1042, 422] on input "Press SPACE to select this row." at bounding box center [1044, 426] width 103 height 23
type input "EXW Shaghai, GB"
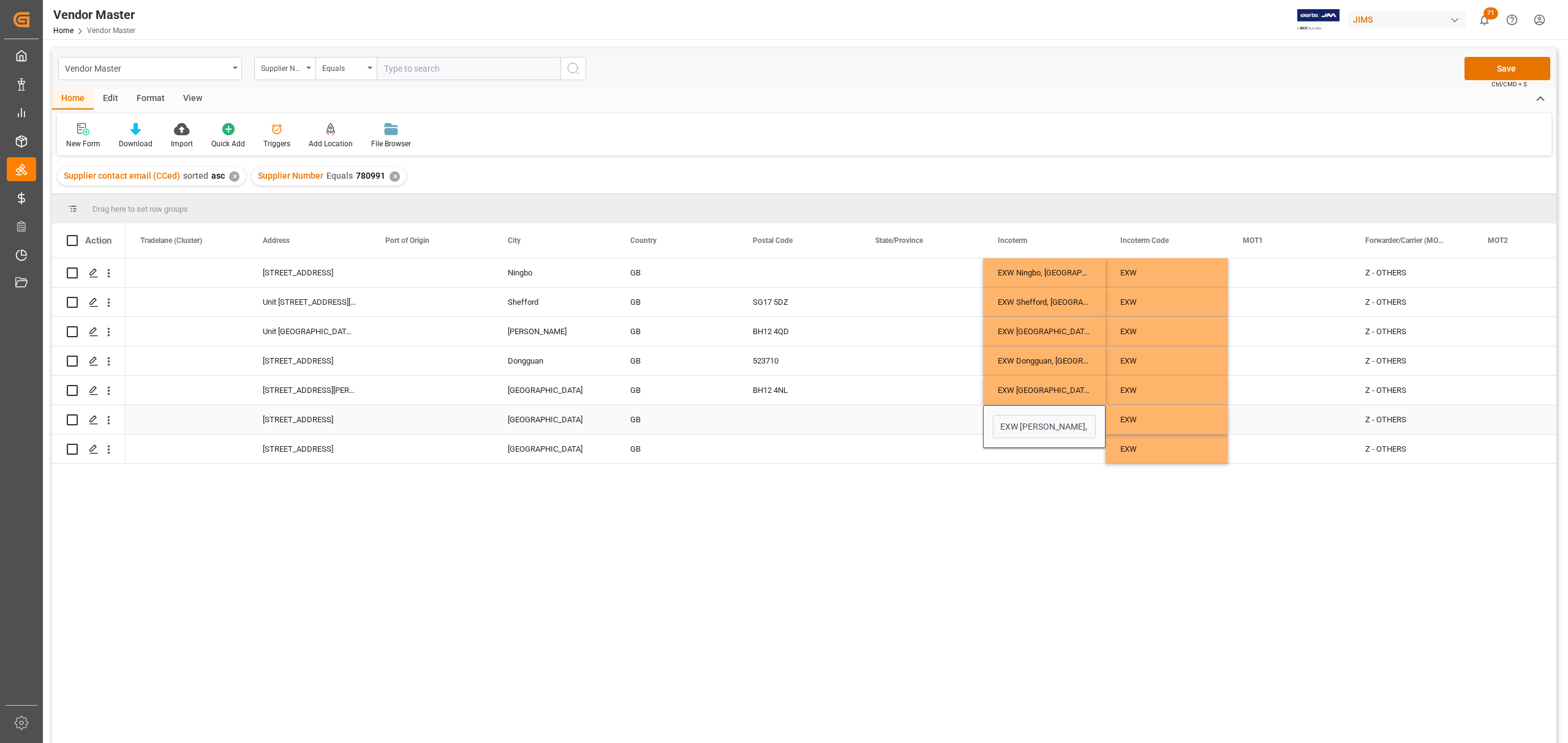
click at [946, 429] on div "Press SPACE to select this row." at bounding box center [922, 419] width 122 height 29
drag, startPoint x: 1072, startPoint y: 432, endPoint x: 1067, endPoint y: 425, distance: 8.6
click at [1072, 431] on div "EXW Shaghai, GB" at bounding box center [1044, 419] width 122 height 29
drag, startPoint x: 1103, startPoint y: 431, endPoint x: 1101, endPoint y: 448, distance: 17.1
click at [1505, 72] on button "Save" at bounding box center [1507, 68] width 86 height 23
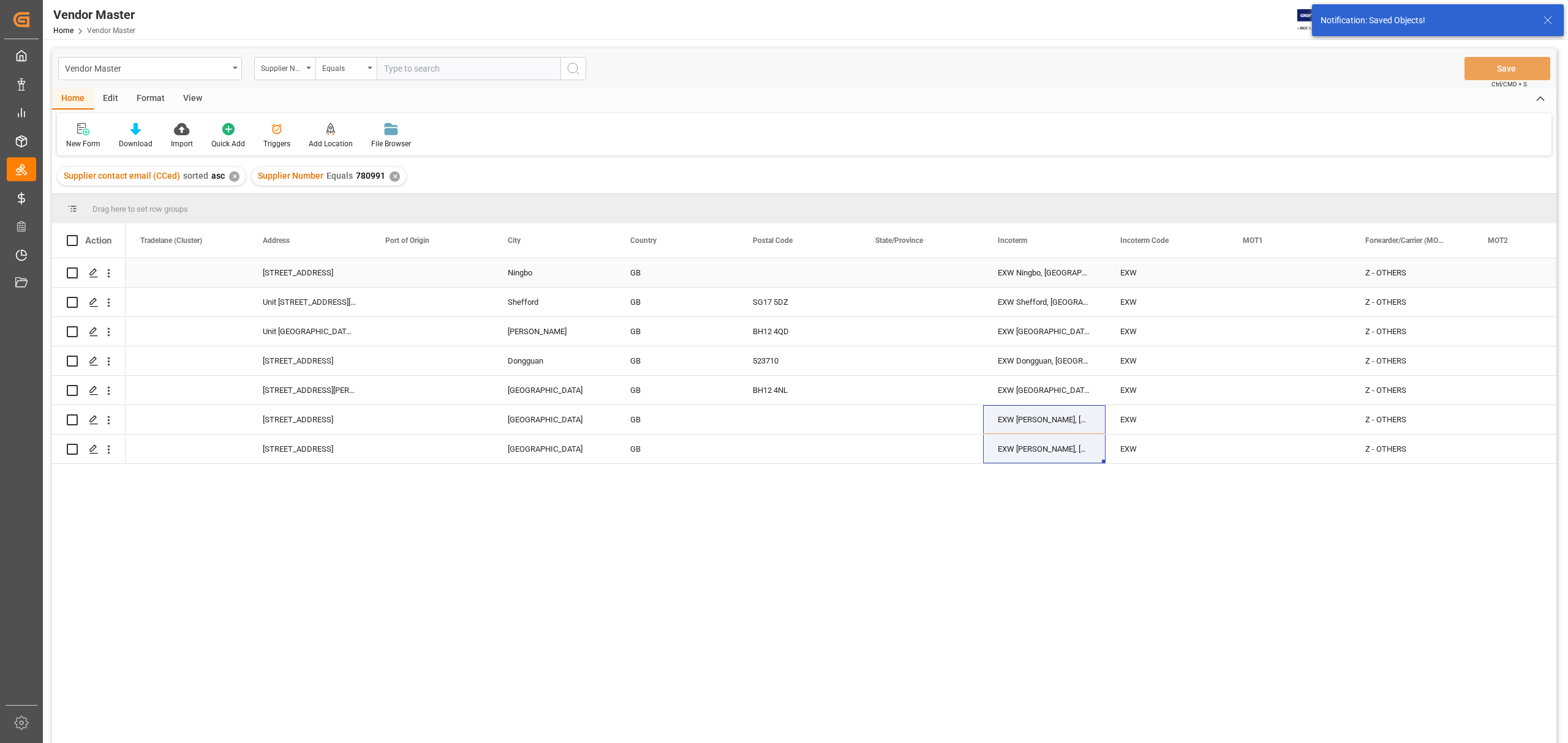
click at [1272, 268] on div "Press SPACE to select this row." at bounding box center [1289, 273] width 122 height 29
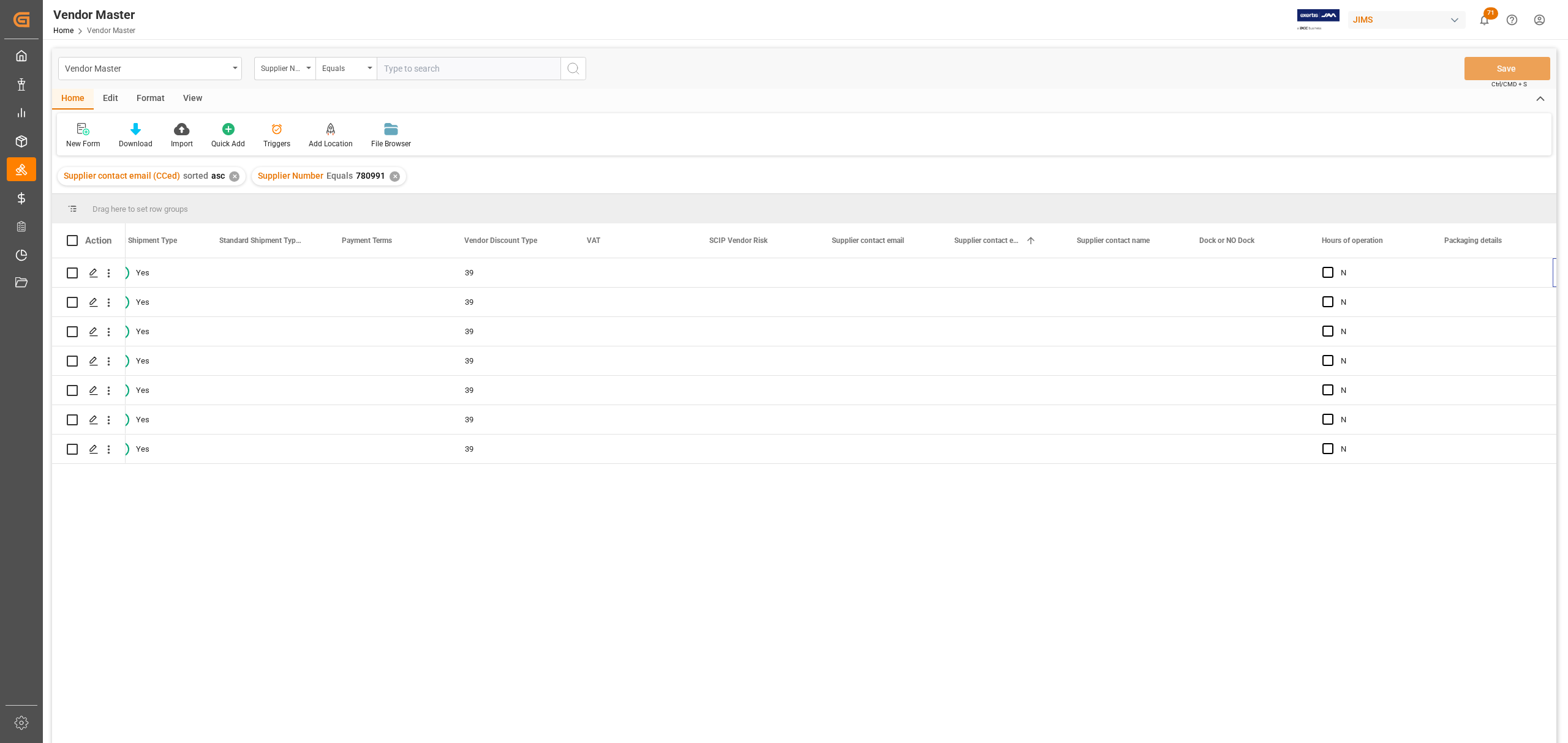
scroll to position [0, 4452]
click at [631, 277] on div "Press SPACE to select this row." at bounding box center [633, 273] width 122 height 29
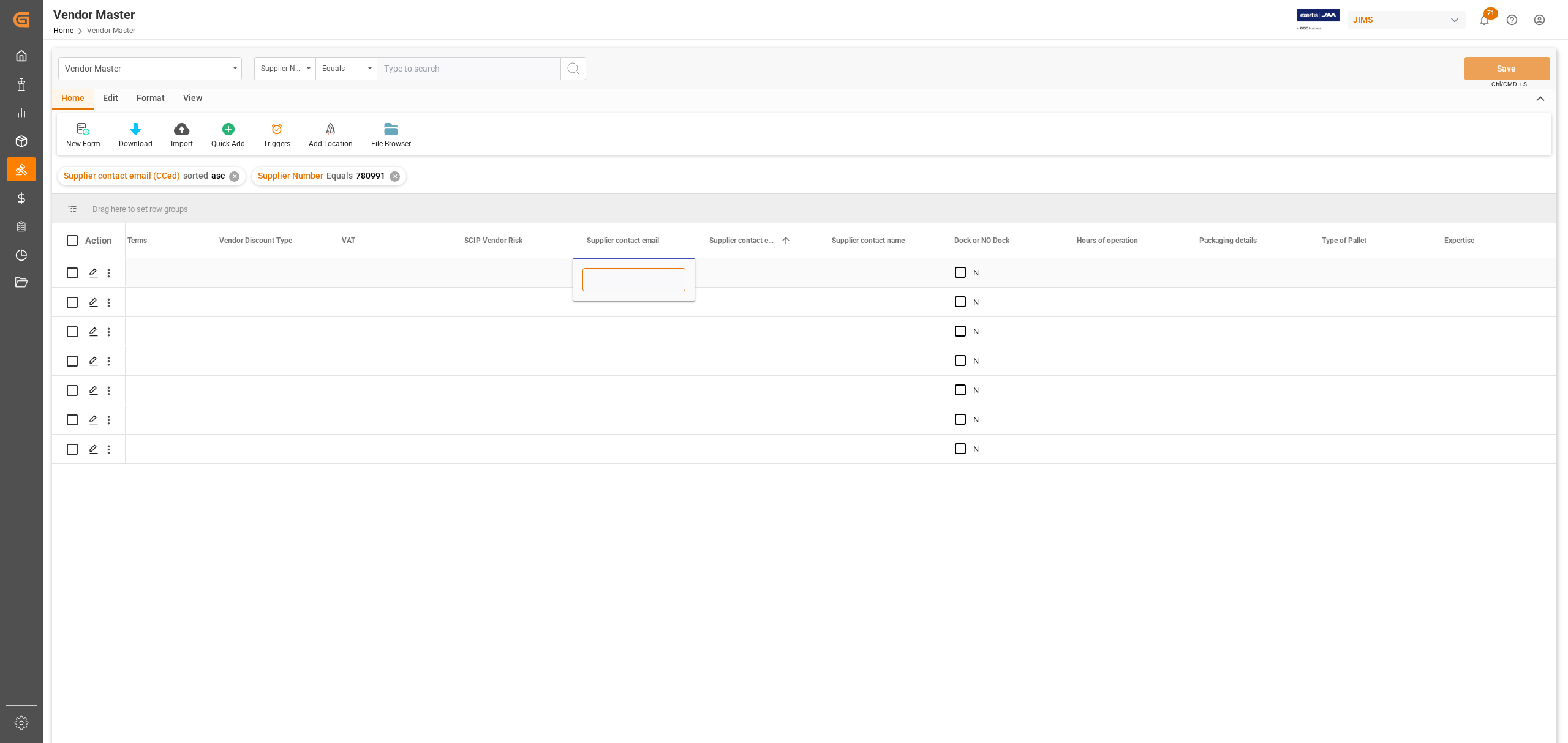
click at [631, 277] on input "Press SPACE to select this row." at bounding box center [634, 280] width 103 height 23
paste input "sam@sontronics.com"
type input "sam@sontronics.com"
click at [651, 319] on div "Press SPACE to select this row." at bounding box center [633, 331] width 122 height 29
click at [645, 273] on div "sam@sontronics.com" at bounding box center [633, 273] width 122 height 29
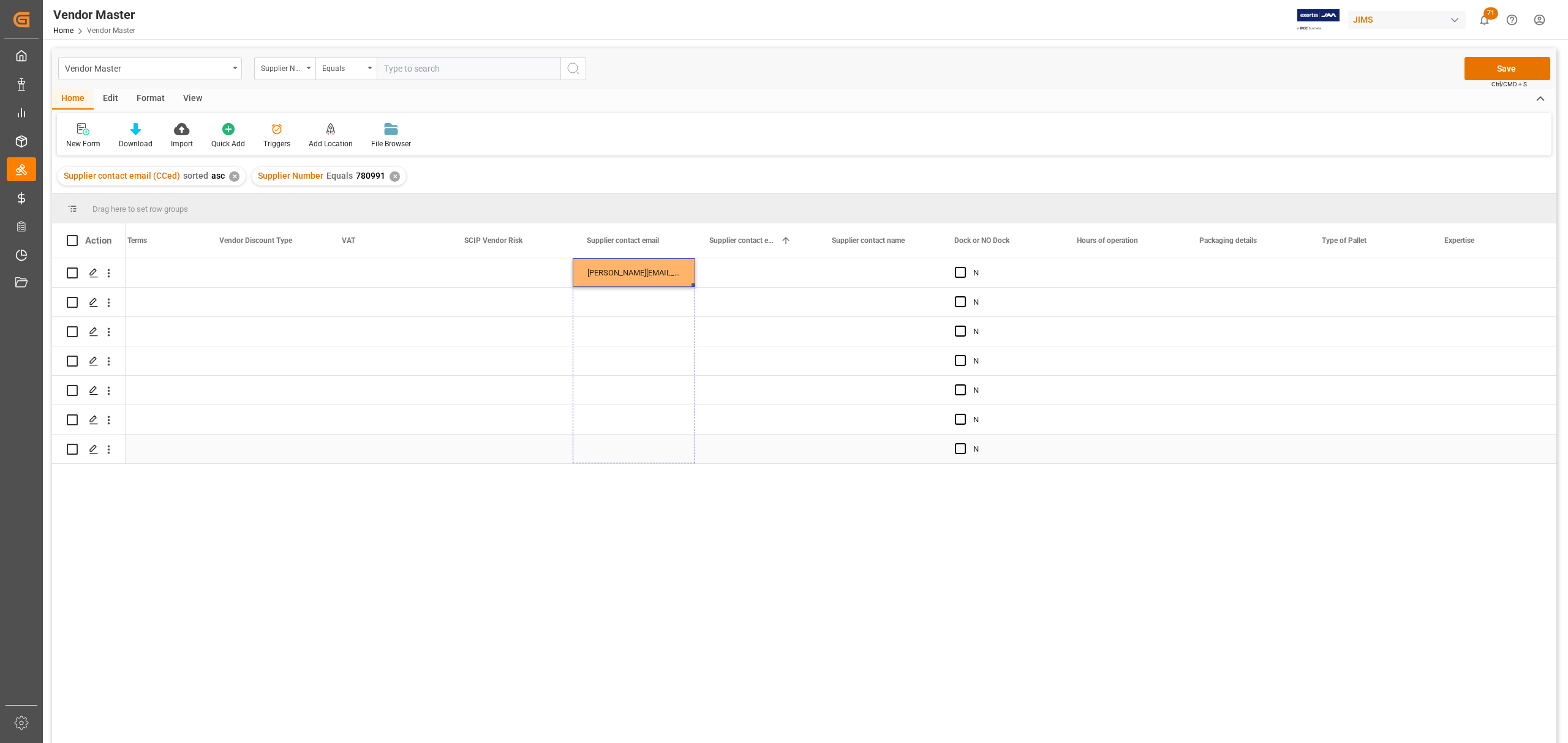
drag, startPoint x: 692, startPoint y: 284, endPoint x: 692, endPoint y: 443, distance: 159.0
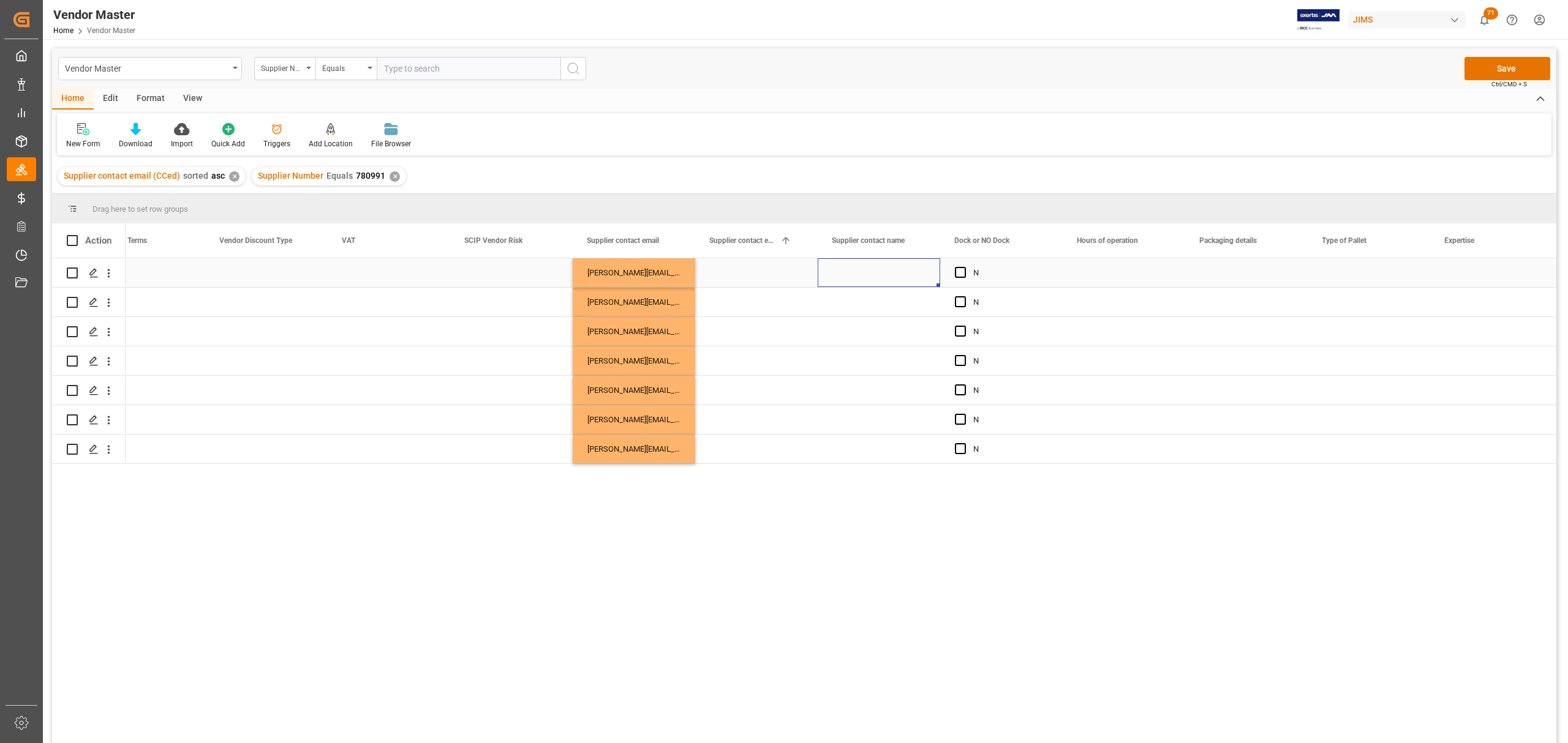
click at [869, 273] on div "Press SPACE to select this row." at bounding box center [879, 273] width 122 height 29
click at [860, 285] on input "Press SPACE to select this row." at bounding box center [879, 280] width 103 height 23
paste input "Sam Nankivell"
type input "Sam Nankivell"
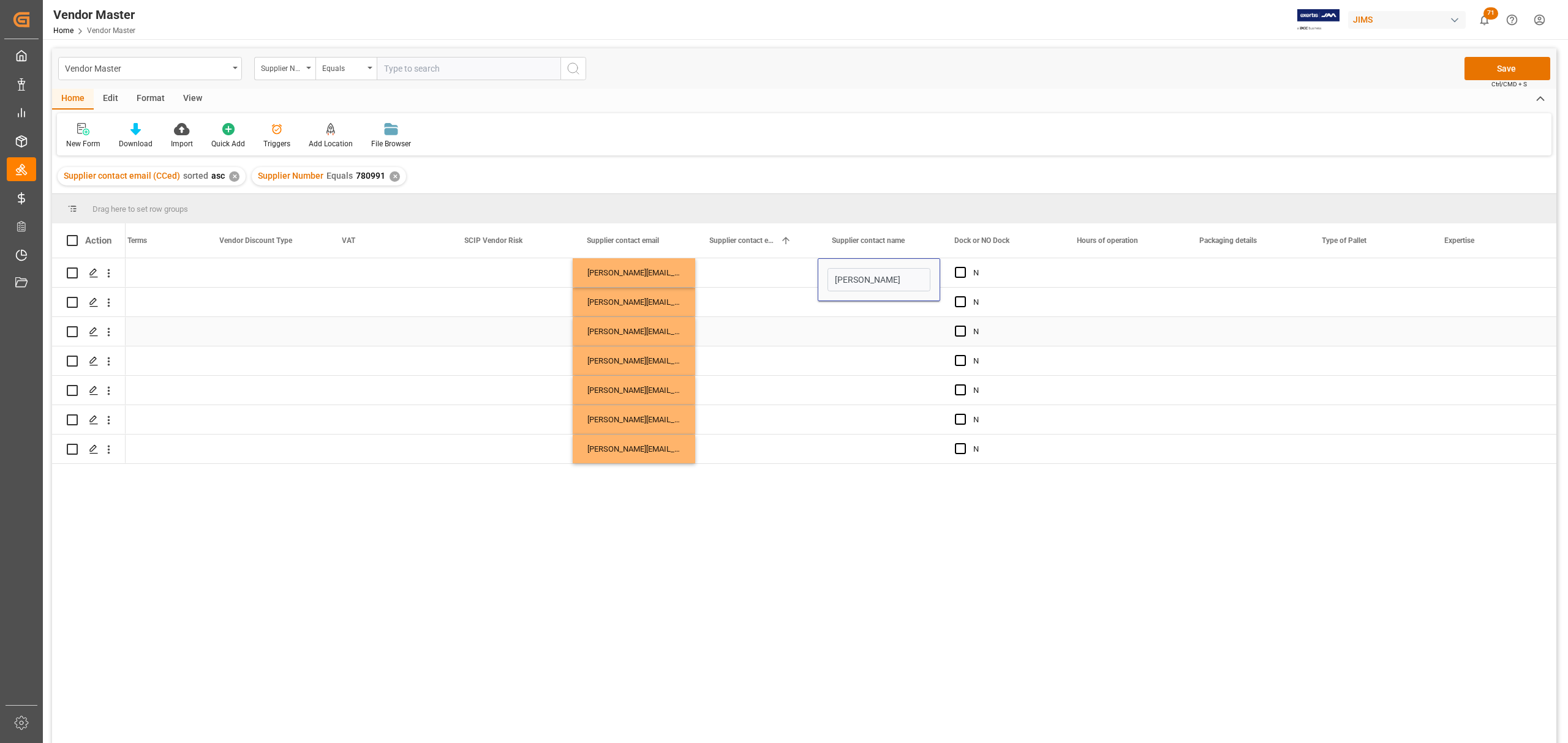
click at [854, 348] on div "Press SPACE to select this row." at bounding box center [879, 361] width 122 height 29
click at [875, 280] on div "Sam Nankivell" at bounding box center [879, 273] width 122 height 29
drag, startPoint x: 937, startPoint y: 285, endPoint x: 931, endPoint y: 446, distance: 161.1
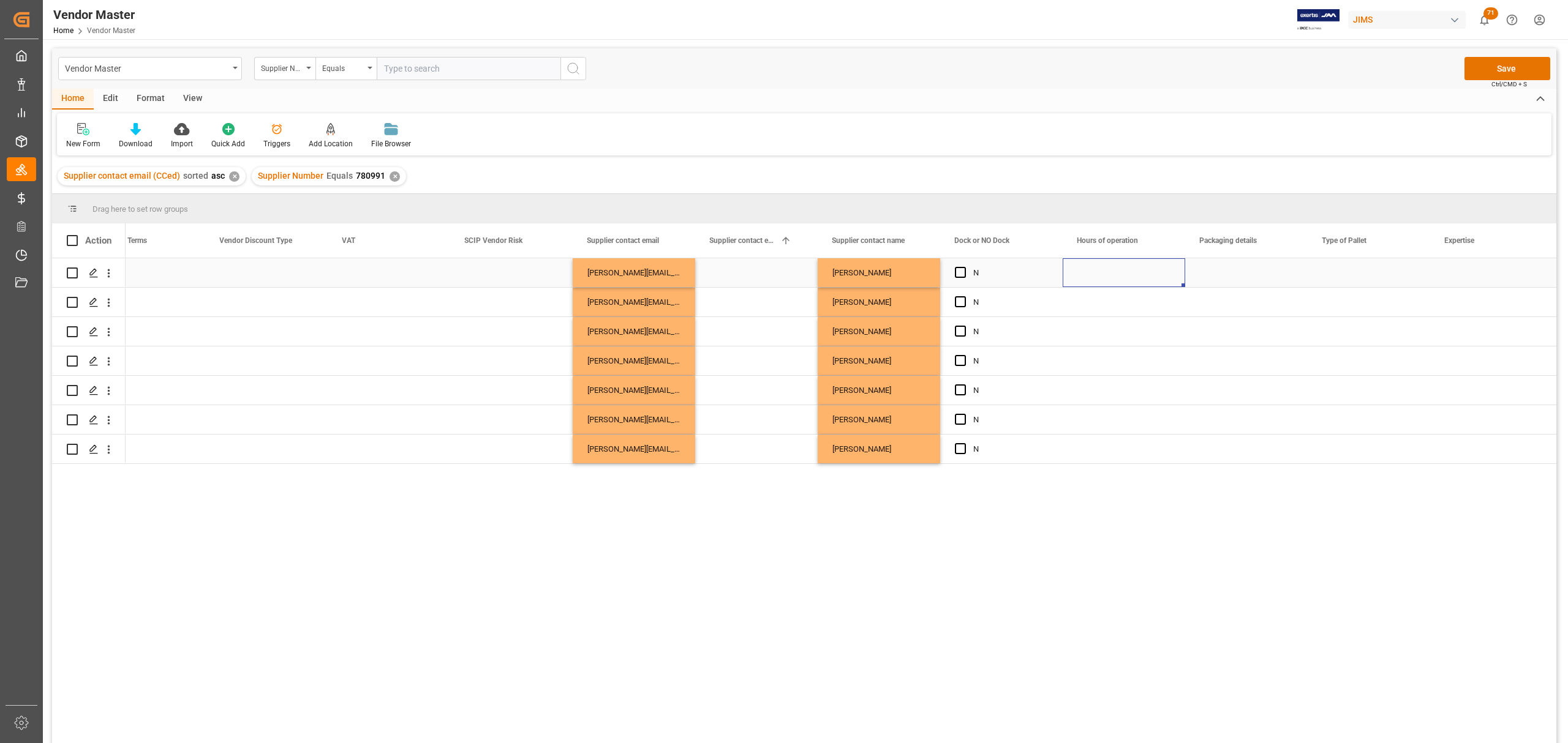
click at [1091, 272] on div "Press SPACE to select this row." at bounding box center [1124, 273] width 122 height 29
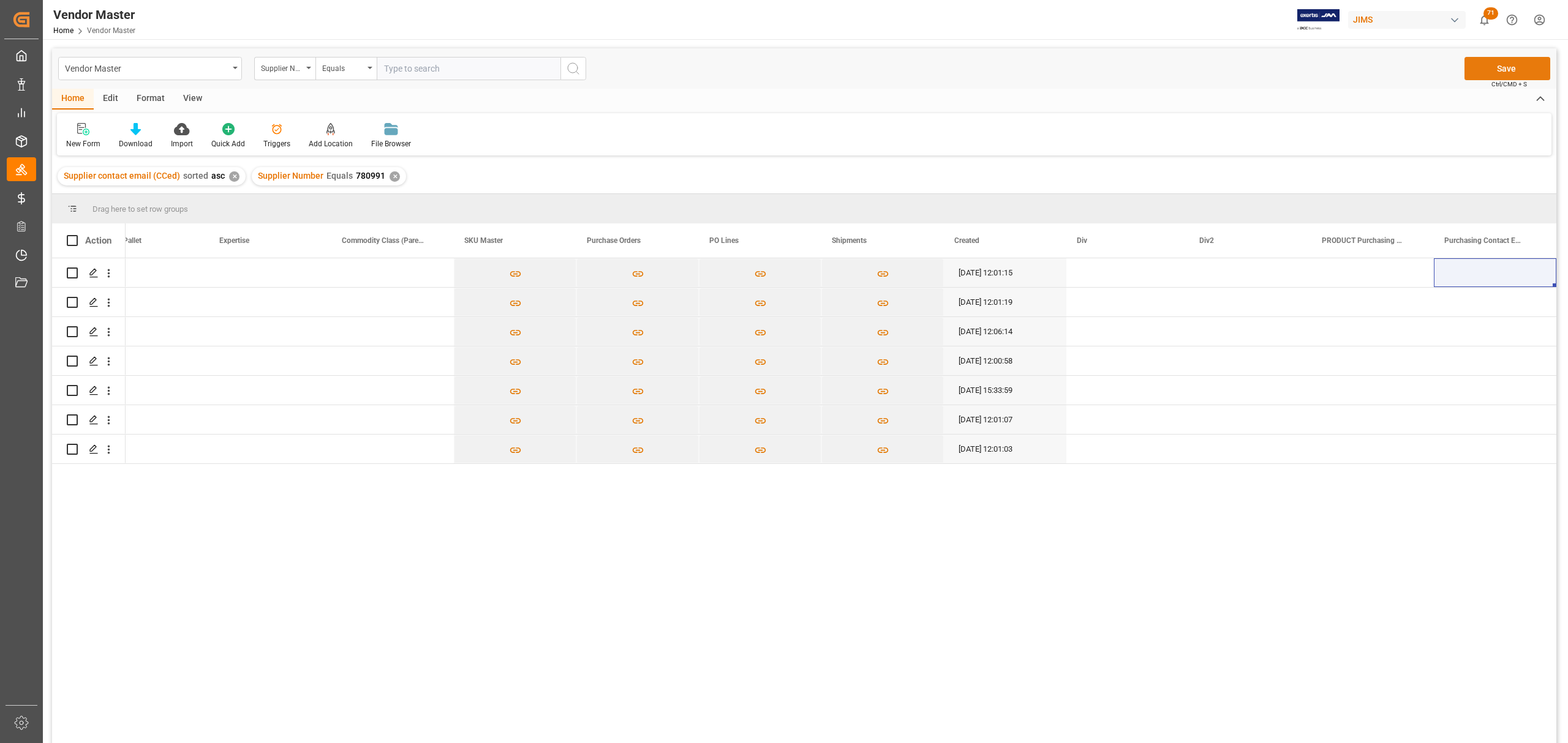
click at [1502, 71] on button "Save" at bounding box center [1507, 68] width 86 height 23
click at [1098, 270] on div "Press SPACE to select this row." at bounding box center [1127, 273] width 122 height 29
click at [1108, 277] on input "Press SPACE to select this row." at bounding box center [1127, 280] width 103 height 23
type input "OJ"
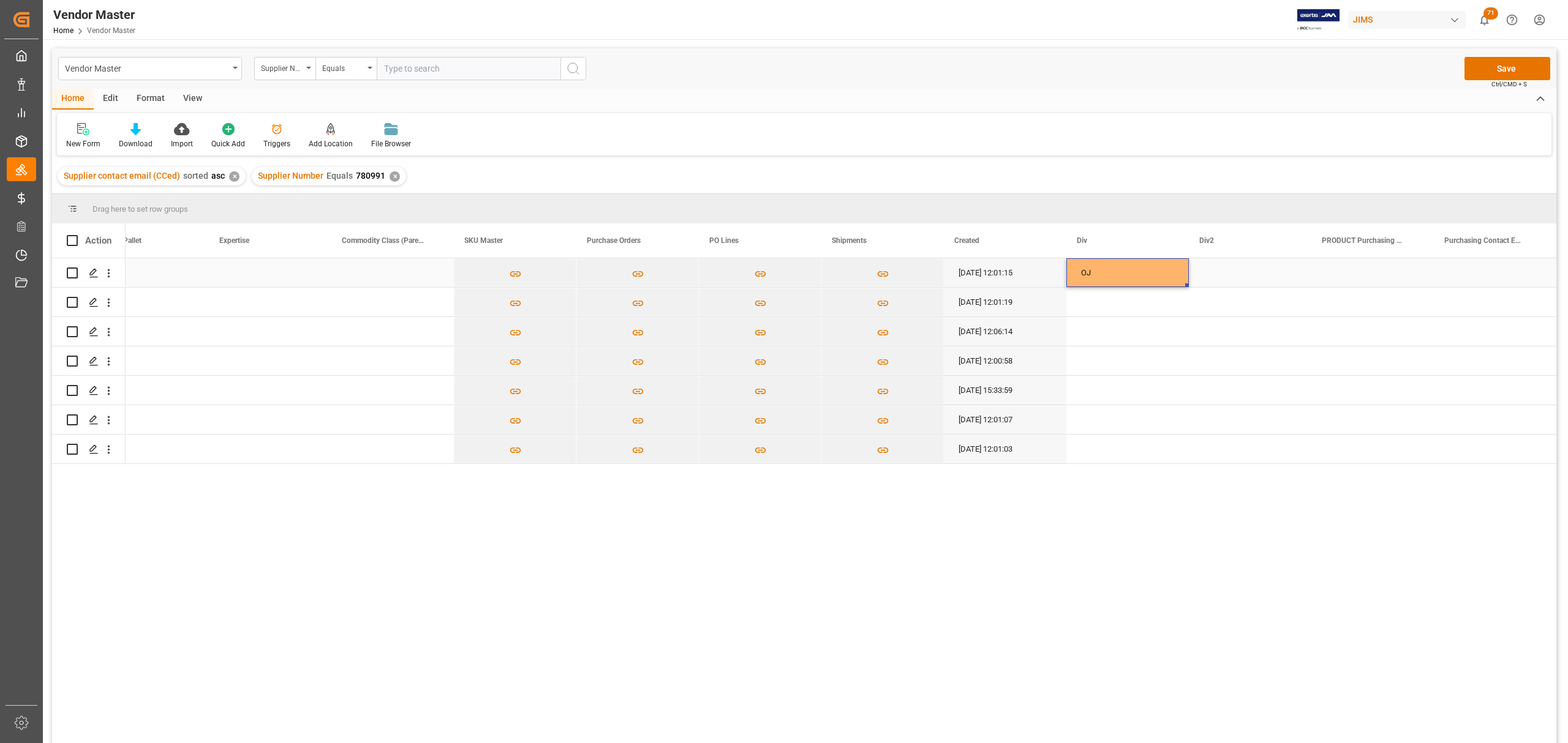
click at [1214, 258] on div "Press SPACE to select this row." at bounding box center [1250, 273] width 122 height 29
click at [1216, 268] on div "Press SPACE to select this row." at bounding box center [1250, 273] width 122 height 29
click at [1217, 270] on div "Press SPACE to select this row." at bounding box center [1250, 273] width 122 height 29
click at [1219, 273] on div "Press SPACE to select this row." at bounding box center [1250, 273] width 122 height 29
click at [1220, 273] on div "Press SPACE to select this row." at bounding box center [1250, 273] width 122 height 29
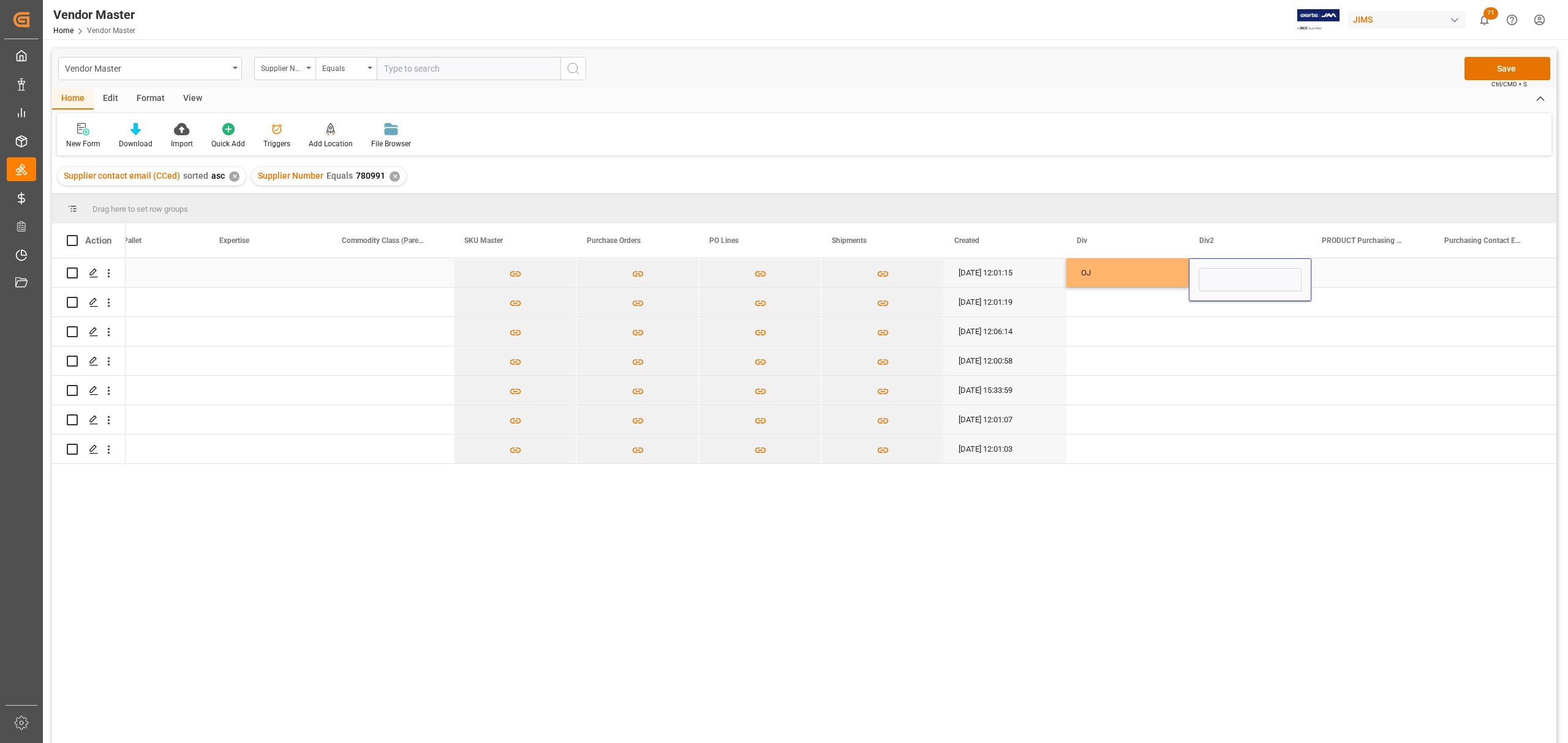
click at [1236, 284] on input "Press SPACE to select this row." at bounding box center [1250, 280] width 103 height 23
type input "OJ"
click at [1109, 267] on div "OJ" at bounding box center [1127, 273] width 122 height 29
click at [1355, 267] on div "Press SPACE to select this row." at bounding box center [1372, 273] width 122 height 29
click at [1483, 263] on div "Press SPACE to select this row." at bounding box center [1495, 273] width 122 height 29
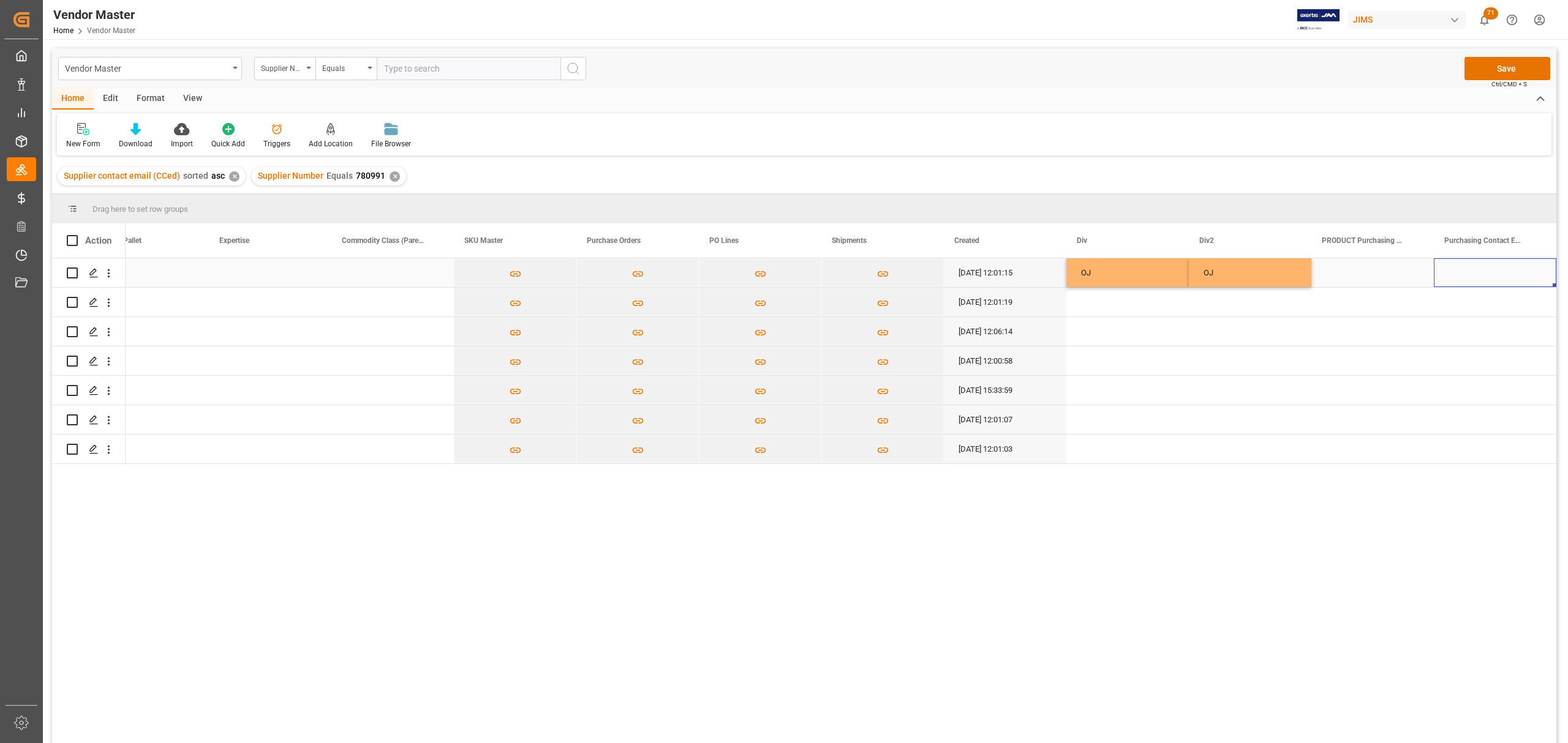
click at [1483, 268] on div "Press SPACE to select this row." at bounding box center [1495, 273] width 122 height 29
click at [1478, 278] on input "Press SPACE to select this row." at bounding box center [1495, 280] width 103 height 23
paste input "Brian.Blood@KMCMusic.com; Mark.Lahey@KMCMusic.com; Nick.Ellingsworth@USMusicCor…"
type input "Brian.Blood@KMCMusic.com; Mark.Lahey@KMCMusic.com; Nick.Ellingsworth@USMusicCor…"
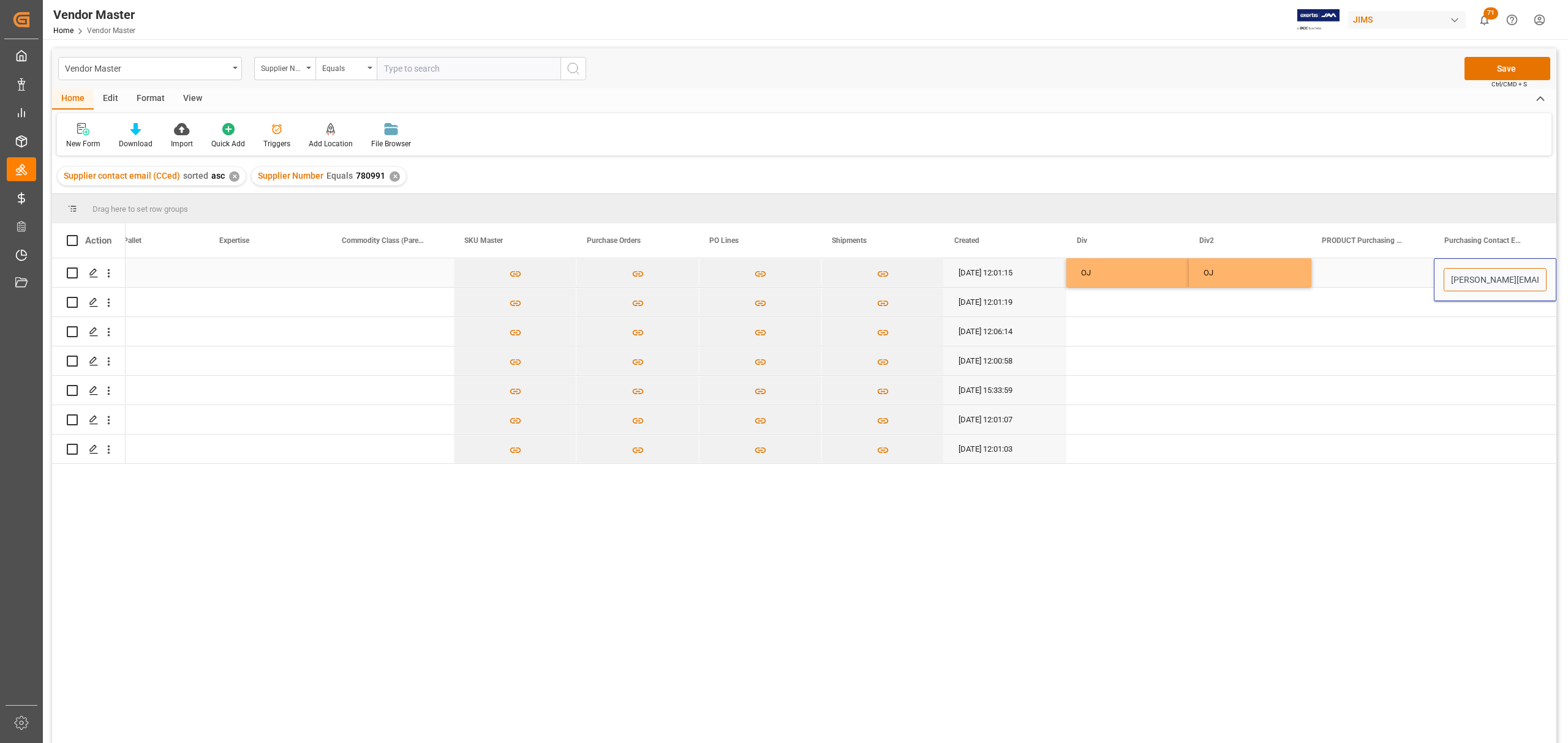
scroll to position [0, 422]
click at [1354, 310] on div "Press SPACE to select this row." at bounding box center [1372, 302] width 122 height 29
drag, startPoint x: 1367, startPoint y: 350, endPoint x: 1372, endPoint y: 305, distance: 45.3
click at [1367, 350] on div "Press SPACE to select this row." at bounding box center [1372, 361] width 122 height 29
click at [1374, 266] on div "Press SPACE to select this row." at bounding box center [1372, 273] width 122 height 29
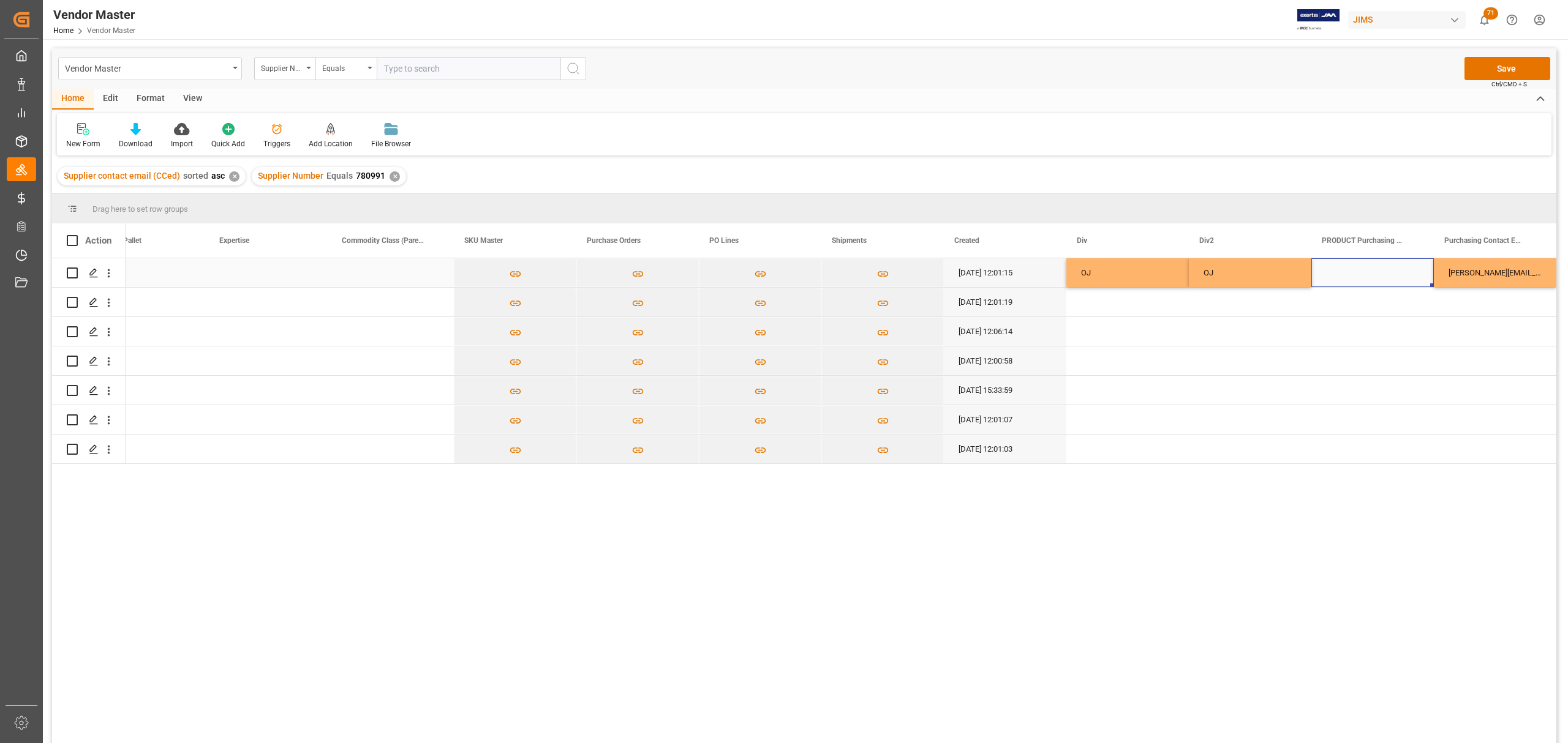
click at [1375, 267] on div "Press SPACE to select this row." at bounding box center [1372, 273] width 122 height 29
click at [1374, 279] on input "Press SPACE to select this row." at bounding box center [1373, 280] width 103 height 23
paste input "Brian Blood; Mark Lahey; Nick Ellingsworth; Anthony Beepat"
type input "Brian Blood; Mark Lahey; Nick Ellingsworth; Anthony Beepat"
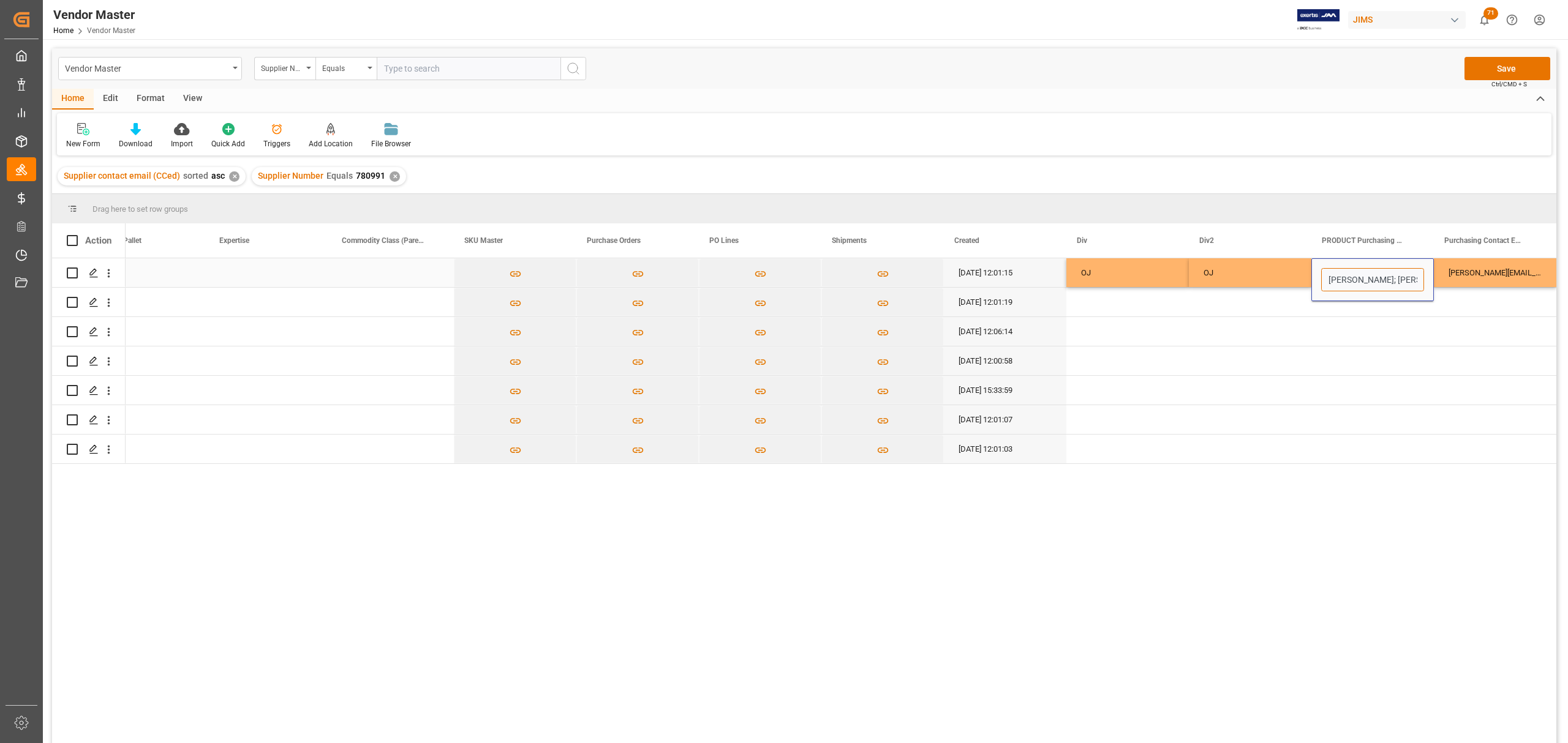
scroll to position [0, 138]
click at [1338, 416] on div "Press SPACE to select this row." at bounding box center [1372, 419] width 122 height 29
click at [1100, 273] on div "OJ" at bounding box center [1127, 273] width 122 height 29
drag, startPoint x: 1137, startPoint y: 275, endPoint x: 1522, endPoint y: 280, distance: 385.0
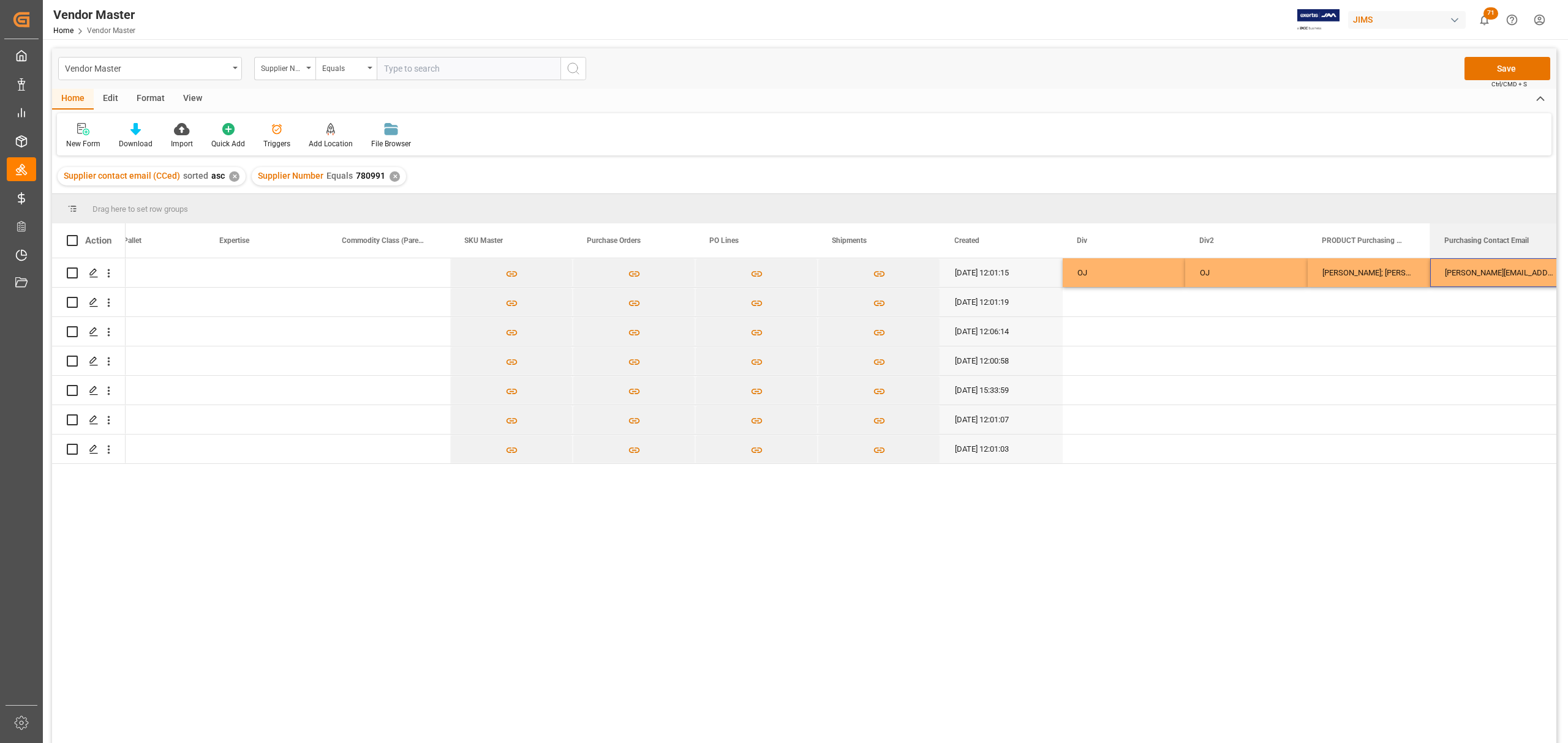
drag, startPoint x: 1551, startPoint y: 243, endPoint x: 1567, endPoint y: 242, distance: 16.0
click at [1566, 242] on div "Vendor Master Home Vendor Master JIMS 71 Notifications Only show unread All Wat…" at bounding box center [804, 372] width 1523 height 743
click at [1483, 299] on div "Press SPACE to select this row." at bounding box center [1499, 302] width 139 height 29
drag, startPoint x: 1142, startPoint y: 272, endPoint x: 1486, endPoint y: 267, distance: 344.0
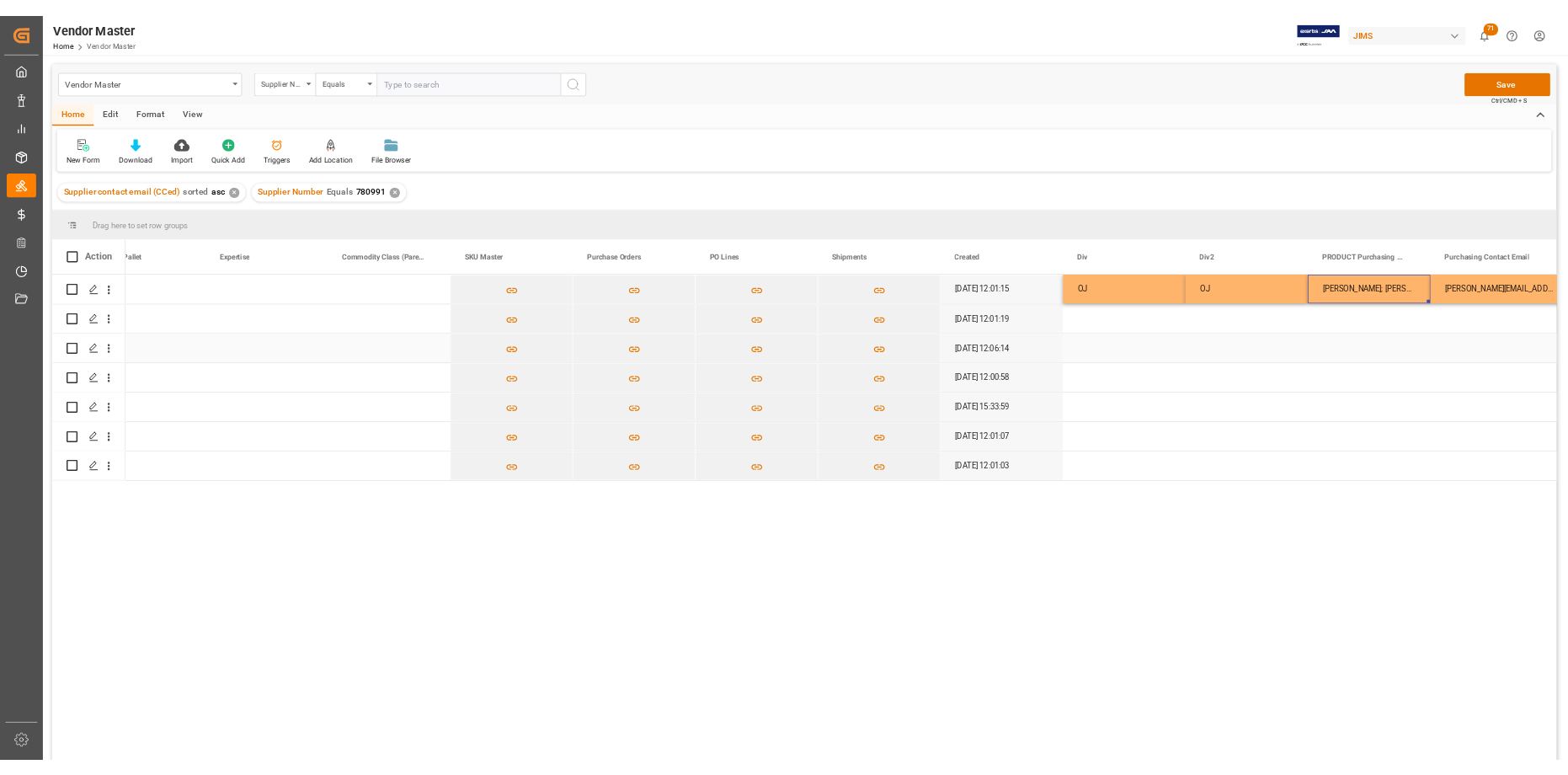
scroll to position [0, 8160]
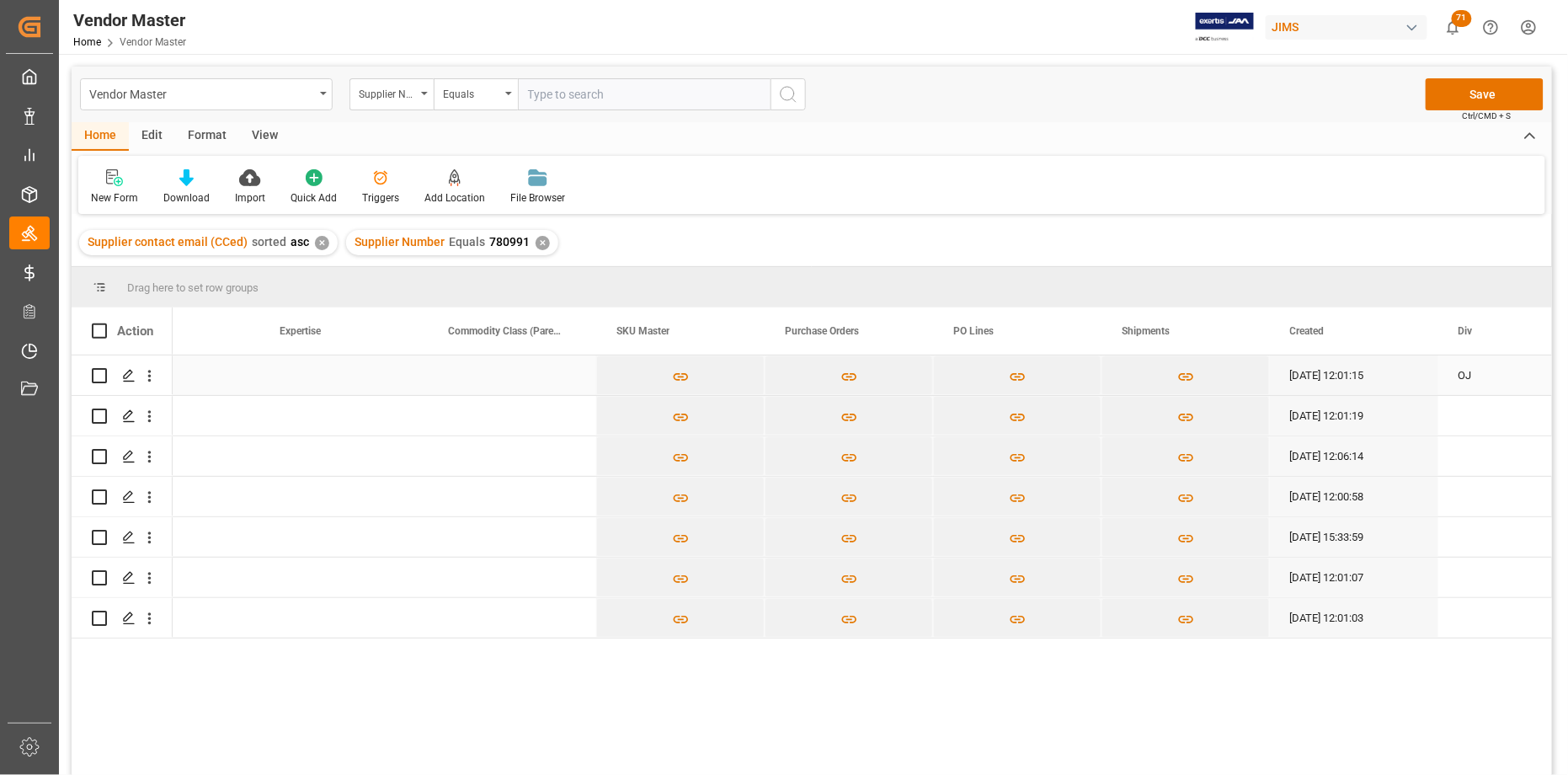
click at [1477, 376] on div "OJ" at bounding box center [1522, 375] width 168 height 39
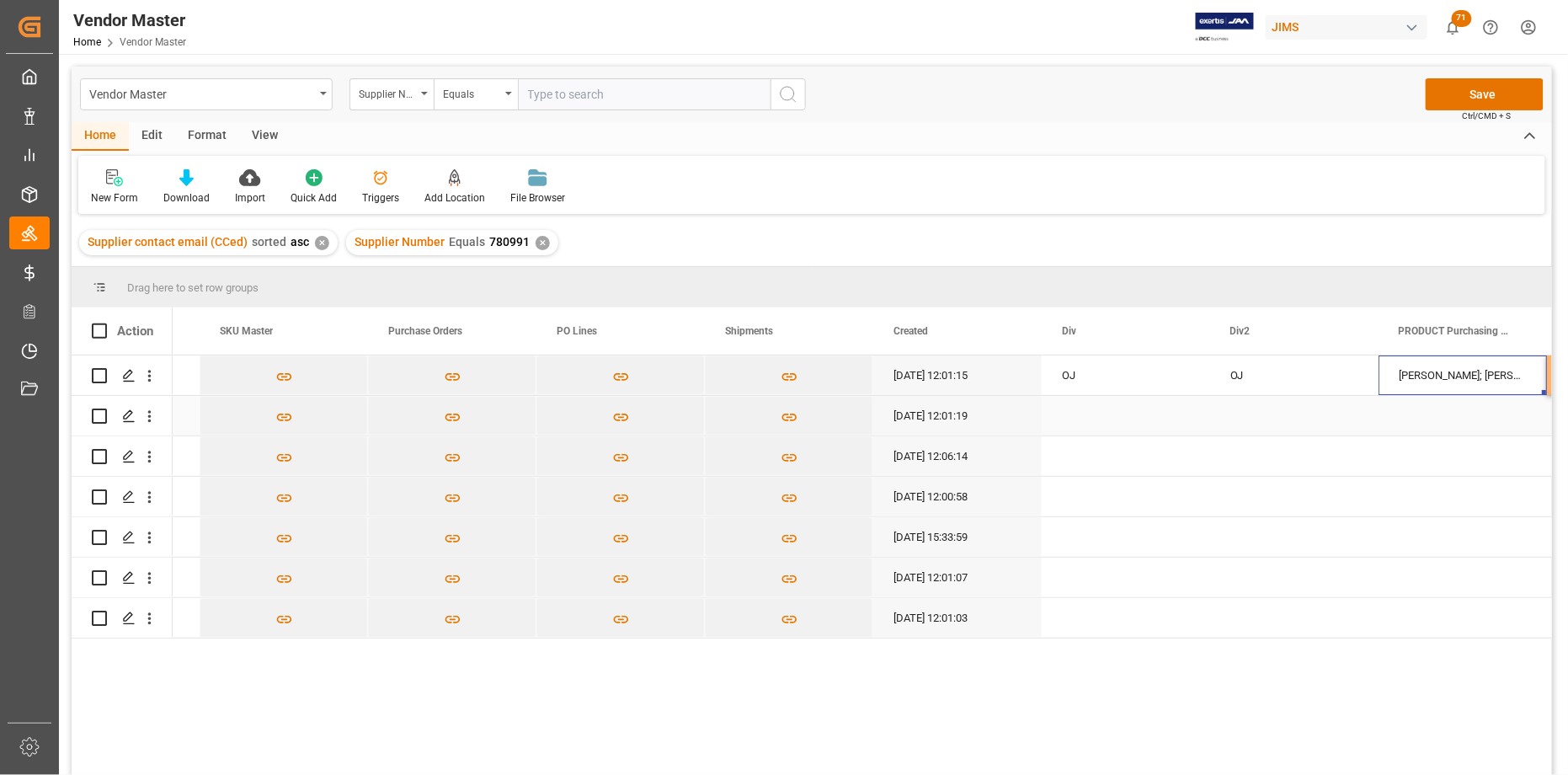
scroll to position [0, 8747]
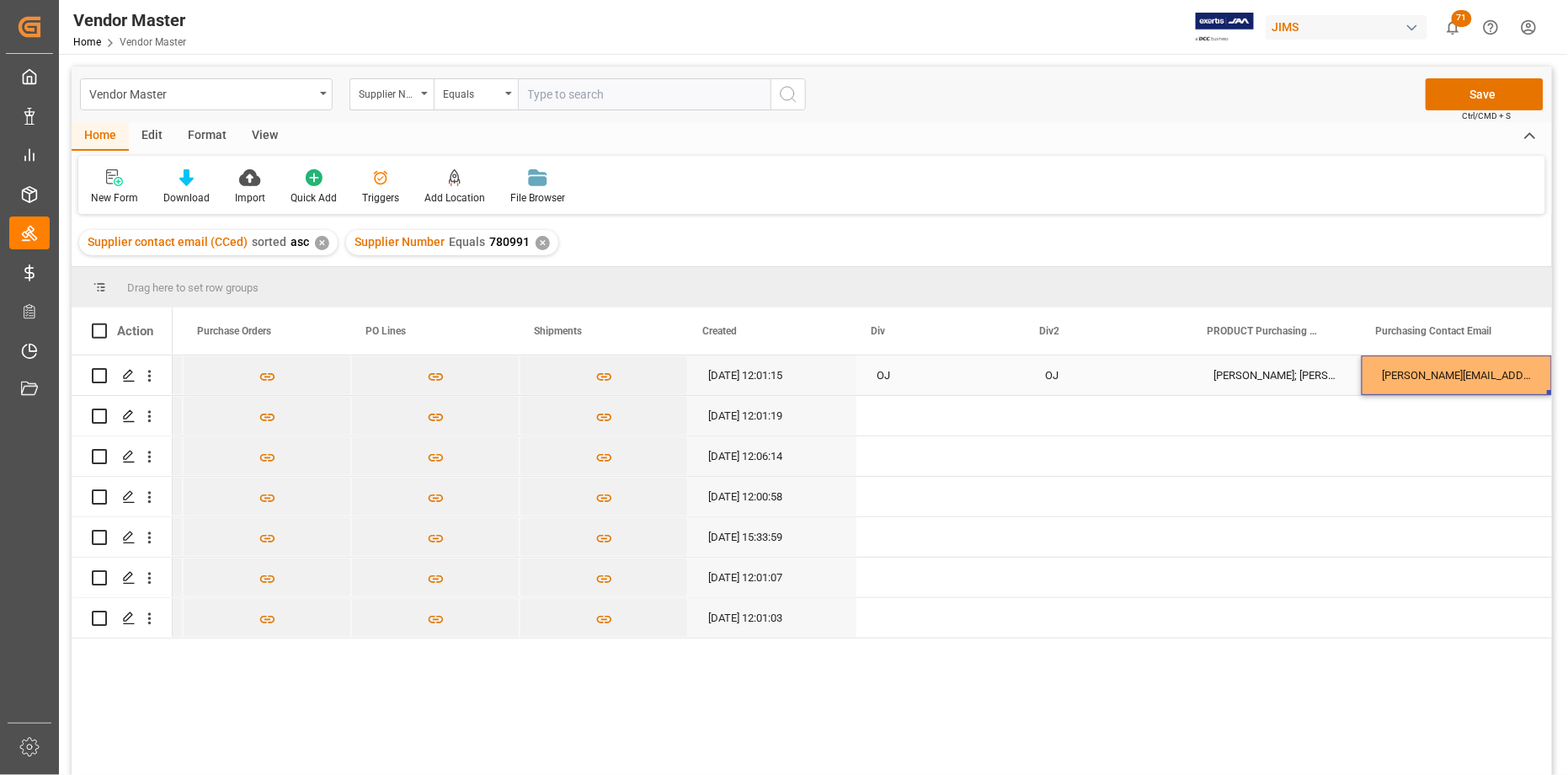
click at [1480, 375] on div "Brian.Blood@KMCMusic.com; Mark.Lahey@KMCMusic.com; Nick.Ellingsworth@USMusicCor…" at bounding box center [1456, 375] width 191 height 39
click at [1445, 420] on div "Press SPACE to select this row." at bounding box center [1456, 415] width 191 height 39
click at [1440, 455] on div "Press SPACE to select this row." at bounding box center [1456, 455] width 191 height 39
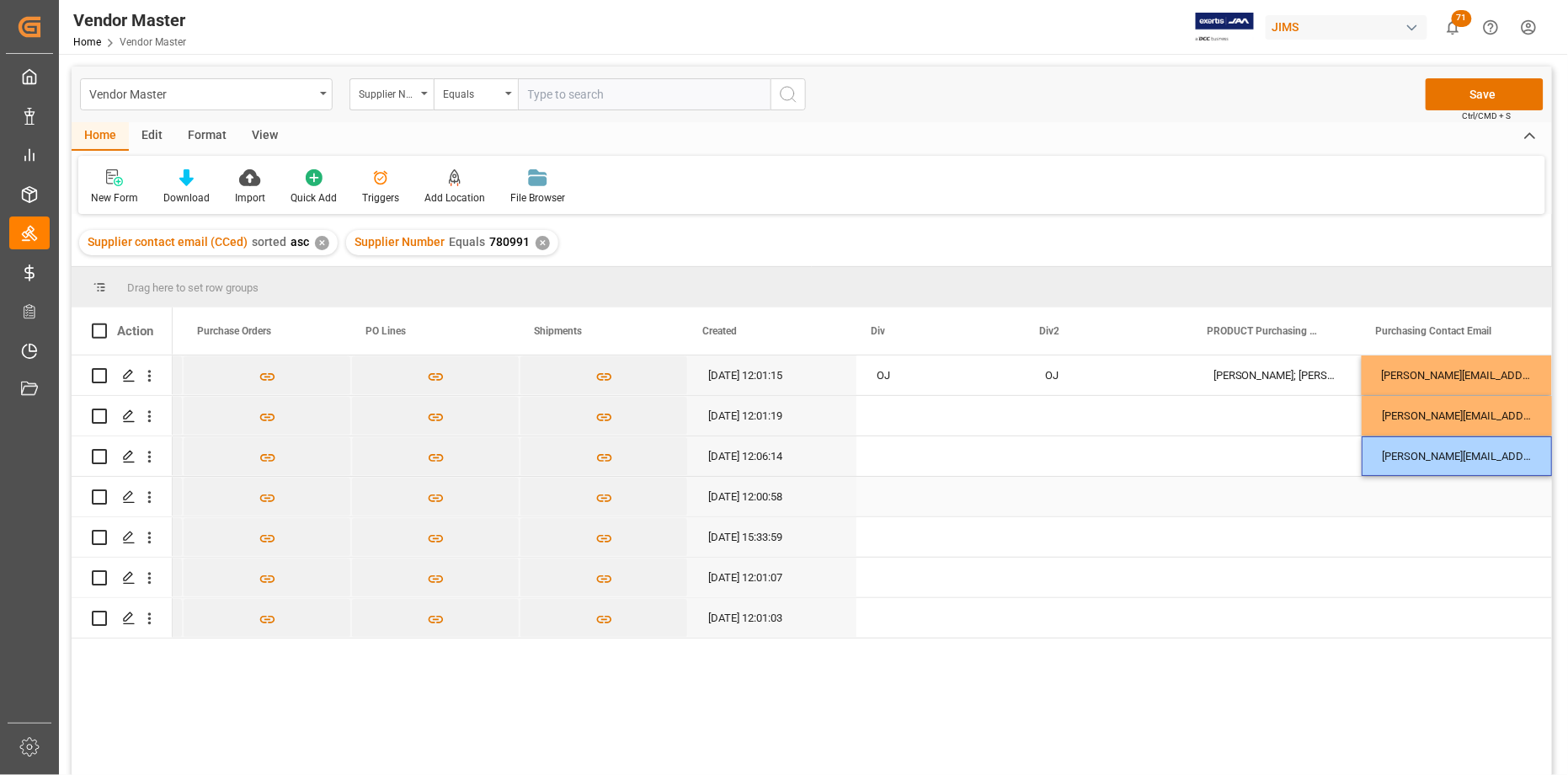
click at [1447, 499] on div "Press SPACE to select this row." at bounding box center [1456, 496] width 191 height 39
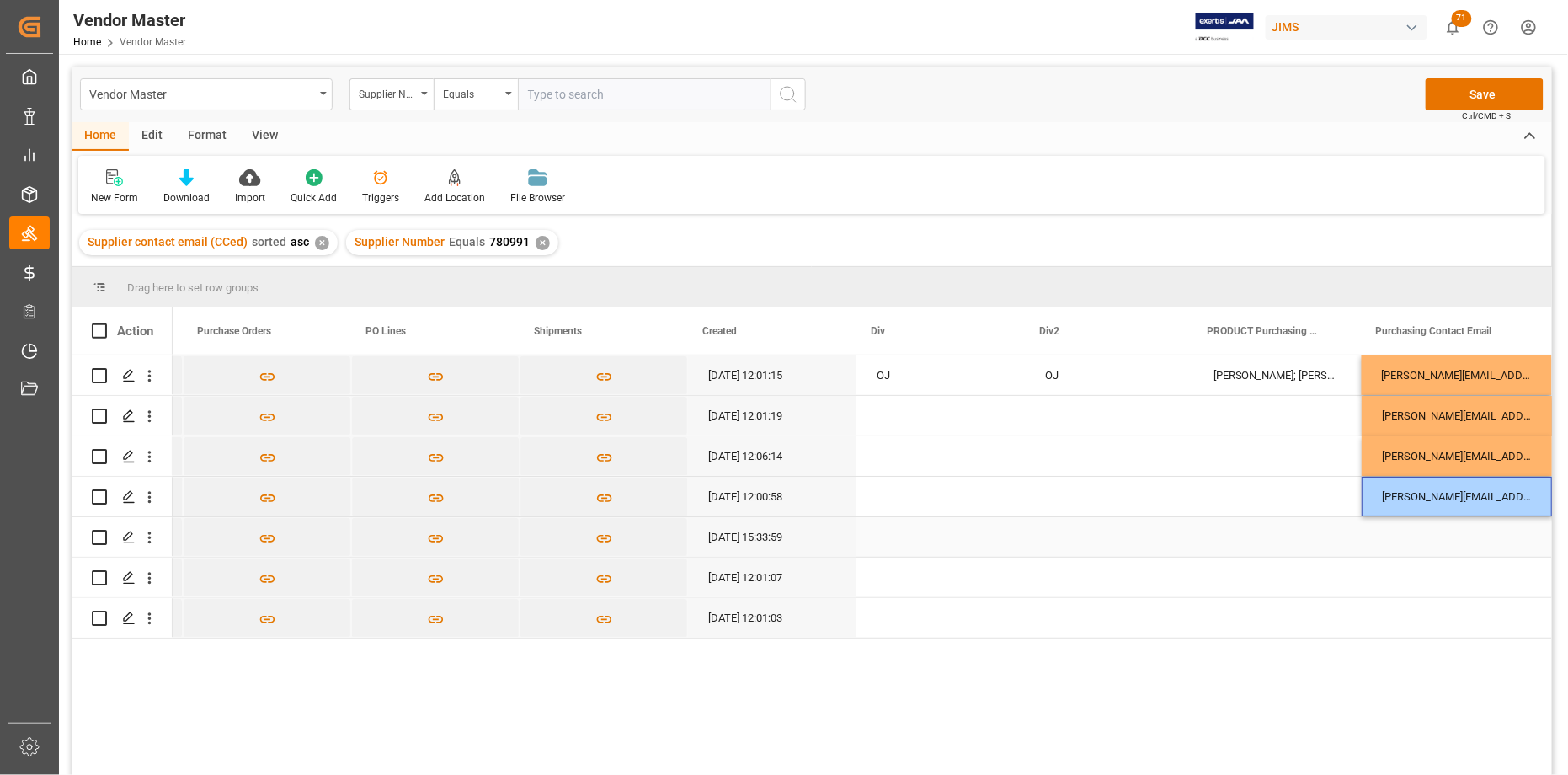
click at [1449, 527] on div "Press SPACE to select this row." at bounding box center [1456, 537] width 191 height 39
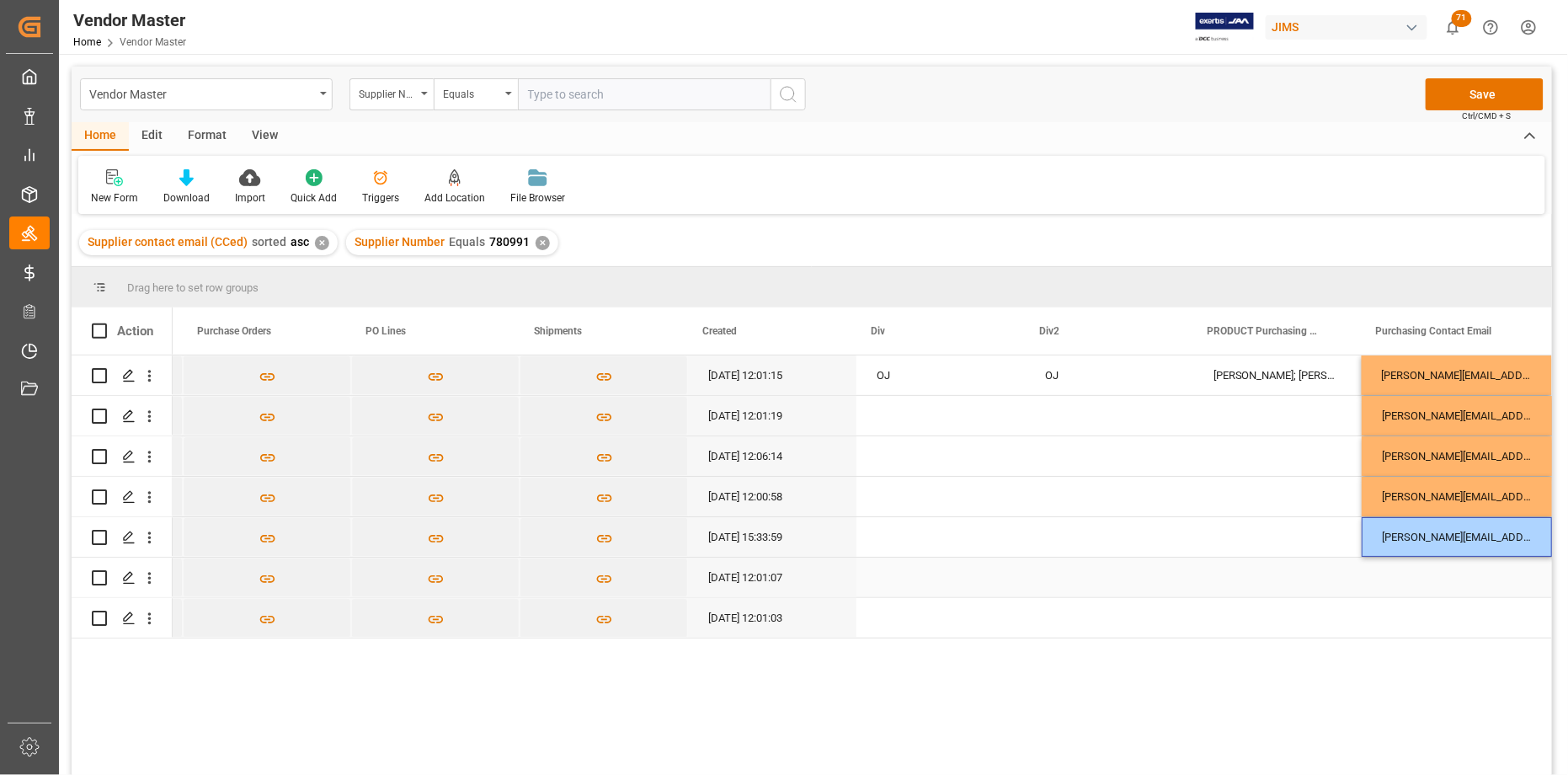
click at [1455, 571] on div "Press SPACE to select this row." at bounding box center [1456, 577] width 191 height 39
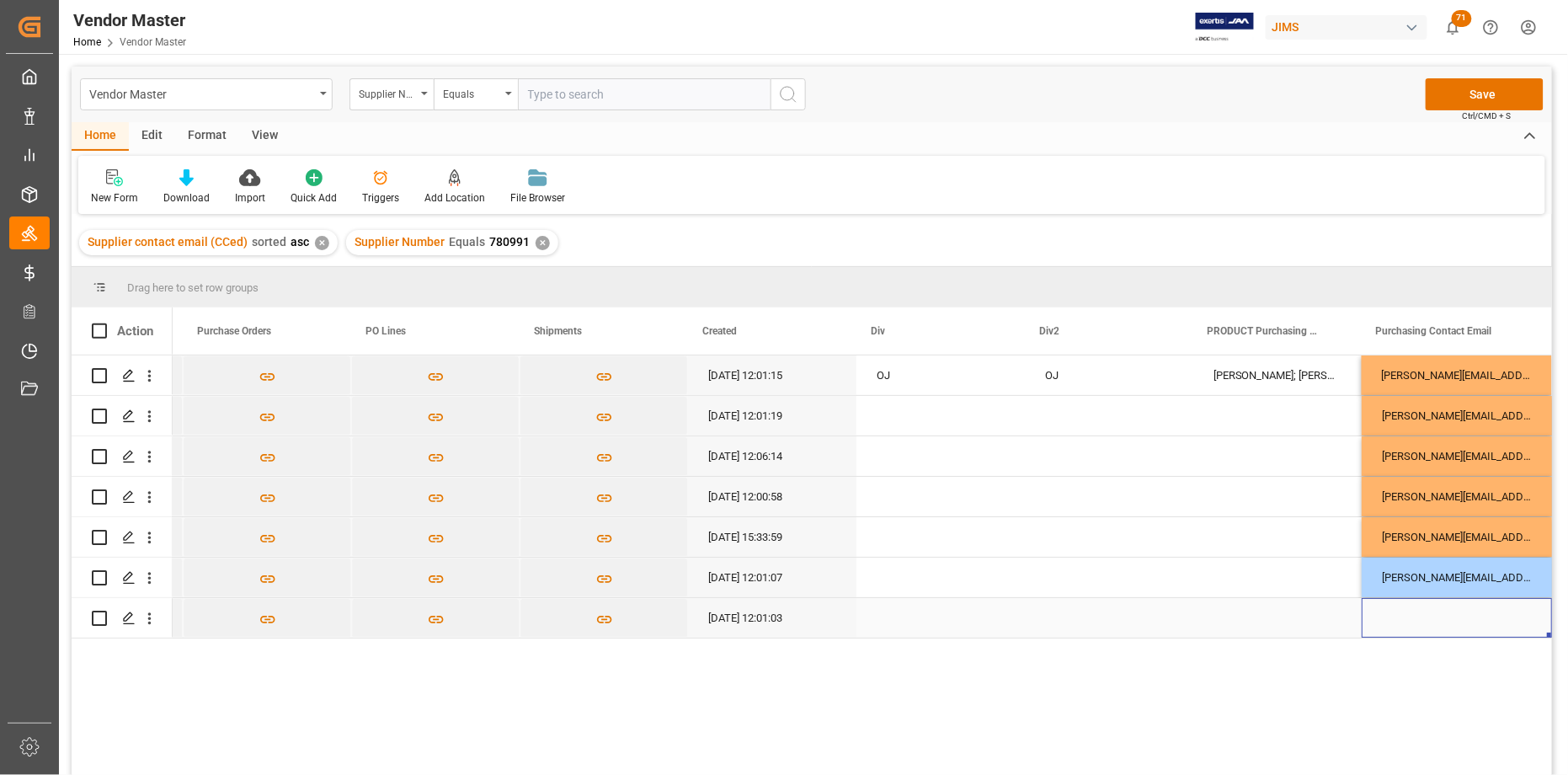
click at [1460, 607] on div "Press SPACE to select this row." at bounding box center [1456, 618] width 191 height 39
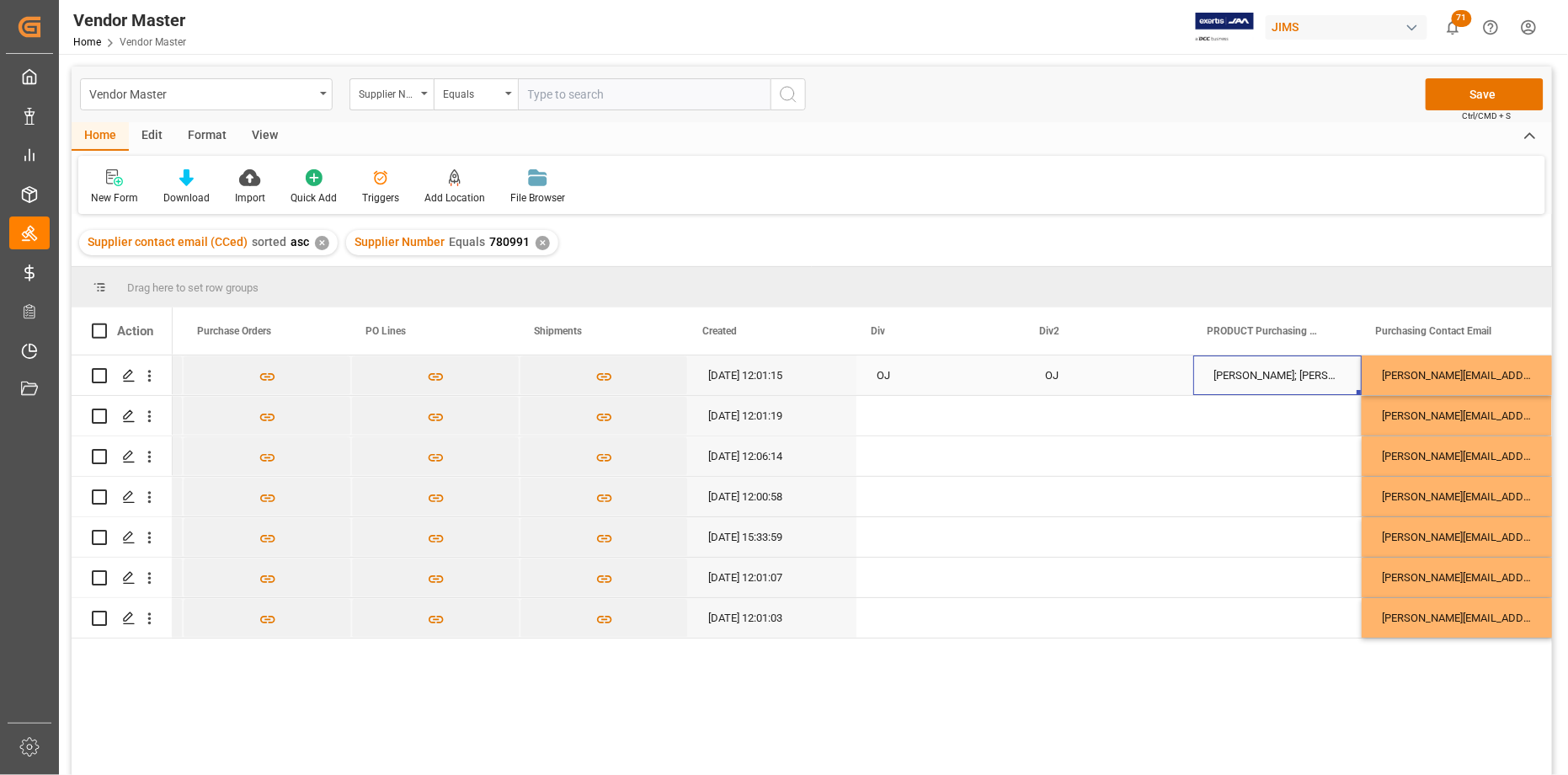
click at [1273, 373] on div "Brian Blood; Mark Lahey; Nick Ellingsworth; Anthony Beepat" at bounding box center [1277, 375] width 168 height 39
click at [1265, 415] on div "Press SPACE to select this row." at bounding box center [1277, 415] width 168 height 39
click at [1275, 455] on div "Press SPACE to select this row." at bounding box center [1277, 455] width 168 height 39
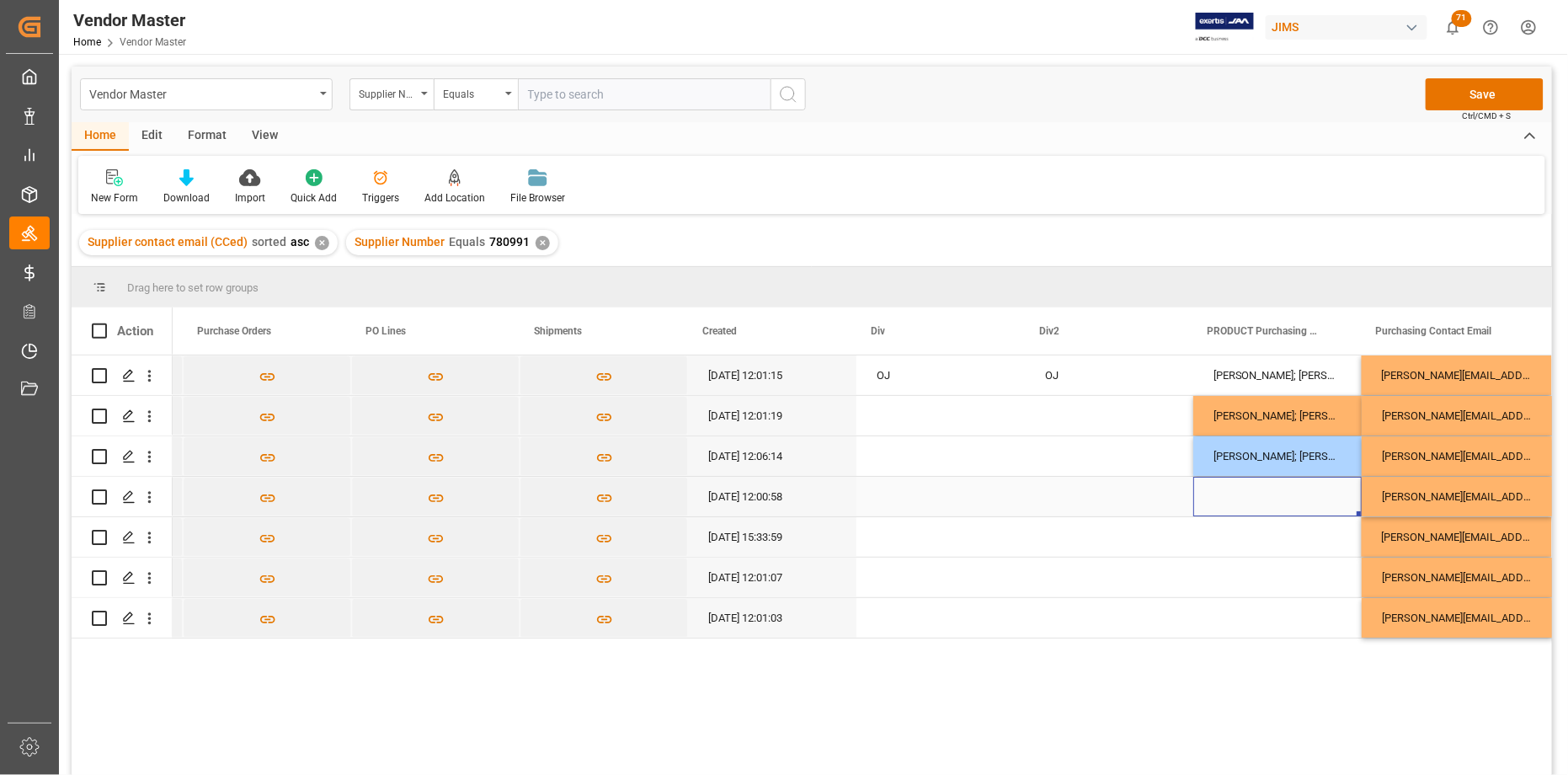
click at [1282, 507] on div "Press SPACE to select this row." at bounding box center [1277, 496] width 168 height 39
click at [1284, 531] on div "Press SPACE to select this row." at bounding box center [1277, 537] width 168 height 39
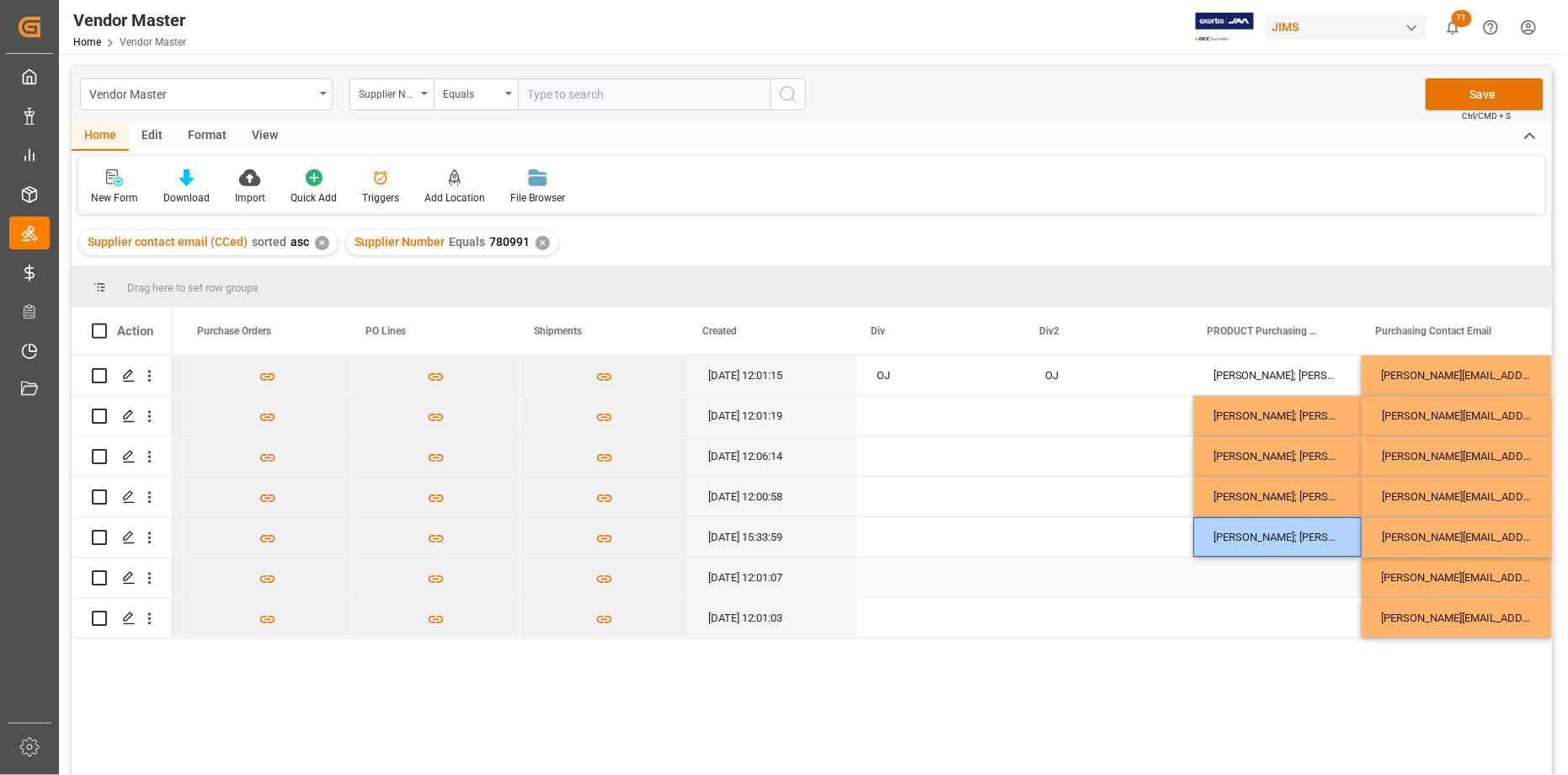
click at [1290, 577] on div "Press SPACE to select this row." at bounding box center [1277, 577] width 168 height 39
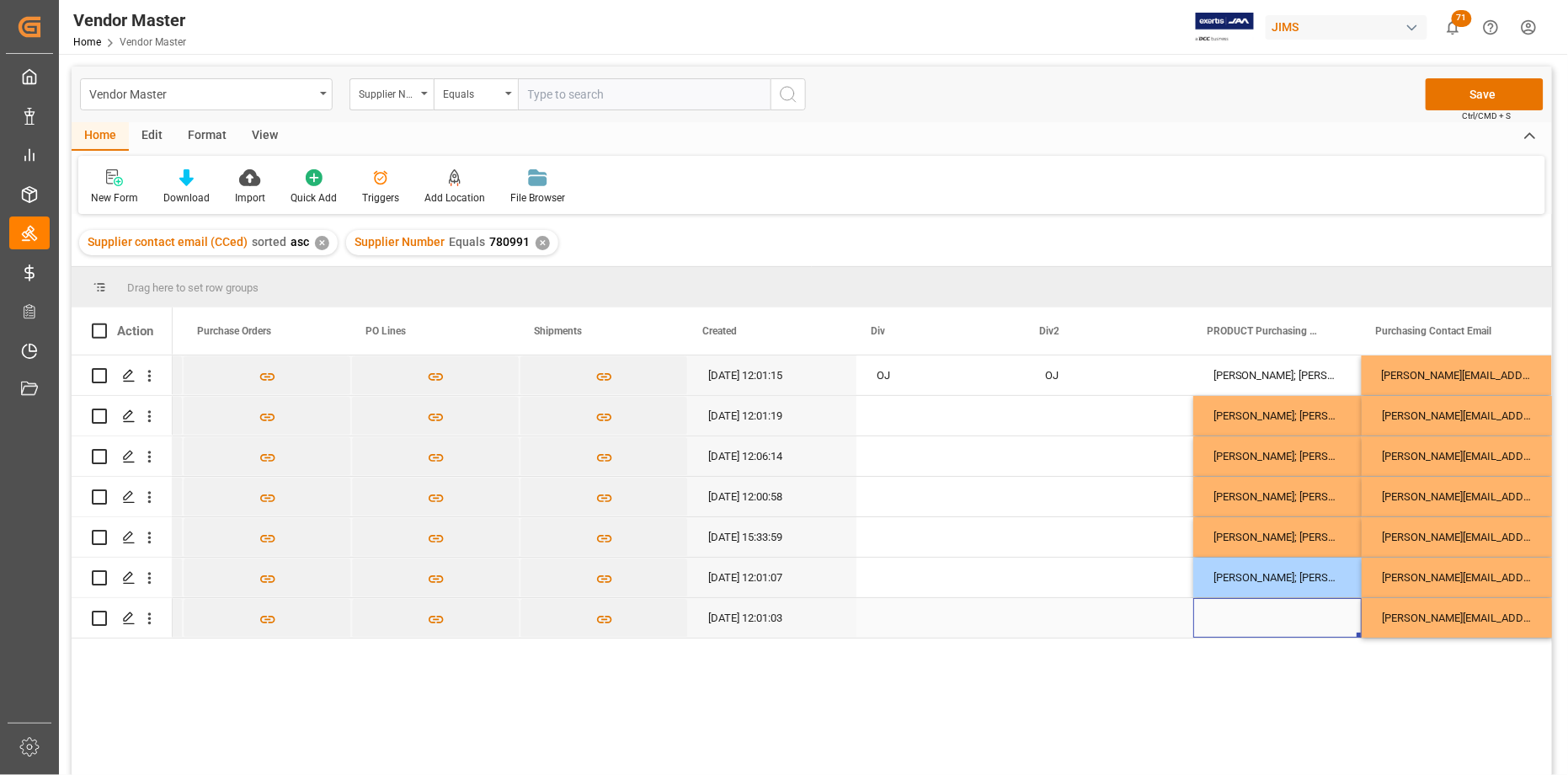
click at [1292, 621] on div "Press SPACE to select this row." at bounding box center [1277, 618] width 168 height 39
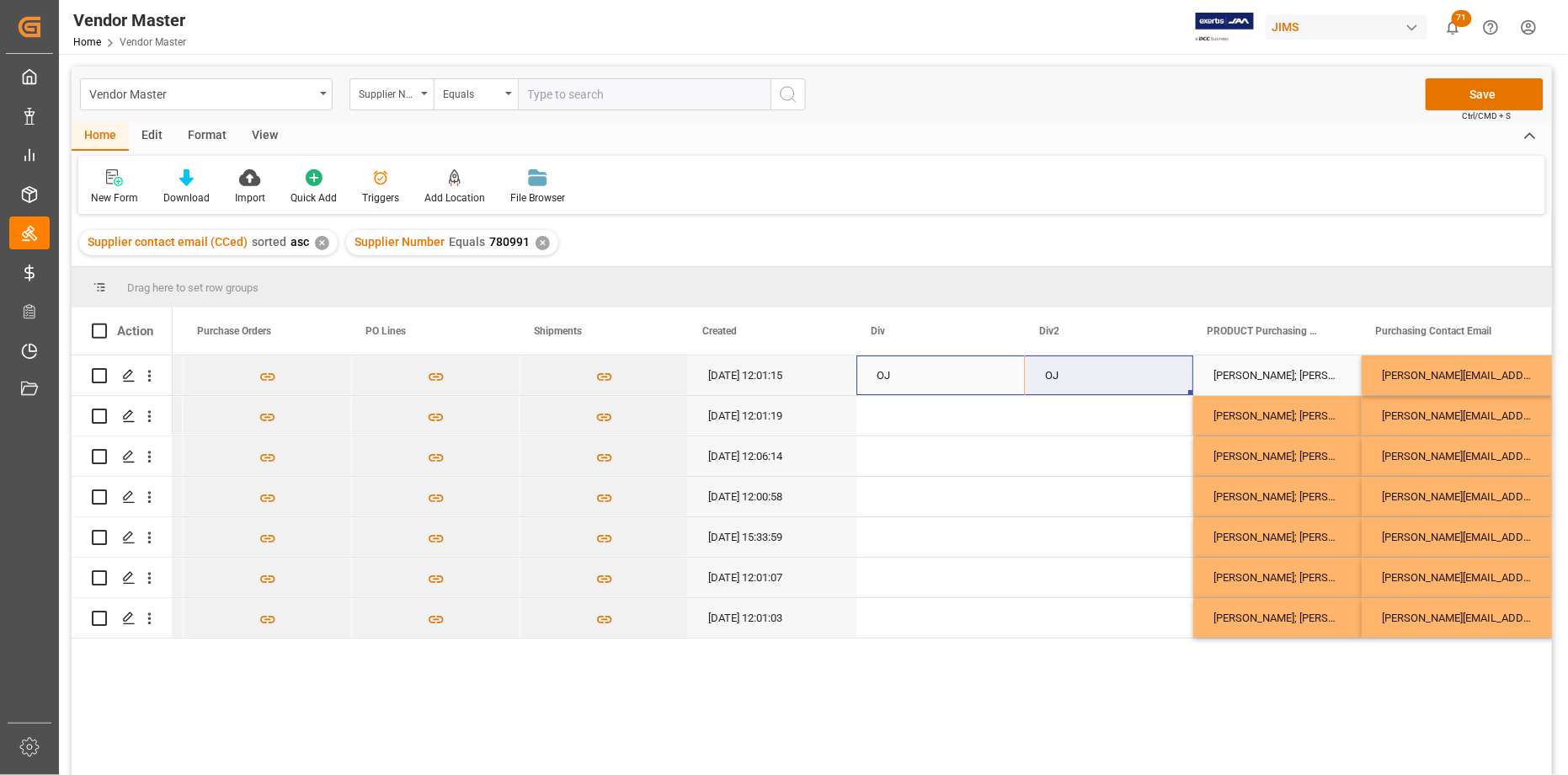
drag, startPoint x: 897, startPoint y: 373, endPoint x: 1107, endPoint y: 385, distance: 210.3
drag, startPoint x: 1183, startPoint y: 390, endPoint x: 1177, endPoint y: 623, distance: 233.1
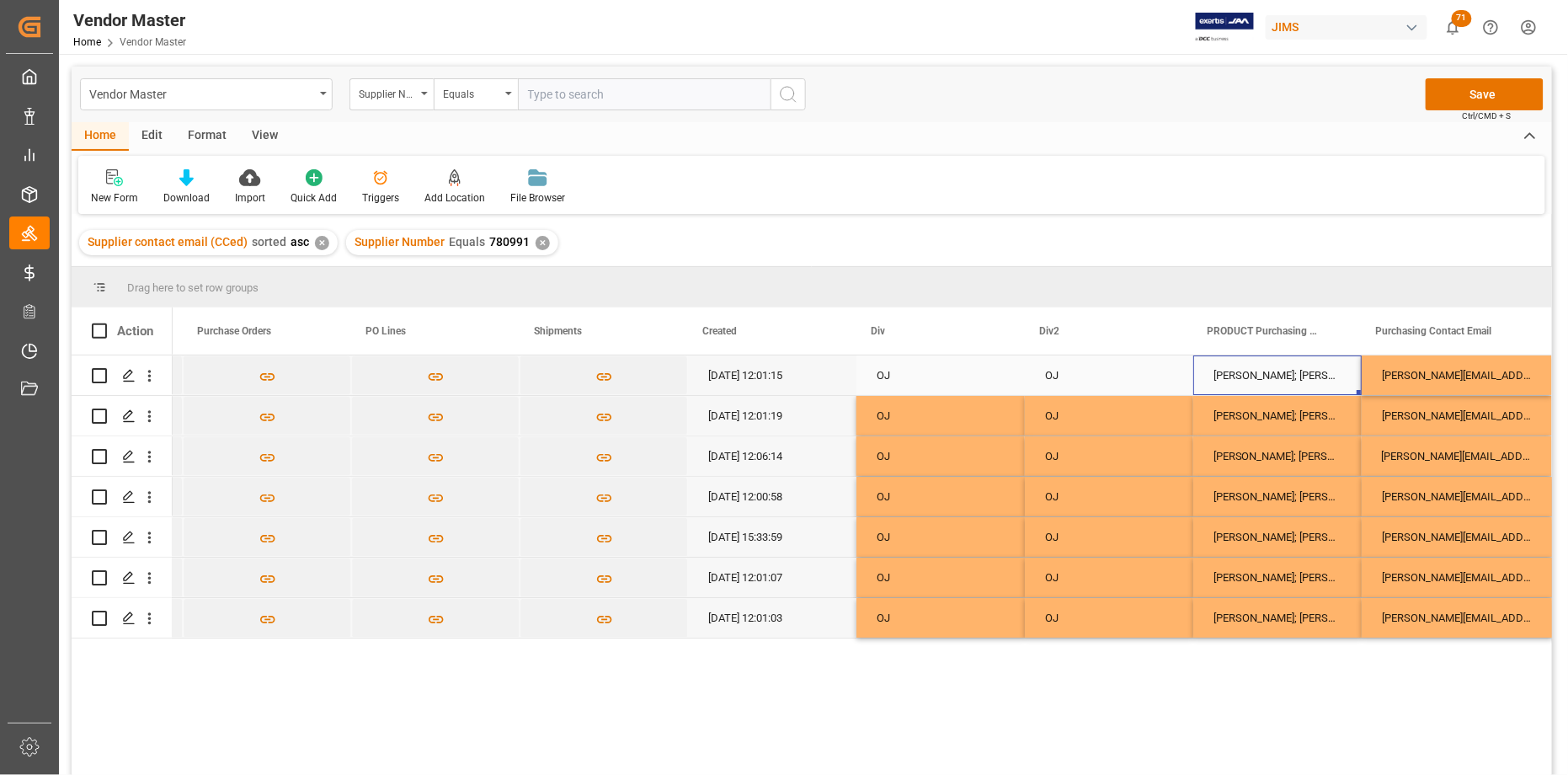
click at [1260, 382] on div "Brian Blood; Mark Lahey; Nick Ellingsworth; Anthony Beepat" at bounding box center [1277, 375] width 168 height 39
click at [1257, 409] on div "Brian Blood; Mark Lahey; Nick Ellingsworth; Anthony Beepat" at bounding box center [1277, 415] width 168 height 39
click at [1412, 377] on div "Brian.Blood@KMCMusic.com; Mark.Lahey@KMCMusic.com; Nick.Ellingsworth@USMusicCor…" at bounding box center [1456, 375] width 191 height 39
click at [1409, 413] on div "Brian.Blood@KMCMusic.com; Mark.Lahey@KMCMusic.com; Nick.Ellingsworth@USMusicCor…" at bounding box center [1456, 415] width 191 height 39
click at [1221, 412] on div "Brian Blood; Mark Lahey; Nick Ellingsworth; Anthony Beepat" at bounding box center [1277, 415] width 168 height 39
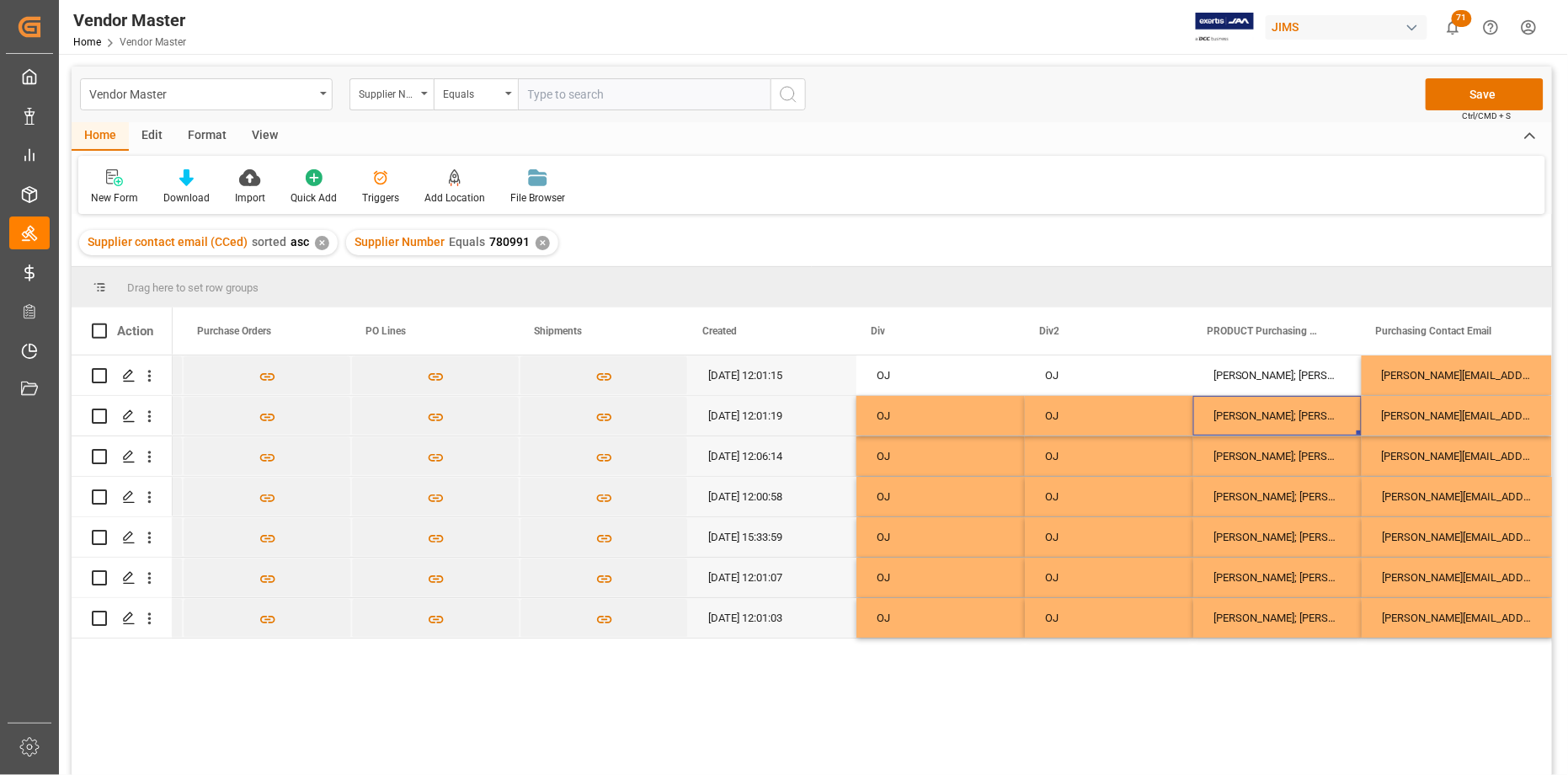
click at [1115, 412] on div "OJ" at bounding box center [1108, 415] width 168 height 39
click at [931, 418] on div "OJ" at bounding box center [940, 415] width 168 height 39
click at [788, 423] on div "08-11-2025 12:01:19" at bounding box center [772, 415] width 168 height 39
click at [1482, 95] on button "Save" at bounding box center [1484, 94] width 118 height 32
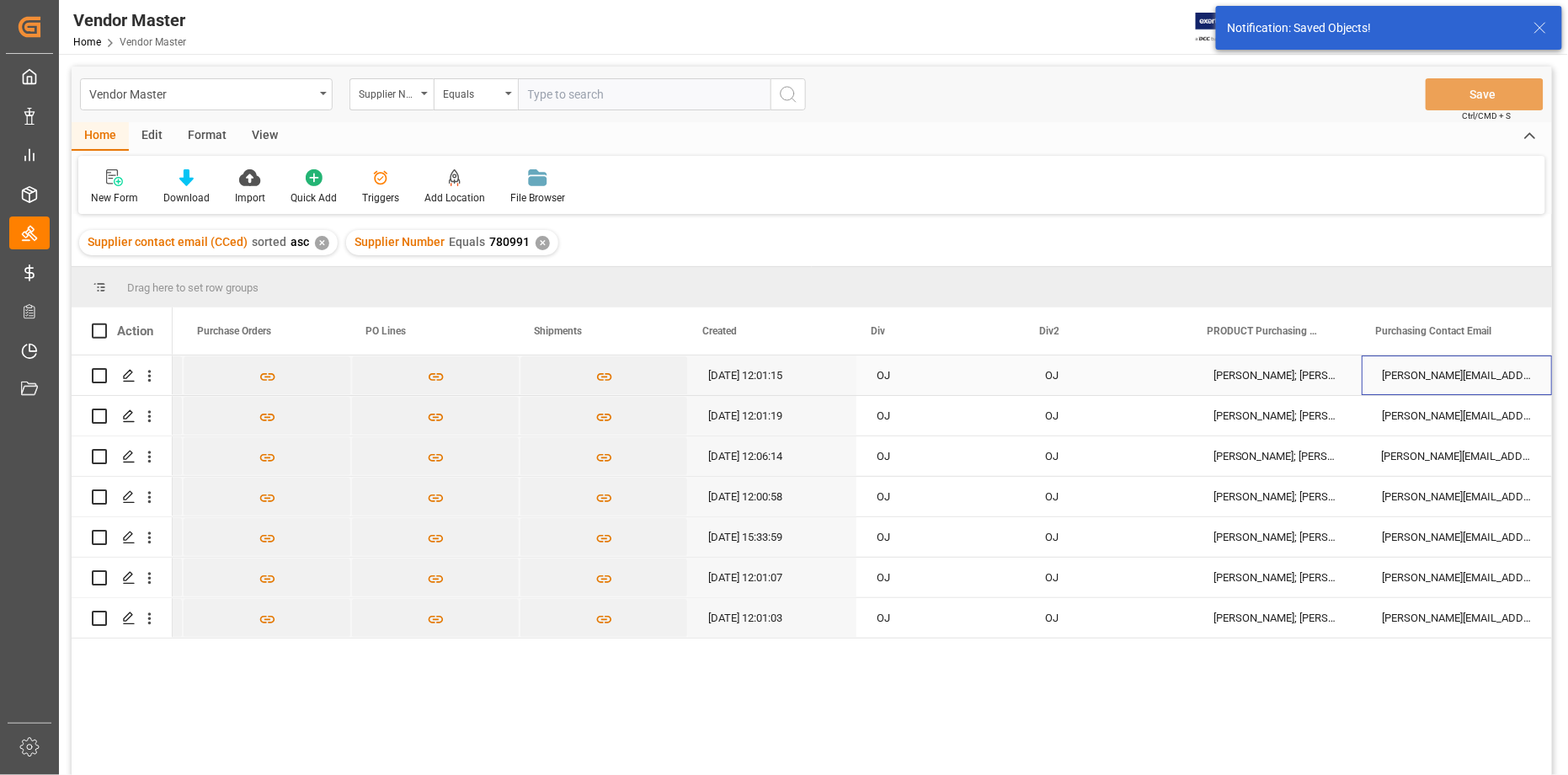
click at [1416, 376] on div "Brian.Blood@KMCMusic.com; Mark.Lahey@KMCMusic.com; Nick.Ellingsworth@USMusicCor…" at bounding box center [1456, 375] width 191 height 39
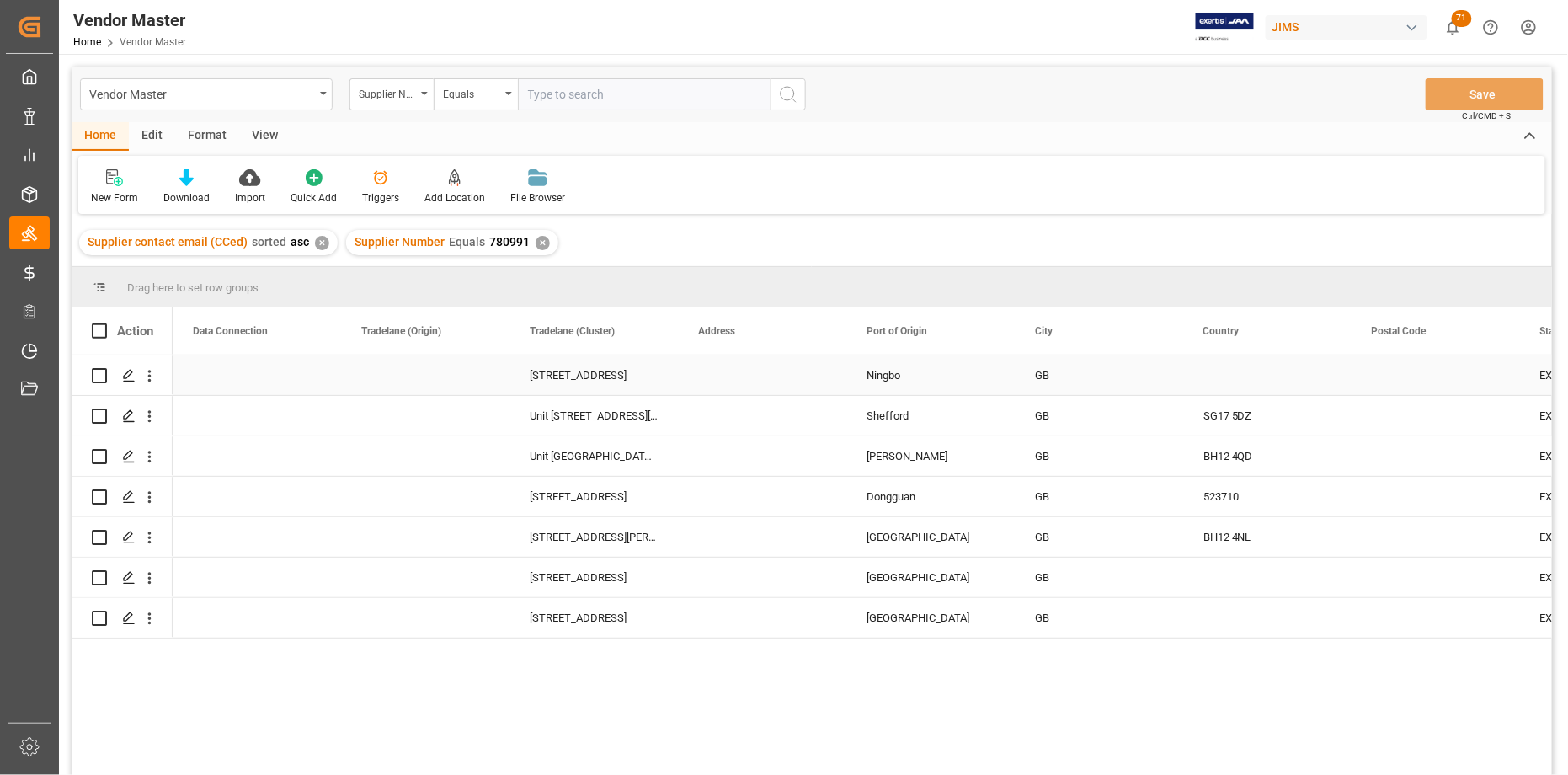
scroll to position [0, 2358]
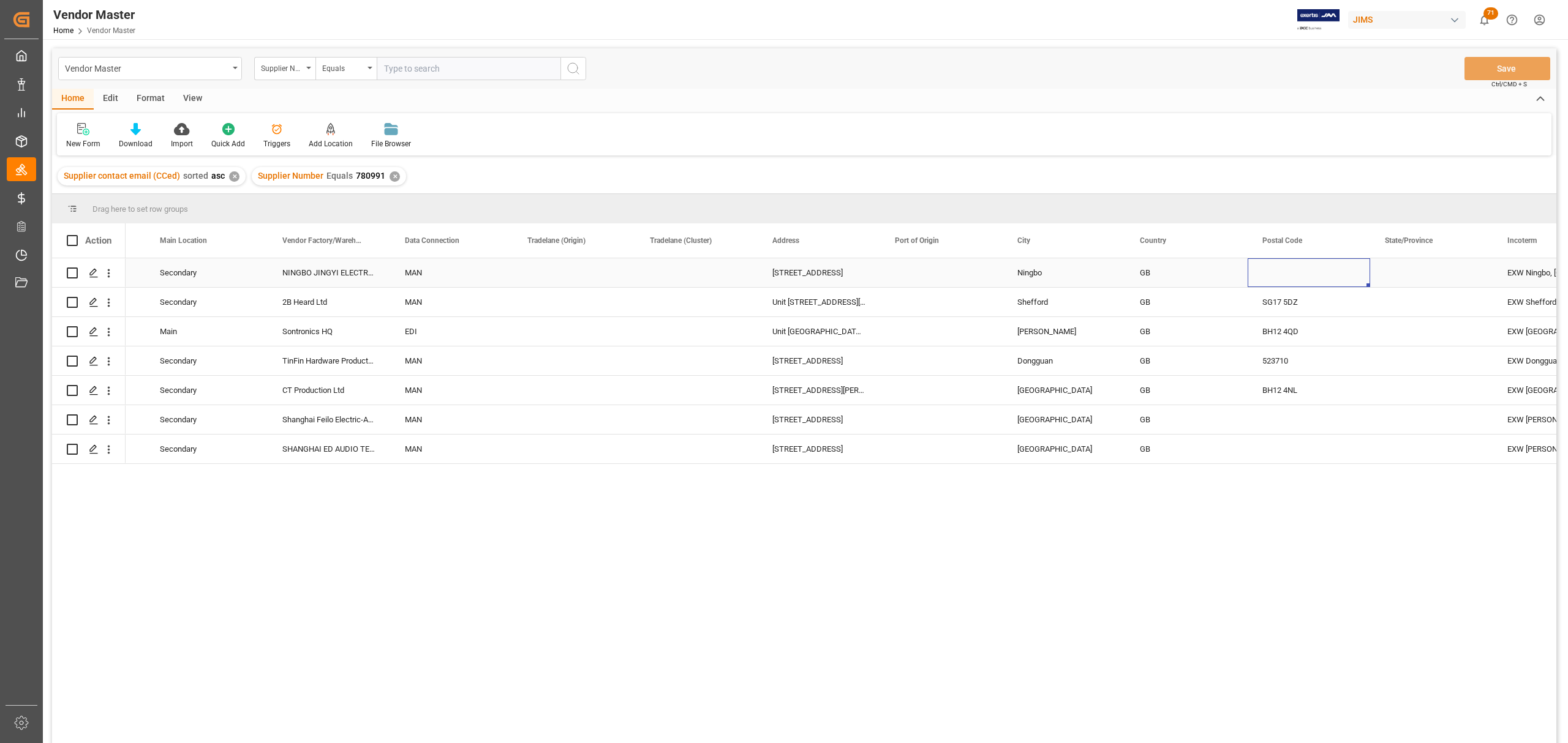
click at [1296, 274] on div "Press SPACE to select this row." at bounding box center [1308, 273] width 122 height 29
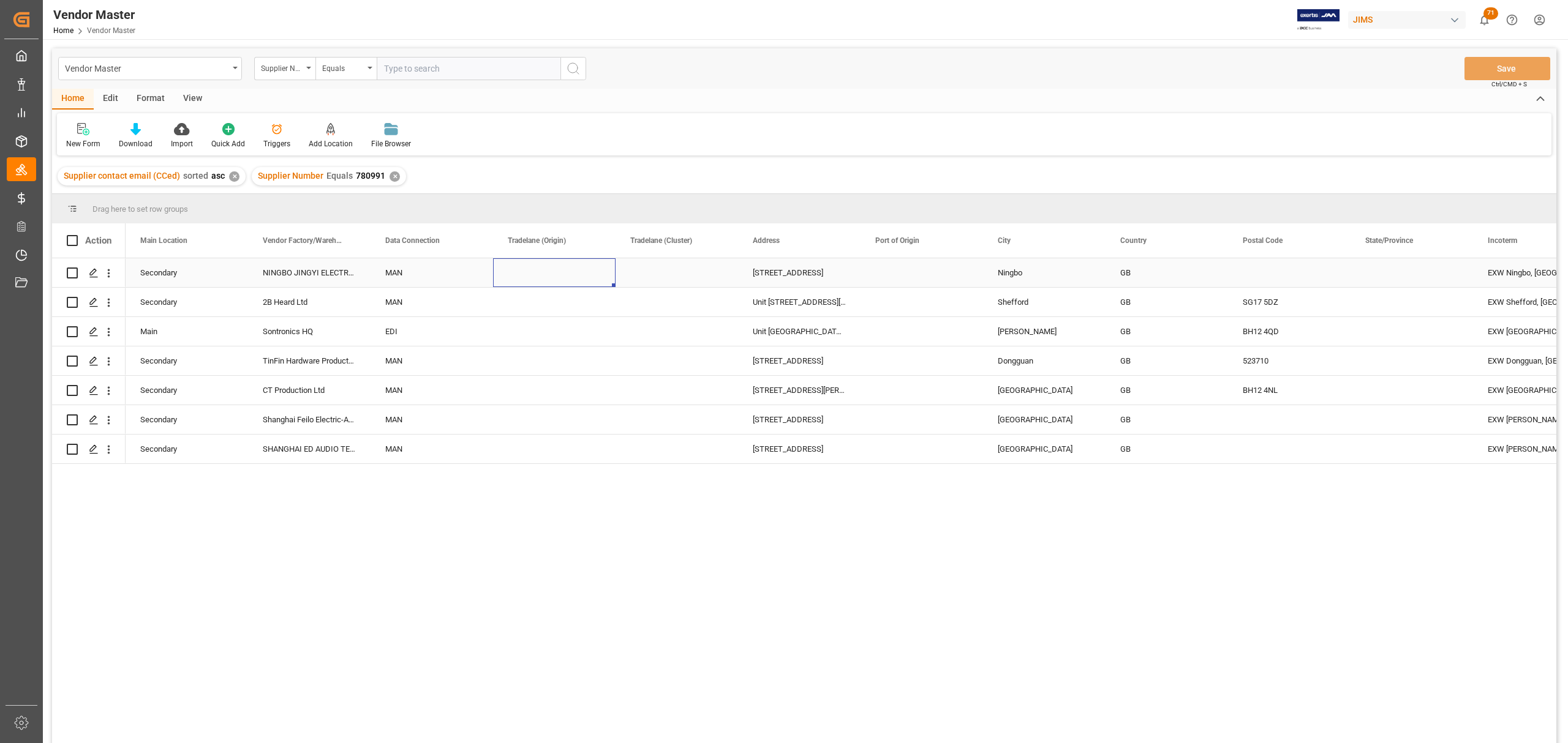
click at [552, 274] on div "Press SPACE to select this row." at bounding box center [554, 273] width 122 height 29
click at [593, 280] on icon "open menu" at bounding box center [593, 281] width 15 height 15
click at [529, 354] on div "EU" at bounding box center [554, 357] width 102 height 43
type input "EU"
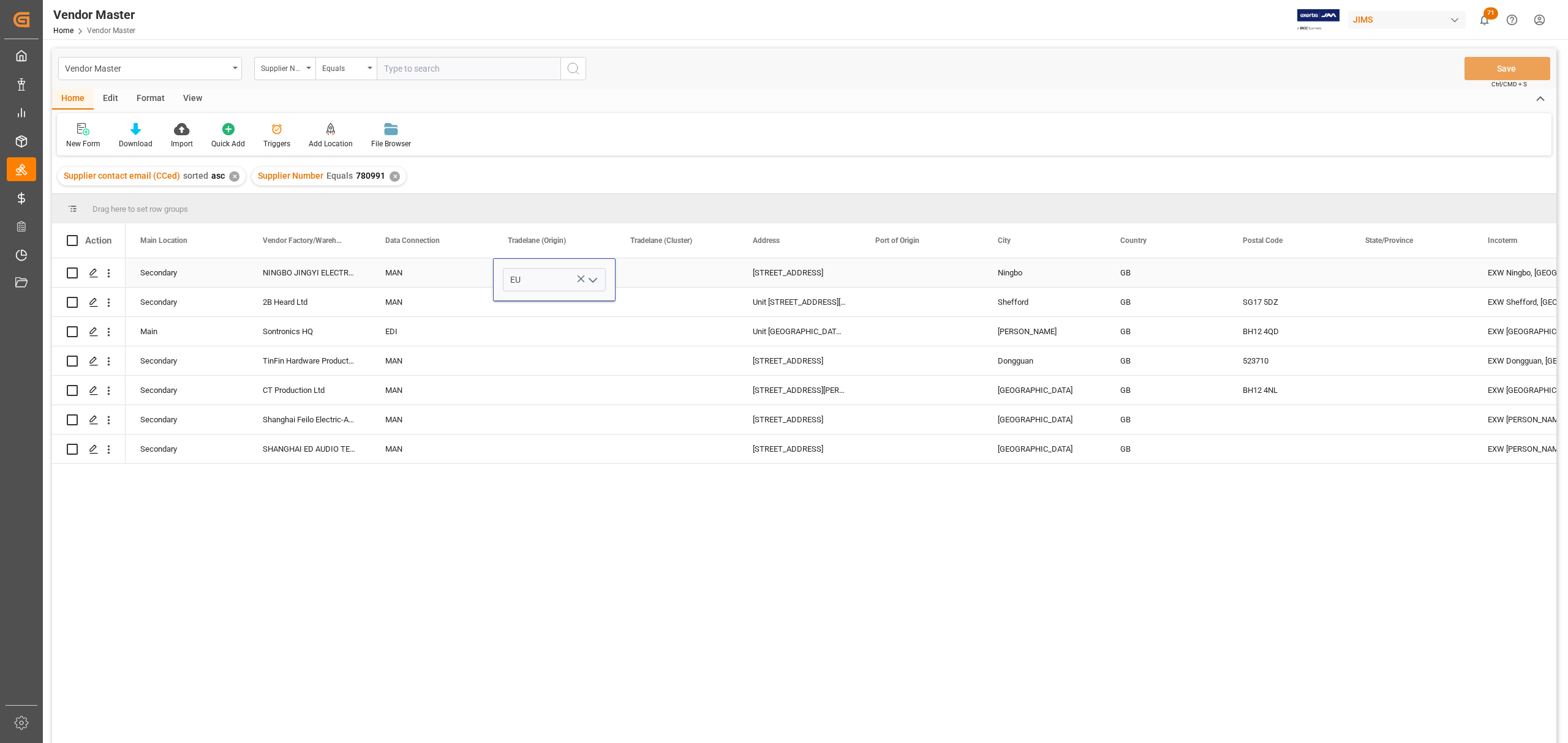
click at [1137, 502] on div "EU No. 517 Maoyangshan Rd, Daqi, Beilun Ningbo GB EXW Ningbo, GB EXW MAN NINGBO…" at bounding box center [841, 504] width 1431 height 493
click at [1011, 297] on div "Shefford" at bounding box center [1044, 302] width 122 height 29
click at [1132, 275] on div "GB" at bounding box center [1167, 273] width 93 height 28
click at [1206, 279] on icon "open menu" at bounding box center [1206, 281] width 15 height 15
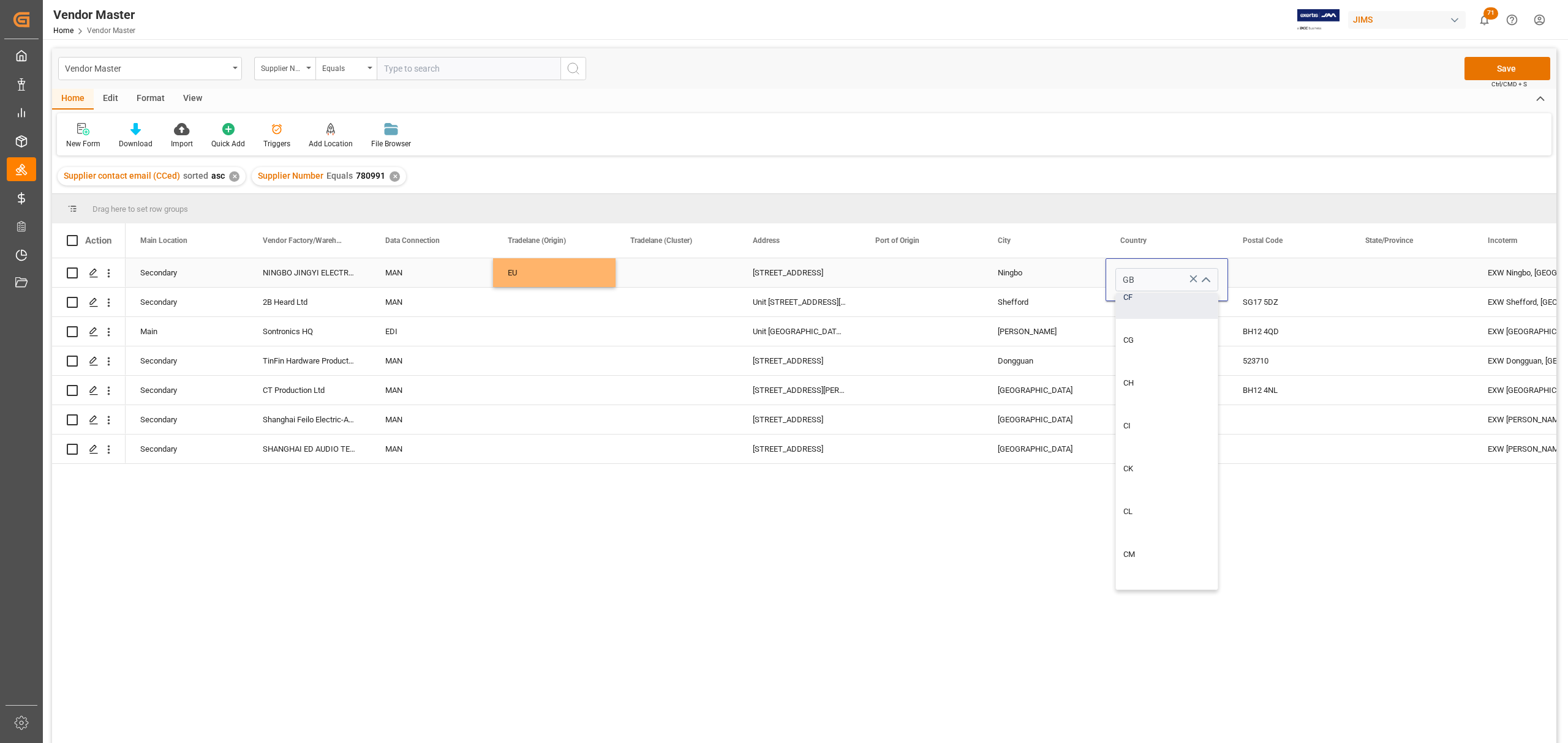
scroll to position [2040, 0]
click at [1147, 464] on div "CN" at bounding box center [1167, 460] width 102 height 43
type input "CN"
click at [1112, 360] on div "GB" at bounding box center [1167, 361] width 122 height 29
click at [1142, 275] on div "CN" at bounding box center [1167, 273] width 93 height 28
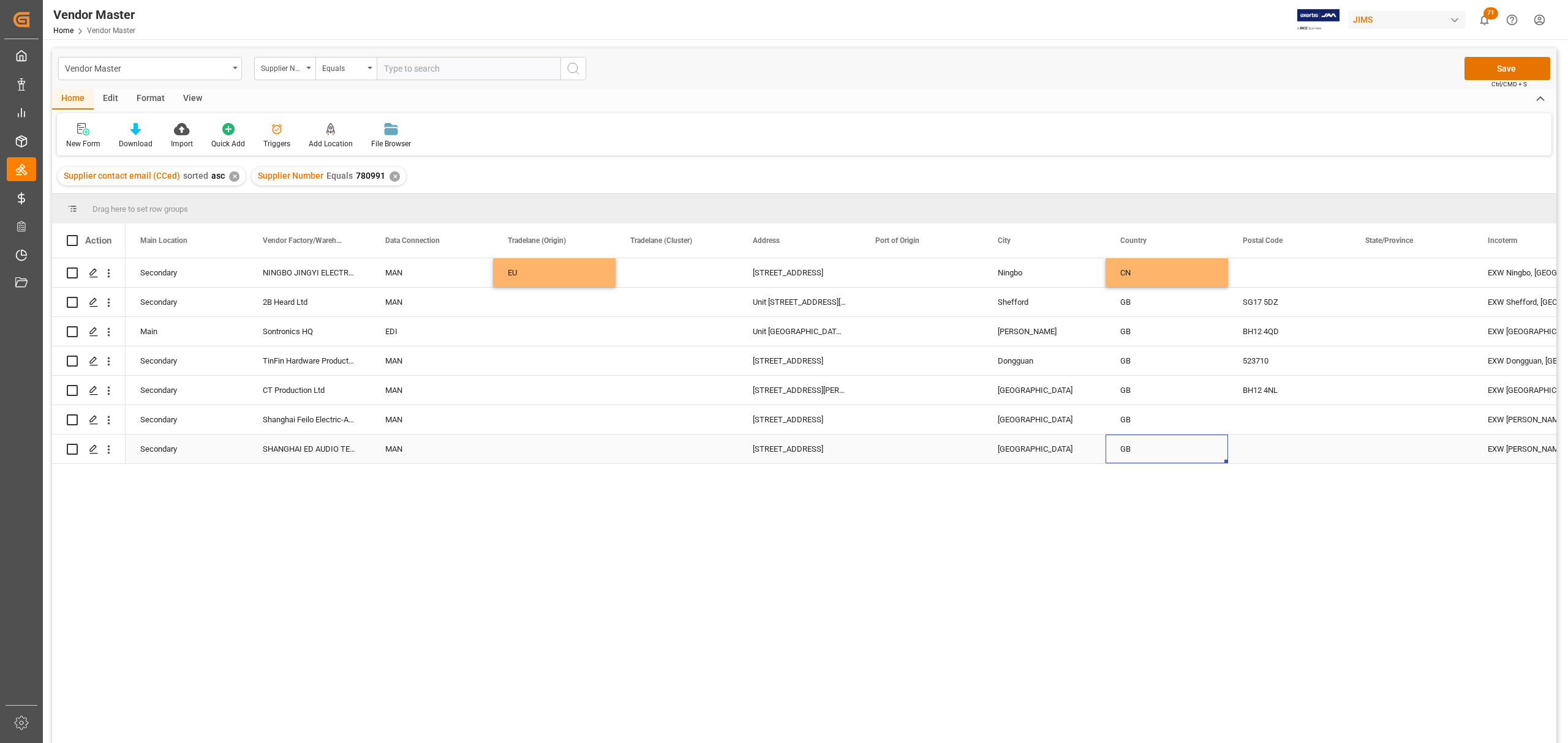
click at [1135, 448] on div "GB" at bounding box center [1167, 449] width 93 height 28
click at [1130, 417] on div "GB" at bounding box center [1167, 419] width 93 height 28
click at [1147, 358] on div "GB" at bounding box center [1167, 361] width 93 height 28
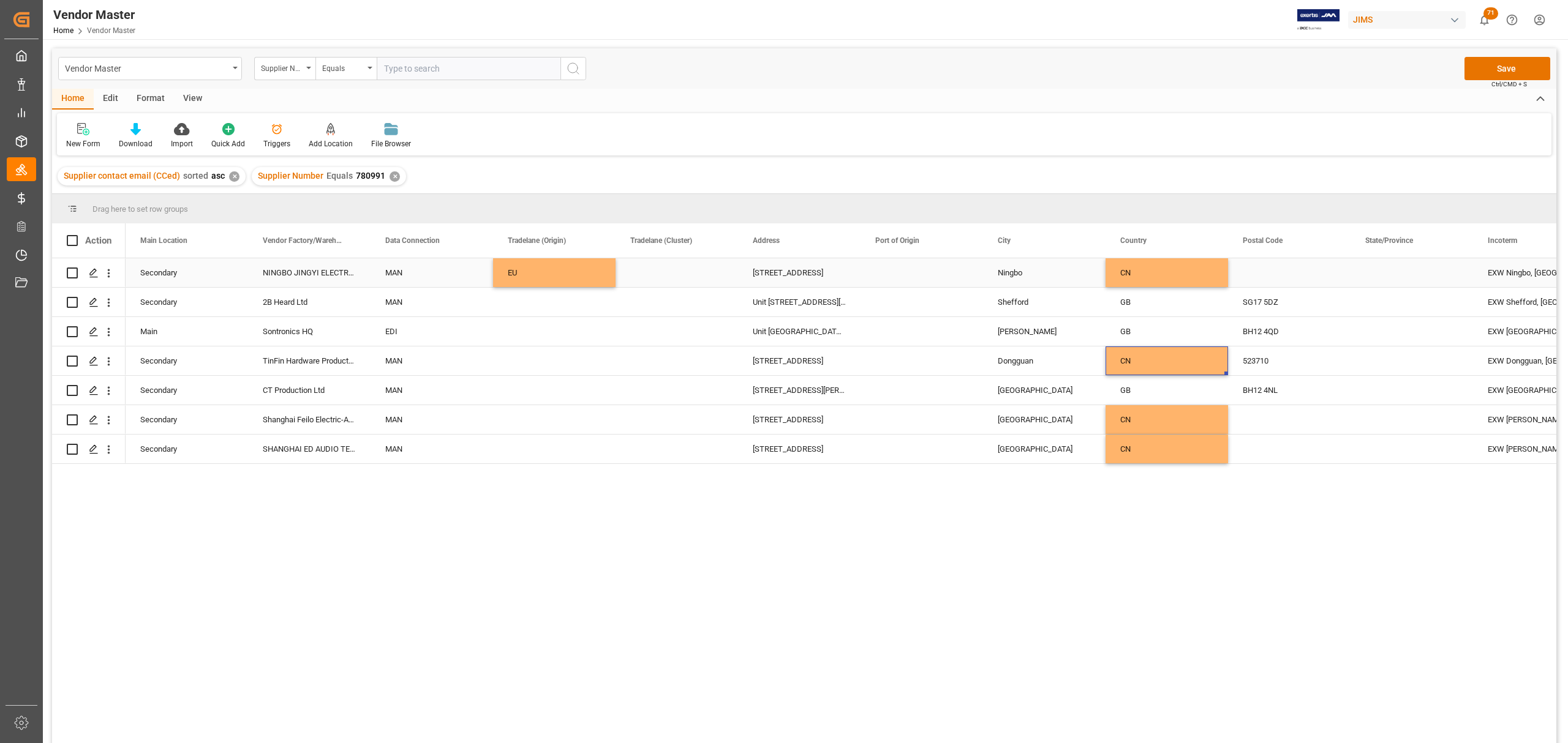
click at [567, 273] on div "EU" at bounding box center [554, 273] width 93 height 28
click at [585, 273] on div "EU" at bounding box center [554, 273] width 93 height 28
click at [595, 279] on polyline "open menu" at bounding box center [593, 280] width 7 height 4
click at [559, 312] on div "AS" at bounding box center [554, 314] width 102 height 43
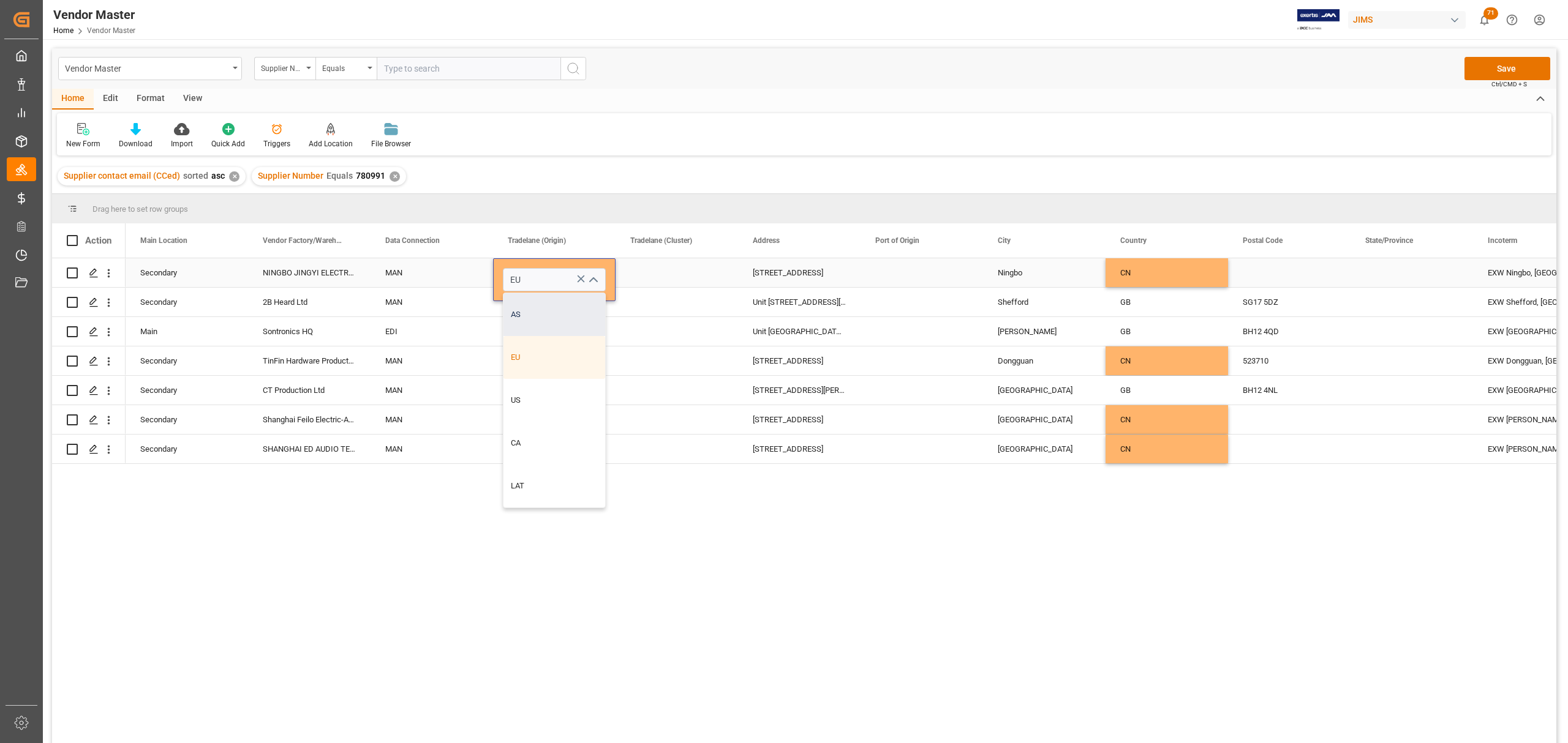
type input "AS"
click at [562, 309] on div "Press SPACE to select this row." at bounding box center [554, 302] width 122 height 29
click at [541, 272] on div "AS" at bounding box center [554, 273] width 93 height 28
click at [560, 357] on div "Press SPACE to select this row." at bounding box center [554, 361] width 122 height 29
click at [526, 415] on div "Press SPACE to select this row." at bounding box center [554, 419] width 122 height 29
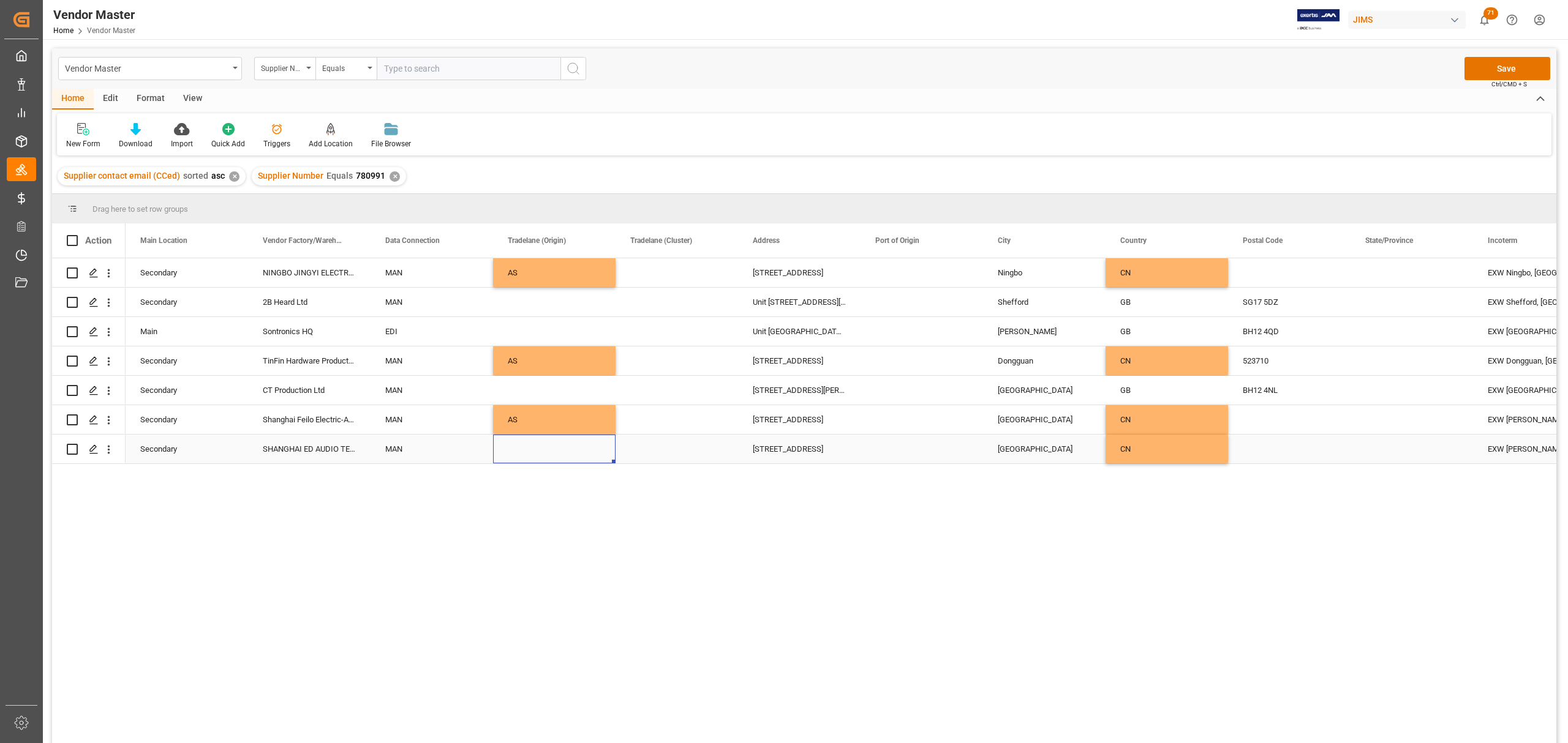
click at [527, 449] on div "Press SPACE to select this row." at bounding box center [554, 449] width 122 height 29
click at [534, 299] on div "Press SPACE to select this row." at bounding box center [554, 302] width 122 height 29
click at [576, 303] on div "Press SPACE to select this row." at bounding box center [554, 302] width 122 height 29
click at [594, 309] on icon "open menu" at bounding box center [593, 310] width 15 height 15
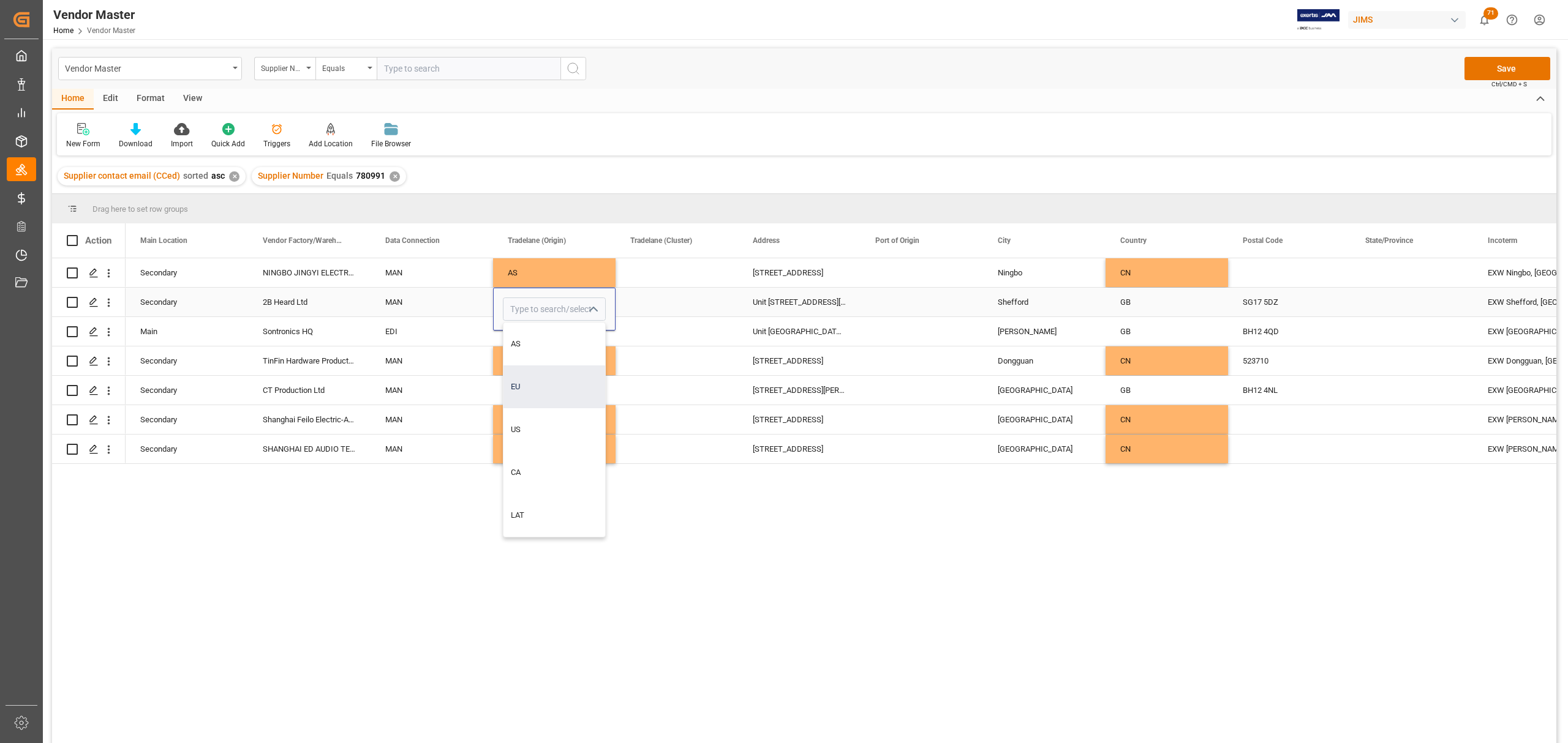
click at [531, 391] on div "EU" at bounding box center [554, 386] width 102 height 43
type input "EU"
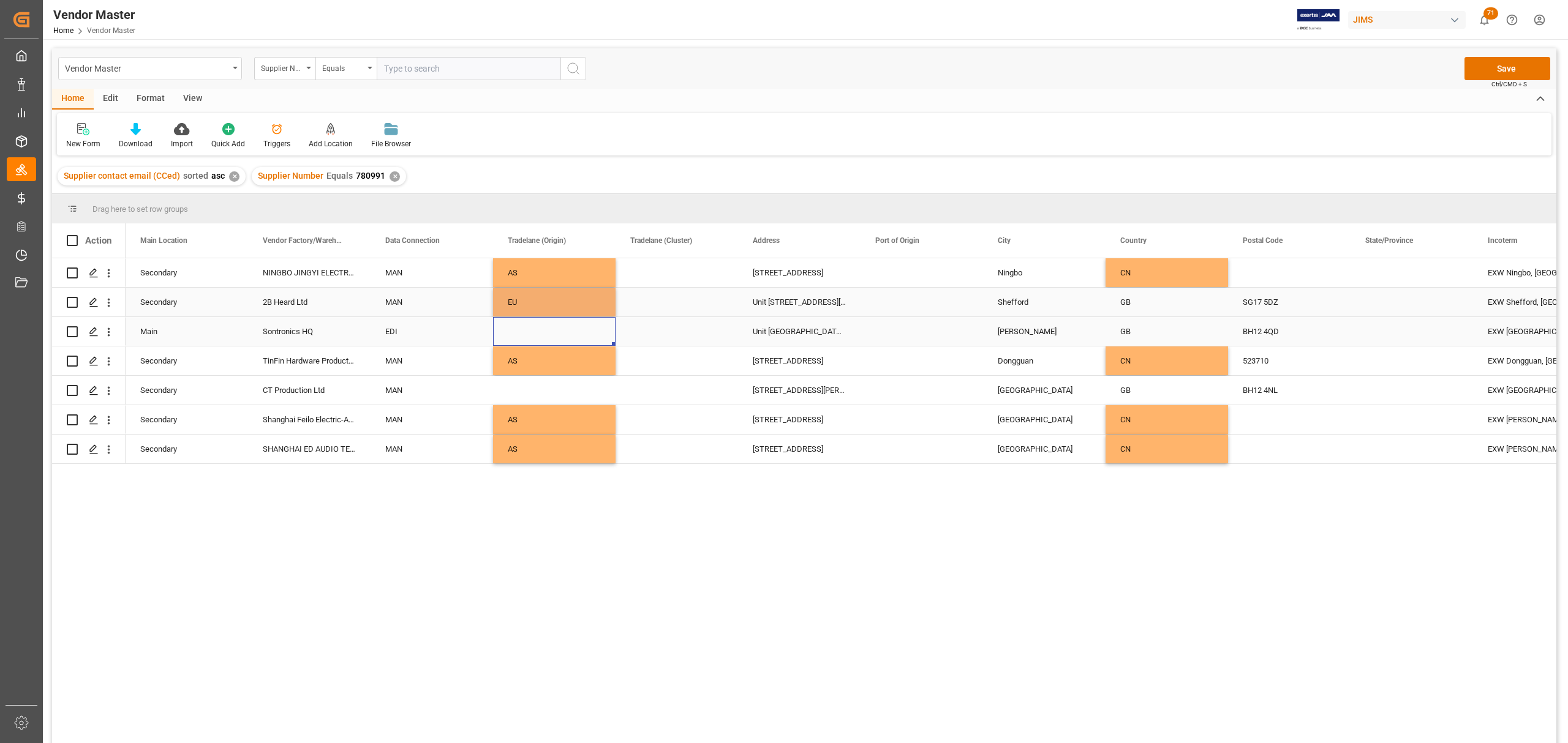
click at [545, 339] on div "Press SPACE to select this row." at bounding box center [554, 331] width 122 height 29
click at [533, 303] on div "EU" at bounding box center [554, 302] width 93 height 28
click at [534, 329] on div "Press SPACE to select this row." at bounding box center [554, 331] width 122 height 29
click at [564, 387] on div "Press SPACE to select this row." at bounding box center [554, 390] width 122 height 29
click at [674, 285] on div "Press SPACE to select this row." at bounding box center [676, 273] width 122 height 29
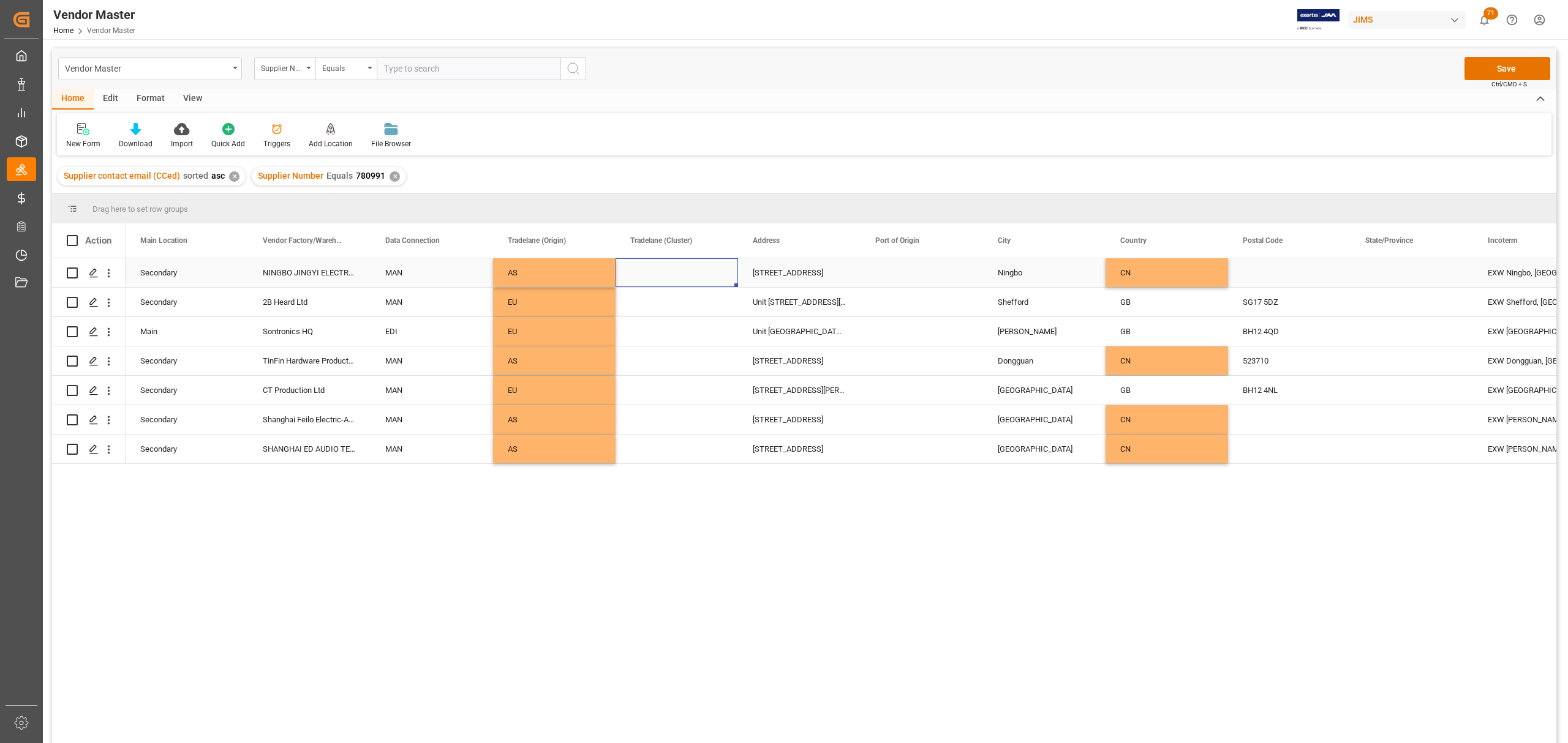
click at [674, 268] on div "Press SPACE to select this row." at bounding box center [676, 273] width 122 height 29
click at [719, 284] on icon "open menu" at bounding box center [715, 281] width 15 height 15
click at [679, 304] on div "North Asia" at bounding box center [677, 314] width 102 height 43
type input "North Asia"
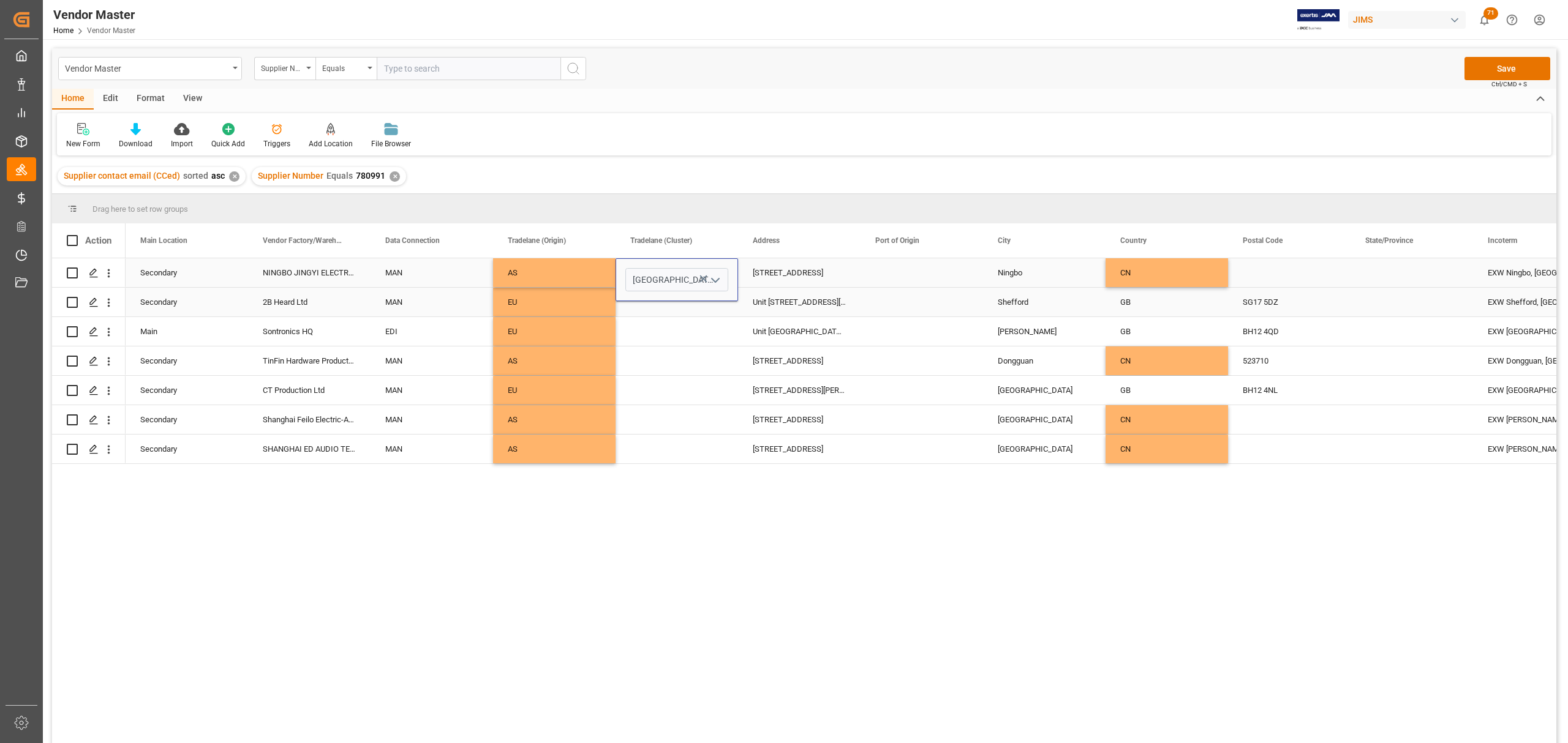
click at [679, 305] on div "Press SPACE to select this row." at bounding box center [676, 302] width 122 height 29
click at [672, 270] on div "North Asia" at bounding box center [677, 273] width 93 height 28
click at [674, 360] on div "Press SPACE to select this row." at bounding box center [676, 361] width 122 height 29
click at [665, 424] on div "Press SPACE to select this row." at bounding box center [676, 419] width 122 height 29
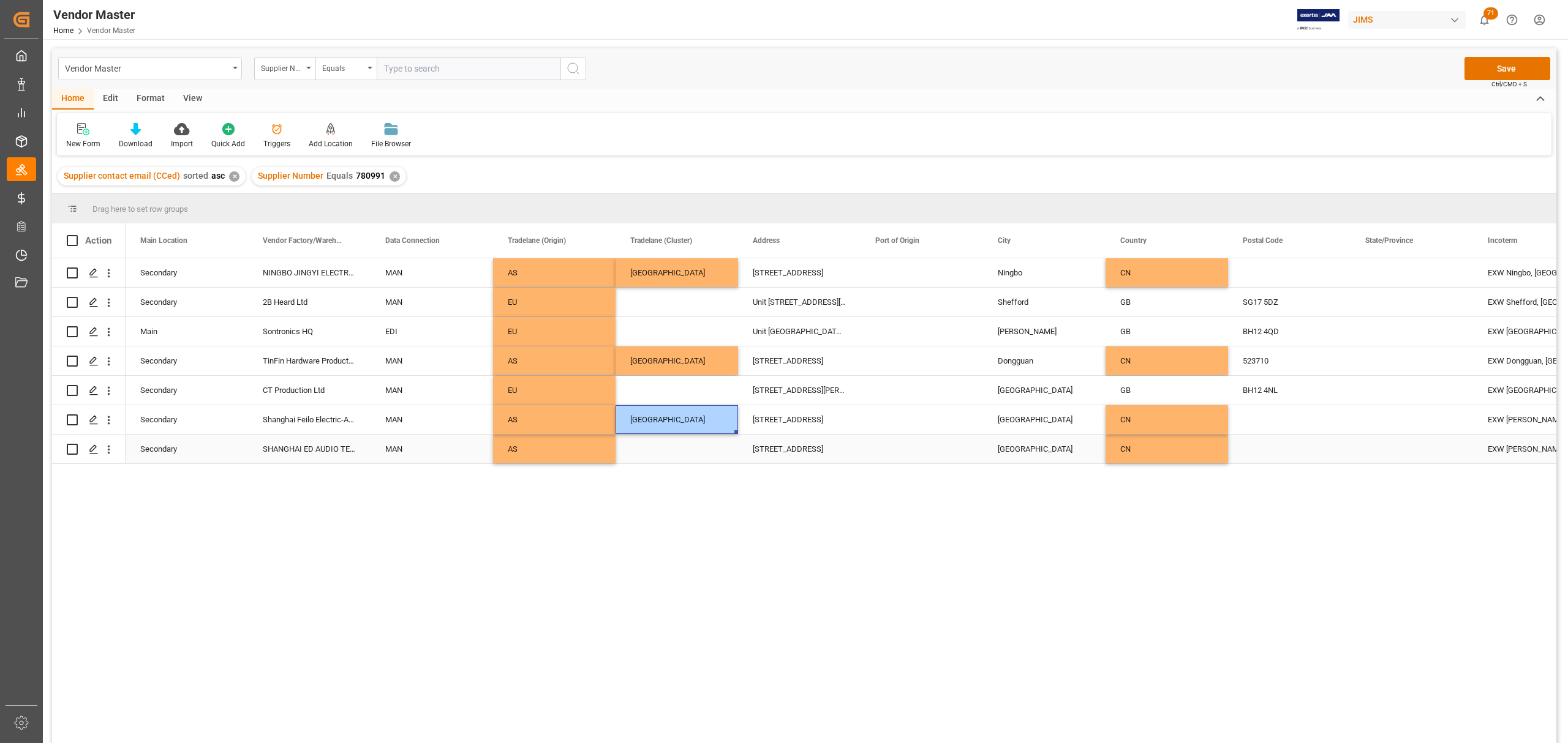
click at [682, 449] on div "Press SPACE to select this row." at bounding box center [676, 449] width 122 height 29
click at [666, 303] on div "Press SPACE to select this row." at bounding box center [676, 302] width 122 height 29
click at [685, 299] on div "Press SPACE to select this row." at bounding box center [676, 302] width 122 height 29
click at [713, 309] on icon "open menu" at bounding box center [715, 310] width 15 height 15
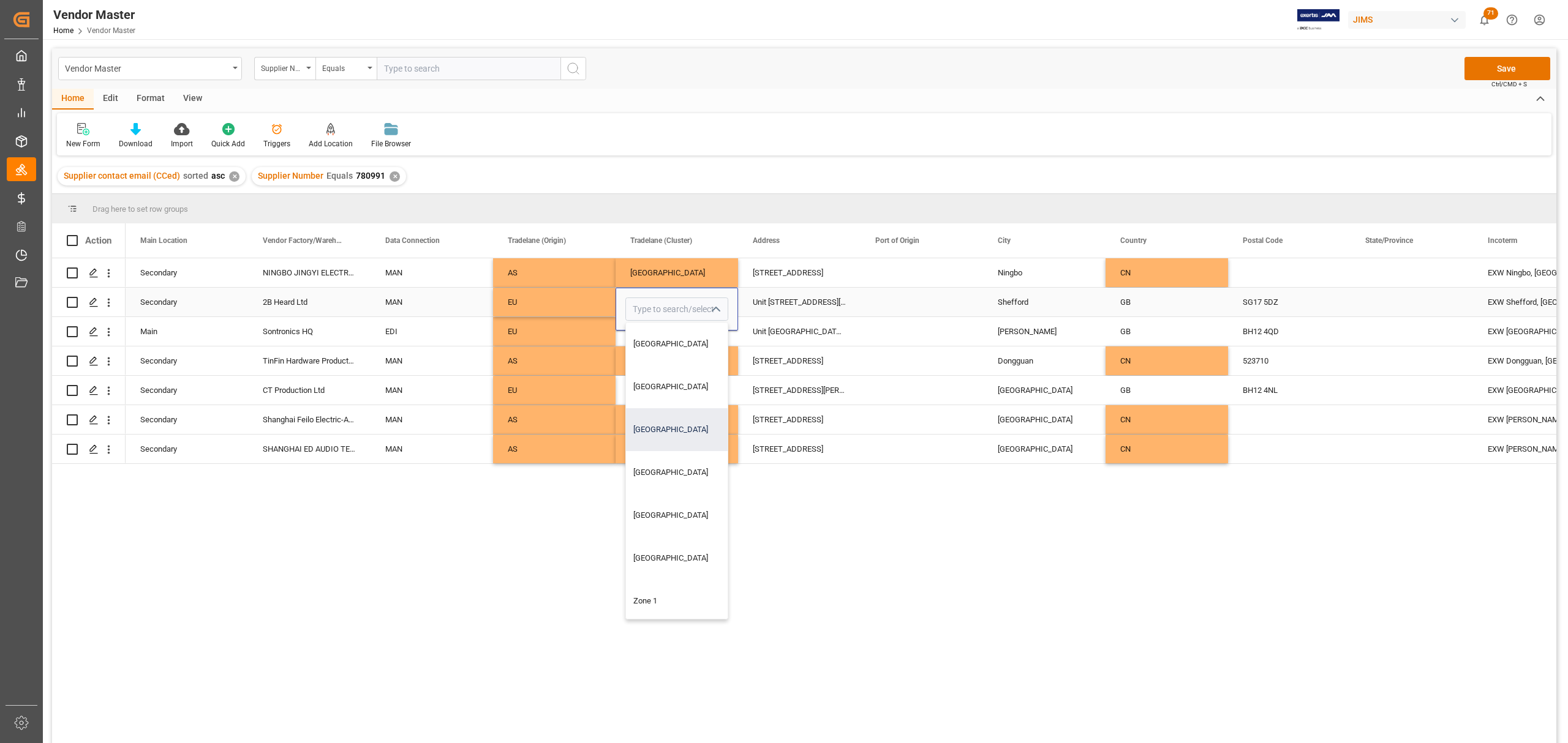
click at [685, 430] on div "North Europe" at bounding box center [677, 429] width 102 height 43
type input "North Europe"
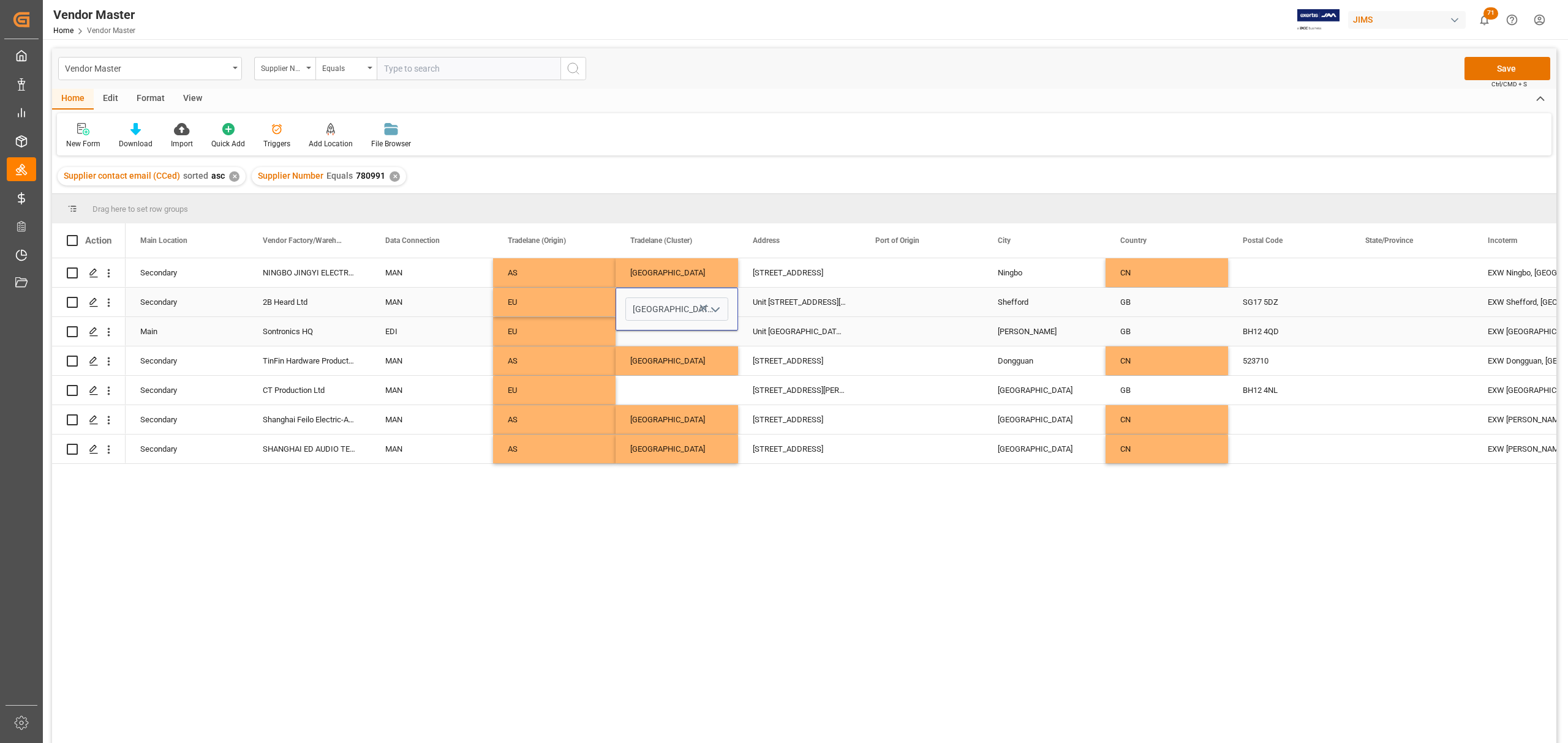
click at [663, 336] on div "Press SPACE to select this row." at bounding box center [676, 331] width 122 height 29
click at [661, 306] on div "North Europe" at bounding box center [677, 302] width 93 height 28
click at [671, 334] on div "Press SPACE to select this row." at bounding box center [676, 331] width 122 height 29
click at [667, 387] on div "Press SPACE to select this row." at bounding box center [676, 390] width 122 height 29
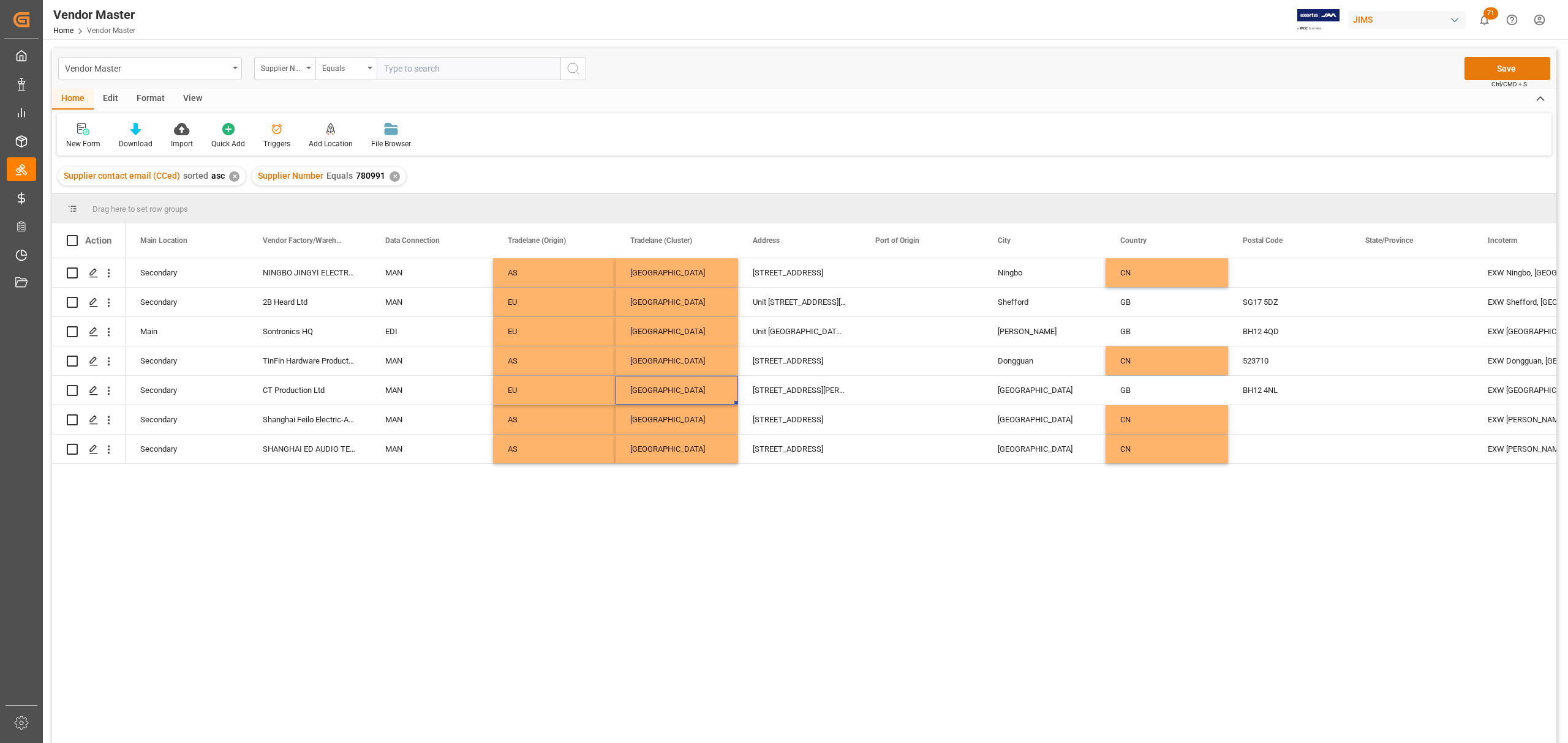
click at [1499, 65] on button "Save" at bounding box center [1507, 68] width 86 height 23
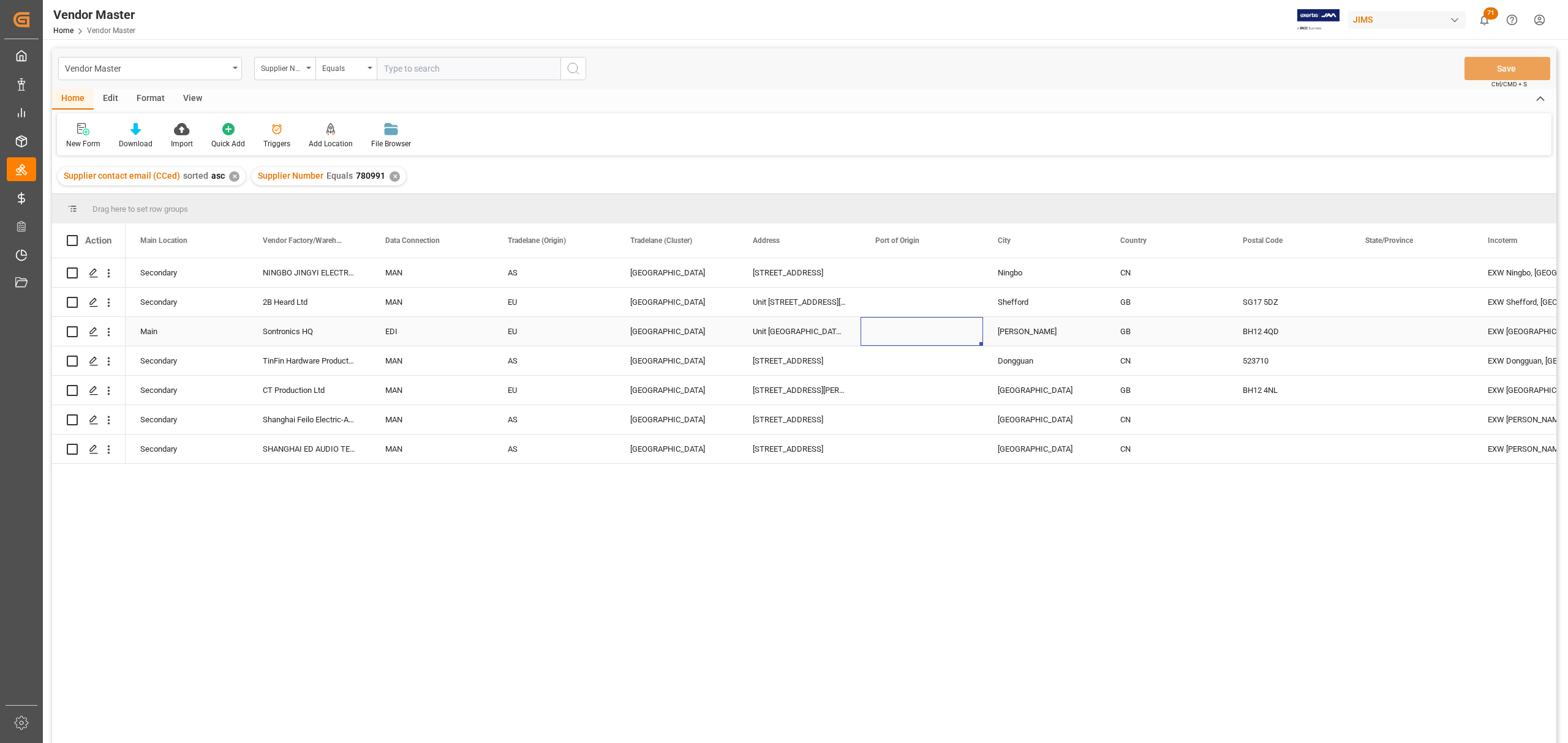
click at [906, 327] on div "Press SPACE to select this row." at bounding box center [922, 331] width 122 height 29
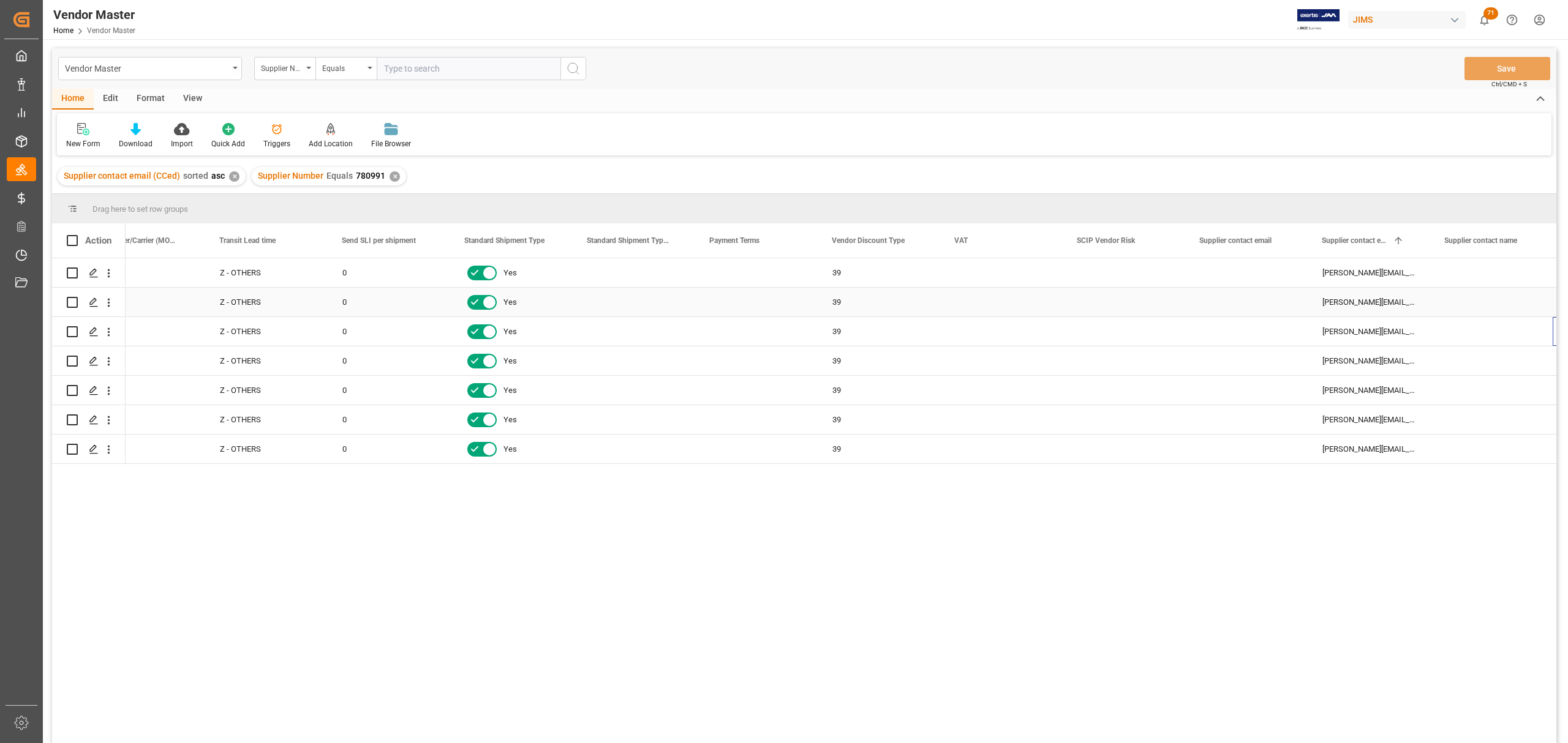
scroll to position [0, 4207]
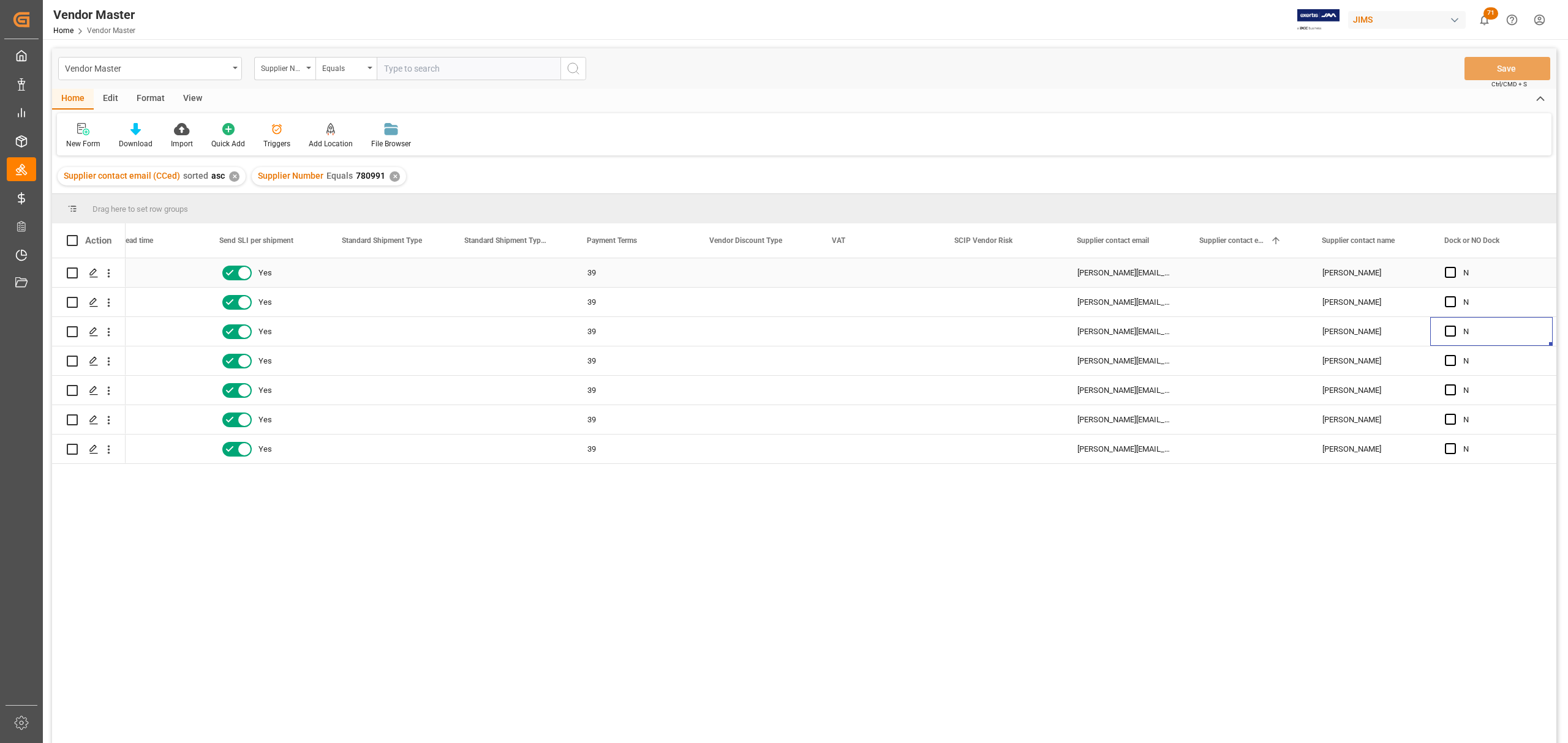
click at [979, 273] on div "Press SPACE to select this row." at bounding box center [1001, 273] width 122 height 29
click at [993, 266] on div "Press SPACE to select this row." at bounding box center [1001, 273] width 122 height 29
click at [993, 266] on div "Press SPACE to select this row." at bounding box center [1001, 280] width 122 height 43
click at [1040, 280] on polyline "open menu" at bounding box center [1040, 280] width 7 height 4
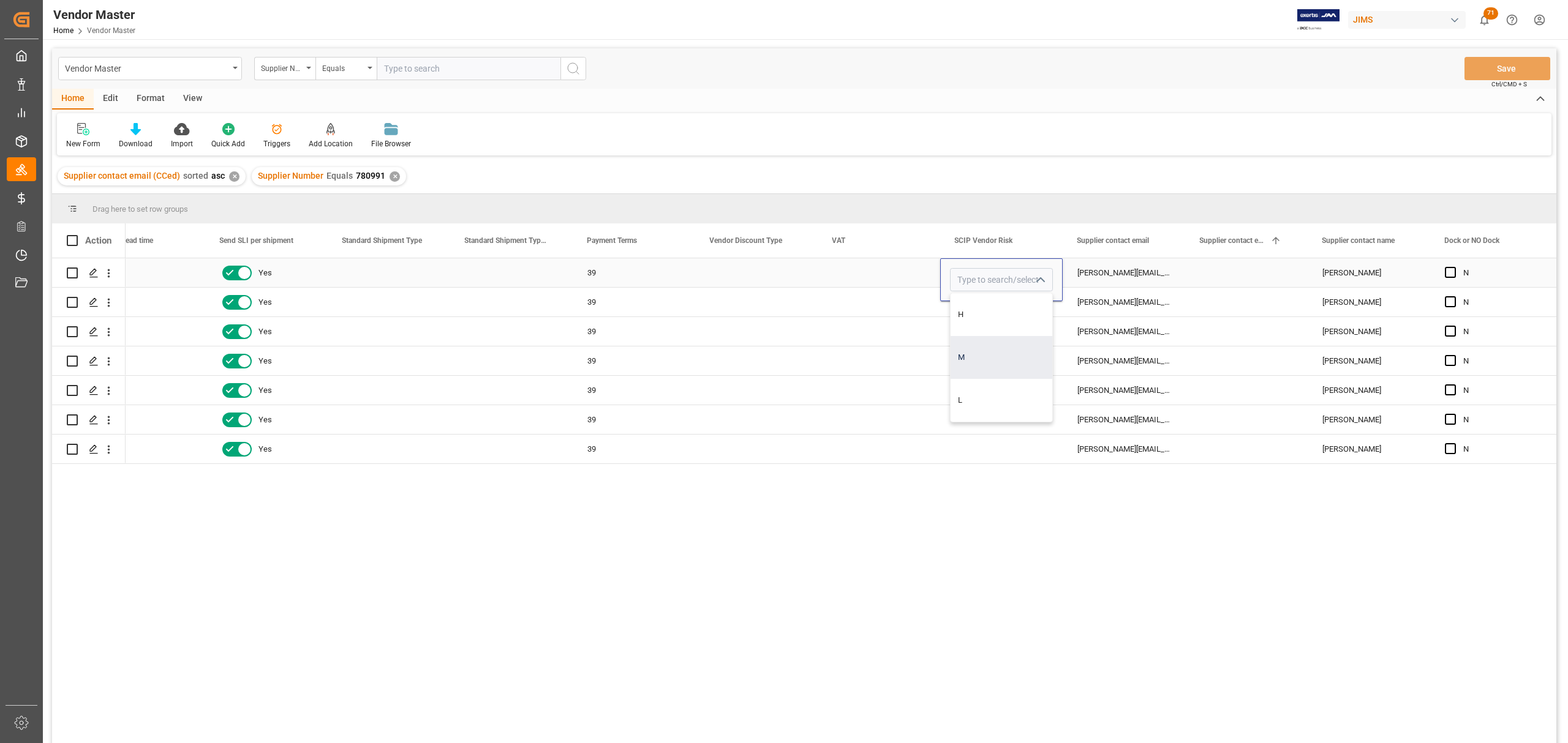
click at [986, 349] on div "M" at bounding box center [1001, 357] width 102 height 43
type input "M"
click at [875, 281] on div "Press SPACE to select this row." at bounding box center [879, 273] width 122 height 29
click at [993, 273] on div "M" at bounding box center [1001, 273] width 93 height 28
drag, startPoint x: 1059, startPoint y: 285, endPoint x: 1057, endPoint y: 448, distance: 163.0
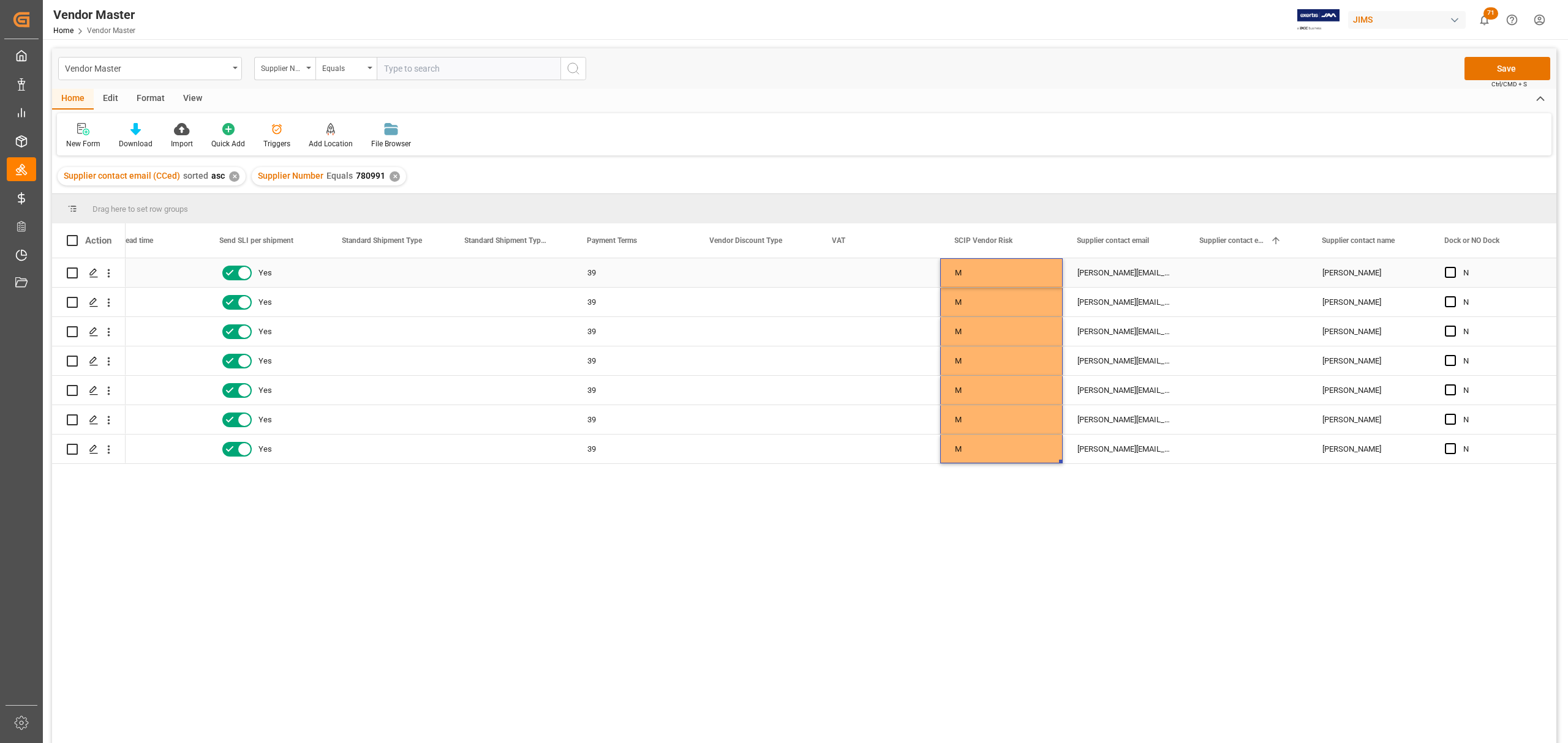
click at [861, 273] on div "Press SPACE to select this row." at bounding box center [879, 273] width 122 height 29
click at [423, 274] on div "Press SPACE to select this row." at bounding box center [388, 273] width 122 height 29
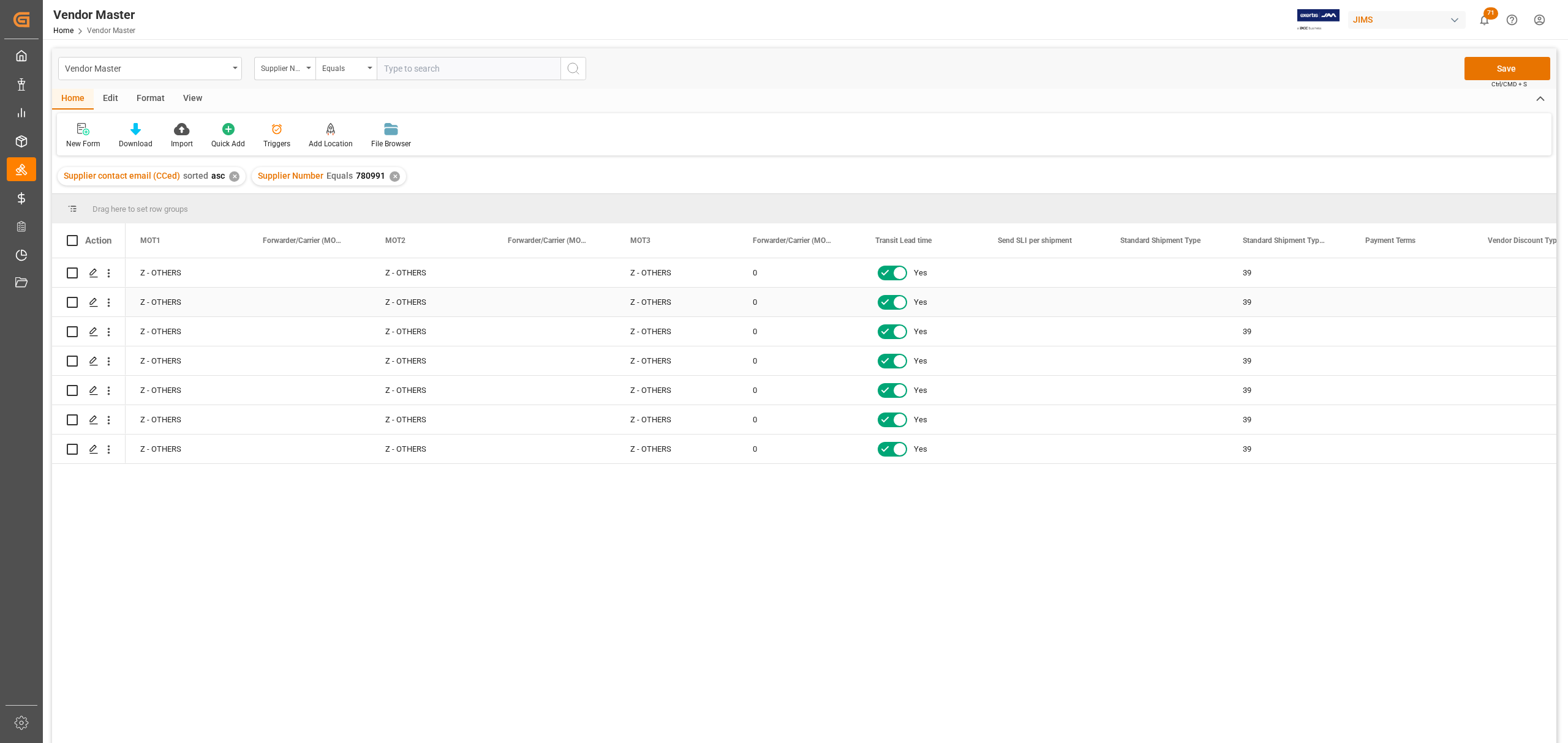
scroll to position [0, 3429]
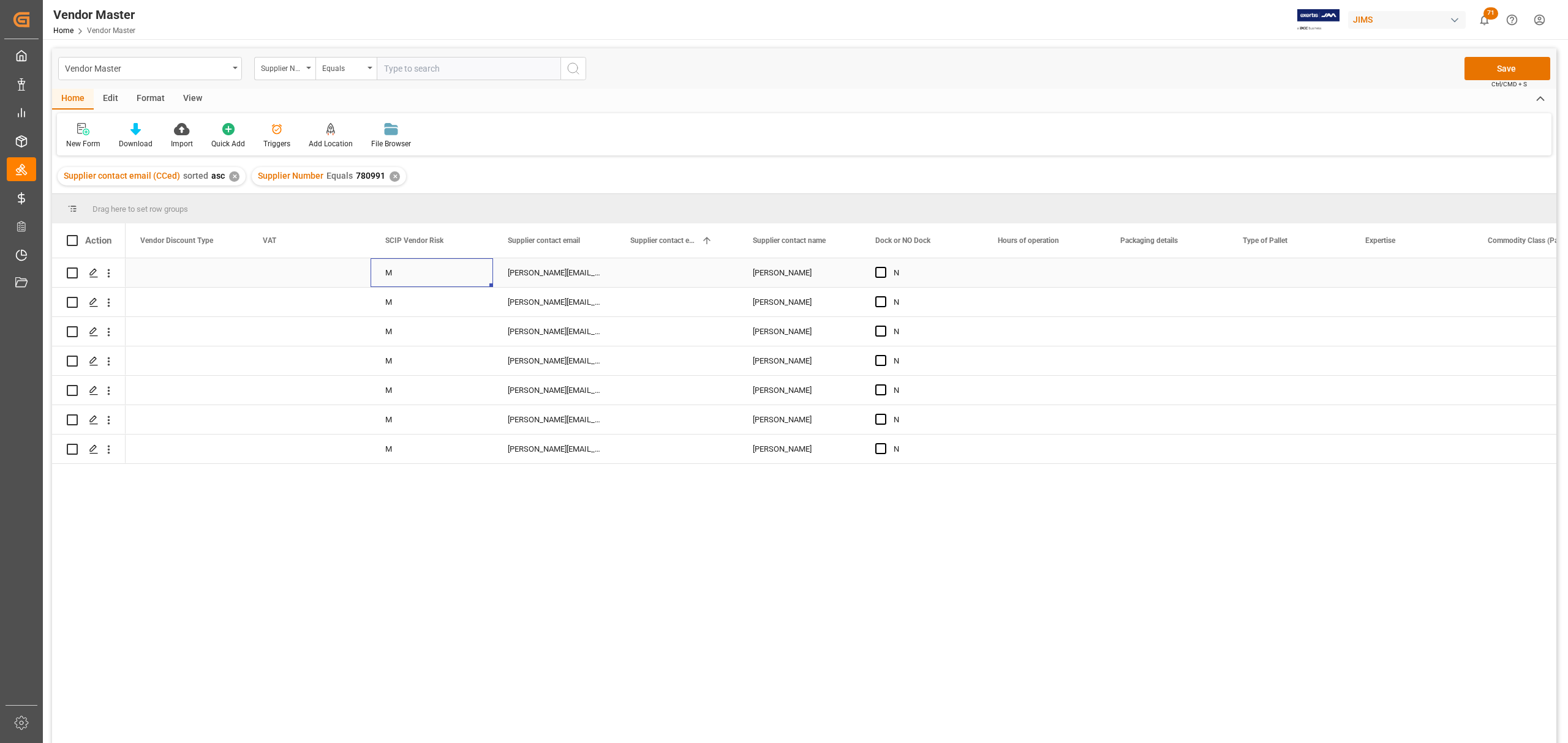
click at [435, 271] on div "M" at bounding box center [432, 273] width 93 height 28
click at [435, 271] on input "M" at bounding box center [432, 280] width 103 height 23
click at [474, 281] on icon "open menu" at bounding box center [470, 281] width 15 height 15
click at [473, 280] on icon "close menu" at bounding box center [470, 281] width 15 height 15
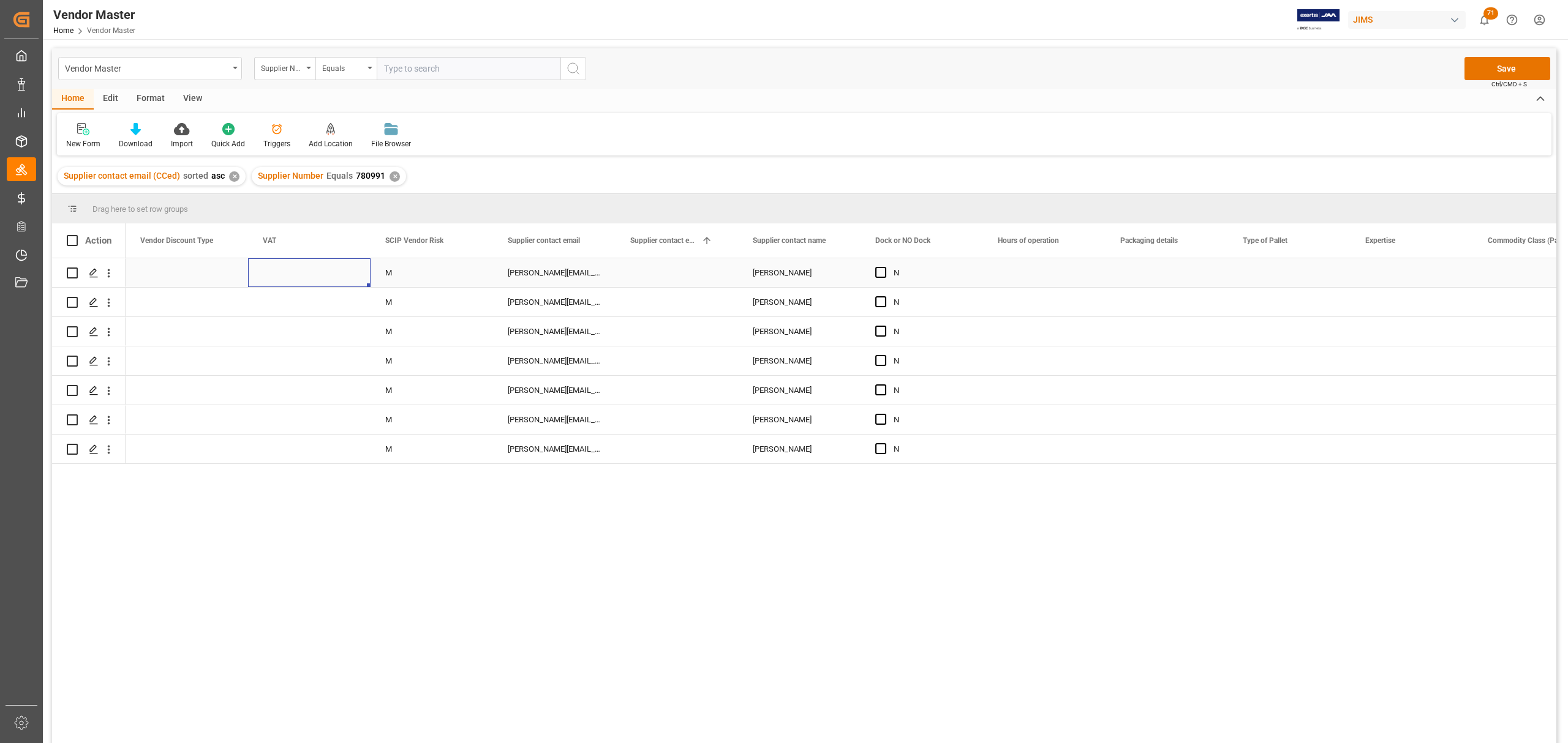
click at [294, 273] on div "Press SPACE to select this row." at bounding box center [309, 273] width 122 height 29
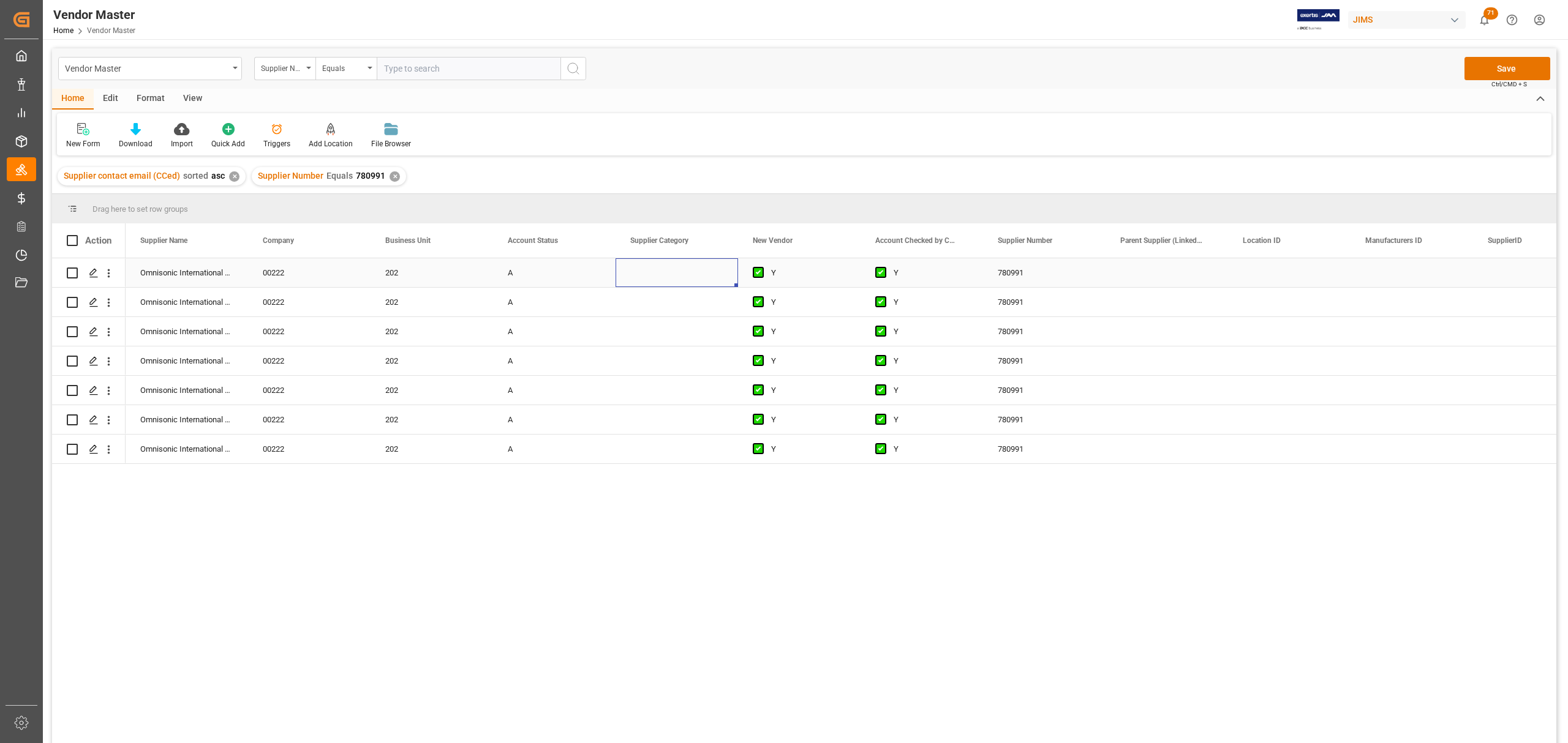
click at [658, 273] on div "Press SPACE to select this row." at bounding box center [676, 273] width 122 height 29
click at [713, 280] on icon "open menu" at bounding box center [715, 281] width 15 height 15
click at [713, 277] on icon "close menu" at bounding box center [715, 281] width 15 height 15
click at [316, 277] on div "00222" at bounding box center [309, 273] width 122 height 29
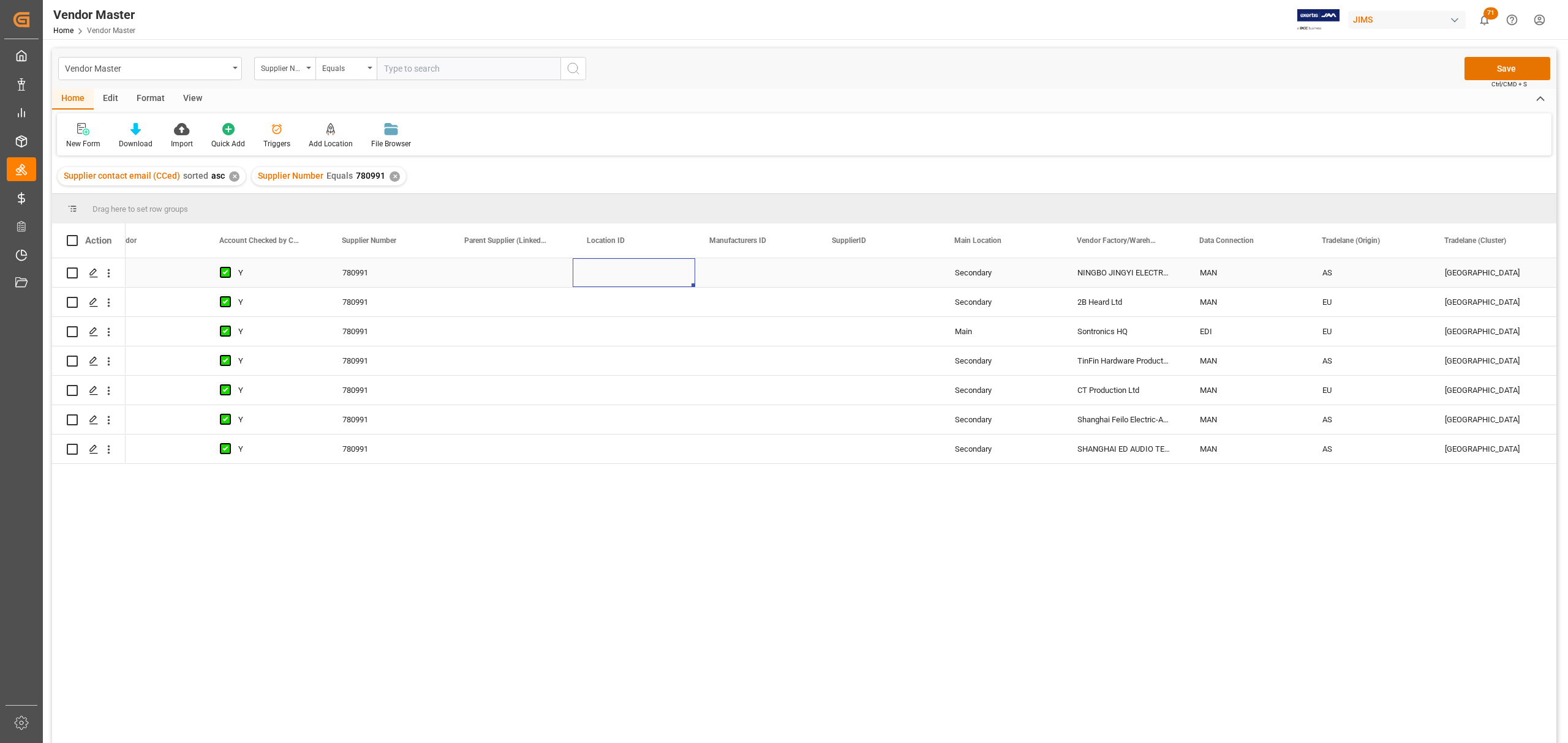
click at [613, 261] on div "Press SPACE to select this row." at bounding box center [633, 273] width 122 height 29
click at [620, 272] on div "Press SPACE to select this row." at bounding box center [633, 273] width 122 height 29
click at [621, 285] on input "Press SPACE to select this row." at bounding box center [634, 280] width 103 height 23
type input "AS1"
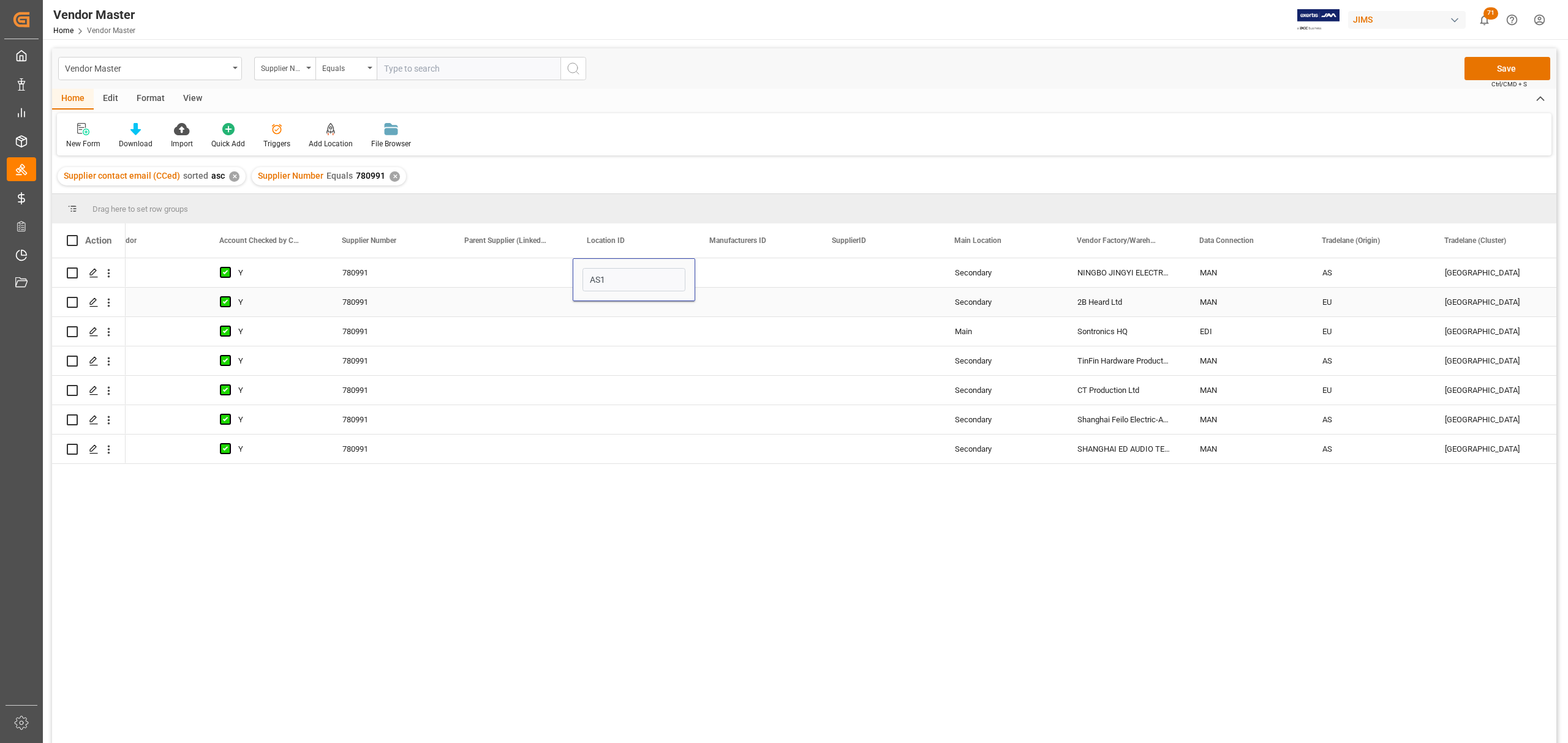
click at [615, 307] on div "Press SPACE to select this row." at bounding box center [633, 302] width 122 height 29
click at [613, 298] on div "Press SPACE to select this row." at bounding box center [633, 302] width 122 height 29
click at [613, 306] on input "Press SPACE to select this row." at bounding box center [634, 309] width 103 height 23
type input "EU2"
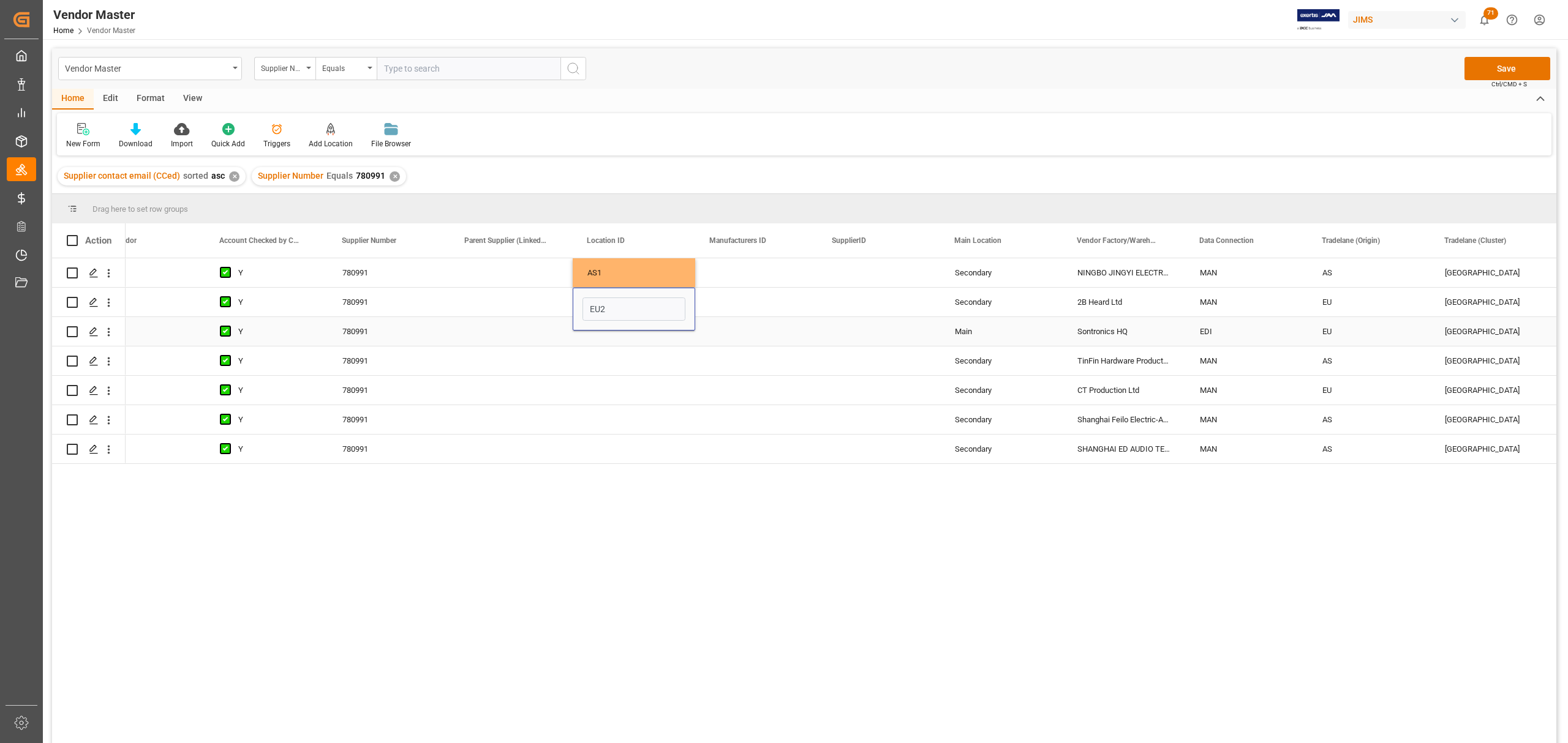
click at [622, 332] on div "Press SPACE to select this row." at bounding box center [633, 331] width 122 height 29
click at [618, 334] on div "Press SPACE to select this row." at bounding box center [633, 331] width 122 height 29
click at [618, 333] on div "Press SPACE to select this row." at bounding box center [633, 331] width 122 height 29
click at [617, 329] on input "Press SPACE to select this row." at bounding box center [634, 338] width 103 height 23
type input "EU1"
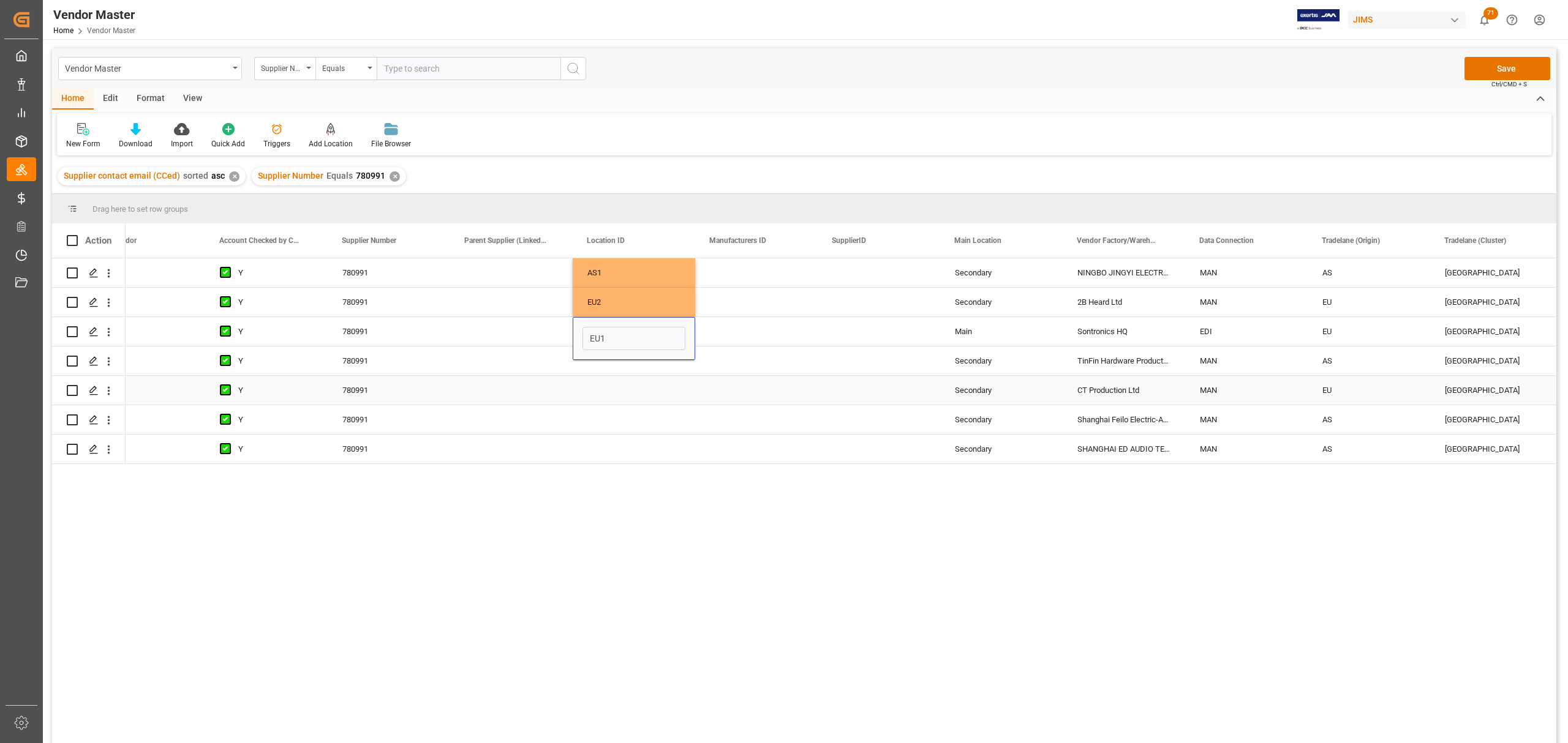
click at [622, 375] on div "Press SPACE to select this row." at bounding box center [633, 361] width 122 height 29
click at [621, 355] on div "Press SPACE to select this row." at bounding box center [633, 361] width 122 height 29
click at [623, 360] on input "Press SPACE to select this row." at bounding box center [634, 368] width 103 height 23
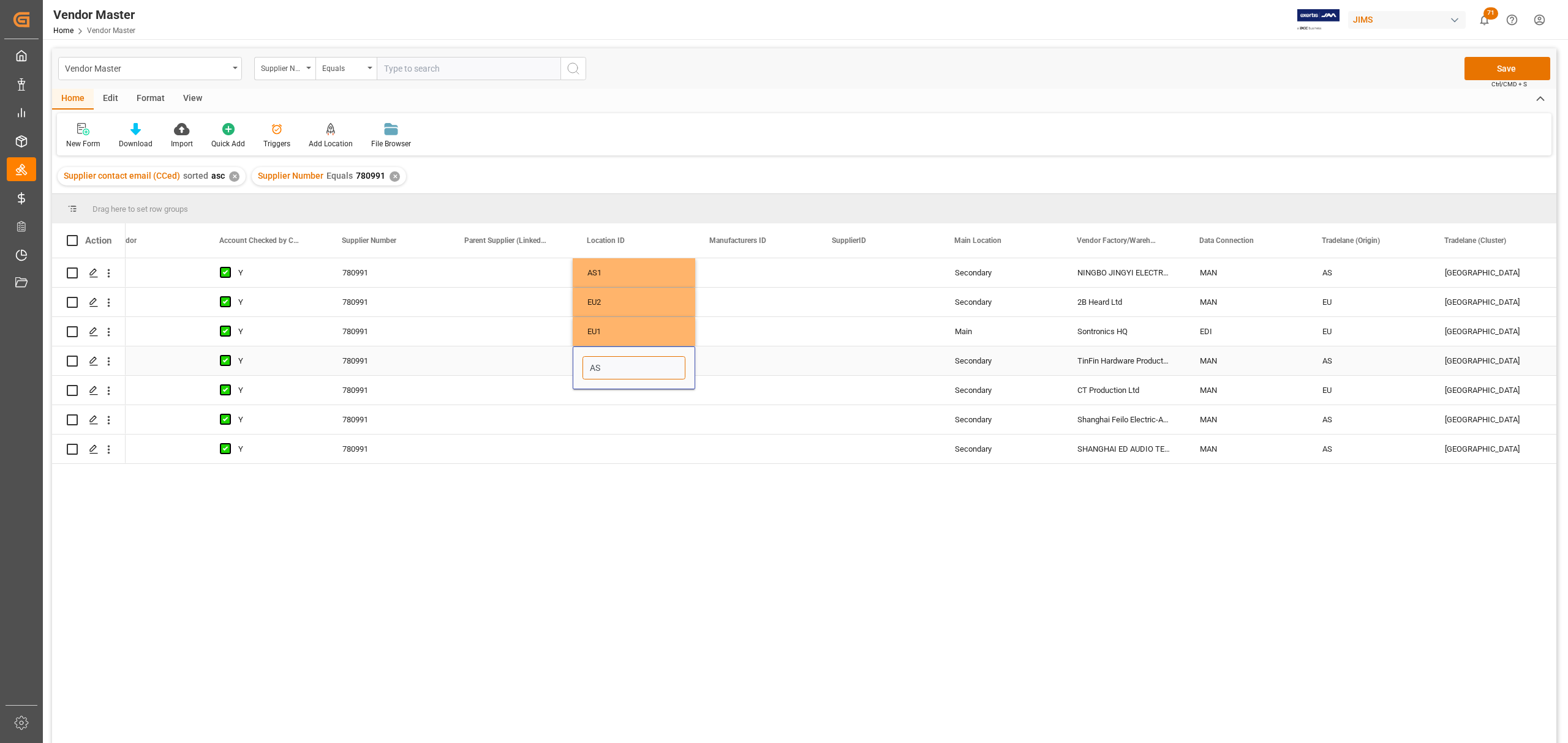
type input "AS2"
click at [615, 399] on div "Press SPACE to select this row." at bounding box center [633, 390] width 122 height 29
click at [613, 385] on div "Press SPACE to select this row." at bounding box center [633, 390] width 122 height 29
click at [615, 393] on input "Press SPACE to select this row." at bounding box center [634, 397] width 103 height 23
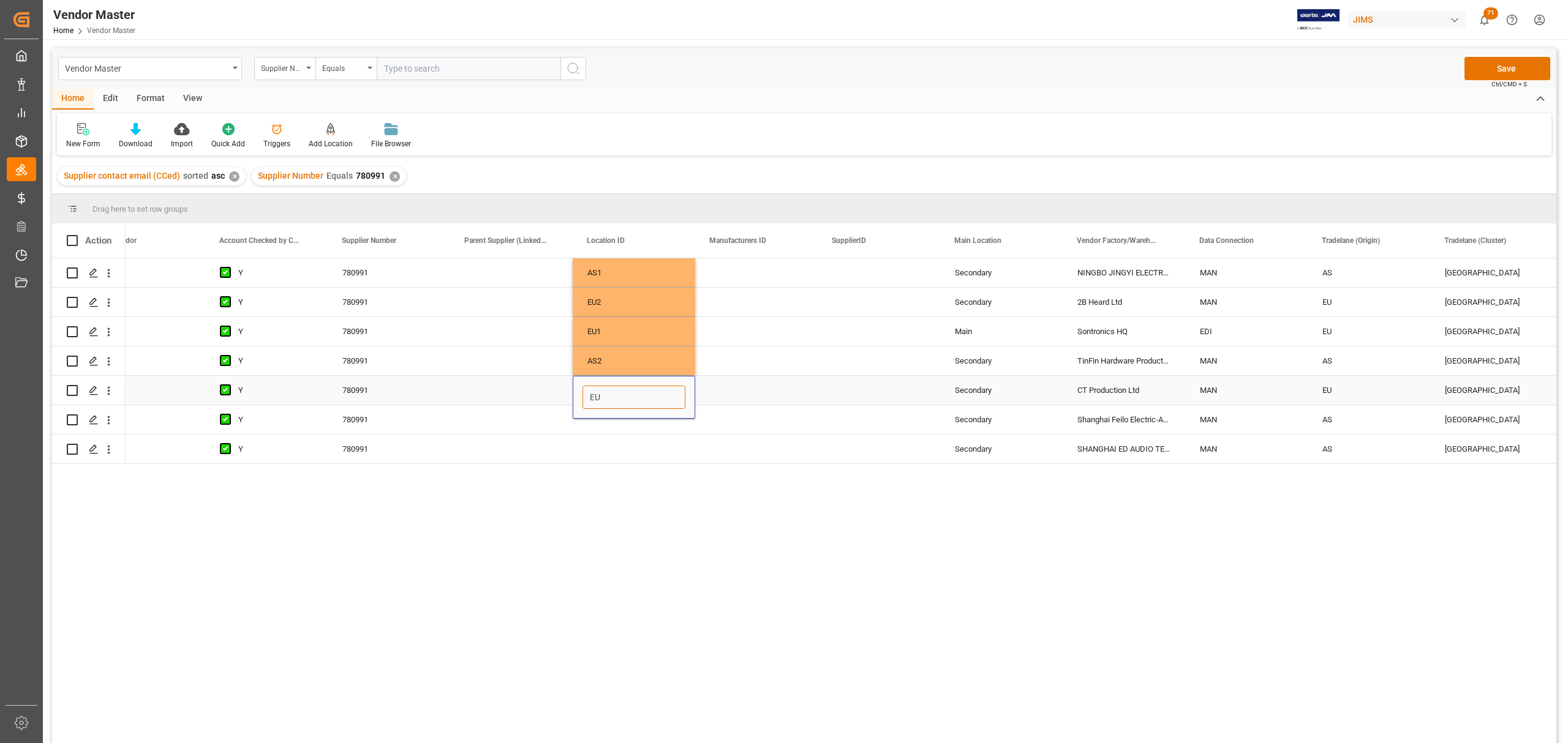
type input "EU3"
click at [612, 432] on div "Press SPACE to select this row." at bounding box center [633, 419] width 122 height 29
click at [625, 416] on div "Press SPACE to select this row." at bounding box center [633, 419] width 122 height 29
click at [622, 425] on input "Press SPACE to select this row." at bounding box center [634, 426] width 103 height 23
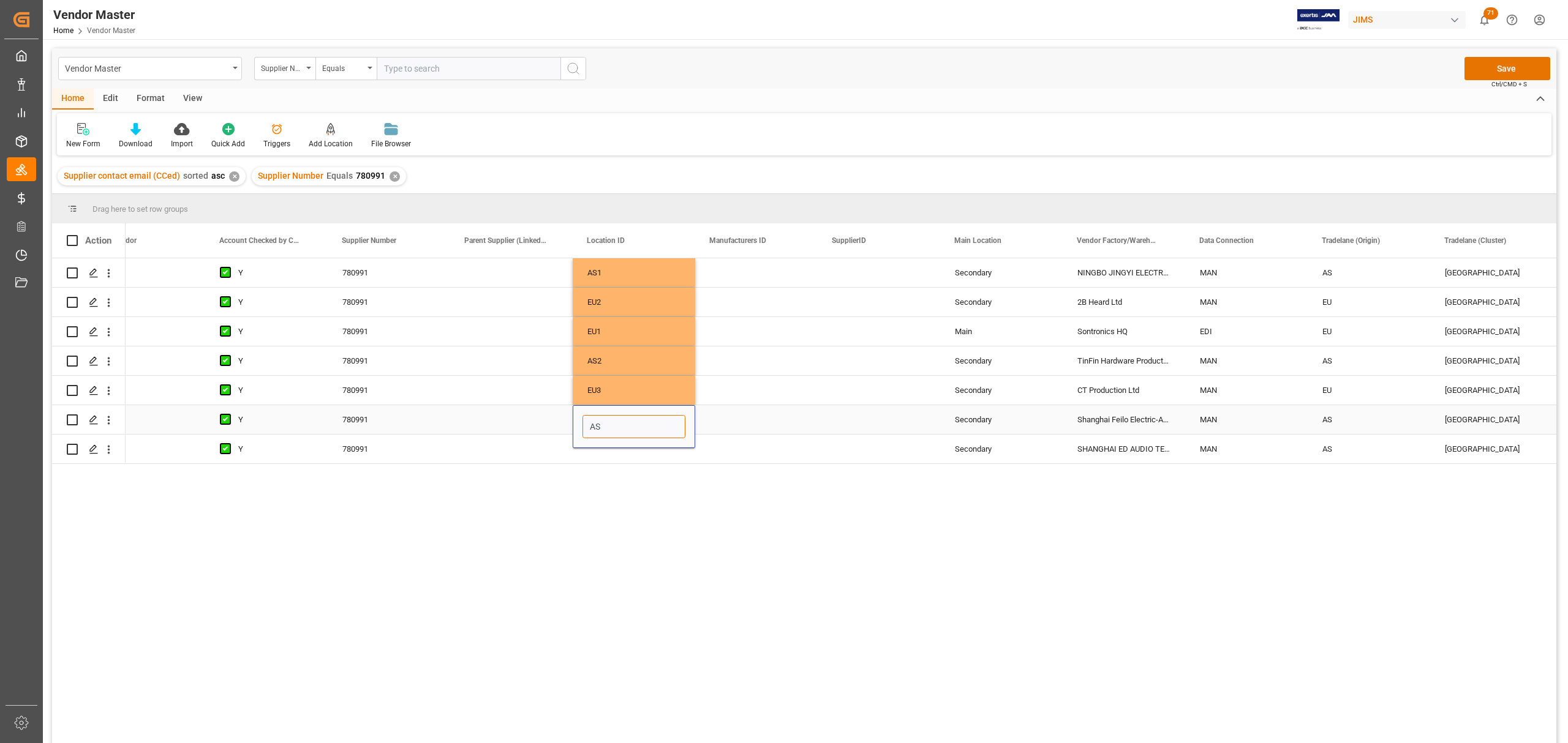
type input "AS3"
click at [622, 459] on div "Press SPACE to select this row." at bounding box center [633, 449] width 122 height 29
click at [618, 449] on div "Press SPACE to select this row." at bounding box center [633, 449] width 122 height 29
click at [613, 443] on input "Press SPACE to select this row." at bounding box center [634, 442] width 103 height 23
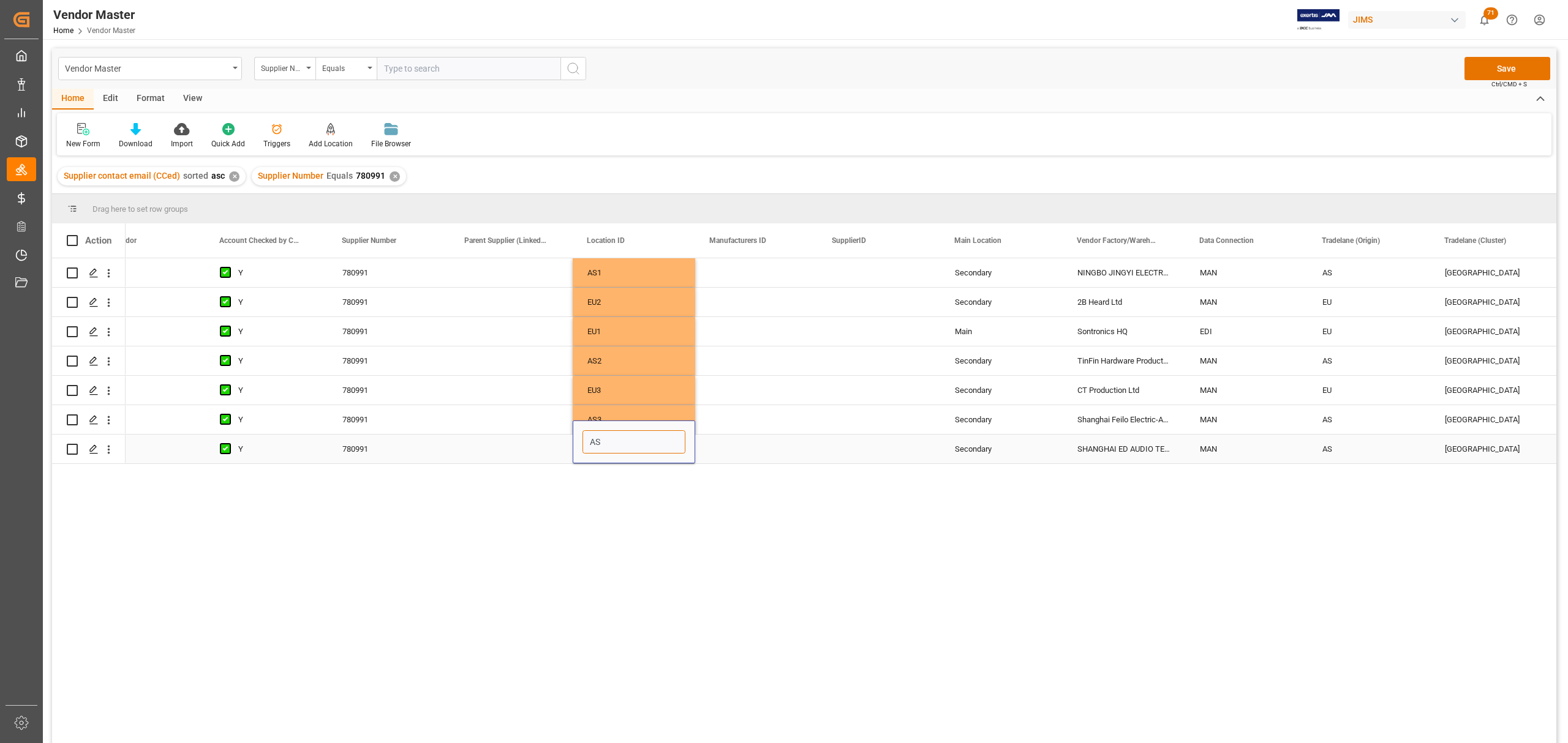
type input "AS4"
click at [763, 435] on div "Press SPACE to select this row." at bounding box center [756, 449] width 122 height 29
click at [858, 284] on div "Press SPACE to select this row." at bounding box center [879, 273] width 122 height 29
click at [1500, 67] on button "Save" at bounding box center [1507, 68] width 86 height 23
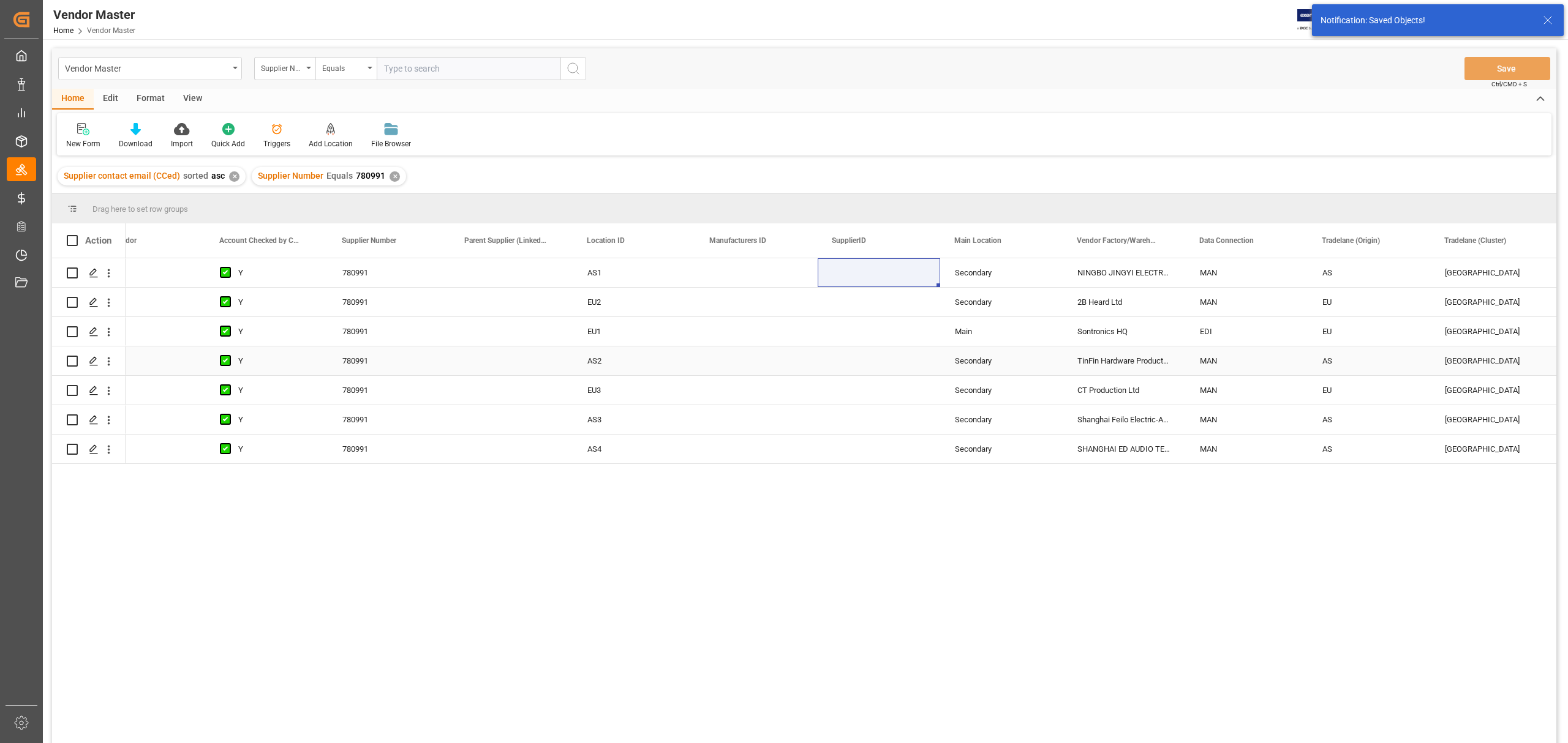
click at [786, 367] on div "Press SPACE to select this row." at bounding box center [756, 361] width 122 height 29
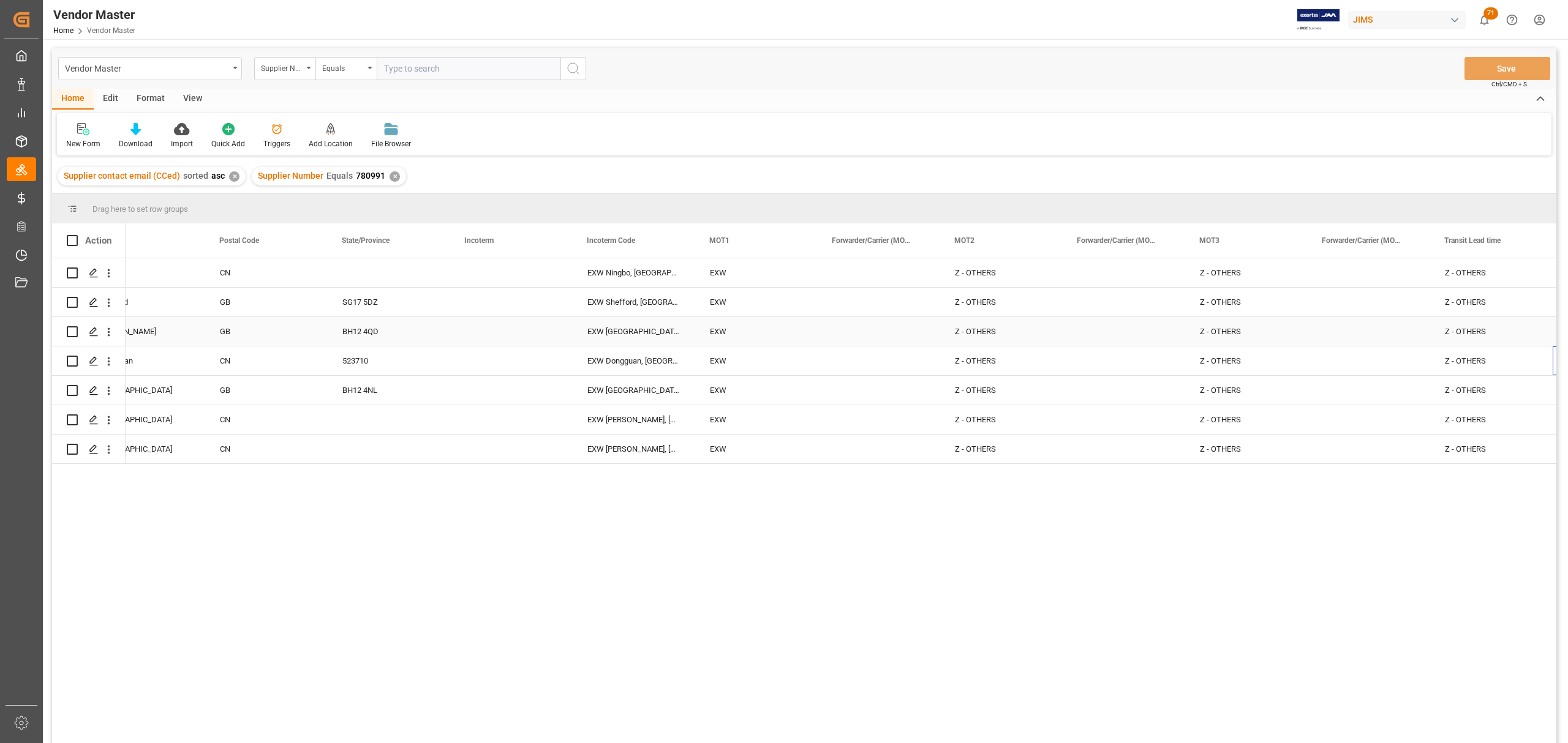
scroll to position [0, 2860]
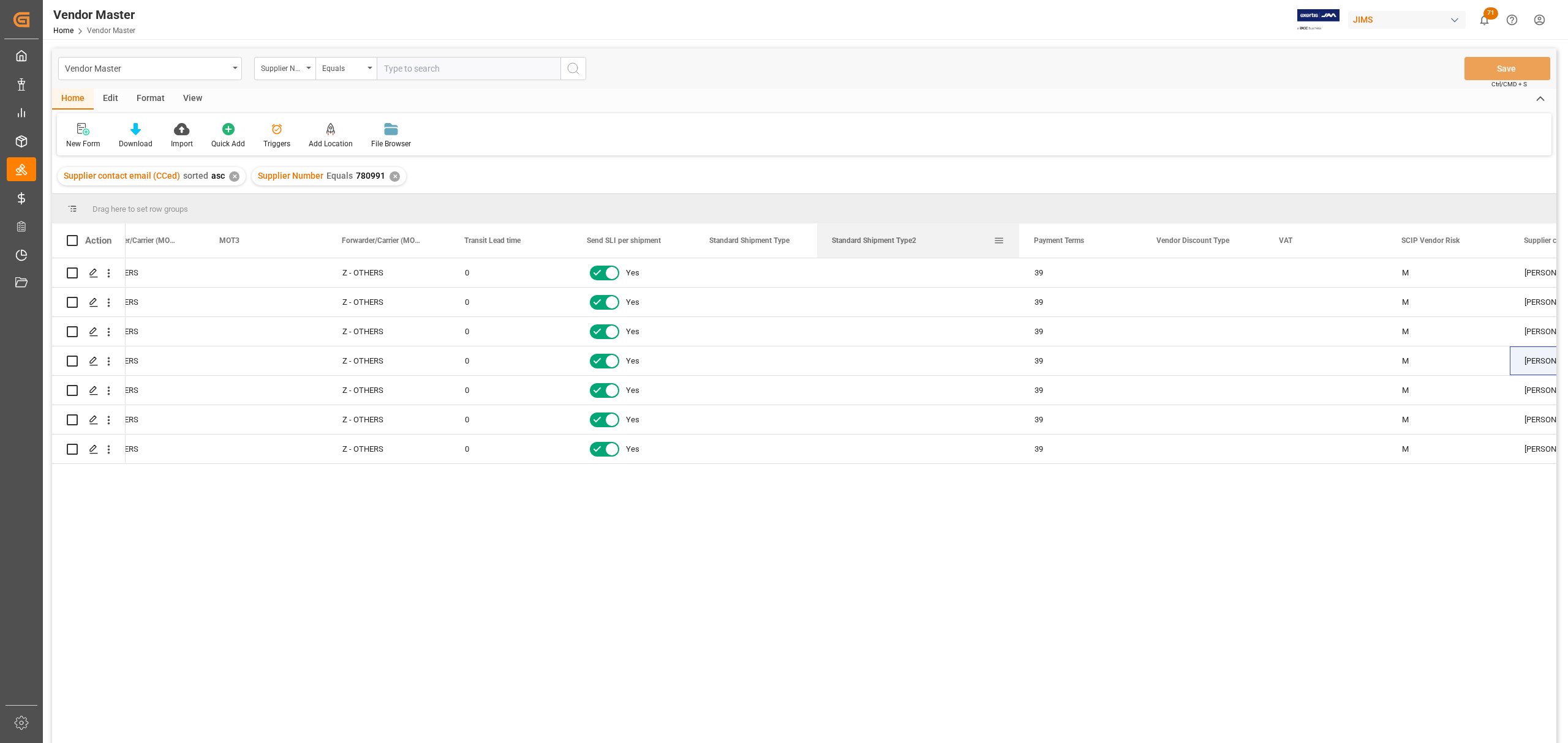
drag, startPoint x: 938, startPoint y: 241, endPoint x: 997, endPoint y: 253, distance: 60.2
click at [1017, 250] on div at bounding box center [1019, 240] width 5 height 34
click at [886, 278] on div "Press SPACE to select this row." at bounding box center [914, 273] width 193 height 29
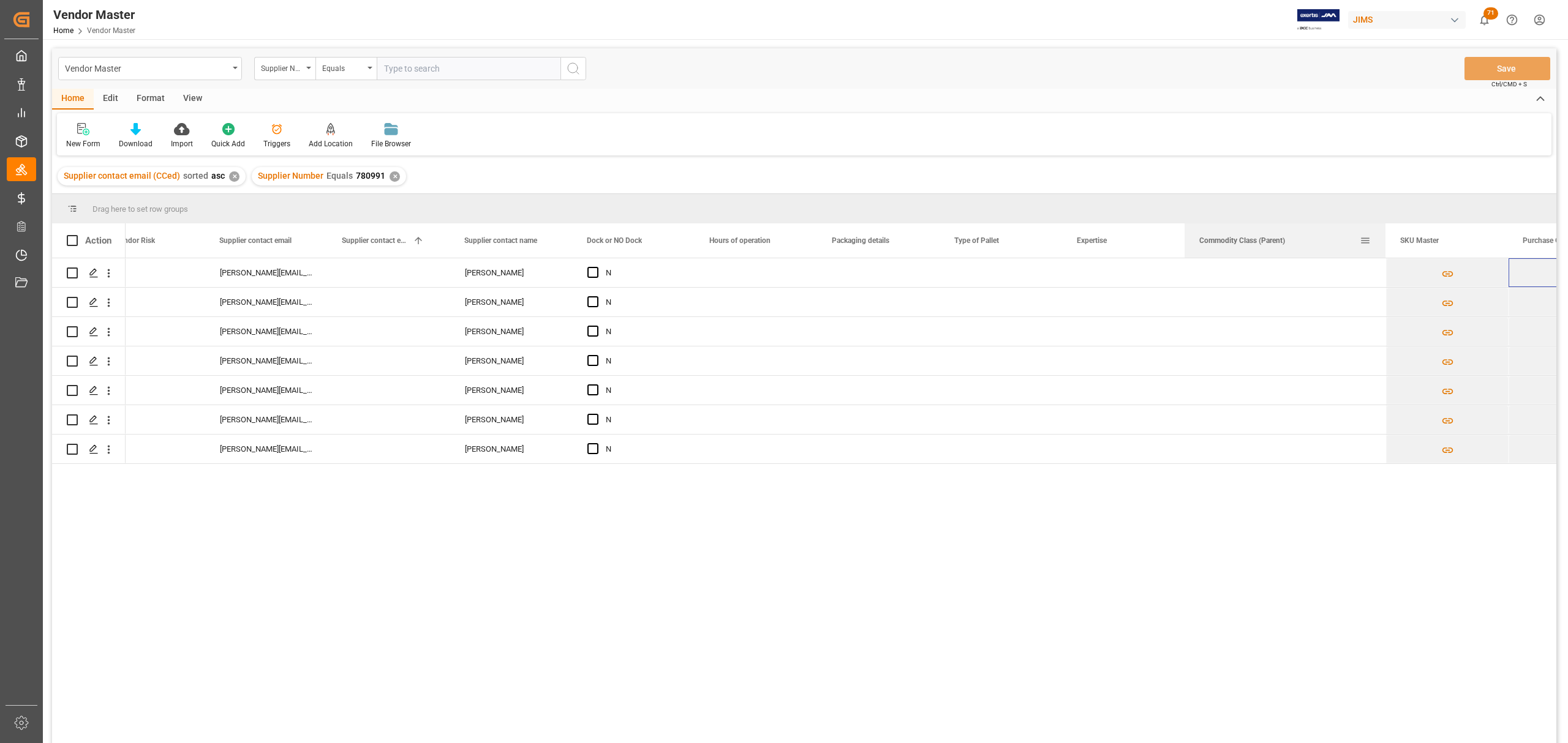
drag, startPoint x: 1304, startPoint y: 233, endPoint x: 1385, endPoint y: 234, distance: 81.0
click at [1385, 234] on div at bounding box center [1385, 240] width 5 height 34
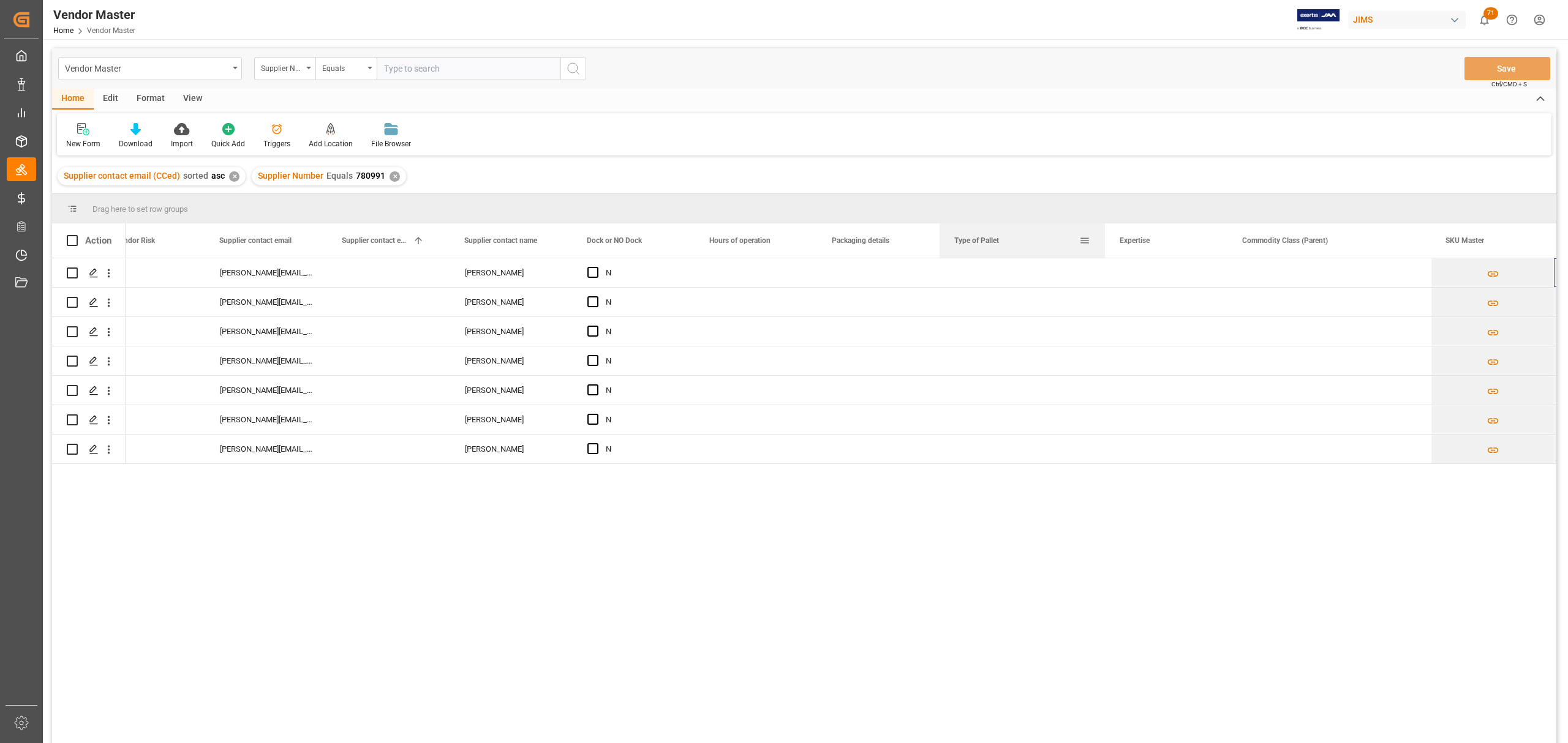
drag, startPoint x: 1061, startPoint y: 235, endPoint x: 1104, endPoint y: 231, distance: 43.2
click at [1104, 231] on div at bounding box center [1105, 240] width 5 height 34
click at [753, 267] on div "Press SPACE to select this row." at bounding box center [756, 273] width 122 height 29
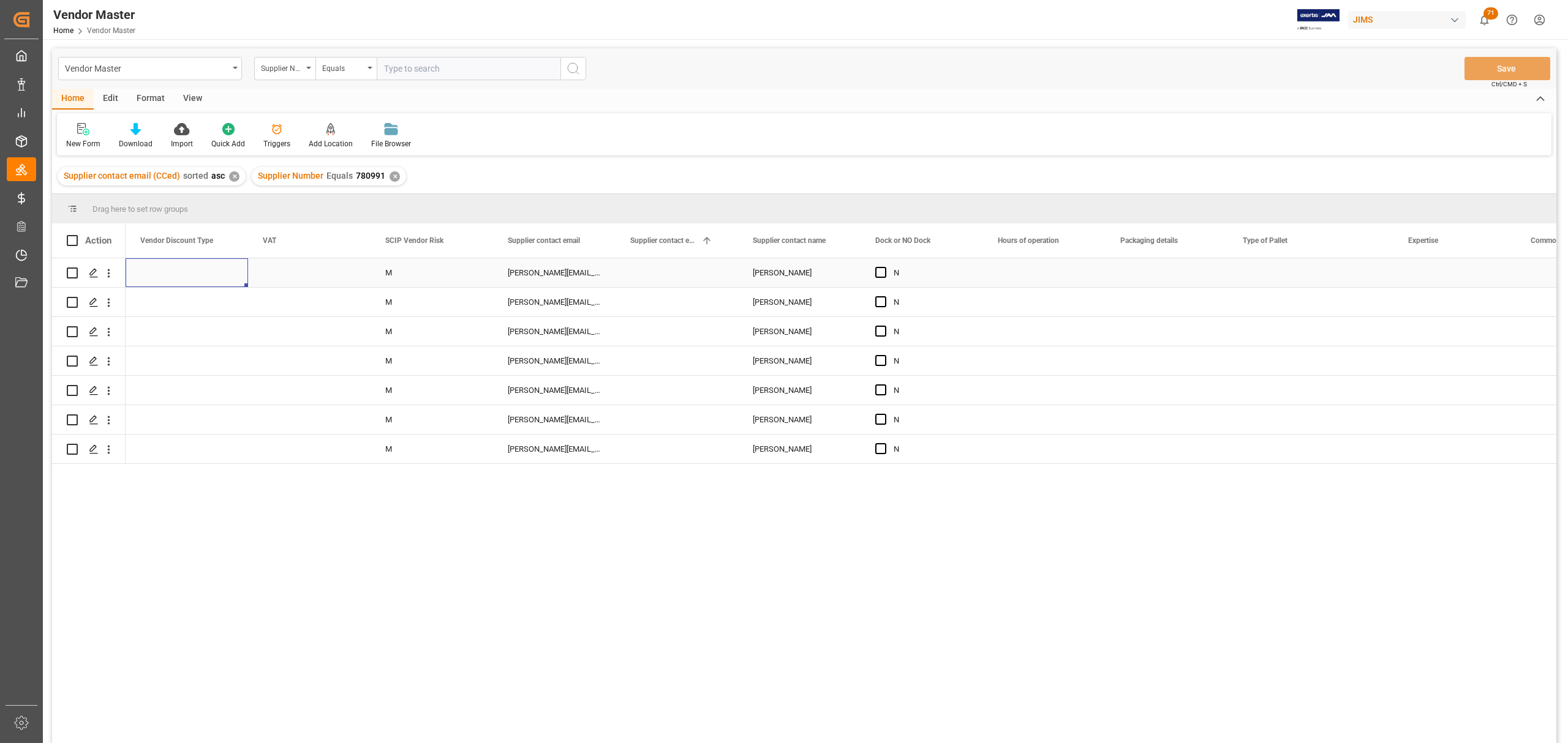
scroll to position [0, 4726]
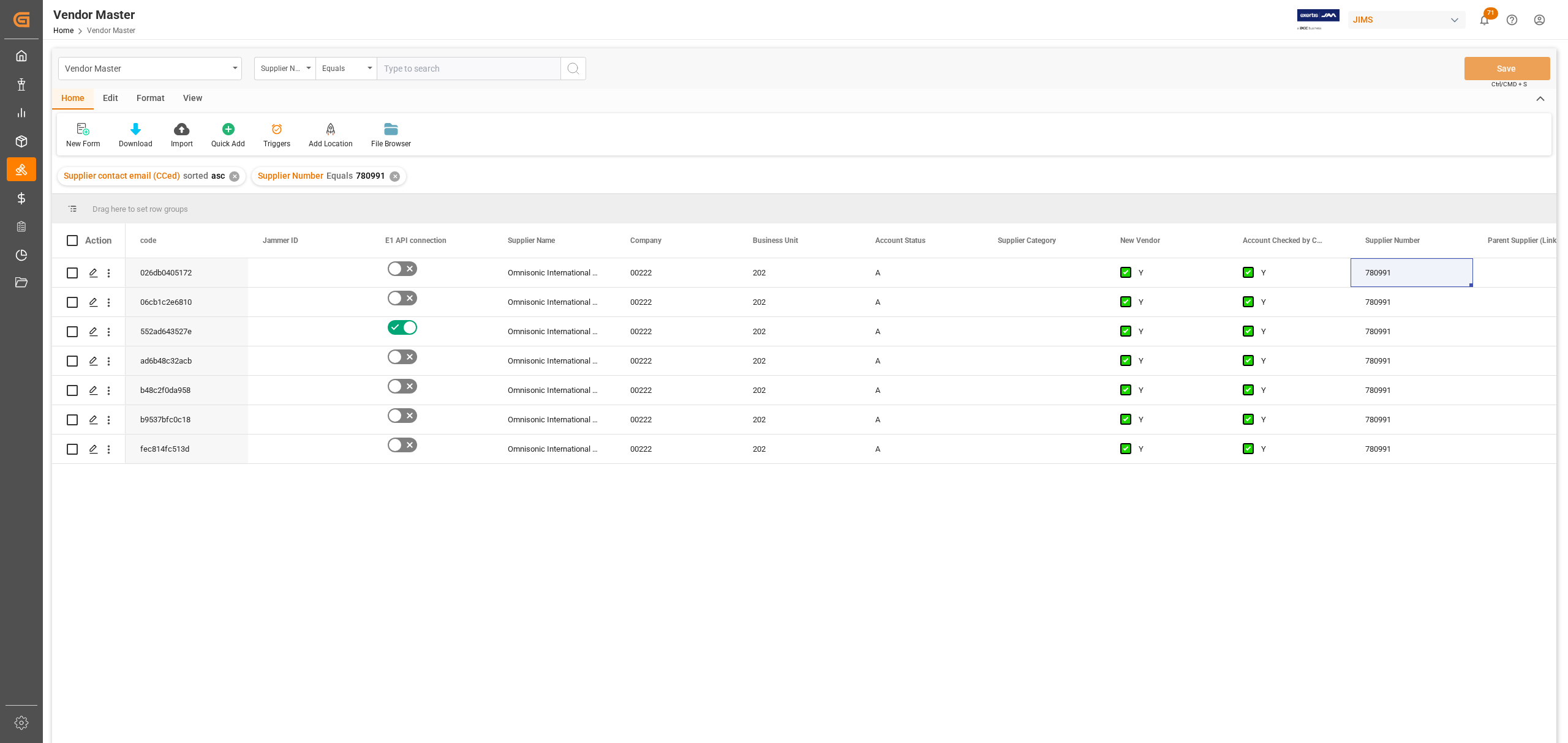
click at [794, 551] on div "AS1 780991 Y Y A 202 00222 Omnisonic International Limited 026db0405172 EU2 780…" at bounding box center [841, 504] width 1431 height 493
click at [1037, 271] on div "Press SPACE to select this row." at bounding box center [1044, 273] width 122 height 29
click at [1036, 271] on div "Press SPACE to select this row." at bounding box center [1044, 273] width 122 height 29
click at [1084, 280] on polyline "open menu" at bounding box center [1083, 280] width 7 height 4
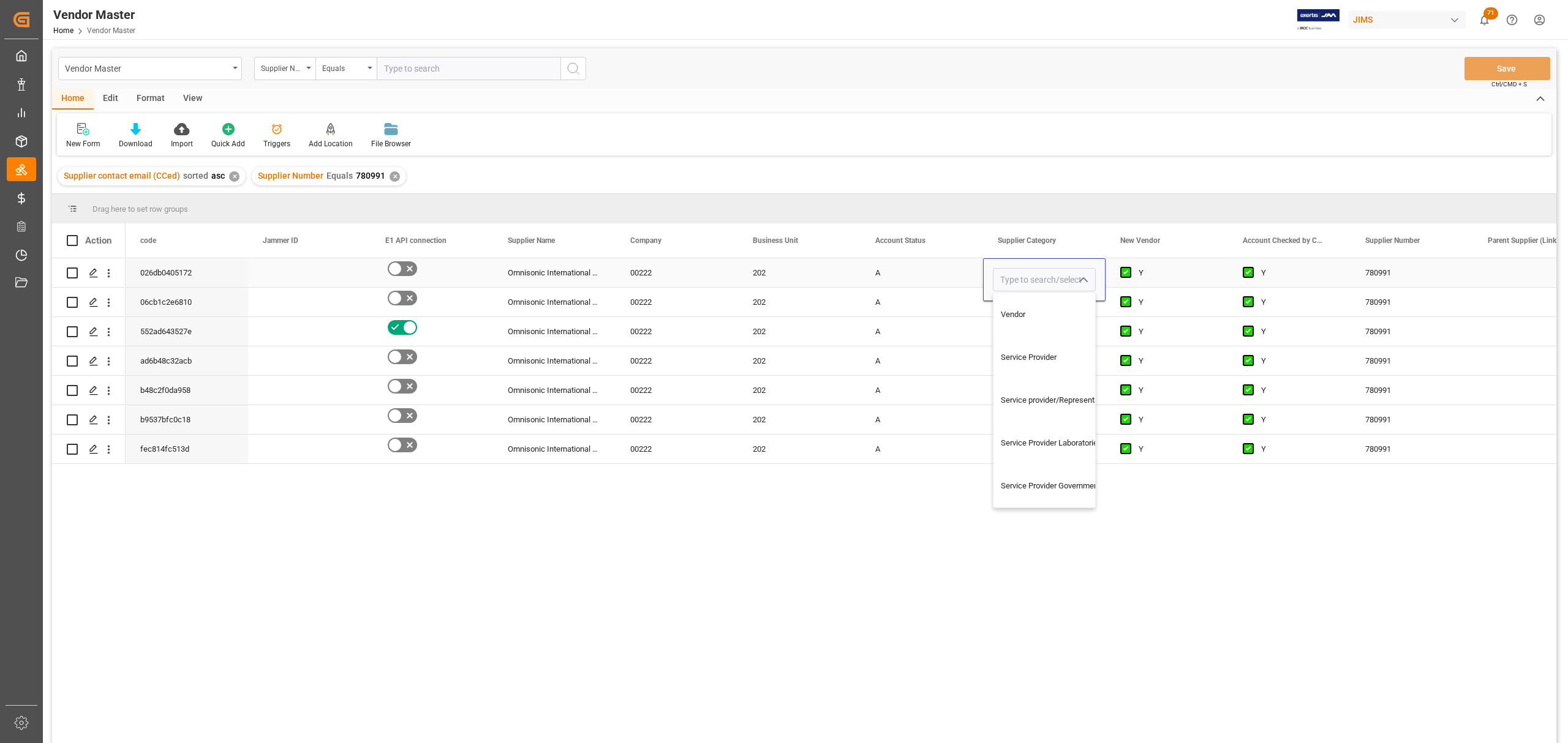
click at [1084, 280] on polyline "close menu" at bounding box center [1083, 280] width 7 height 4
click at [1083, 280] on icon "open menu" at bounding box center [1083, 281] width 15 height 15
click at [1012, 316] on div "Vendor" at bounding box center [1110, 314] width 234 height 43
type input "Vendor"
click at [951, 348] on div "A" at bounding box center [922, 361] width 93 height 28
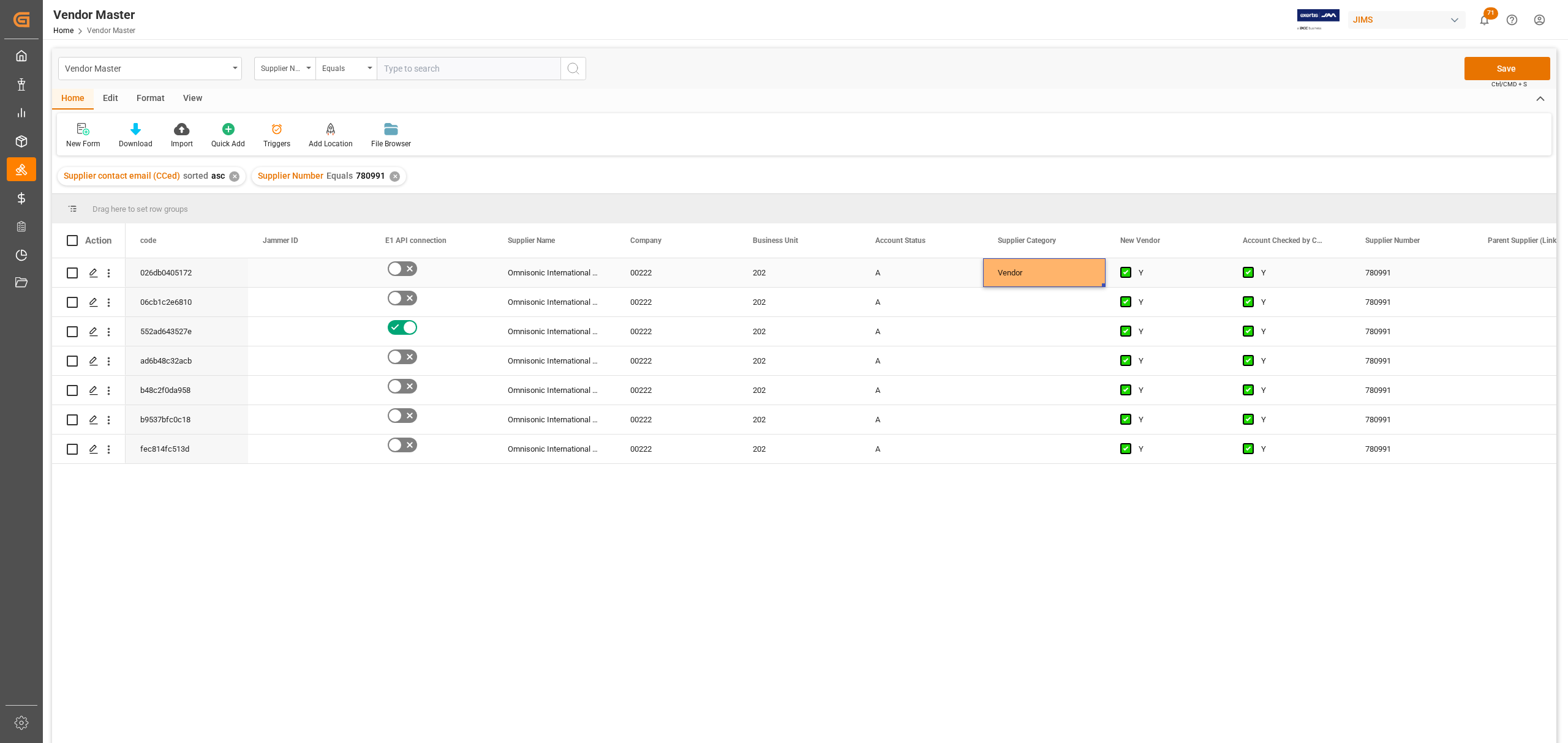
click at [1047, 273] on div "Vendor" at bounding box center [1044, 273] width 93 height 28
drag, startPoint x: 1103, startPoint y: 284, endPoint x: 1089, endPoint y: 445, distance: 161.6
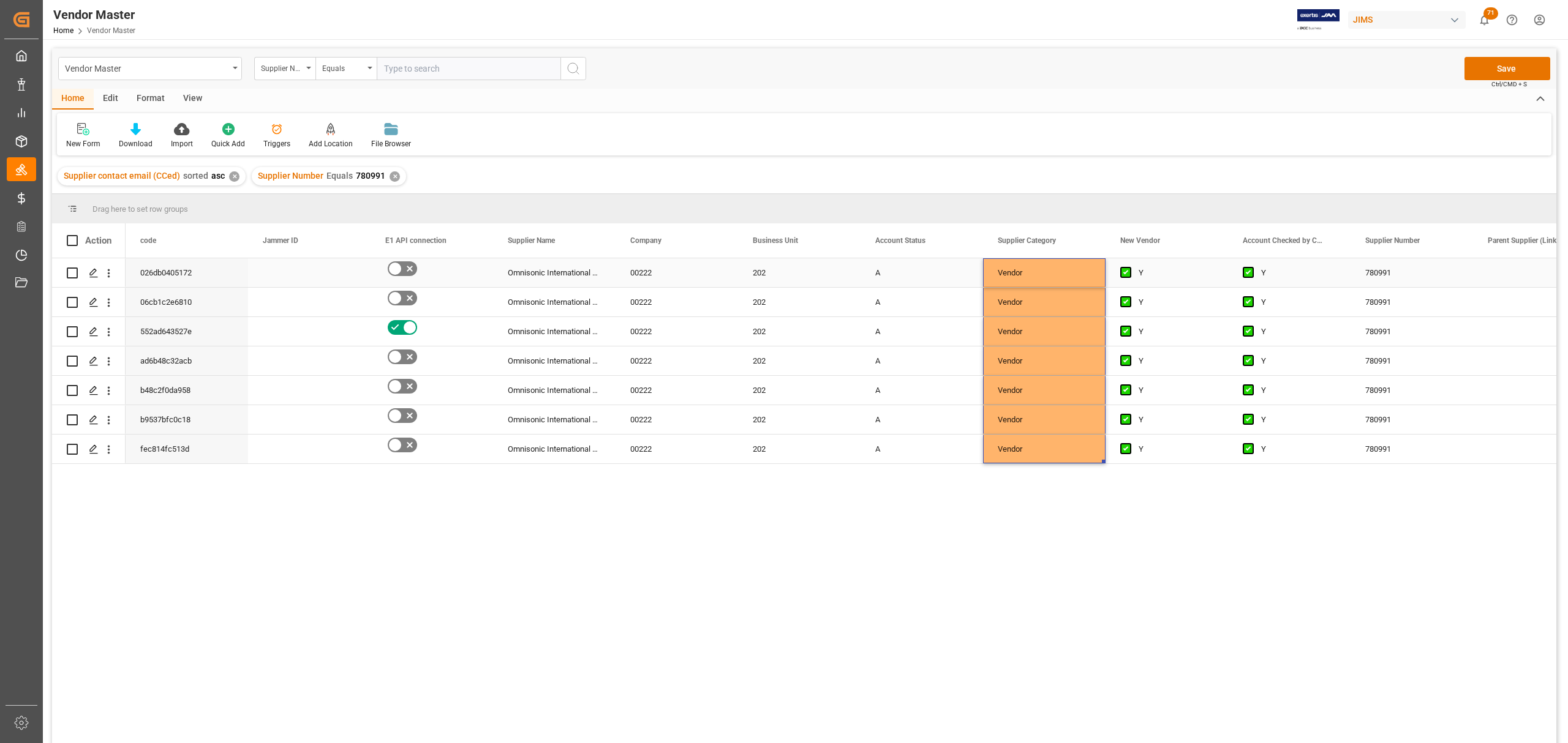
click at [292, 260] on div "Press SPACE to select this row." at bounding box center [309, 273] width 122 height 29
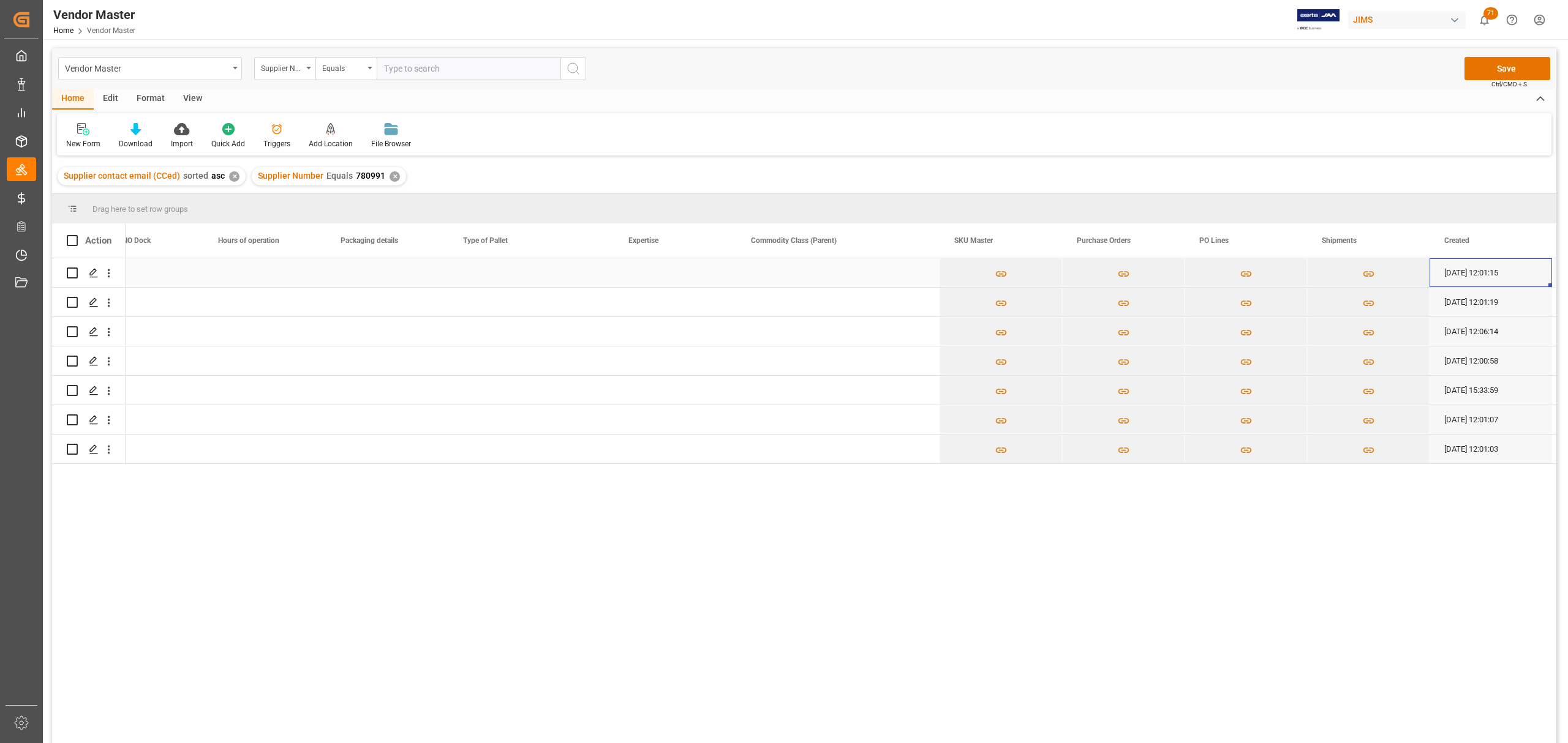
click at [481, 261] on div "Press SPACE to select this row." at bounding box center [531, 273] width 165 height 29
click at [631, 274] on div "Press SPACE to select this row." at bounding box center [674, 273] width 122 height 29
click at [759, 260] on div "Press SPACE to select this row." at bounding box center [837, 273] width 203 height 29
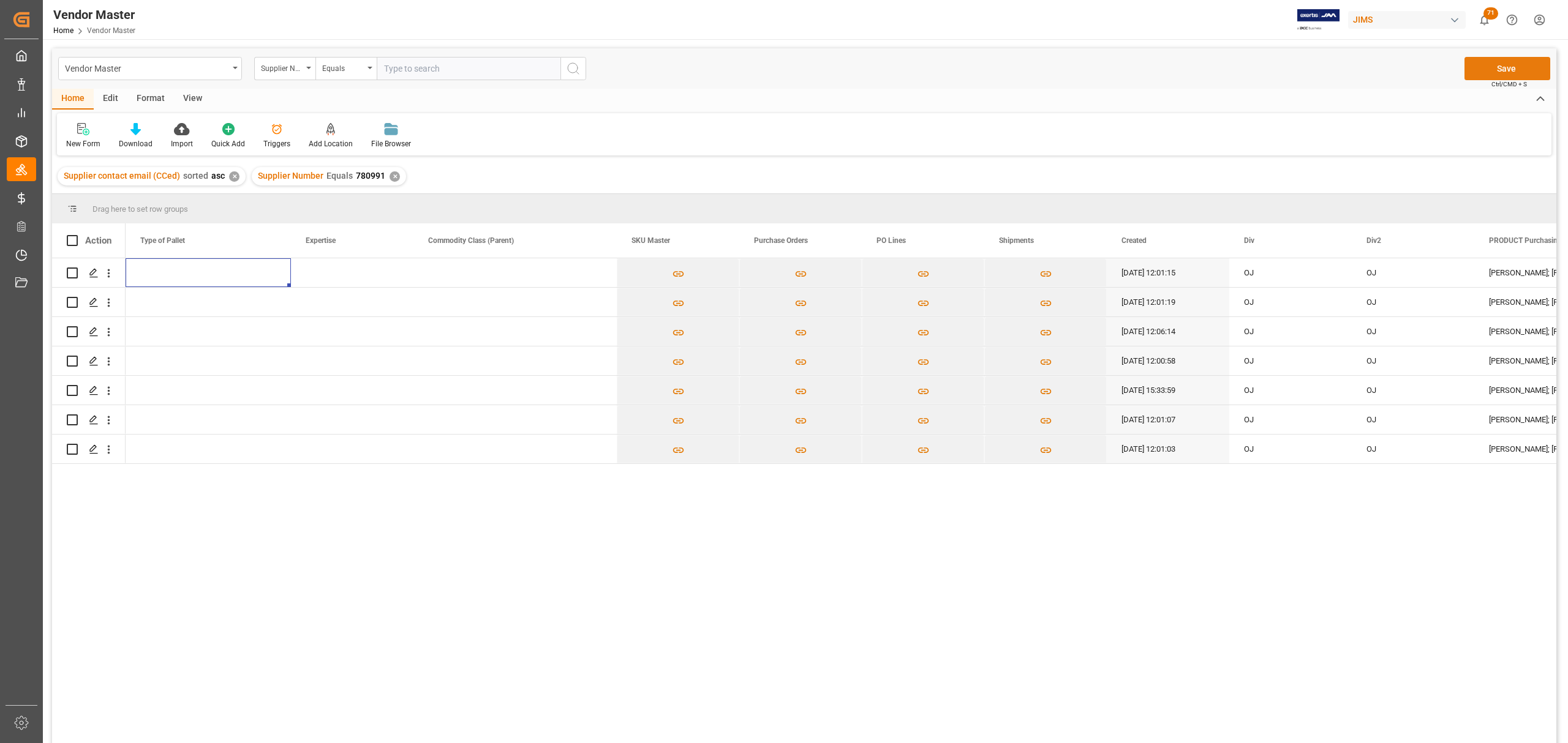
click at [1526, 69] on button "Save" at bounding box center [1507, 68] width 86 height 23
click at [497, 257] on div "Commodity Class (Parent)" at bounding box center [510, 240] width 163 height 34
click at [525, 240] on span at bounding box center [525, 240] width 11 height 11
click at [794, 614] on div "08-11-2025 12:01:15 OJ OJ Brian Blood; Mark Lahey; Nick Ellingsworth; Anthony B…" at bounding box center [841, 504] width 1431 height 493
click at [380, 176] on div "✕" at bounding box center [385, 176] width 11 height 11
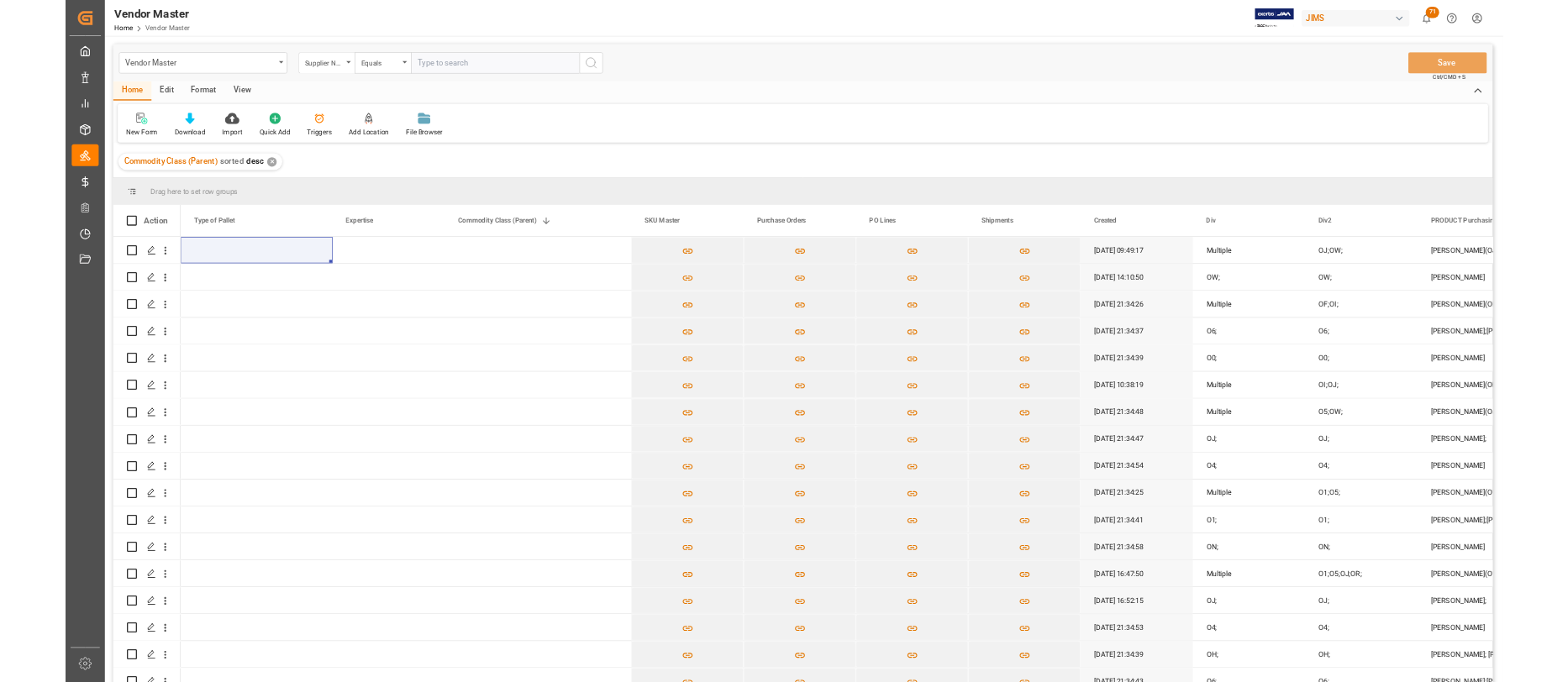
scroll to position [0, 8163]
